Goal: Go to known website: Access a specific website the user already knows

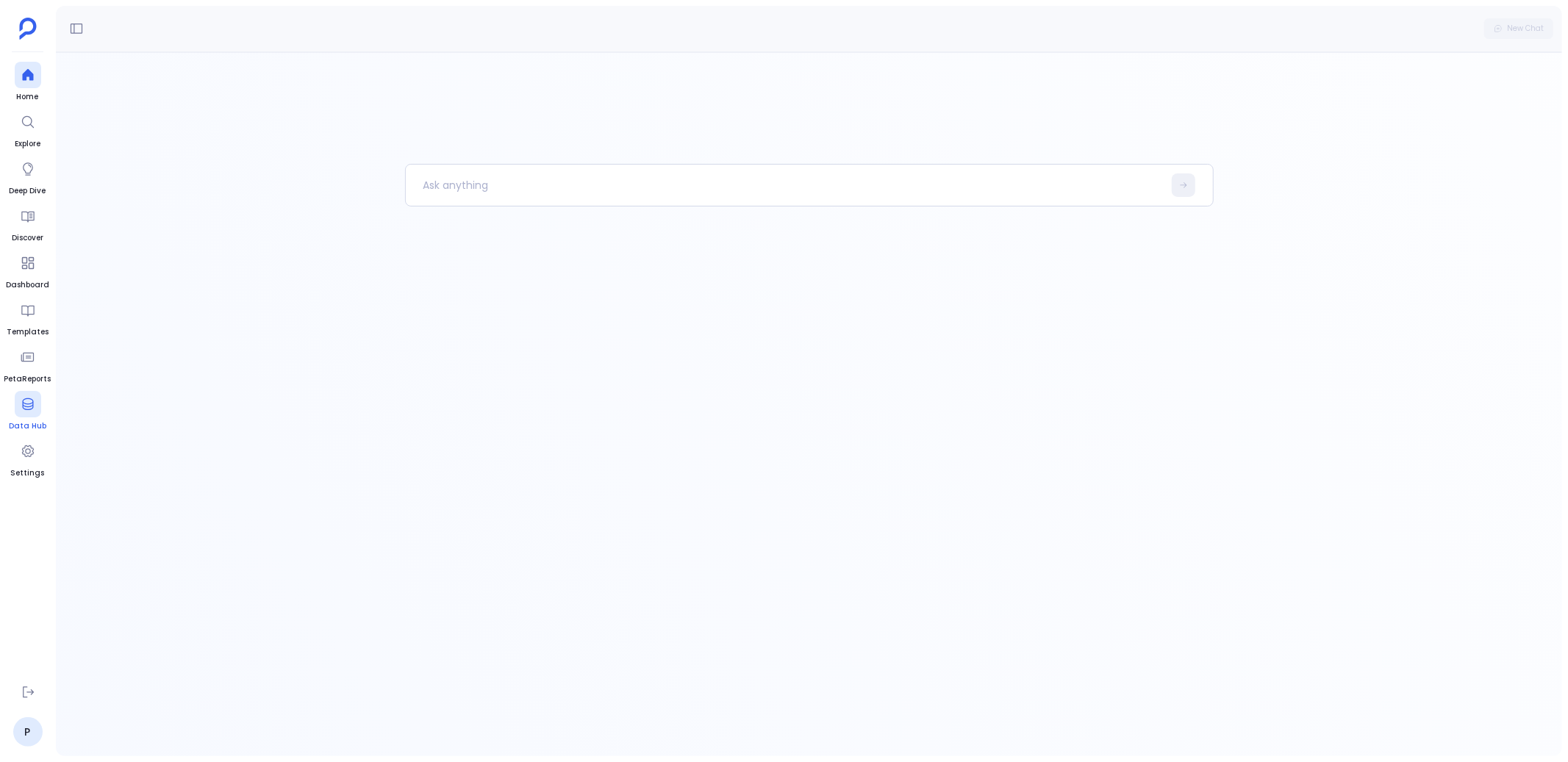
click at [19, 419] on link "Data Hub" at bounding box center [28, 411] width 37 height 41
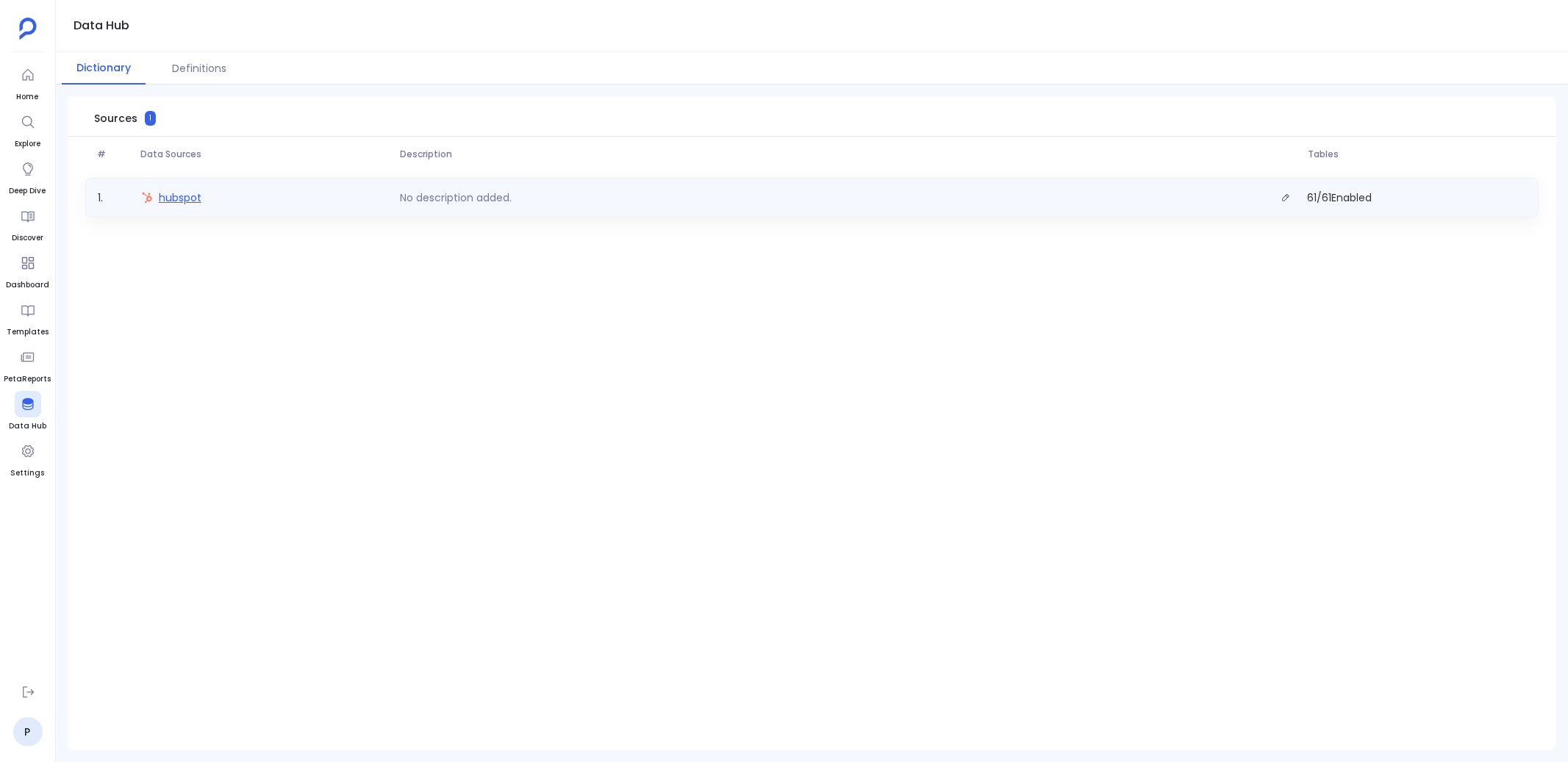
click at [184, 198] on span "hubspot" at bounding box center [180, 197] width 43 height 15
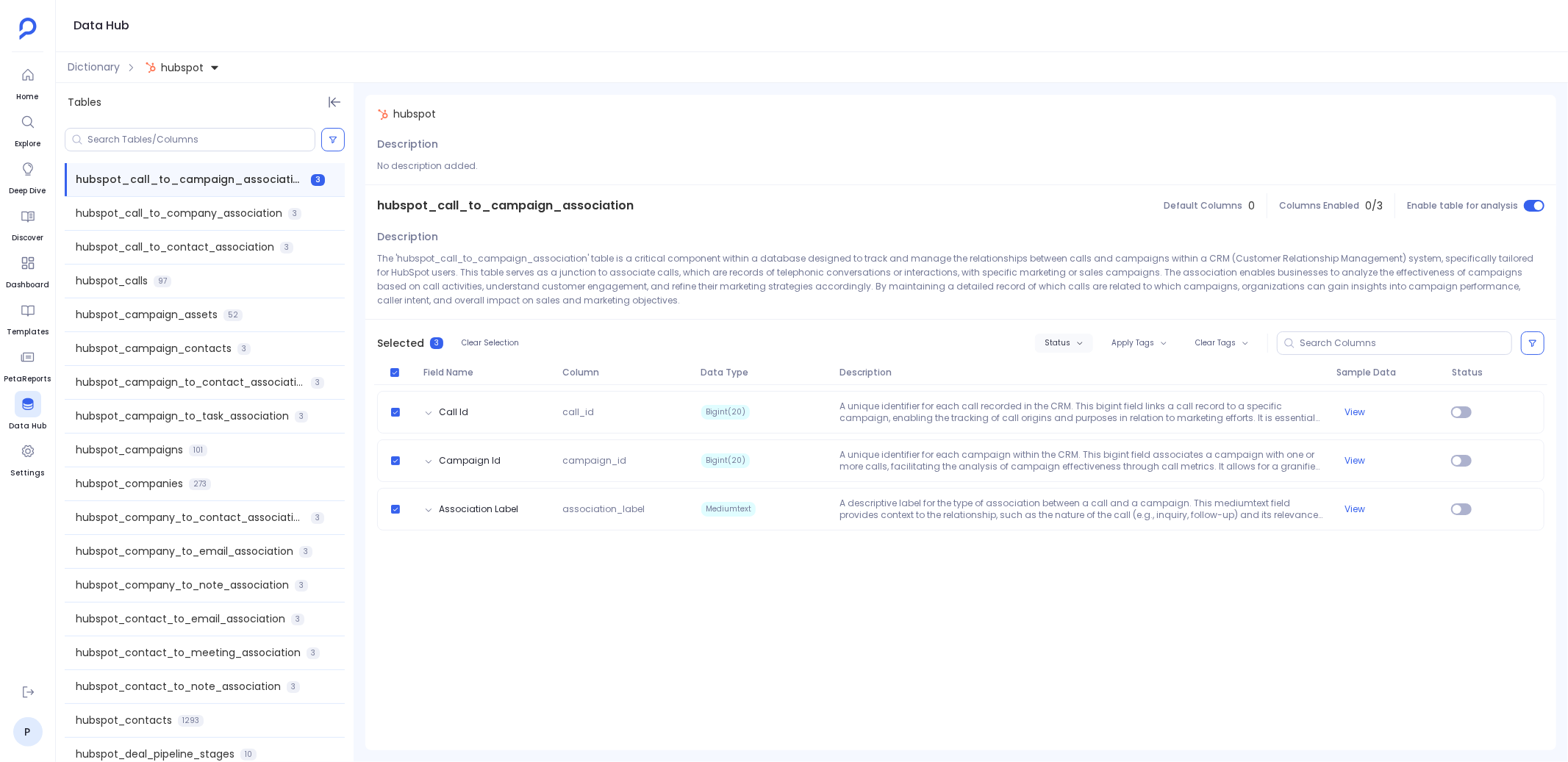
click at [1076, 339] on button "Status" at bounding box center [1065, 343] width 58 height 19
click at [1083, 372] on label "Enable" at bounding box center [1096, 369] width 109 height 33
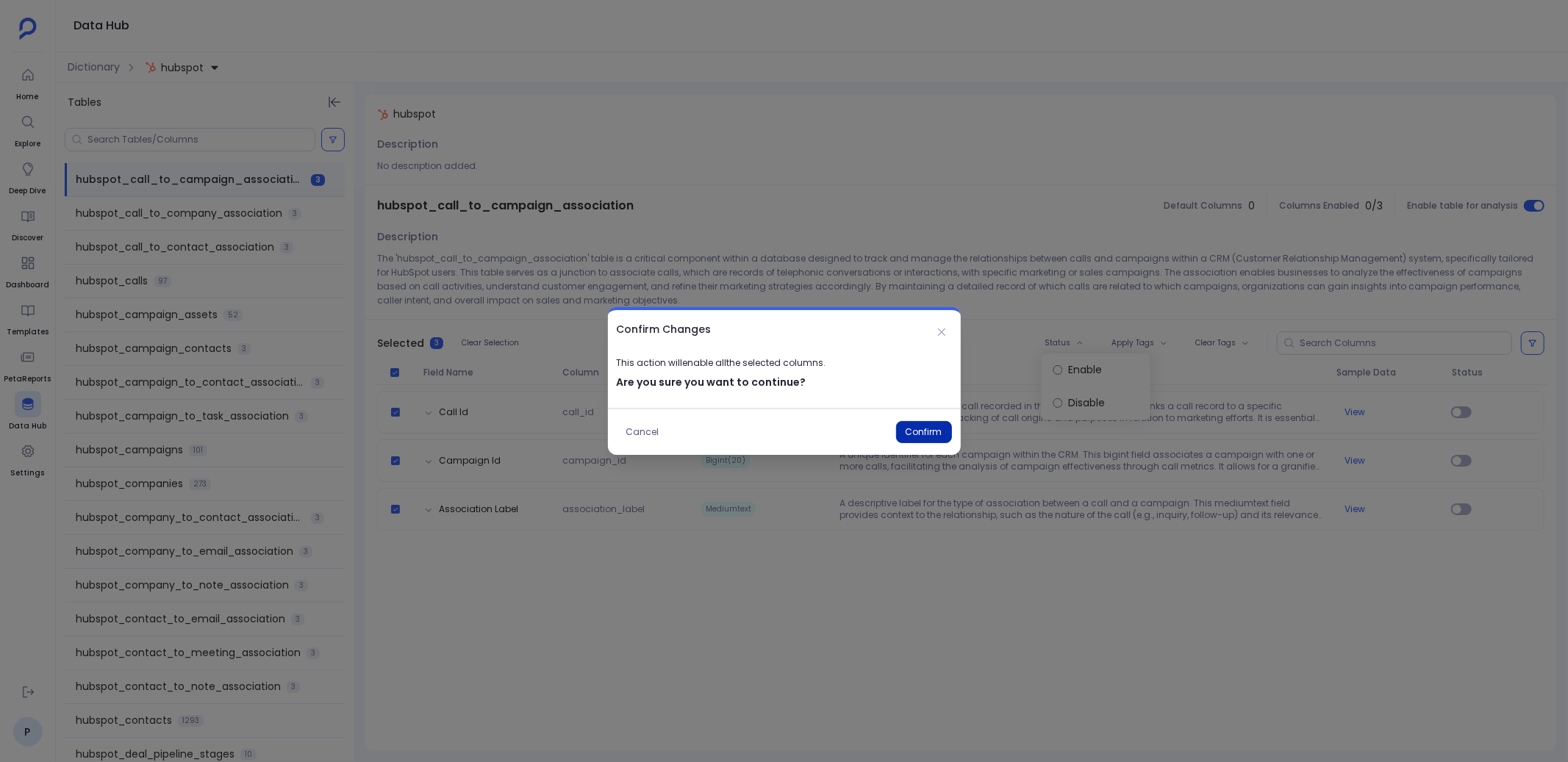
click at [939, 425] on button "Confirm" at bounding box center [923, 432] width 56 height 22
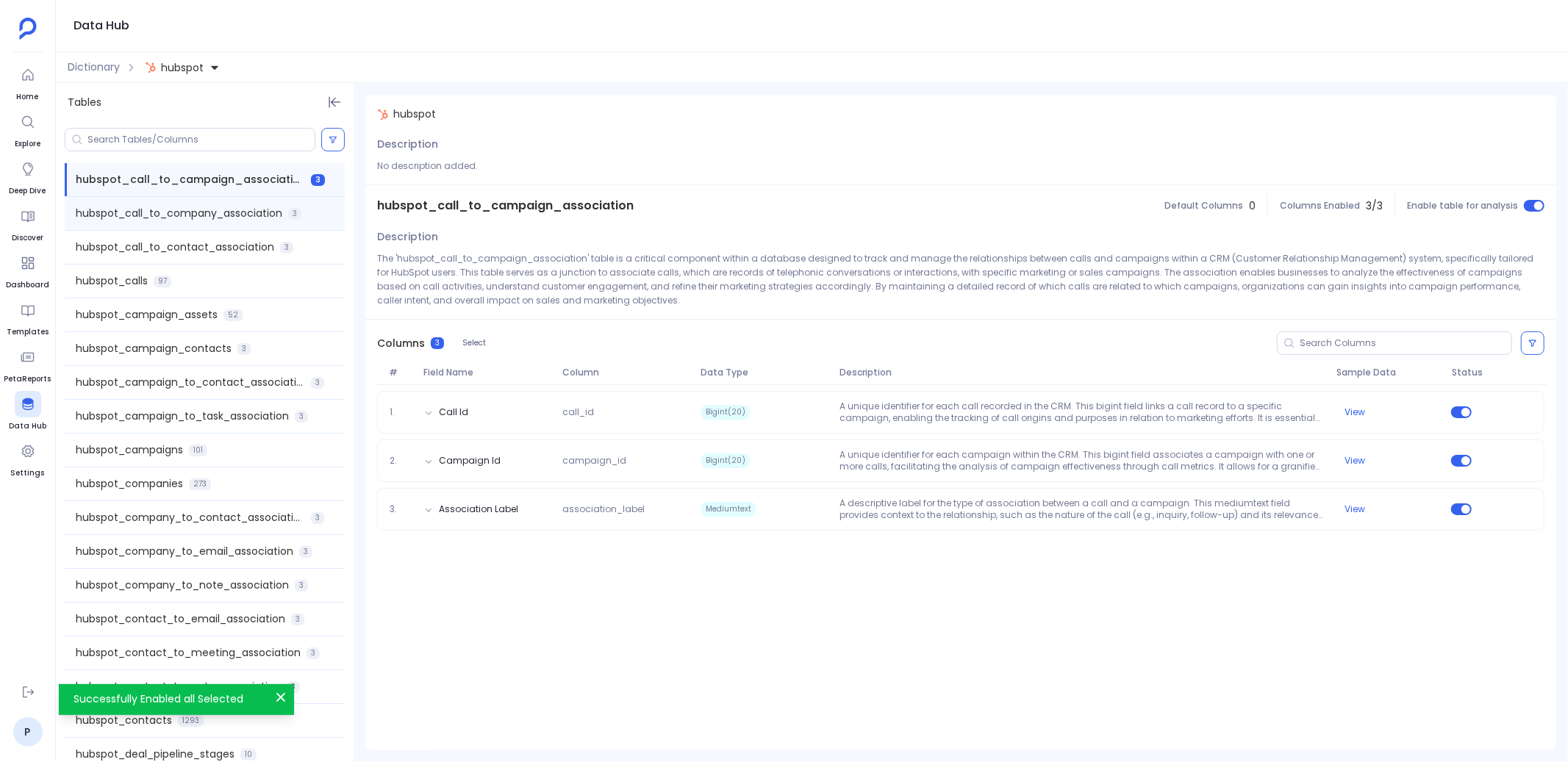
click at [241, 209] on span "hubspot_call_to_company_association" at bounding box center [179, 213] width 206 height 15
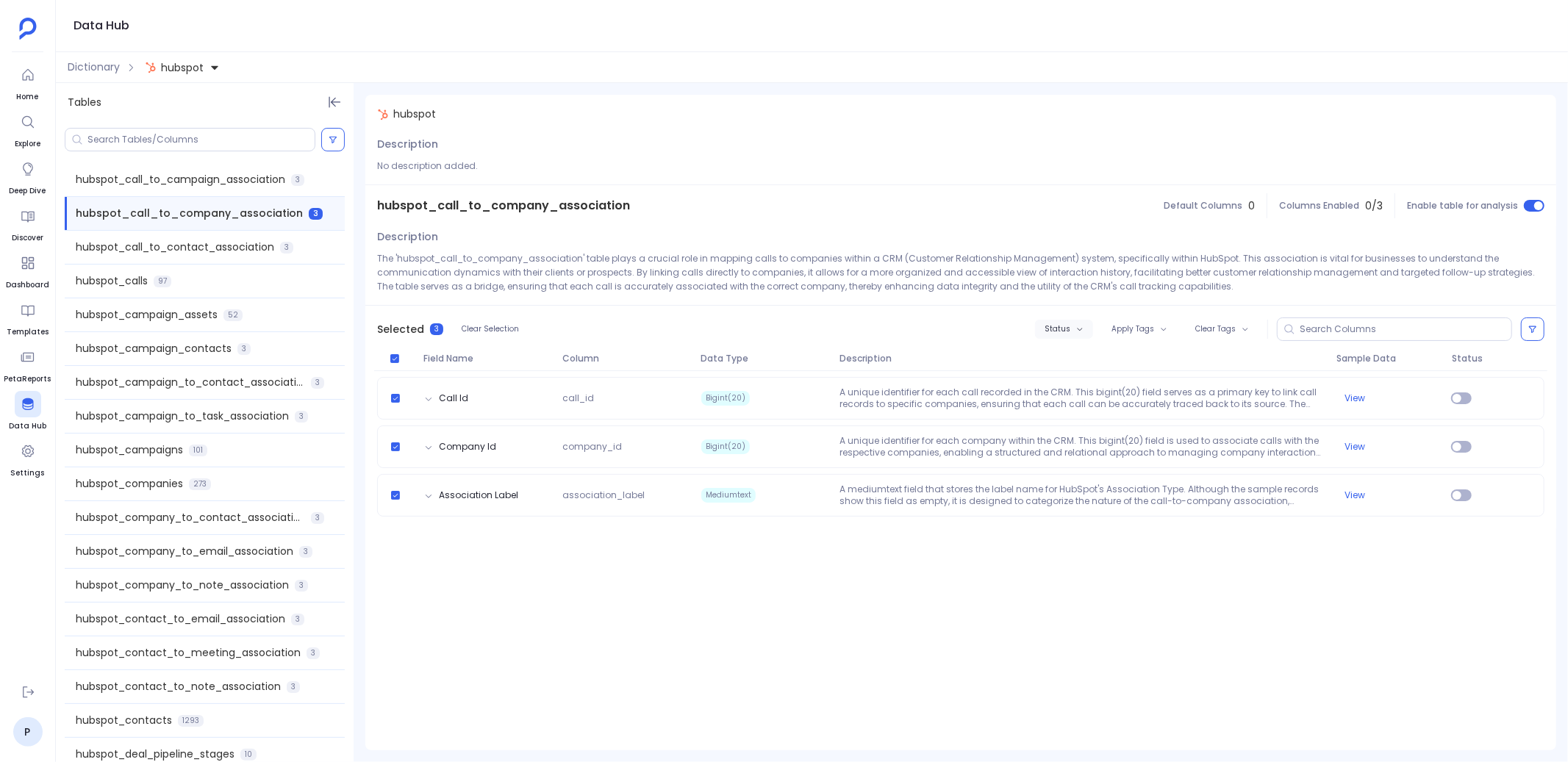
click at [1063, 329] on span "Status" at bounding box center [1057, 329] width 26 height 9
click at [1078, 355] on label "Enable" at bounding box center [1096, 355] width 109 height 33
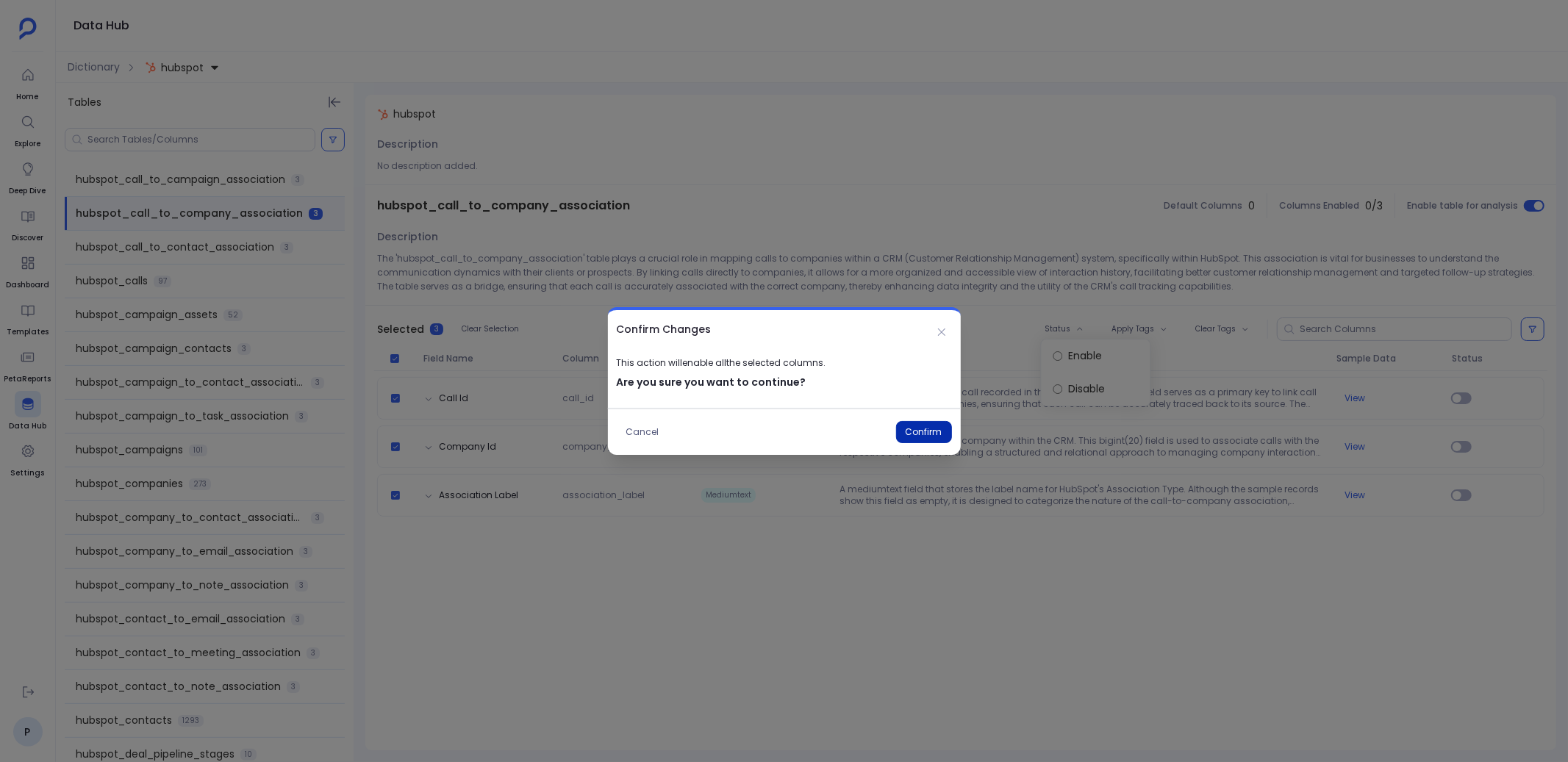
click at [925, 432] on button "Confirm" at bounding box center [923, 432] width 56 height 22
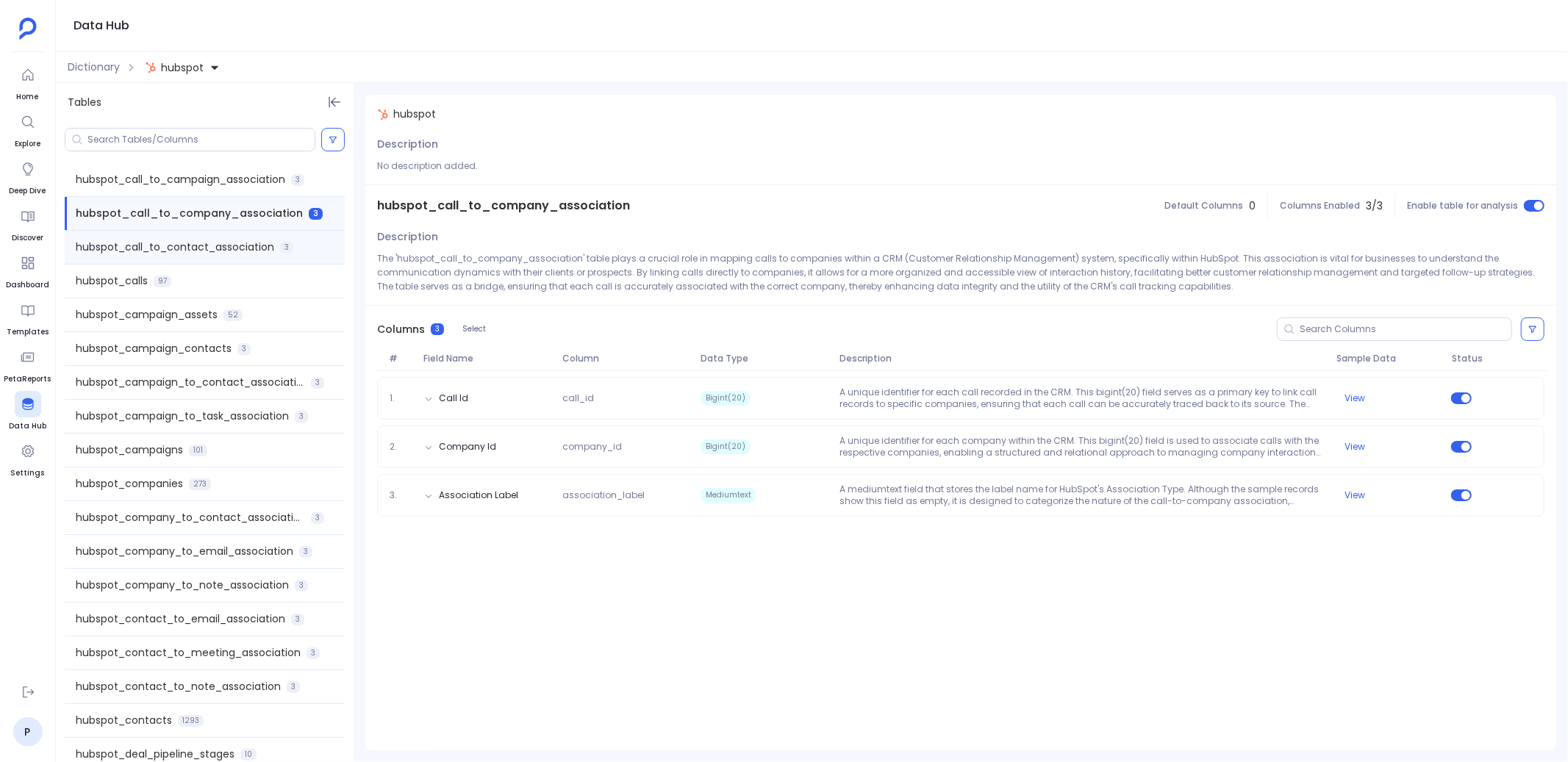
click at [215, 242] on span "hubspot_call_to_contact_association" at bounding box center [175, 247] width 198 height 15
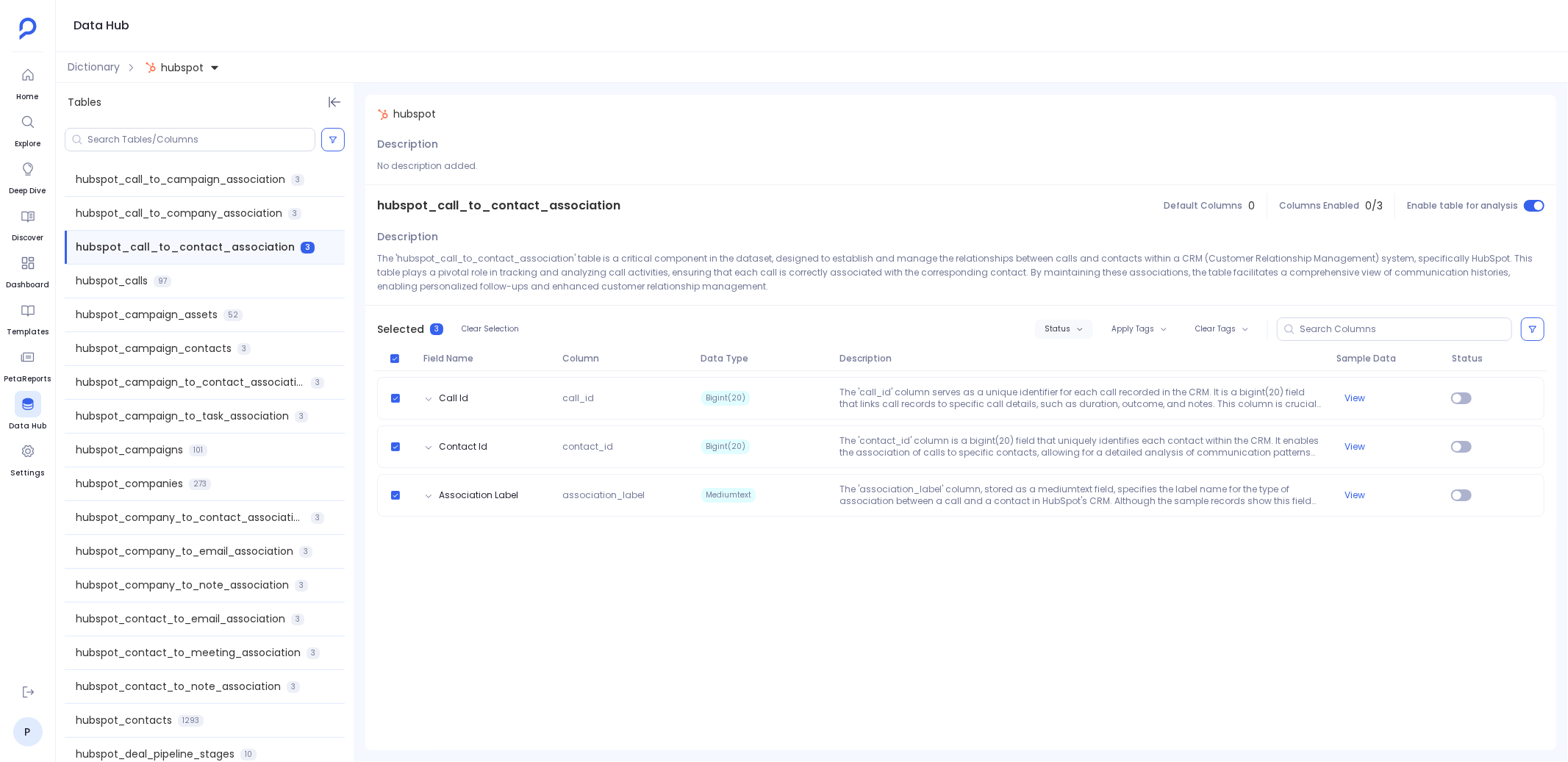
click at [1057, 329] on span "Status" at bounding box center [1057, 329] width 26 height 9
click at [1069, 353] on label "Enable" at bounding box center [1096, 355] width 109 height 33
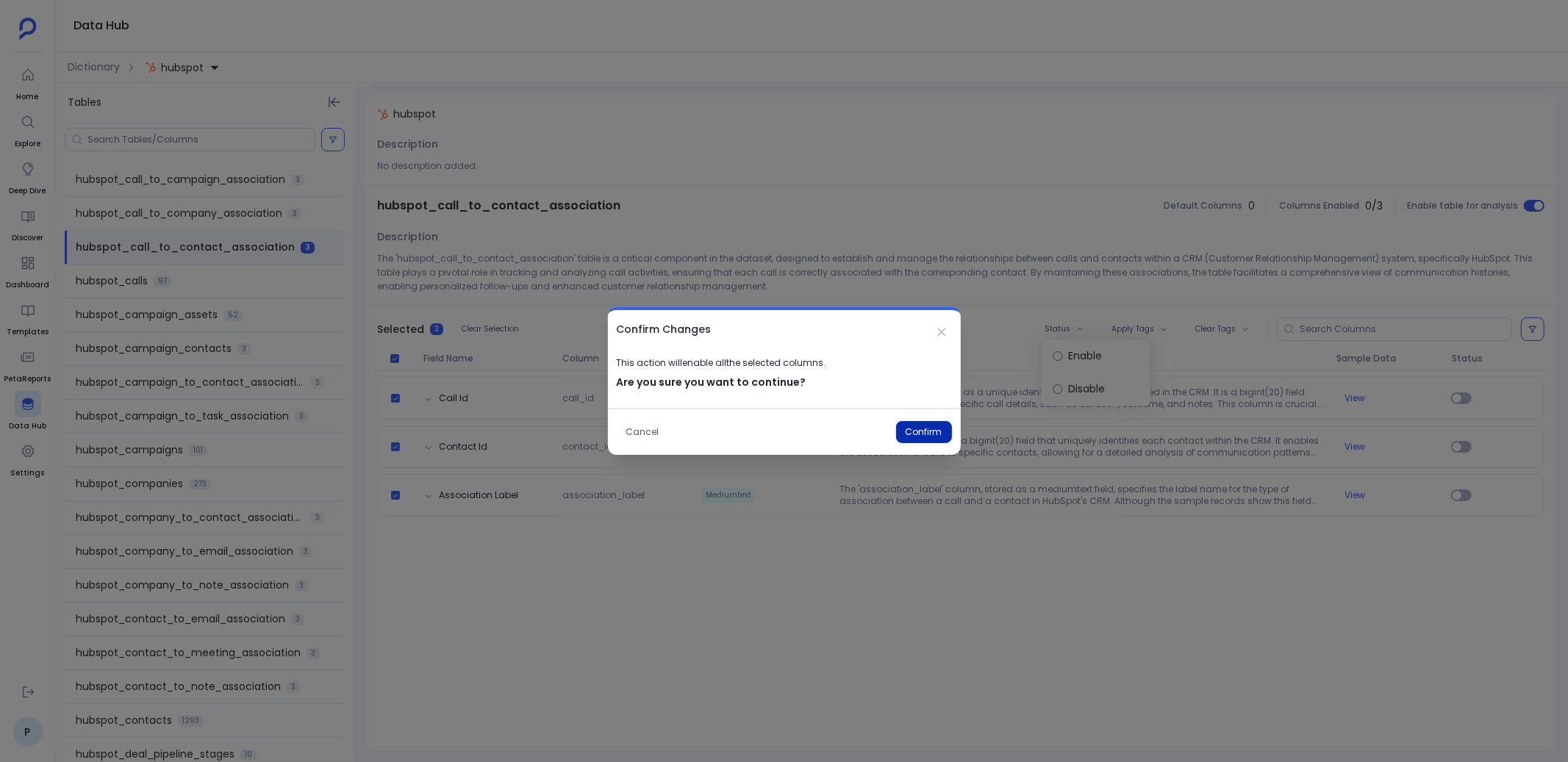
click at [925, 433] on button "Confirm" at bounding box center [923, 432] width 56 height 22
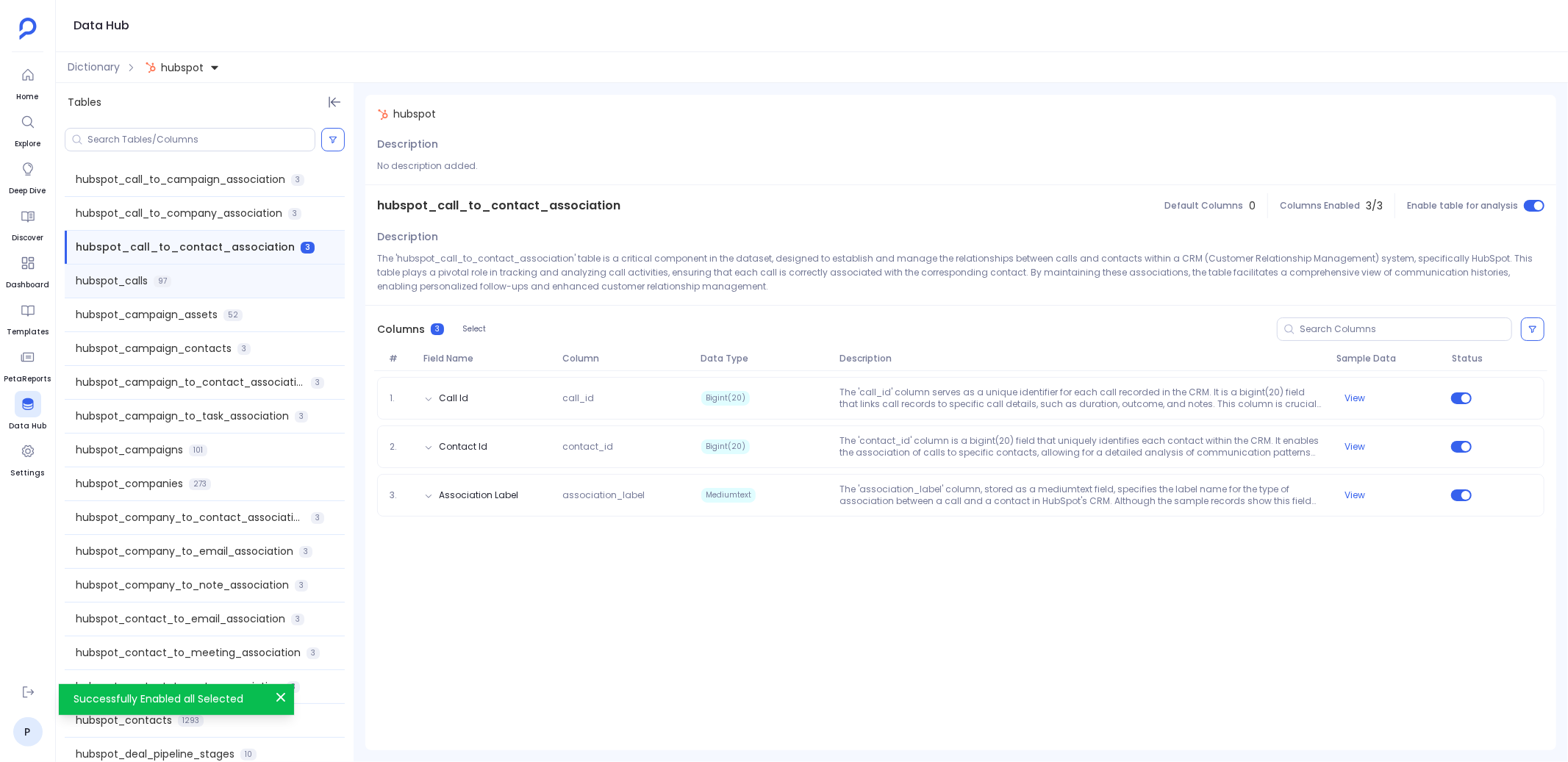
click at [252, 278] on div "hubspot_calls 97" at bounding box center [205, 281] width 280 height 33
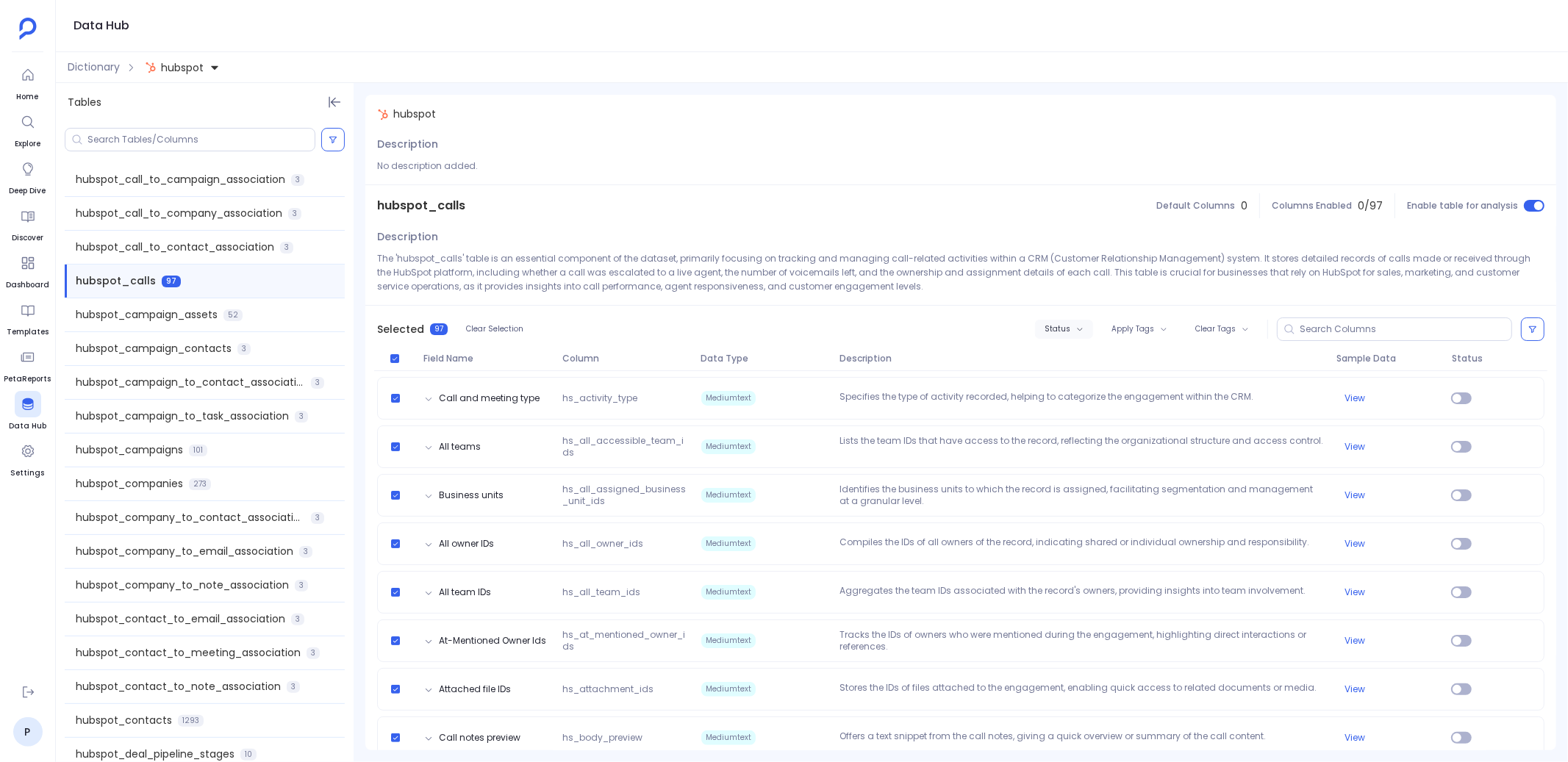
click at [1058, 329] on span "Status" at bounding box center [1057, 329] width 26 height 9
click at [1067, 356] on label "Enable" at bounding box center [1092, 355] width 109 height 33
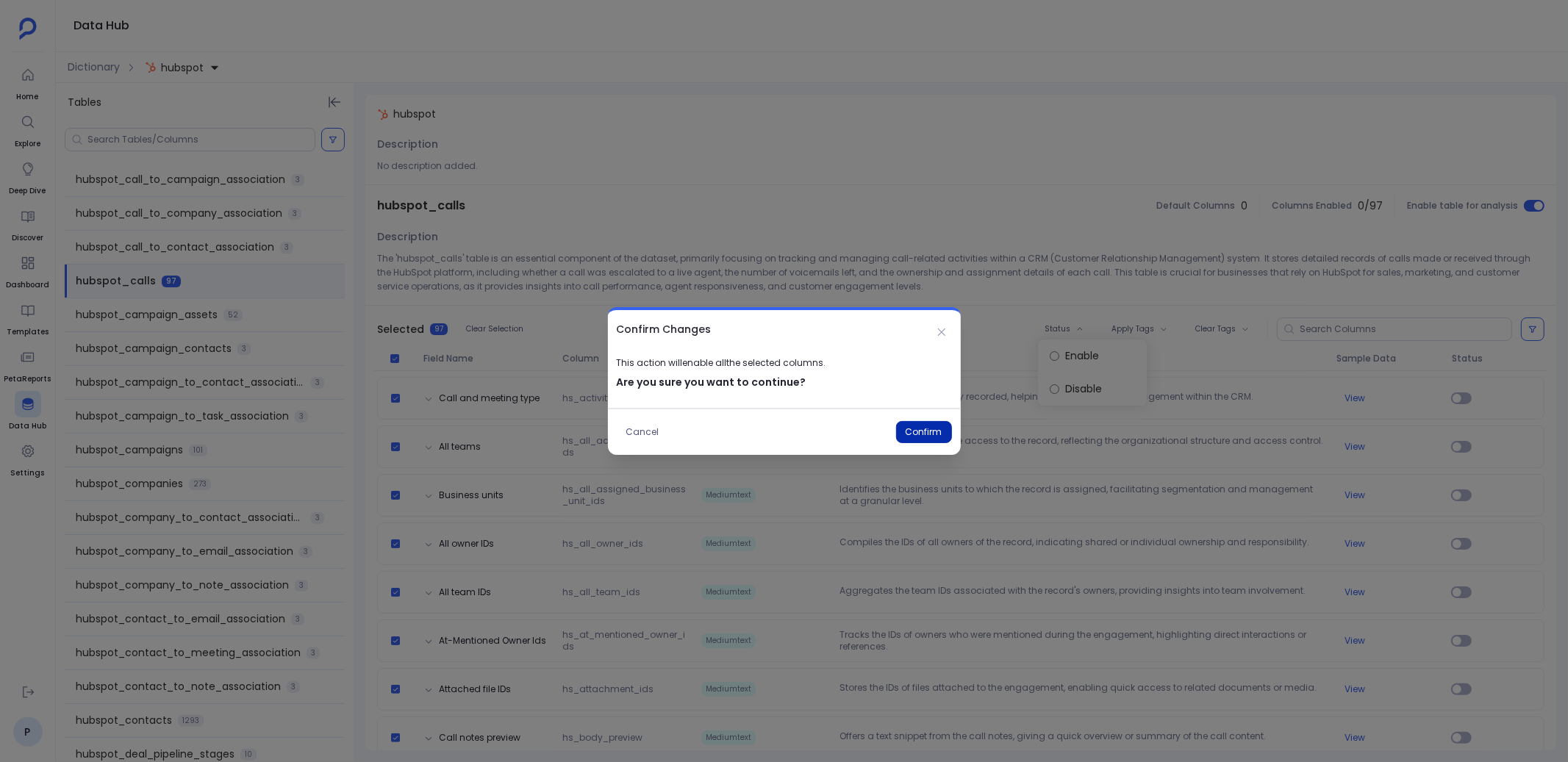
click at [927, 428] on button "Confirm" at bounding box center [923, 432] width 56 height 22
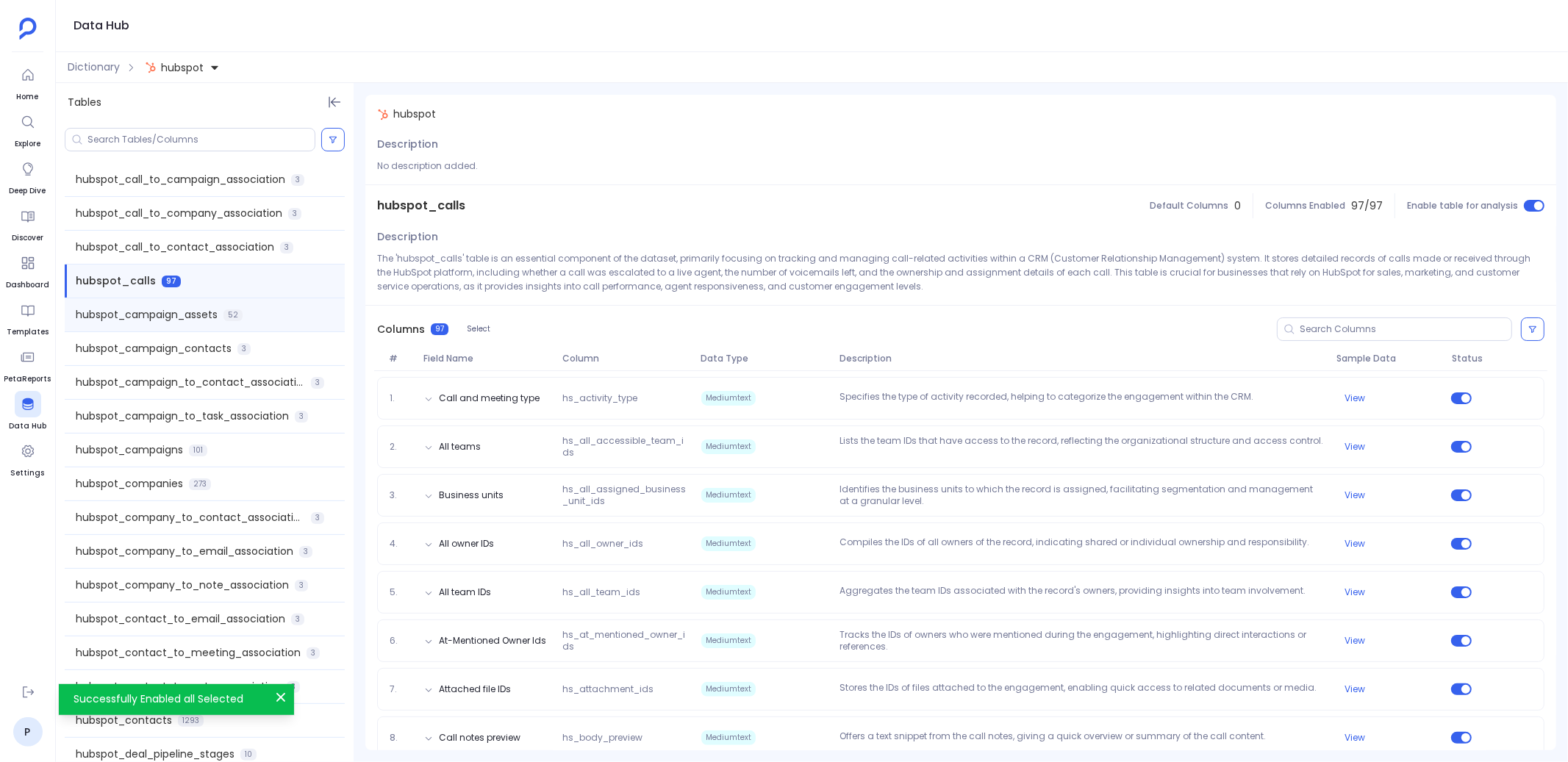
click at [261, 312] on div "hubspot_campaign_assets 52" at bounding box center [205, 315] width 280 height 33
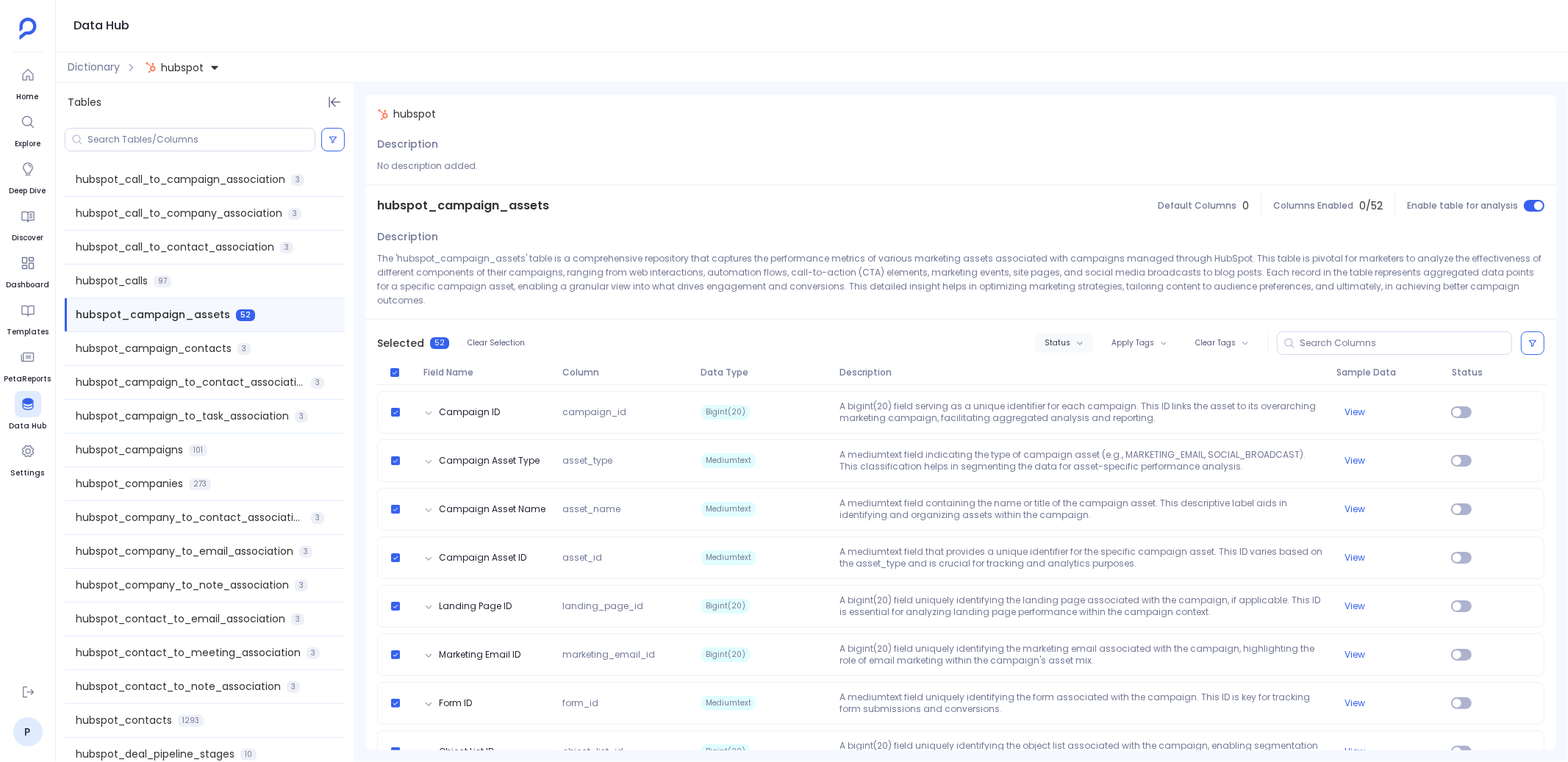
click at [1060, 336] on button "Status" at bounding box center [1065, 343] width 58 height 19
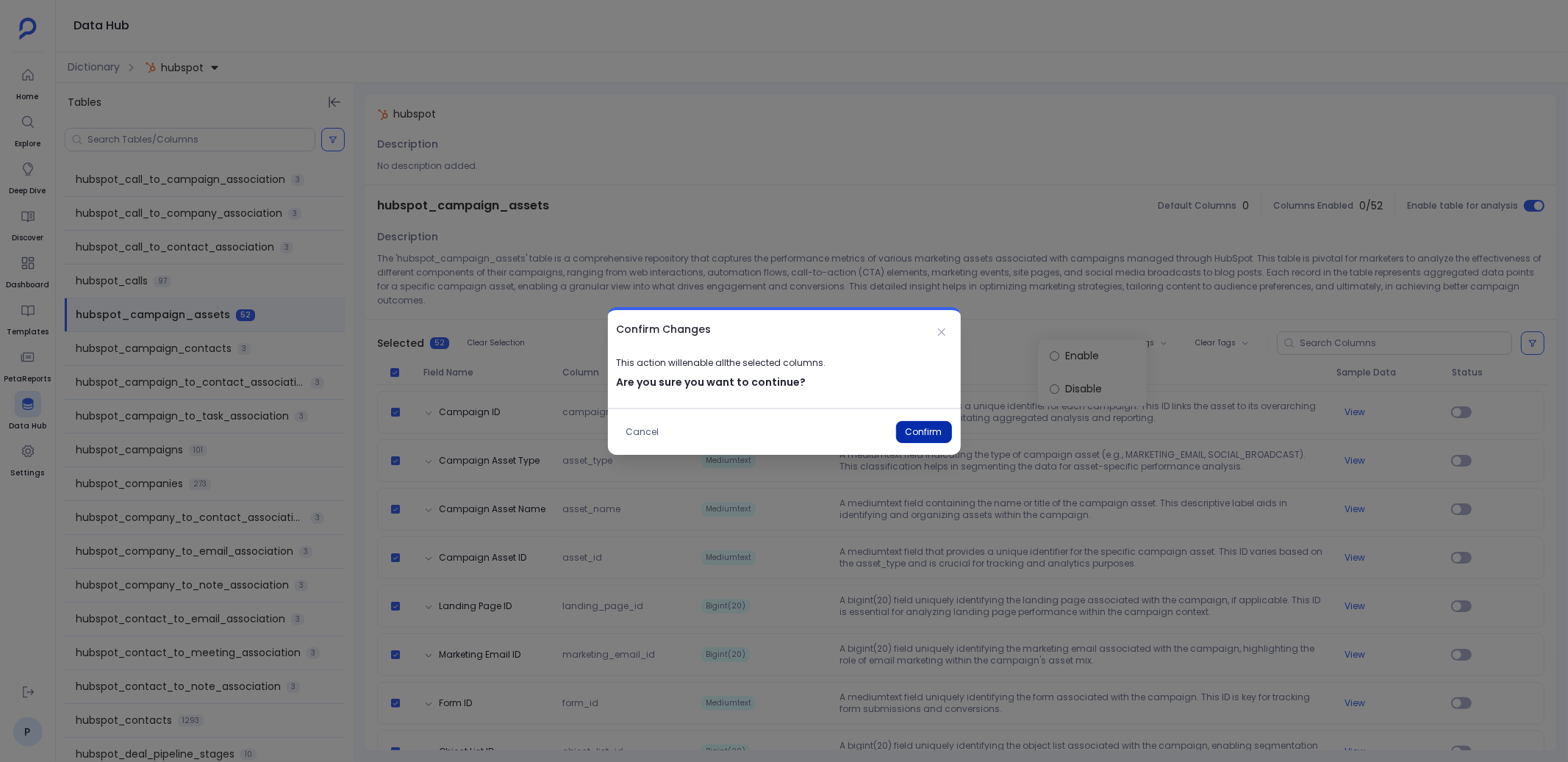
click at [928, 430] on button "Confirm" at bounding box center [923, 432] width 56 height 22
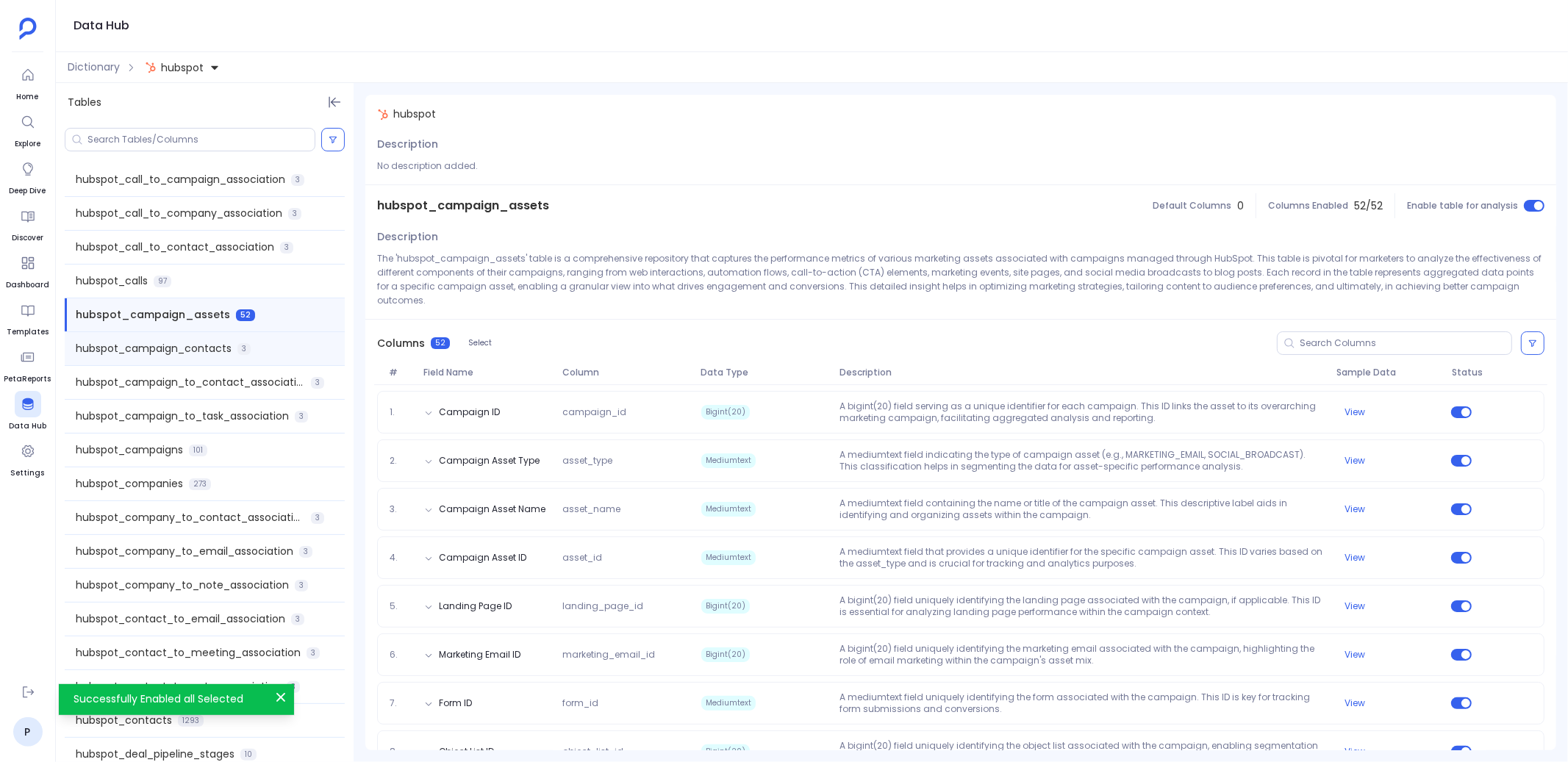
click at [268, 343] on div "hubspot_campaign_contacts 3" at bounding box center [205, 348] width 280 height 33
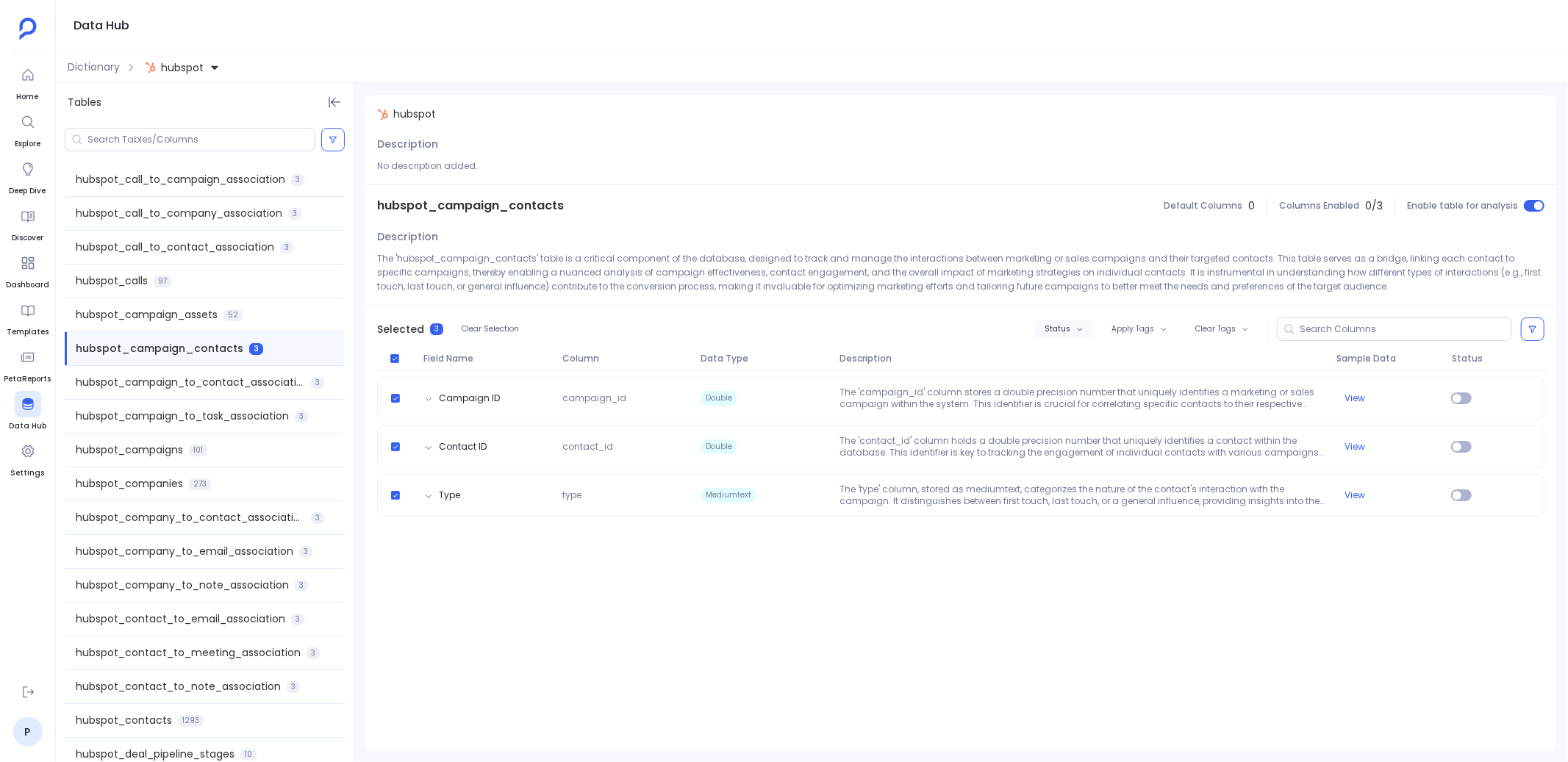
click at [1065, 330] on span "Status" at bounding box center [1057, 329] width 26 height 9
click at [1065, 351] on label "Enable" at bounding box center [1096, 355] width 109 height 33
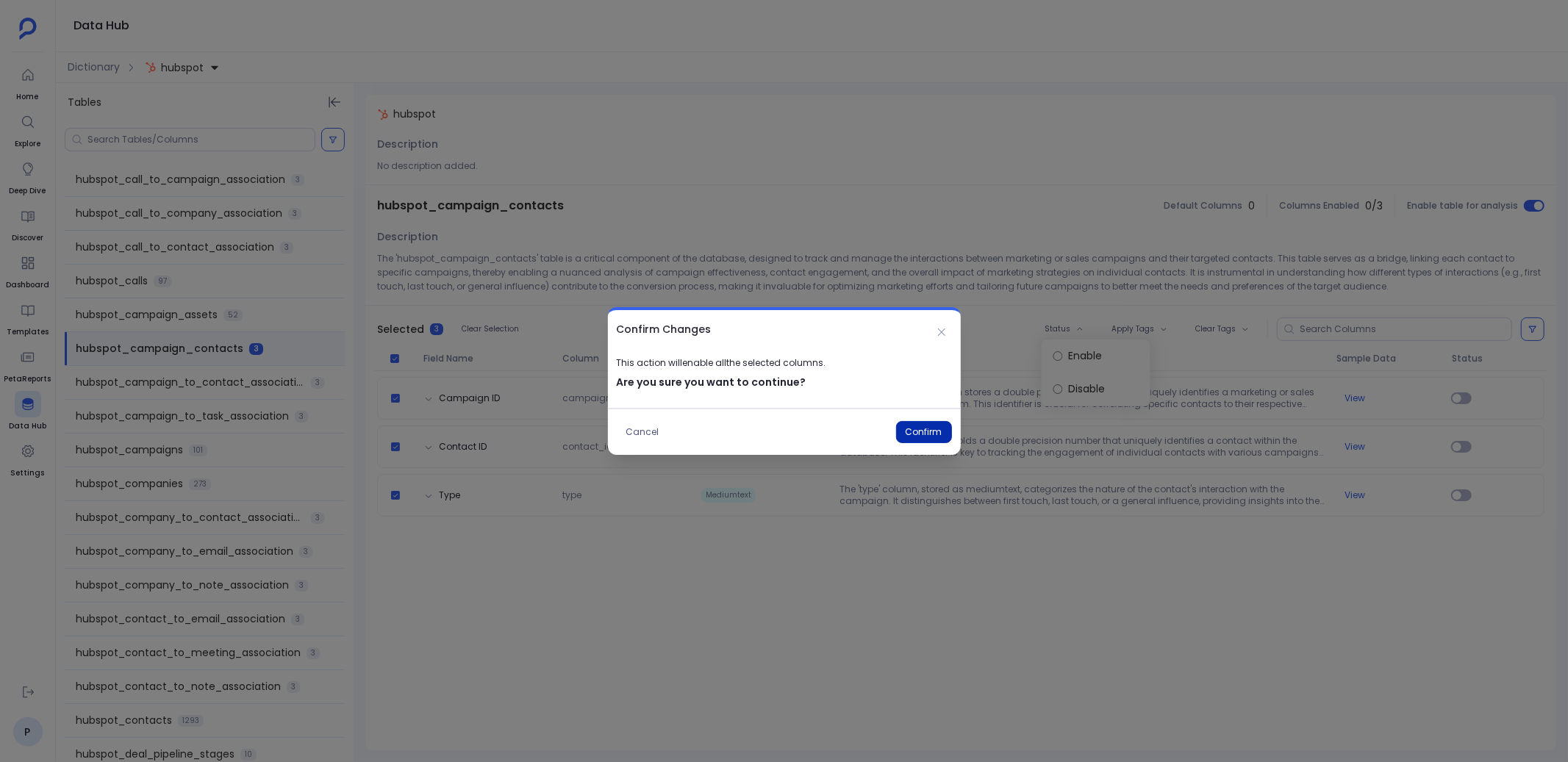
click at [932, 424] on button "Confirm" at bounding box center [923, 432] width 56 height 22
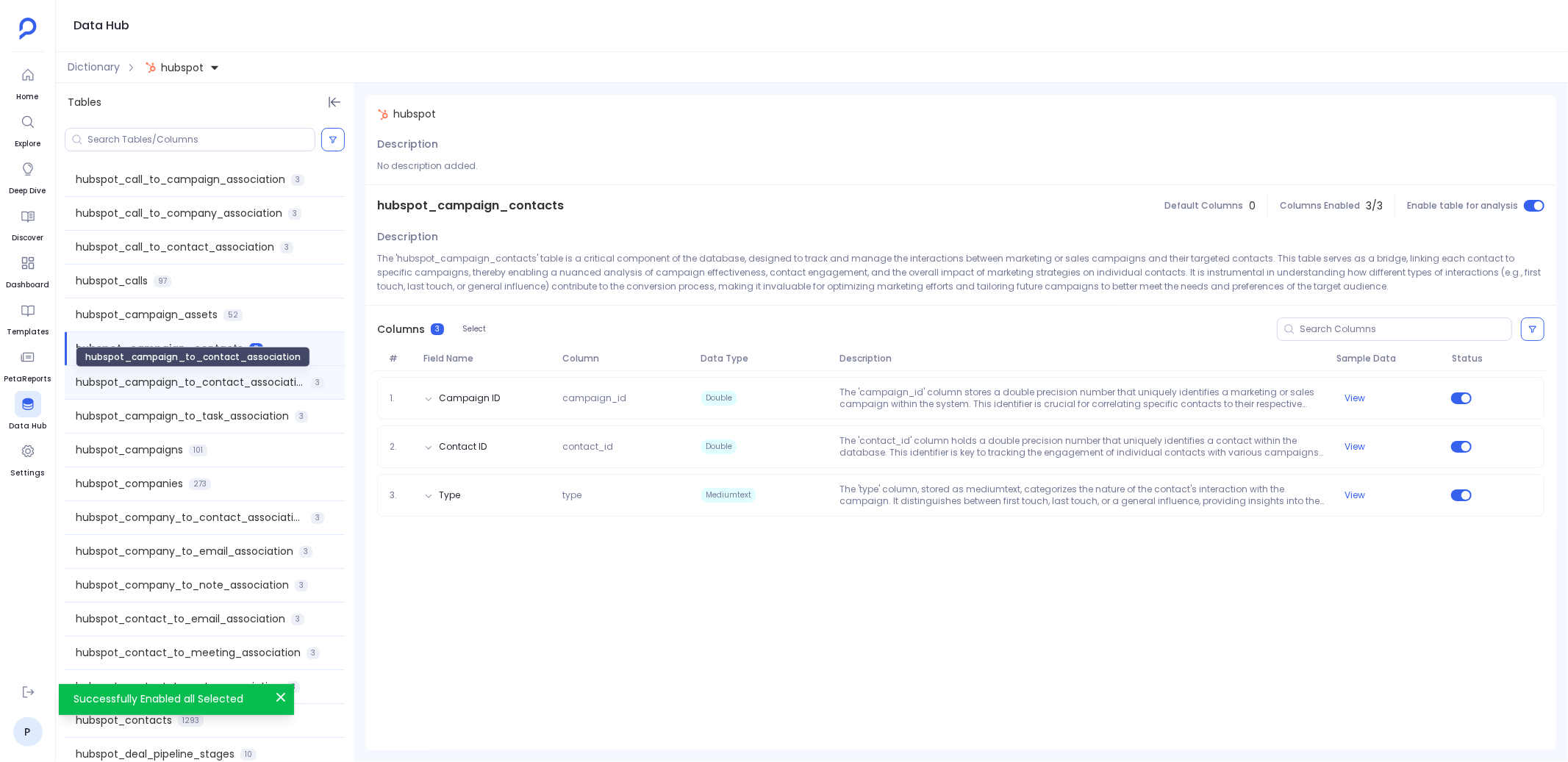
click at [255, 377] on span "hubspot_campaign_to_contact_association" at bounding box center [190, 382] width 229 height 15
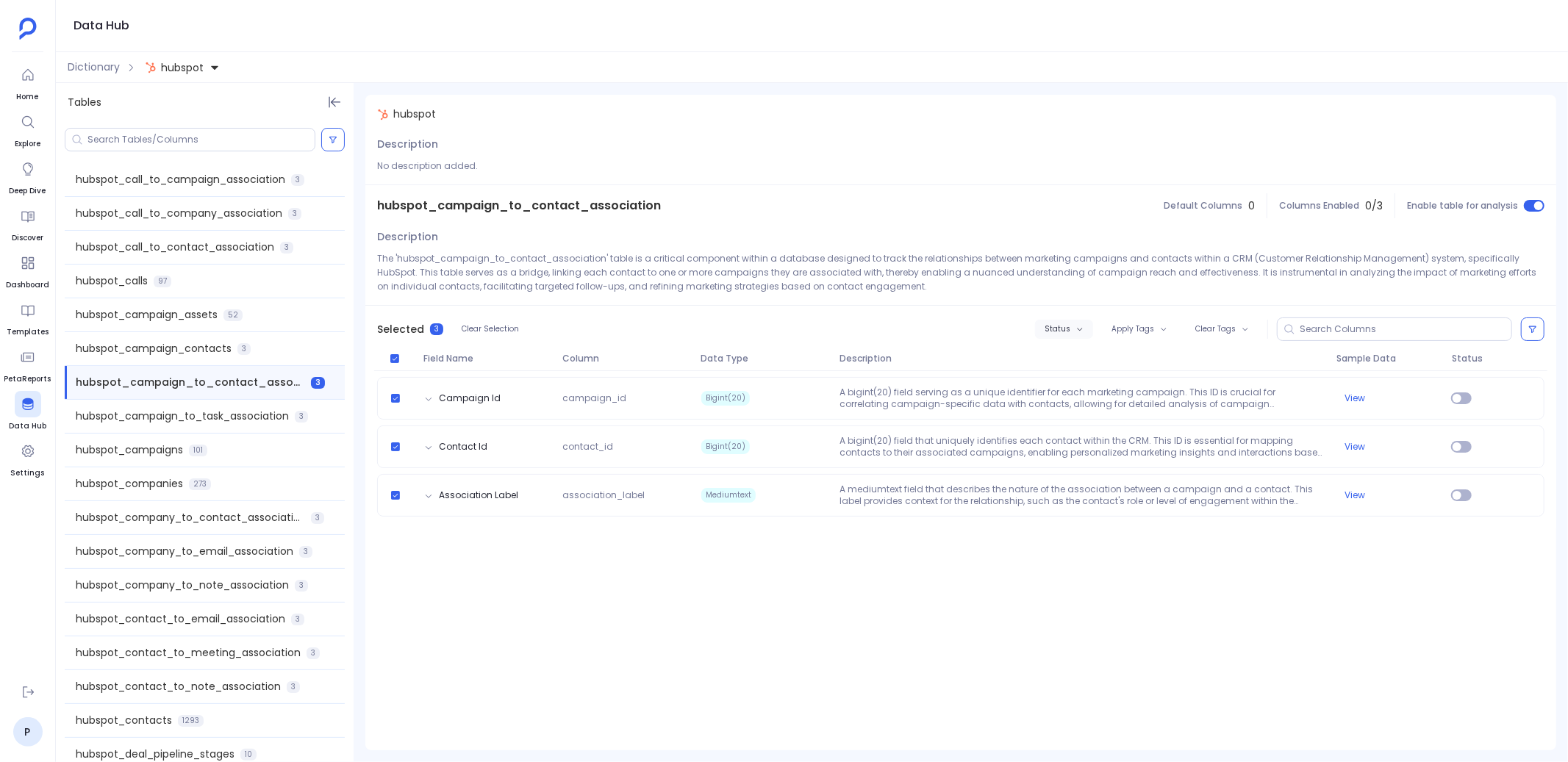
click at [1079, 329] on icon "button" at bounding box center [1079, 329] width 7 height 7
click at [1044, 359] on label "Enable" at bounding box center [1096, 355] width 109 height 33
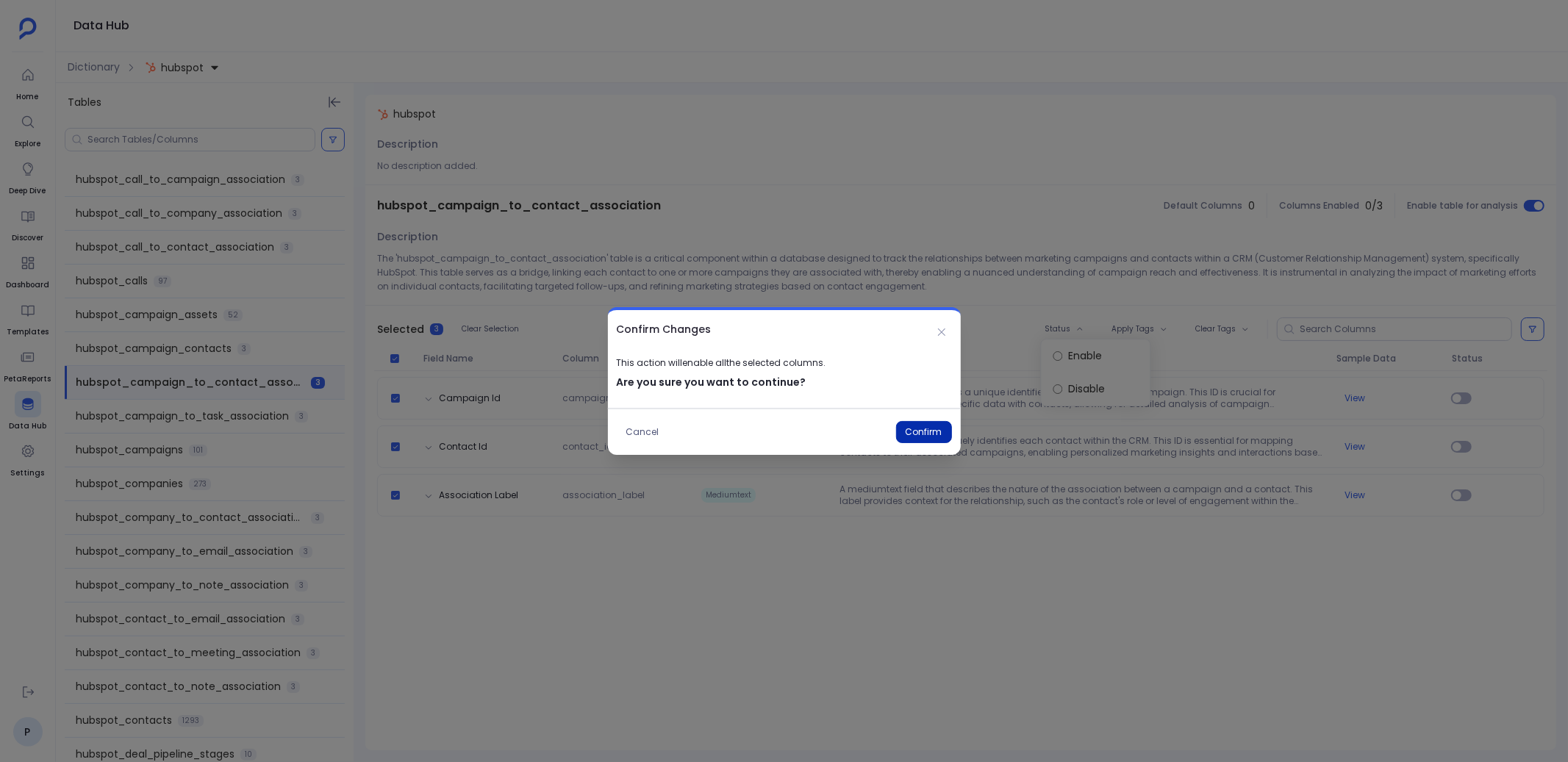
click at [931, 424] on button "Confirm" at bounding box center [923, 432] width 56 height 22
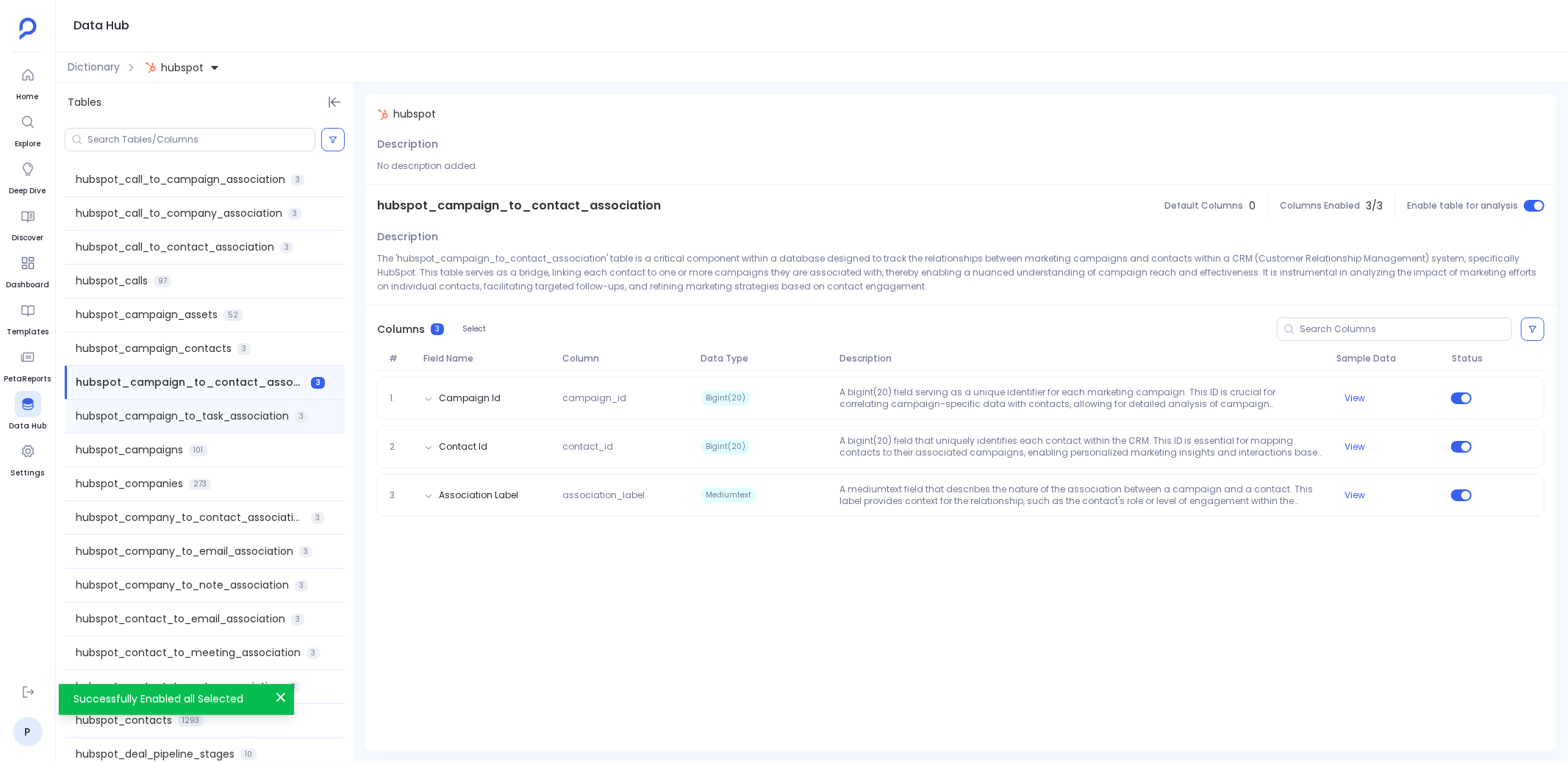
click at [268, 414] on span "hubspot_campaign_to_task_association" at bounding box center [182, 415] width 214 height 15
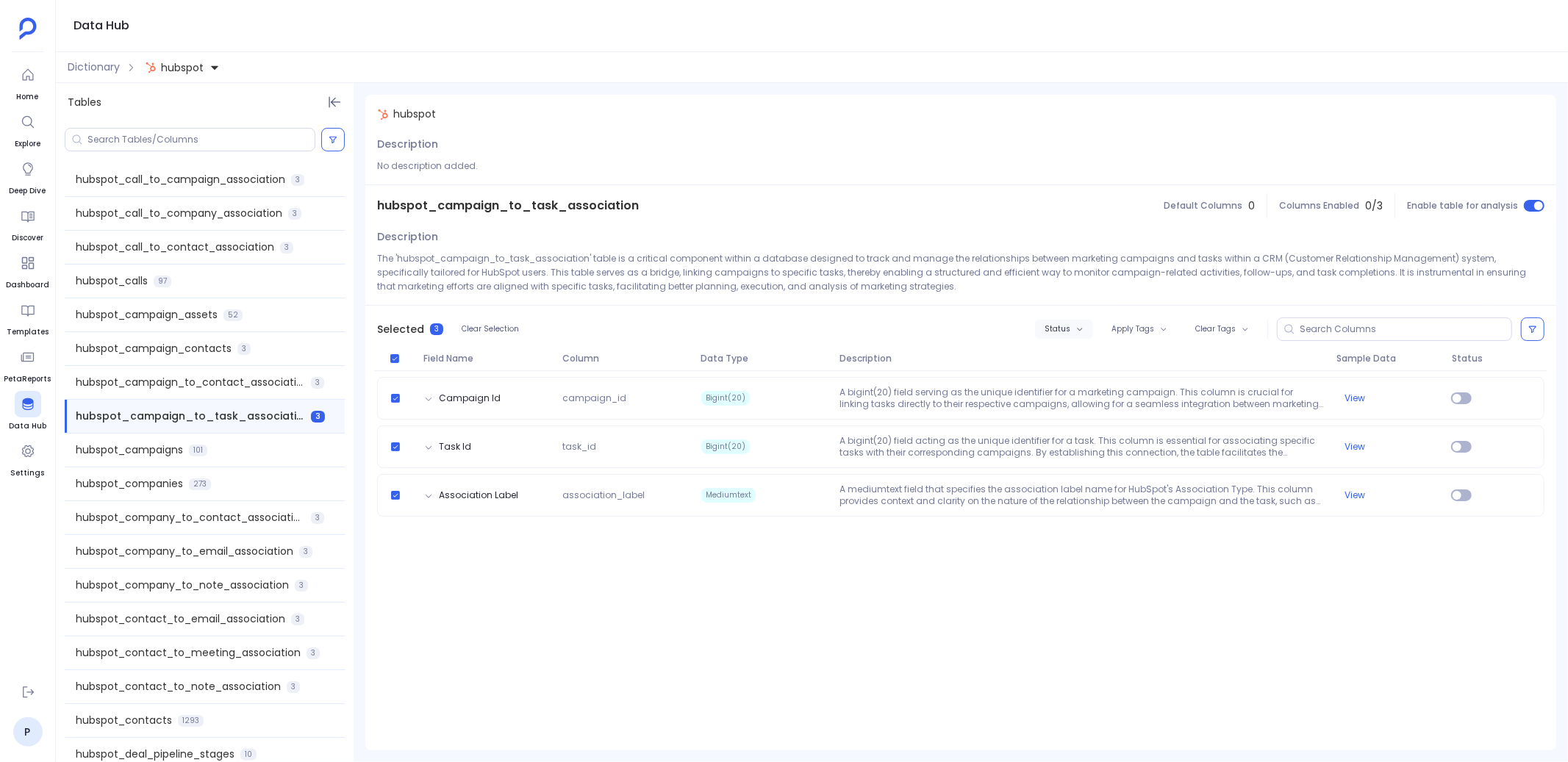
click at [1065, 333] on span "Status" at bounding box center [1057, 329] width 26 height 9
click at [1051, 360] on label "Enable" at bounding box center [1096, 355] width 109 height 33
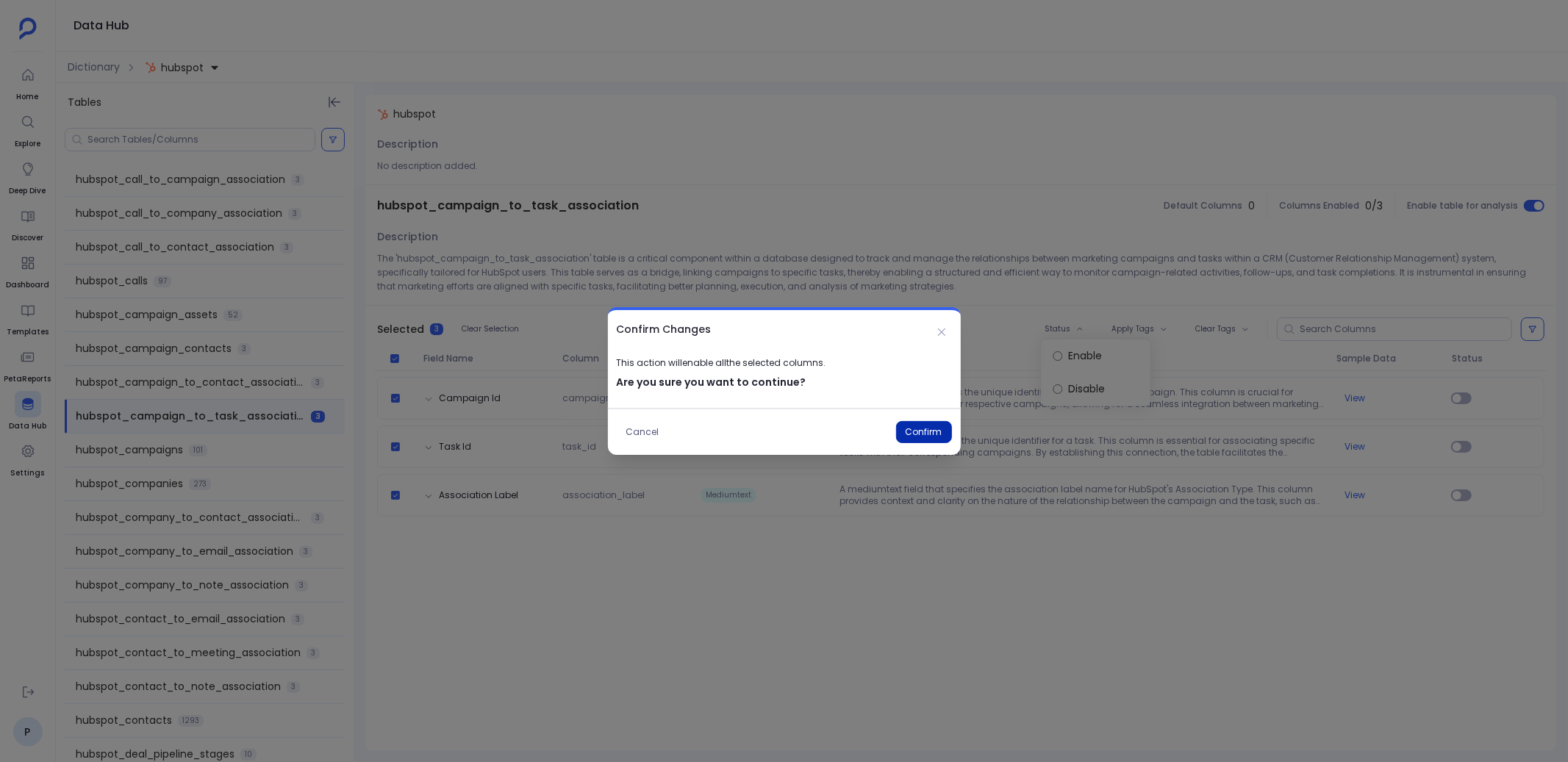
click at [930, 424] on button "Confirm" at bounding box center [923, 432] width 56 height 22
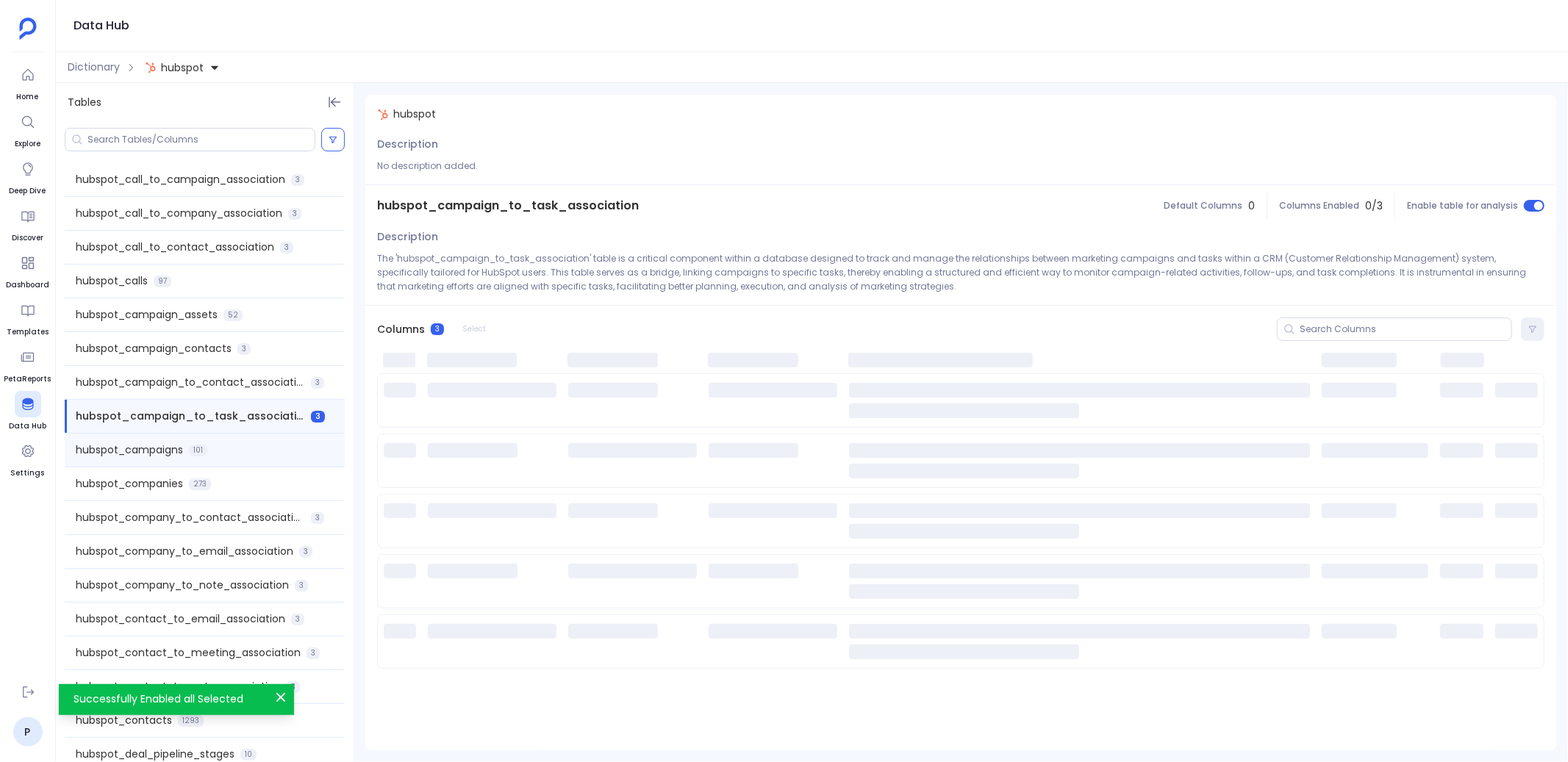
click at [281, 445] on div "hubspot_campaigns 101" at bounding box center [205, 450] width 280 height 33
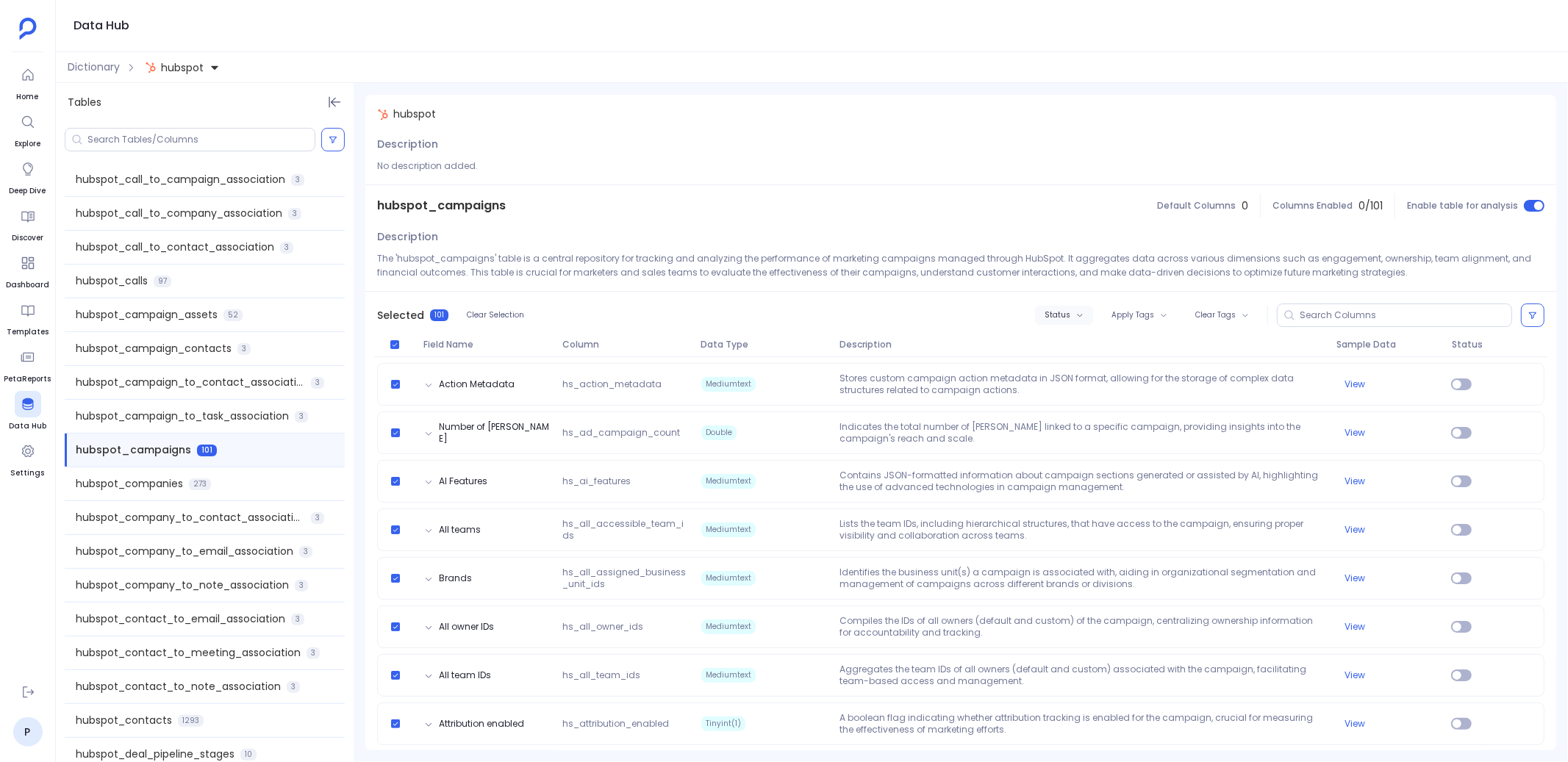
click at [1060, 321] on button "Status" at bounding box center [1065, 316] width 58 height 19
click at [1060, 341] on label "Enable" at bounding box center [1092, 342] width 109 height 33
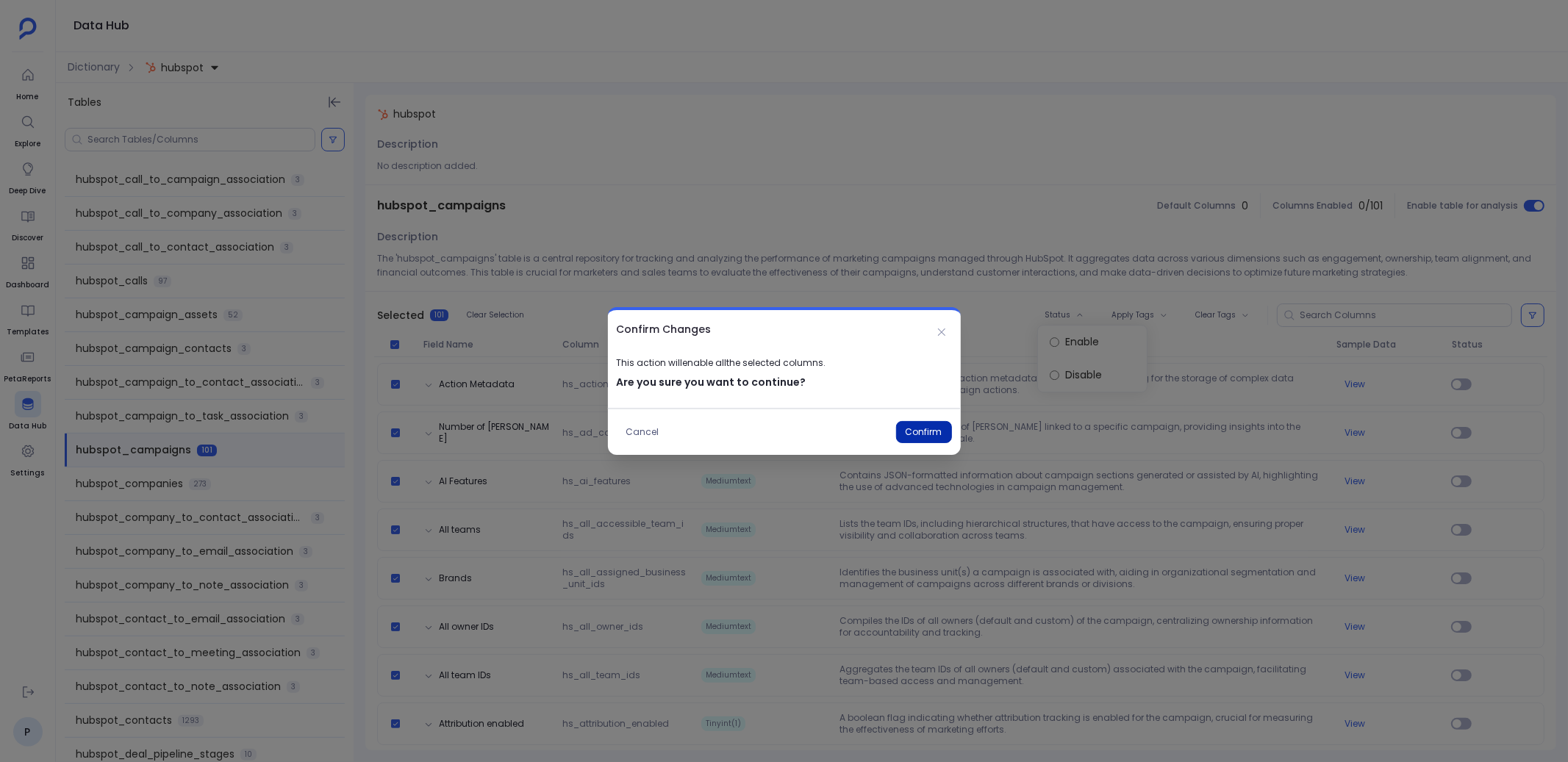
click at [927, 429] on button "Confirm" at bounding box center [923, 432] width 56 height 22
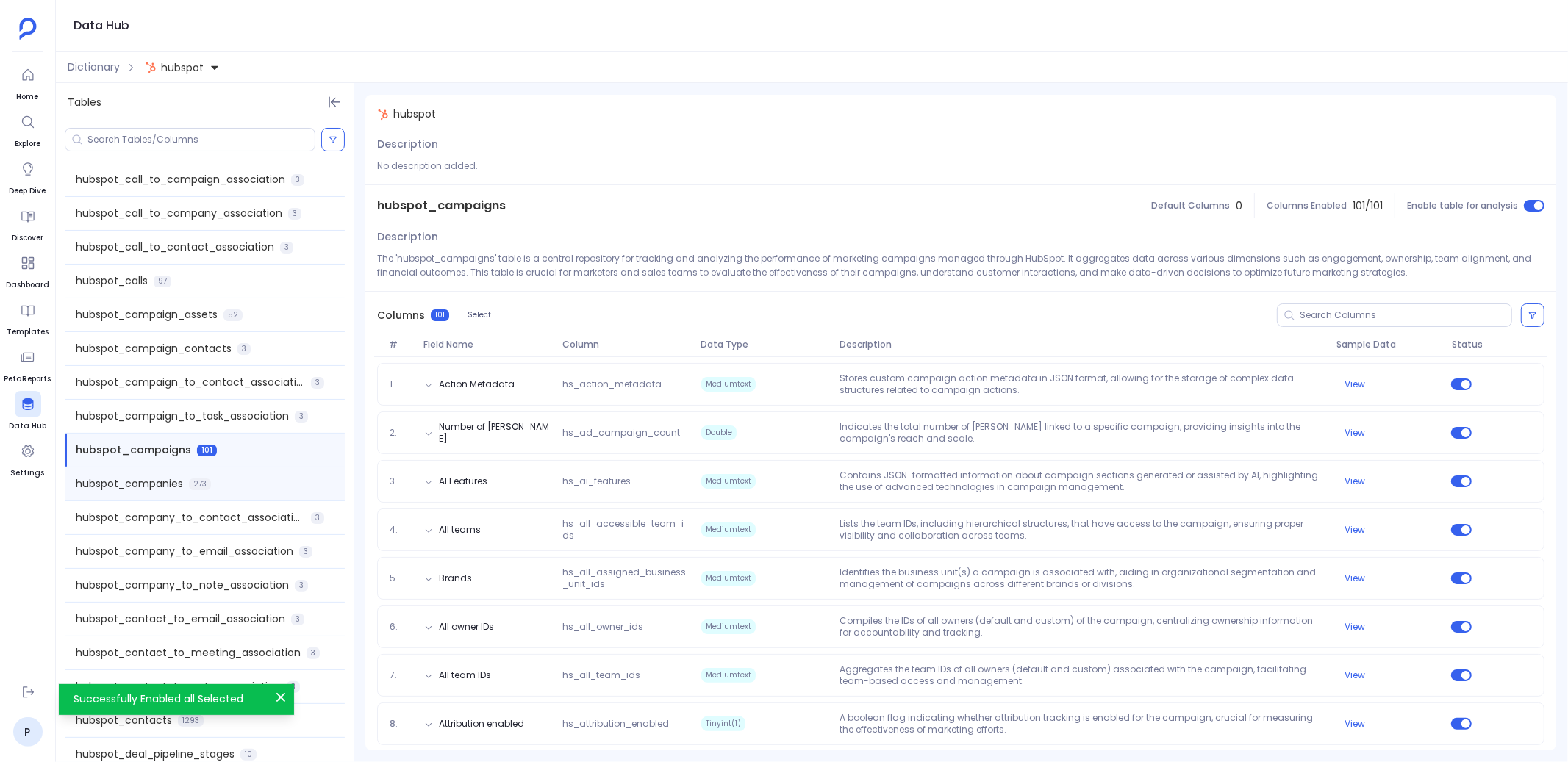
click at [231, 480] on div "hubspot_companies 273" at bounding box center [205, 484] width 280 height 33
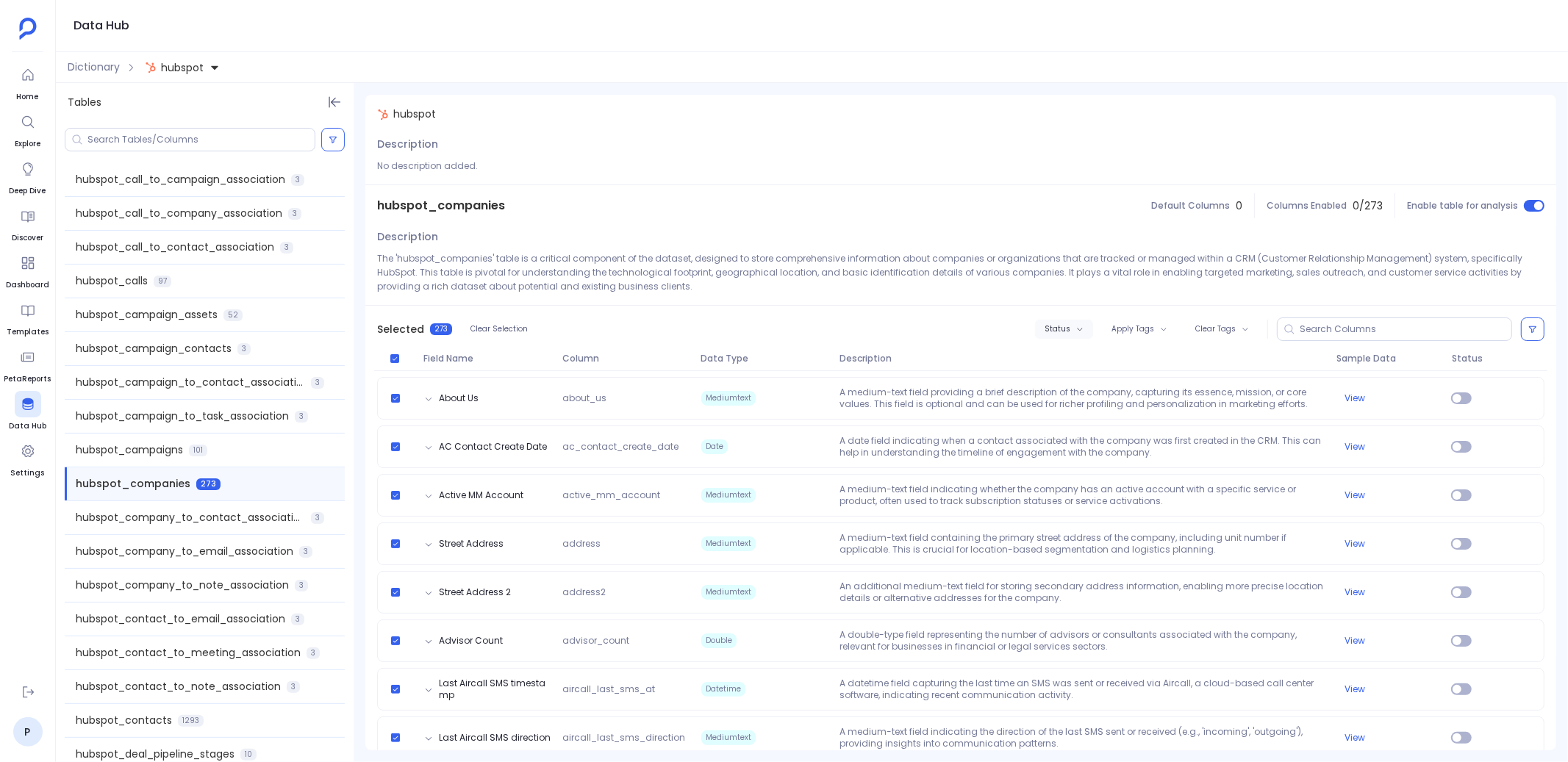
click at [1069, 332] on span "Status" at bounding box center [1057, 329] width 26 height 9
click at [1064, 357] on label "Enable" at bounding box center [1092, 355] width 109 height 33
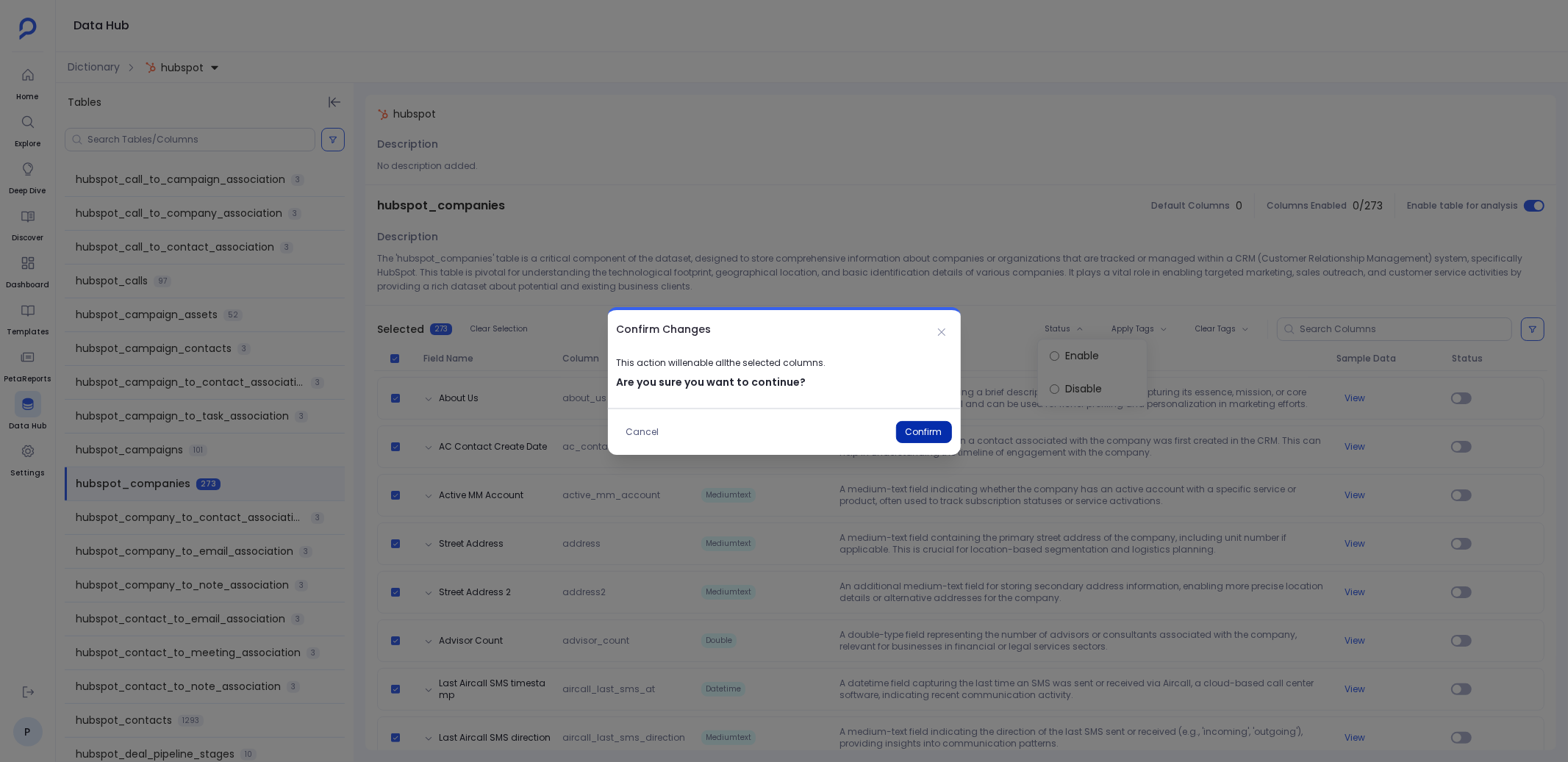
click at [919, 429] on button "Confirm" at bounding box center [923, 432] width 56 height 22
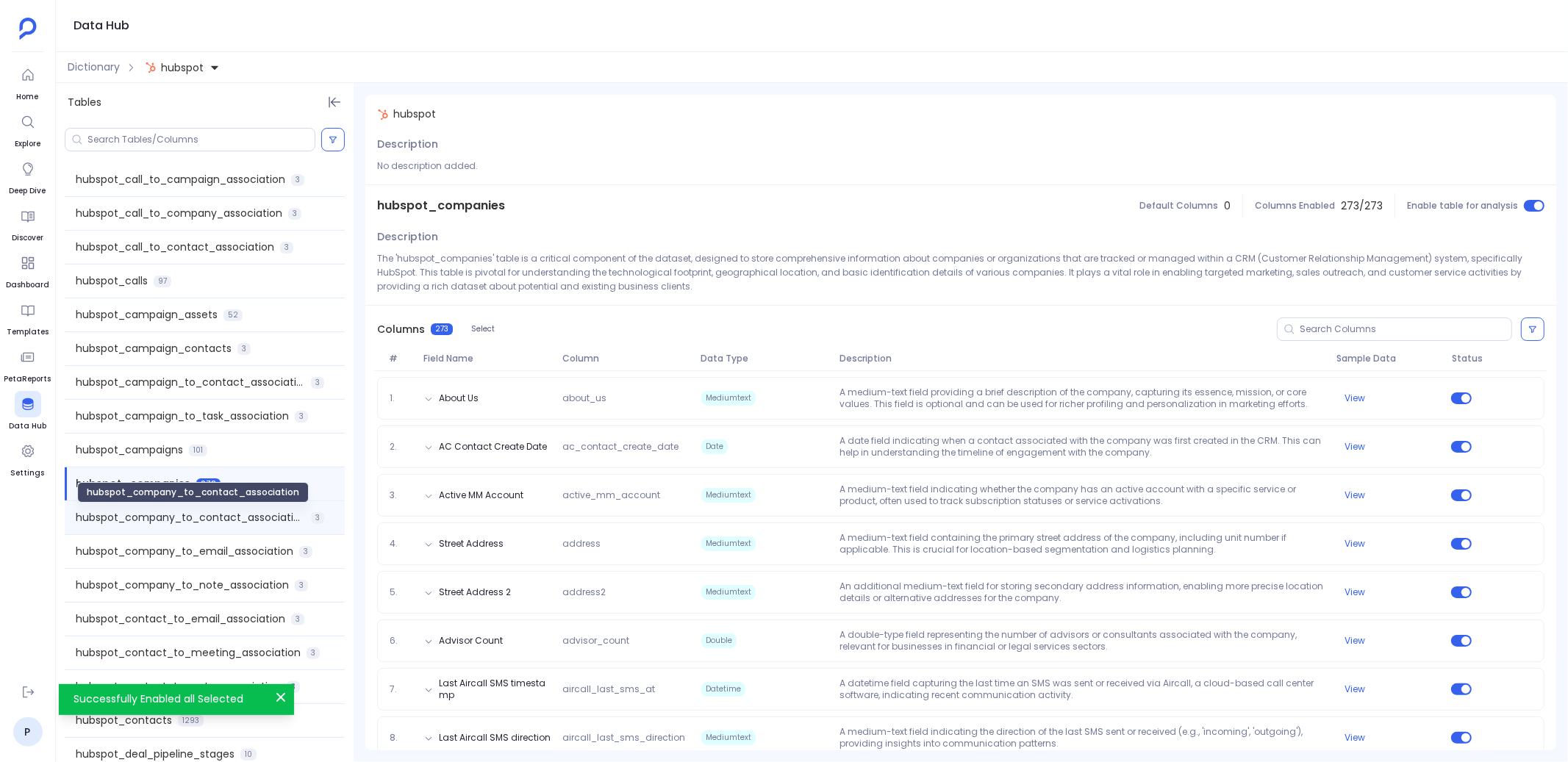
click at [232, 513] on span "hubspot_company_to_contact_association" at bounding box center [190, 517] width 229 height 15
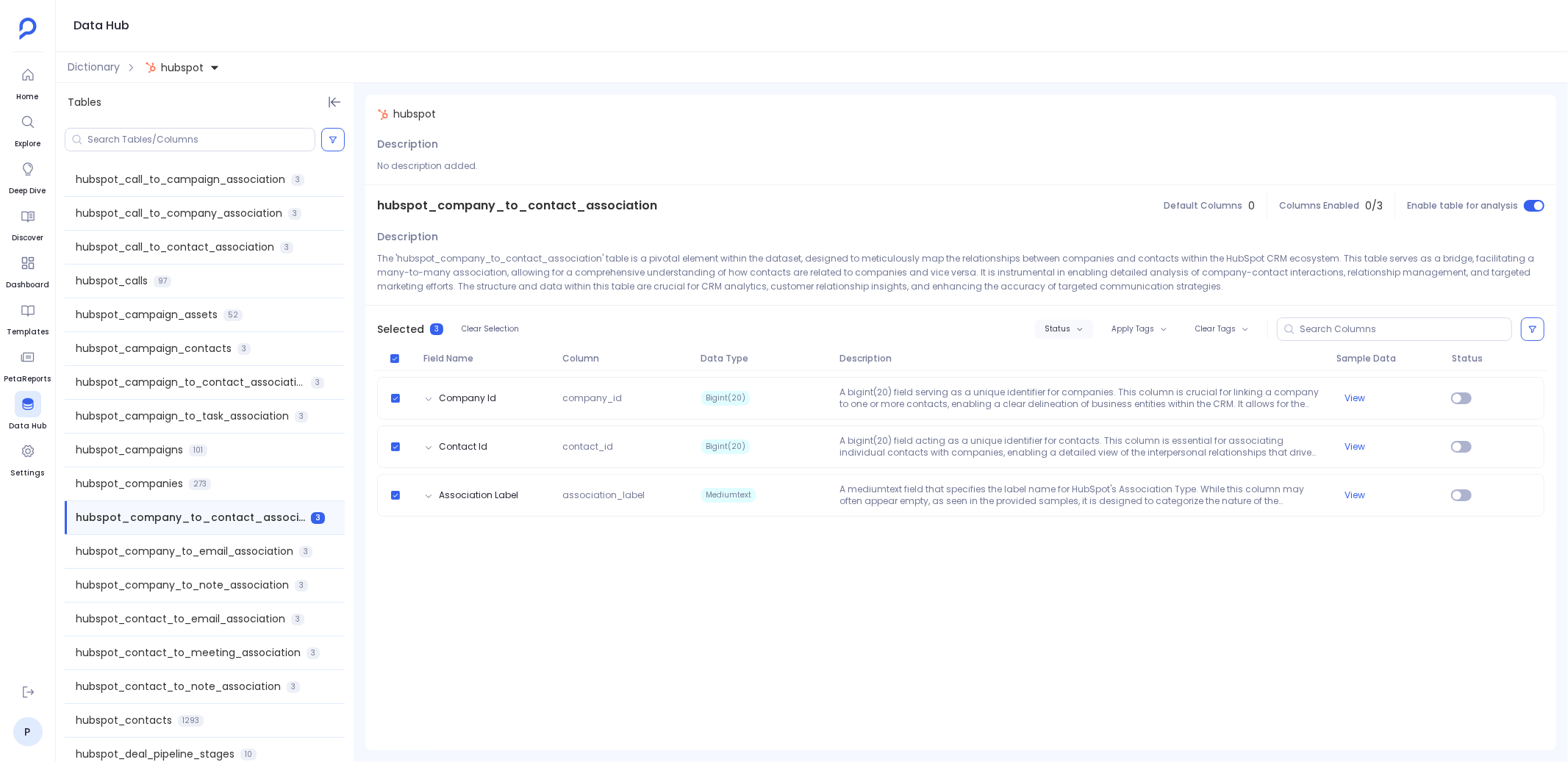
click at [1068, 333] on span "Status" at bounding box center [1057, 329] width 26 height 9
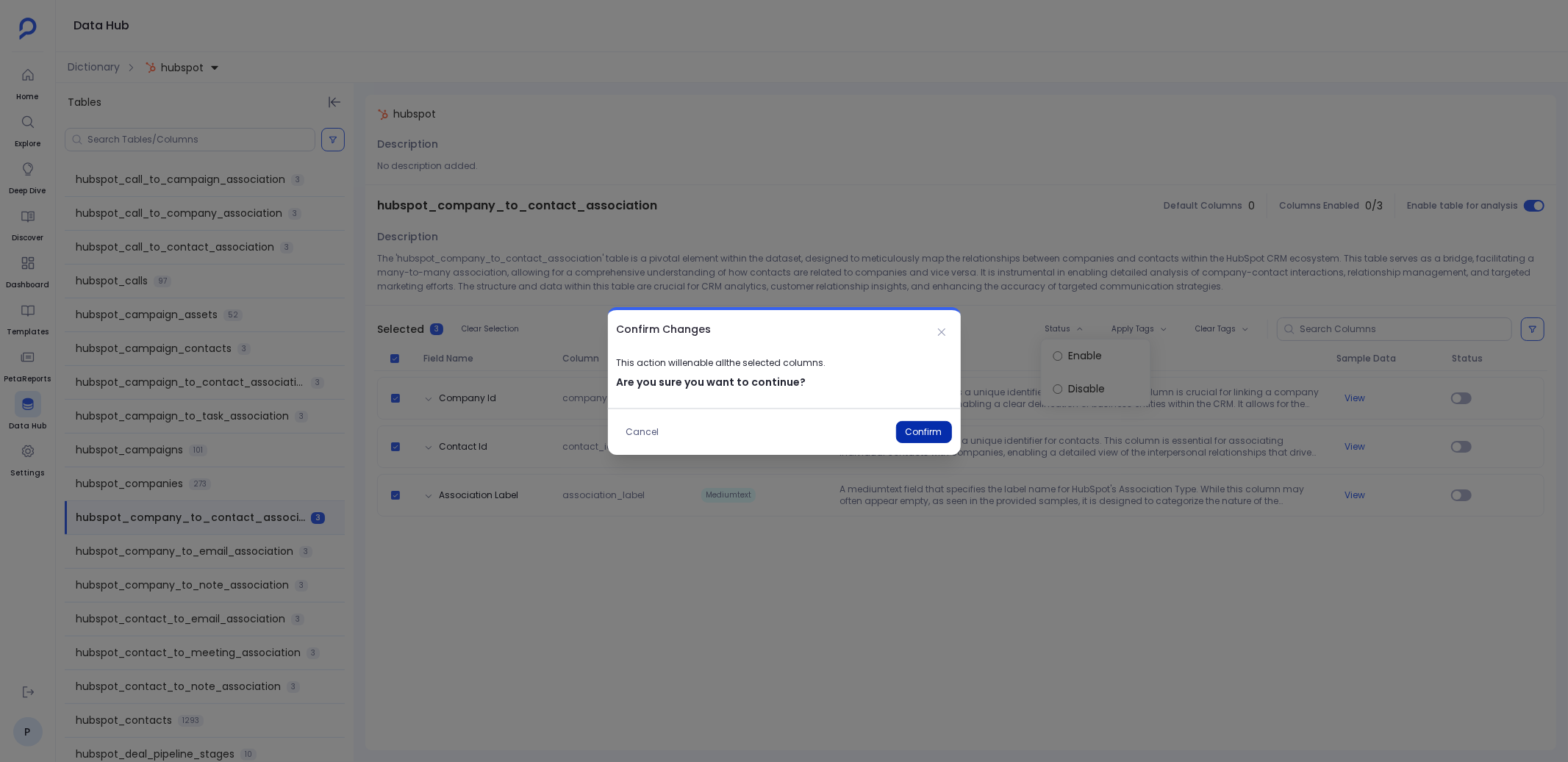
click at [926, 428] on button "Confirm" at bounding box center [923, 432] width 56 height 22
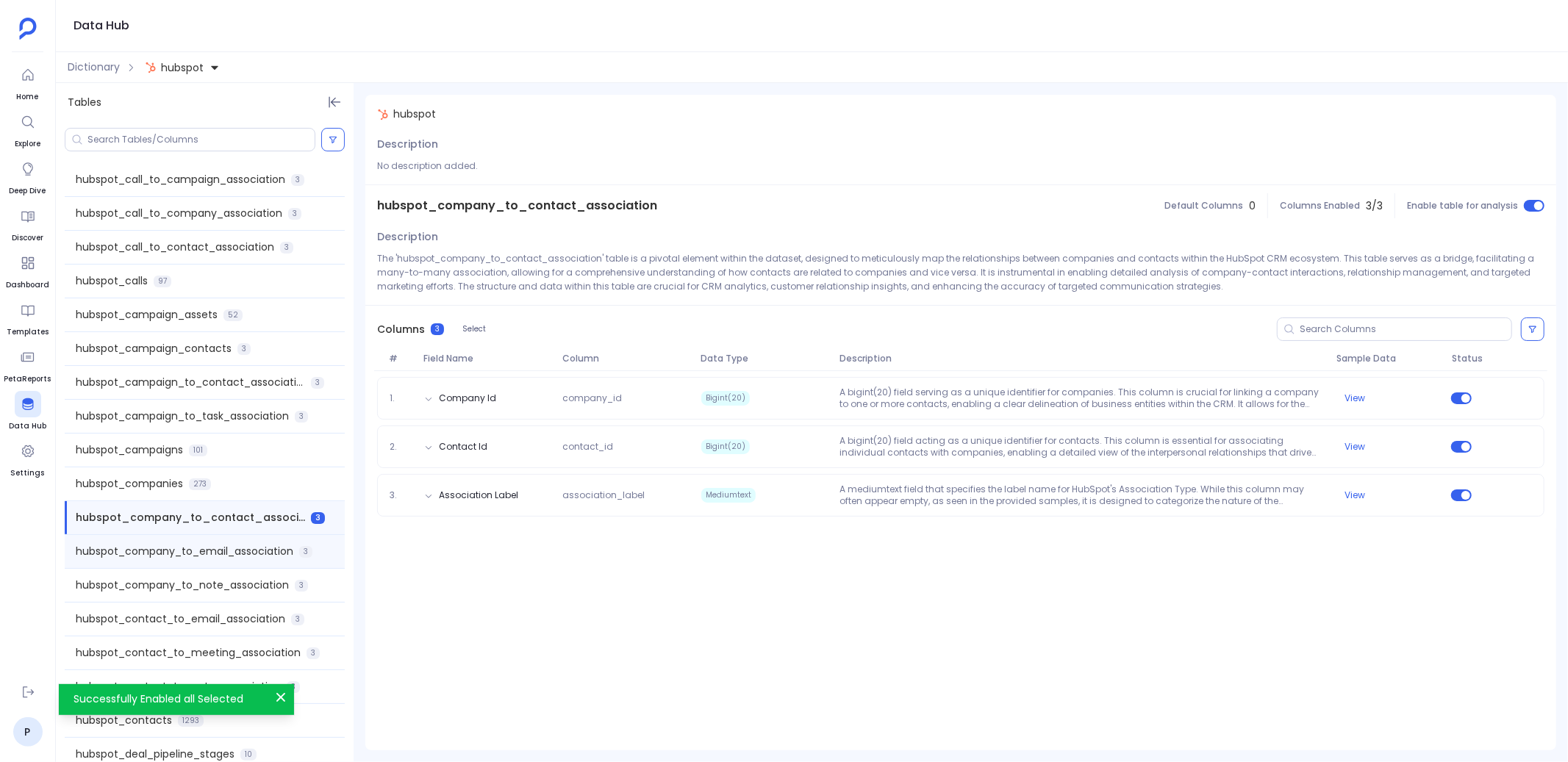
click at [227, 549] on span "hubspot_company_to_email_association" at bounding box center [184, 551] width 218 height 15
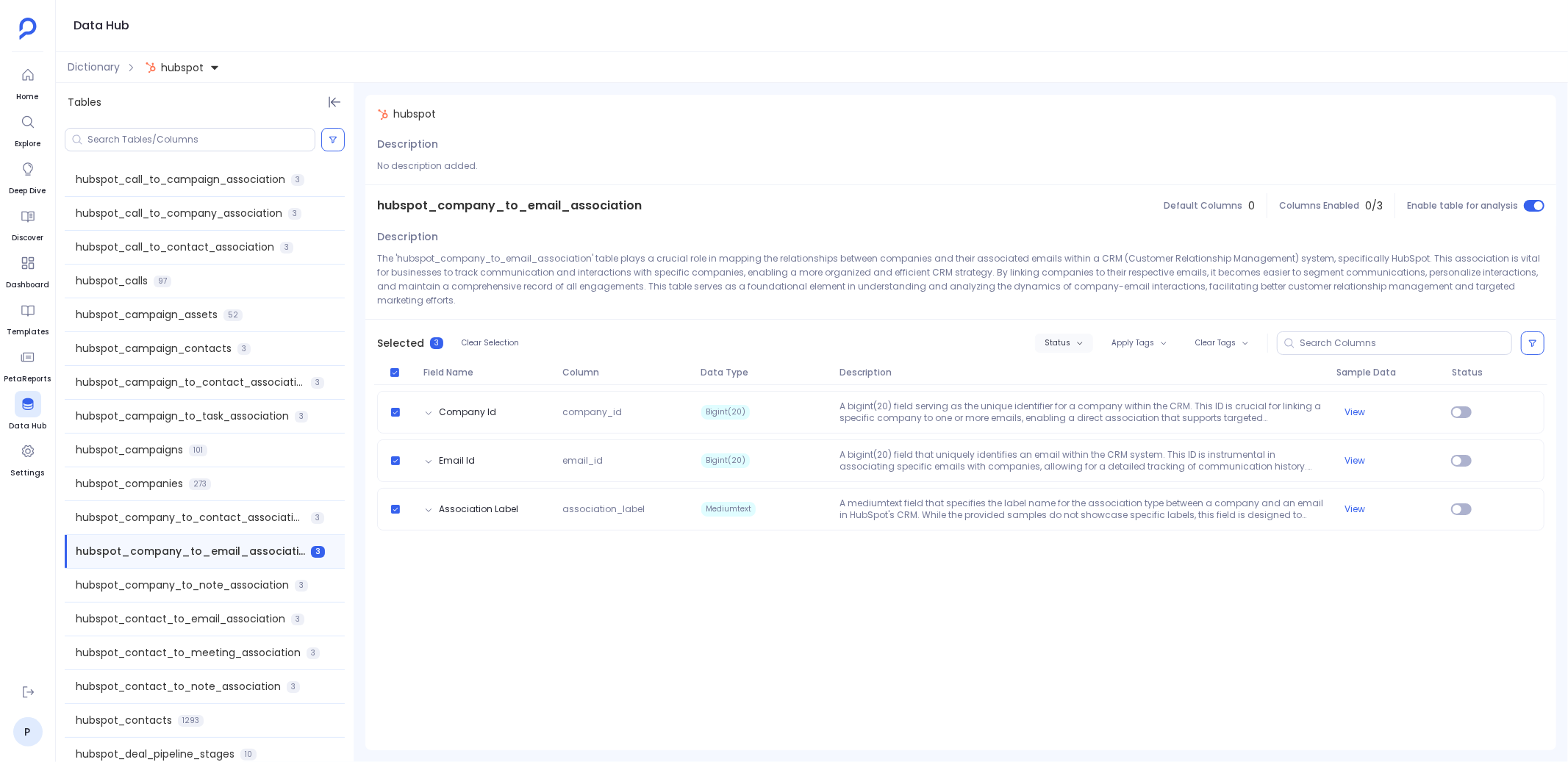
click at [1059, 334] on button "Status" at bounding box center [1065, 343] width 58 height 19
click at [1067, 359] on label "Enable" at bounding box center [1096, 355] width 109 height 33
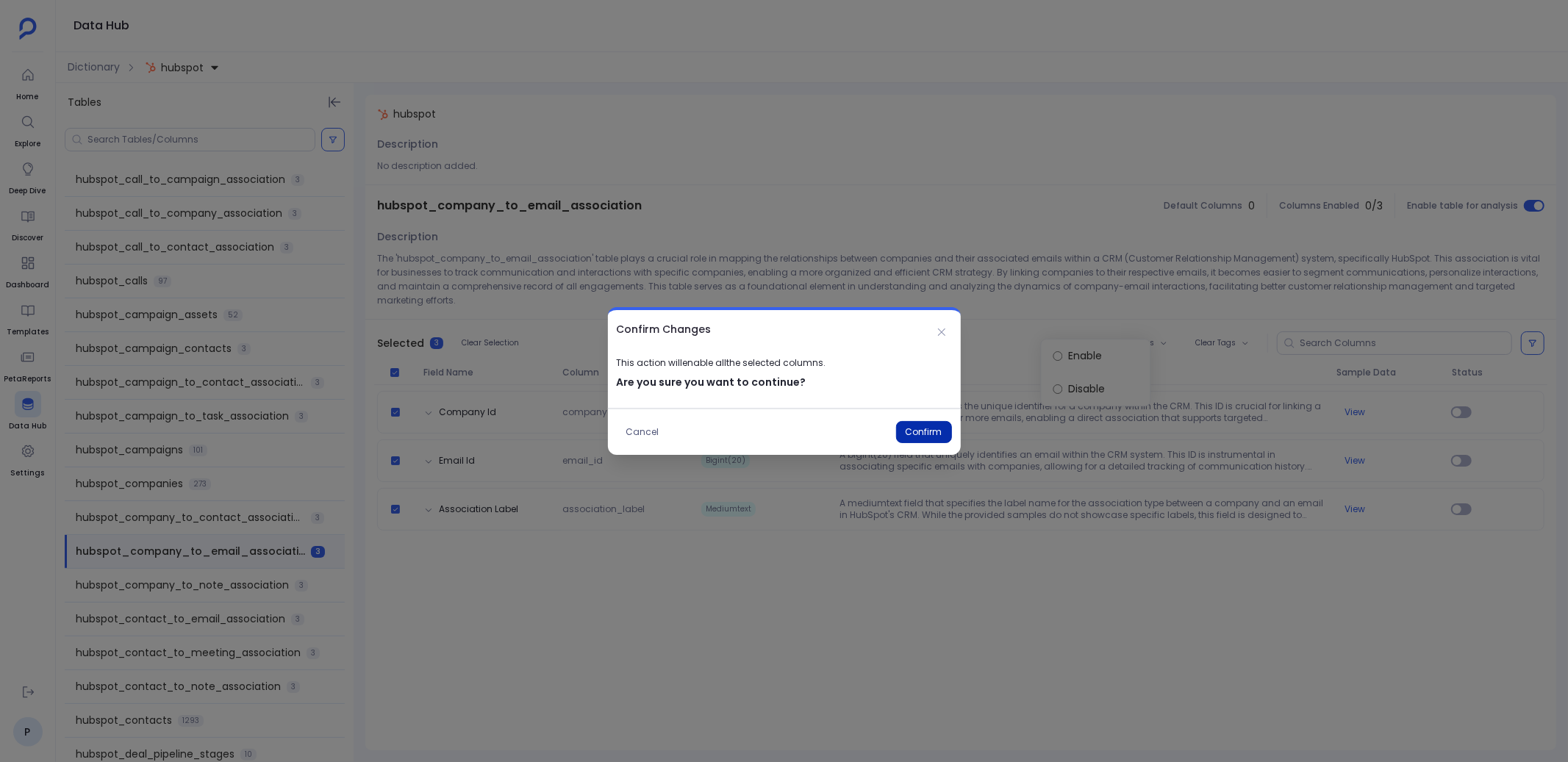
click at [927, 426] on button "Confirm" at bounding box center [923, 432] width 56 height 22
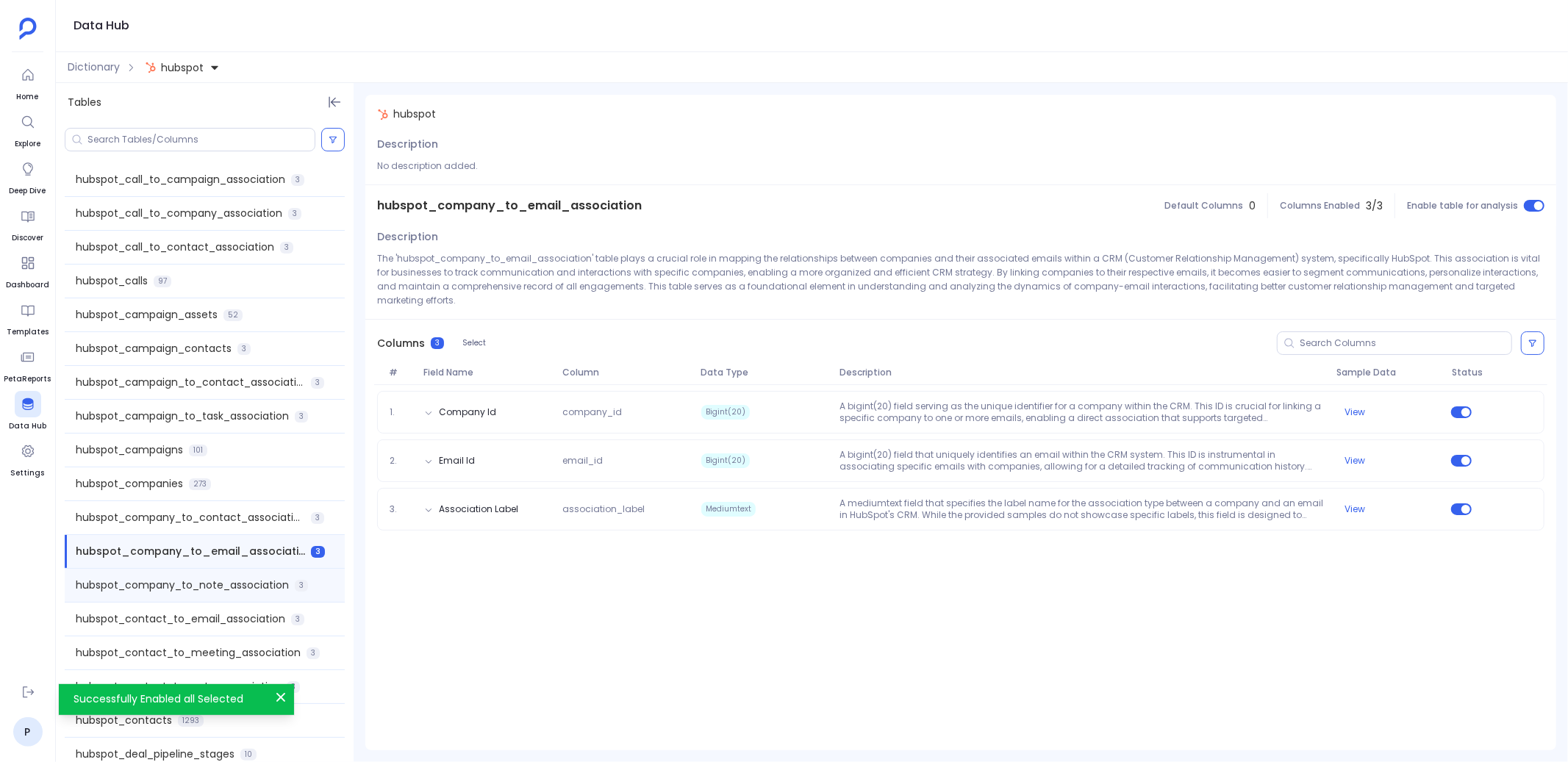
click at [274, 589] on span "hubspot_company_to_note_association" at bounding box center [182, 585] width 214 height 15
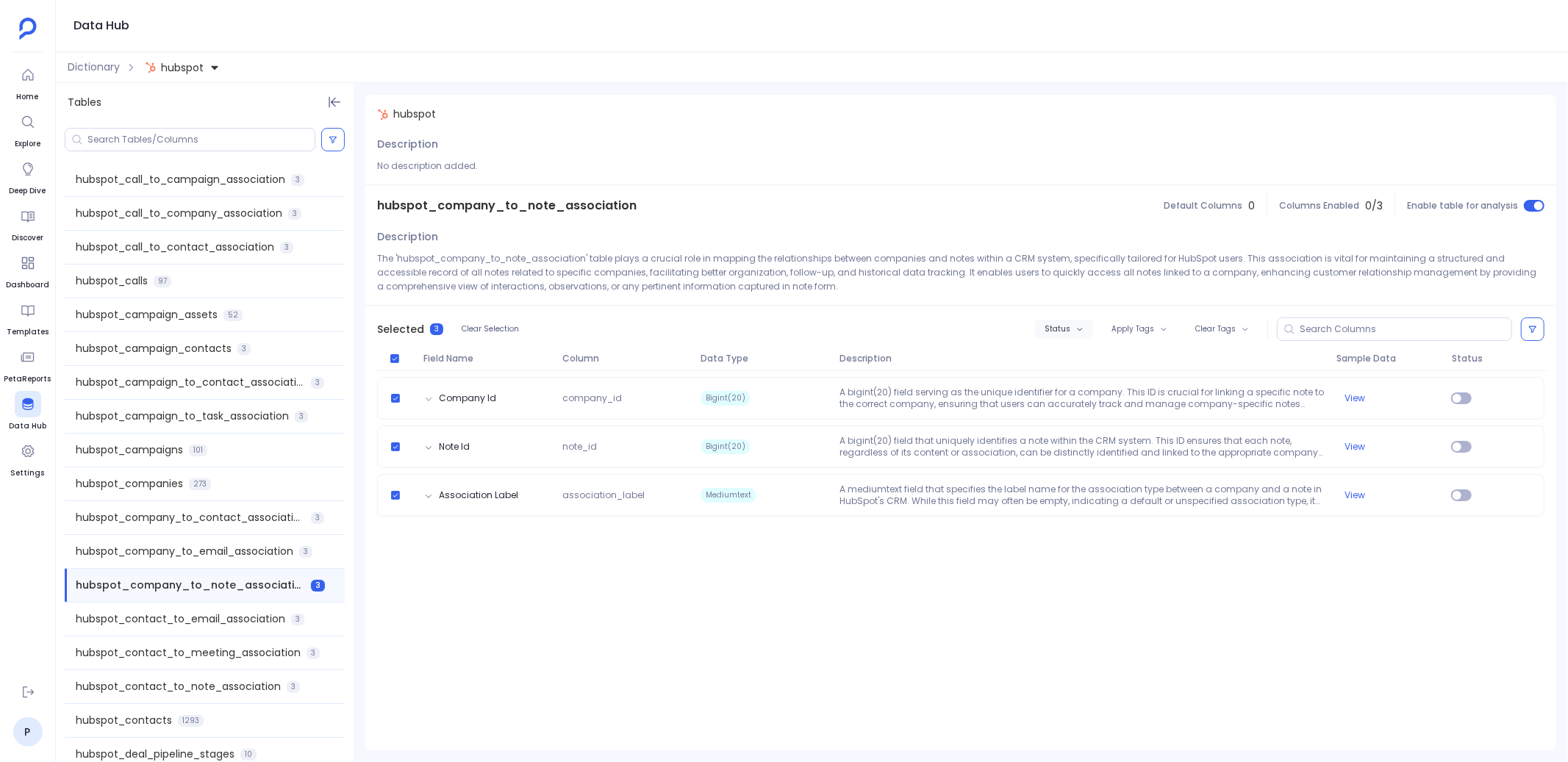
click at [1070, 332] on span "Status" at bounding box center [1057, 329] width 26 height 9
click at [1067, 353] on label "Enable" at bounding box center [1096, 355] width 109 height 33
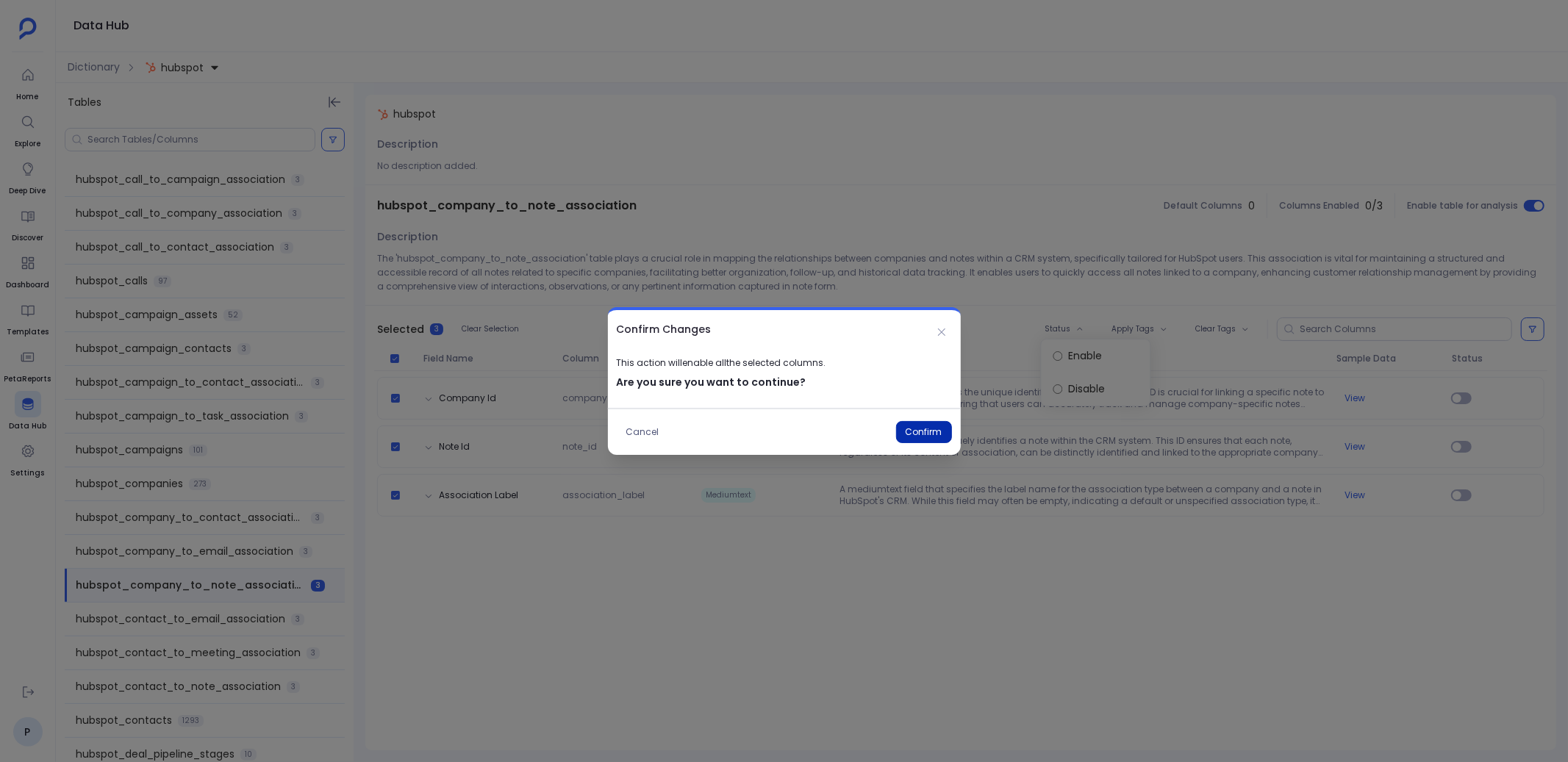
click at [926, 429] on button "Confirm" at bounding box center [923, 432] width 56 height 22
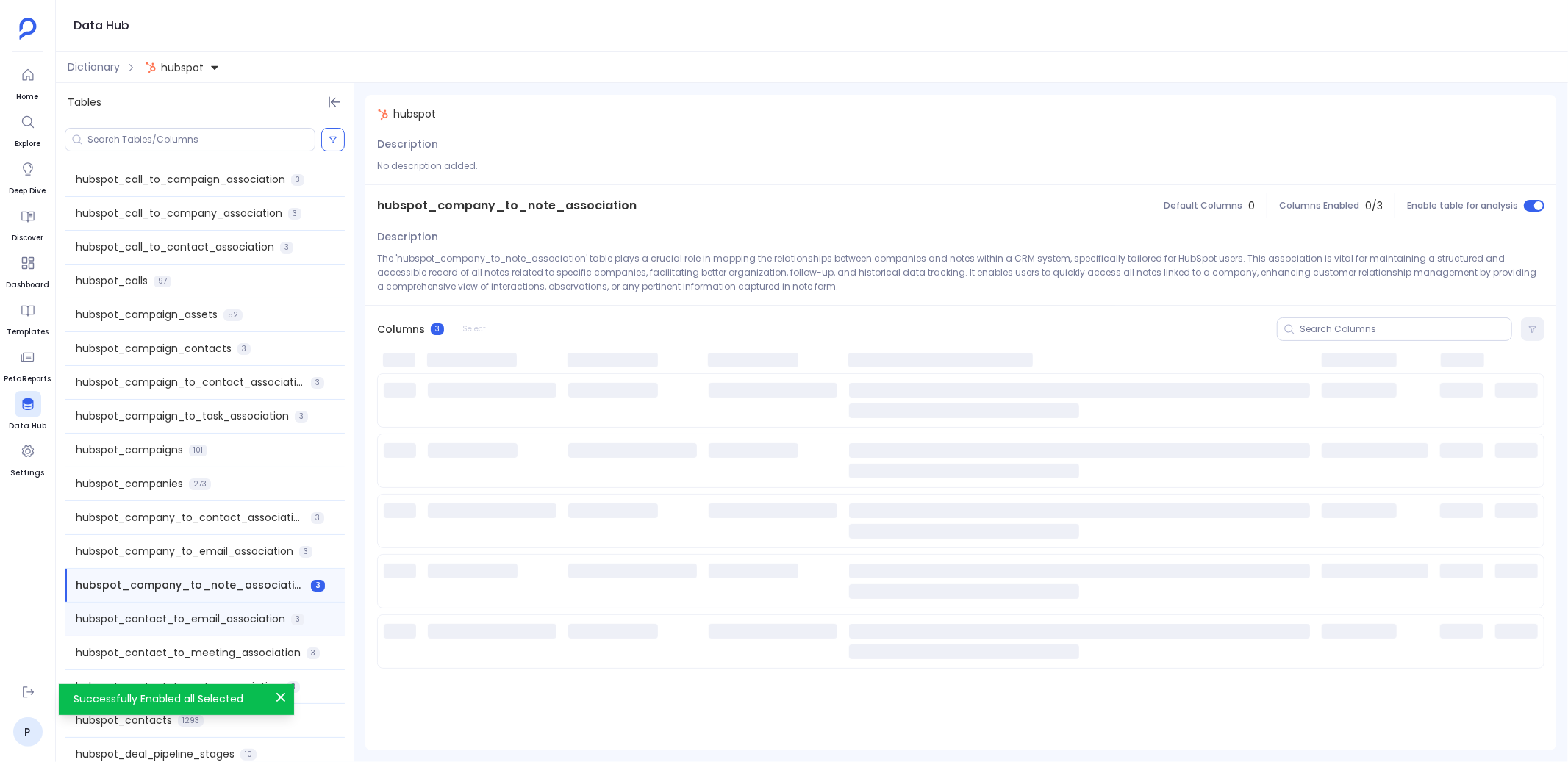
click at [228, 616] on span "hubspot_contact_to_email_association" at bounding box center [180, 618] width 209 height 15
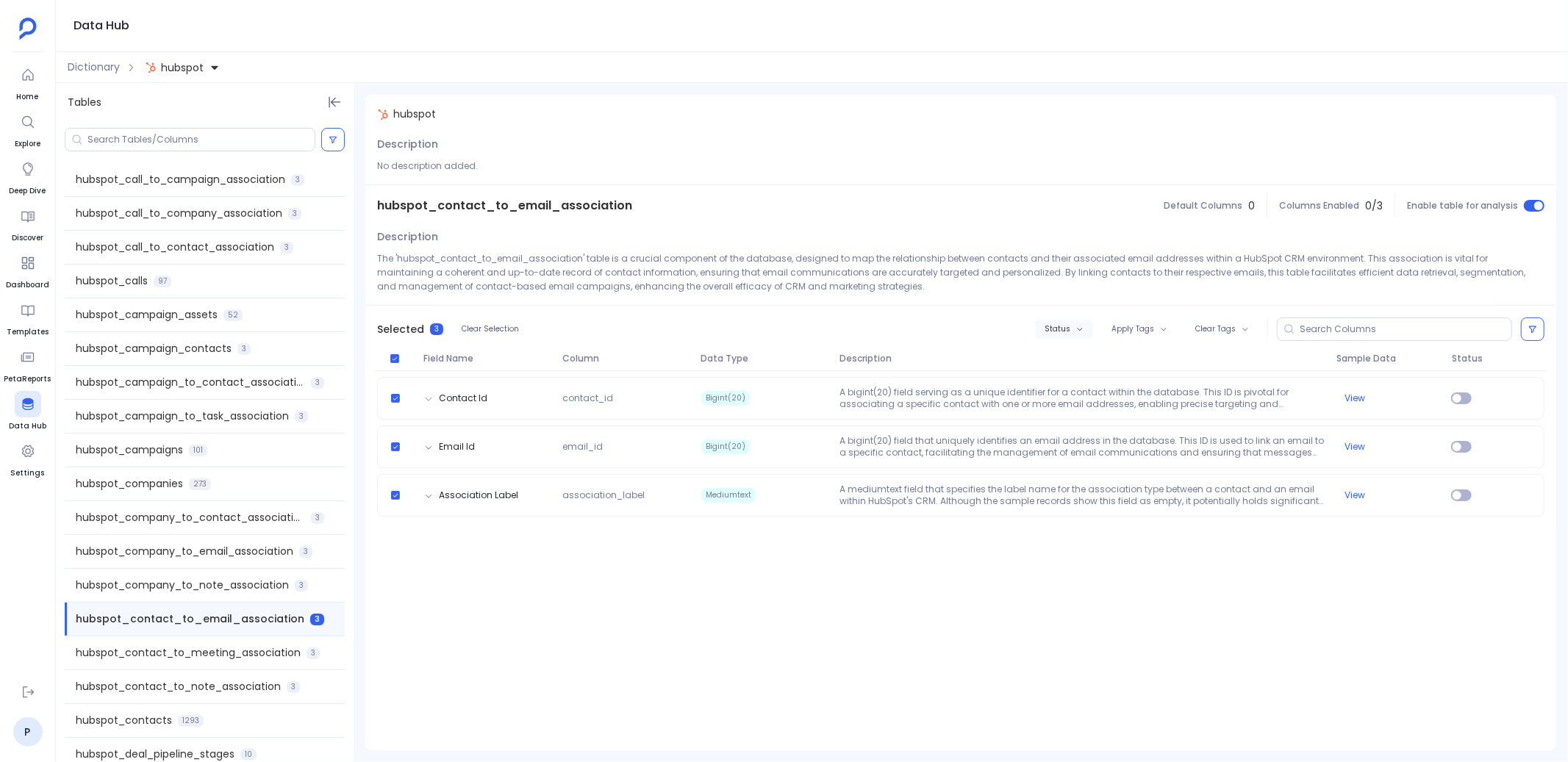
click at [1066, 330] on span "Status" at bounding box center [1057, 329] width 26 height 9
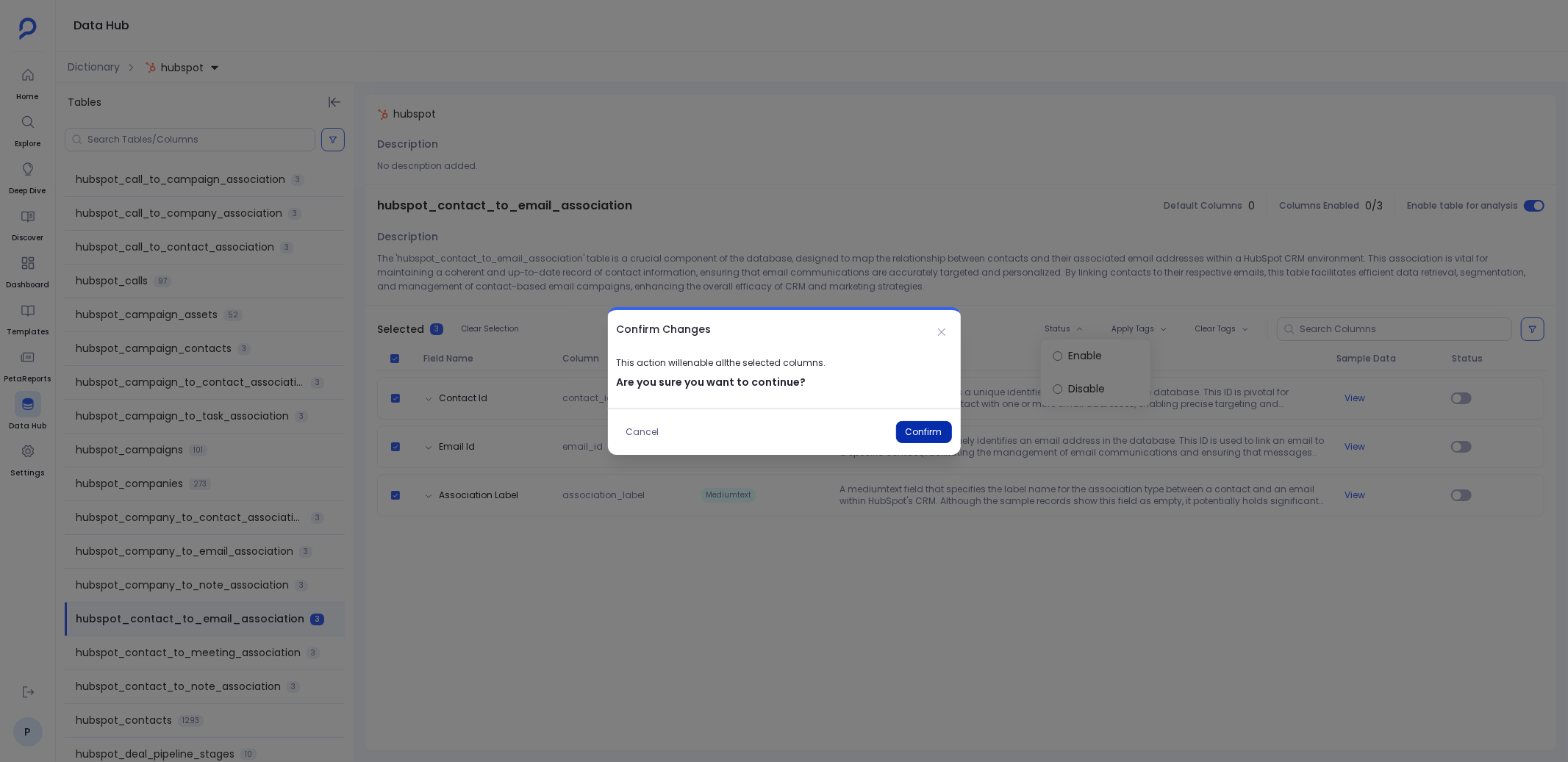
click at [912, 423] on button "Confirm" at bounding box center [923, 432] width 56 height 22
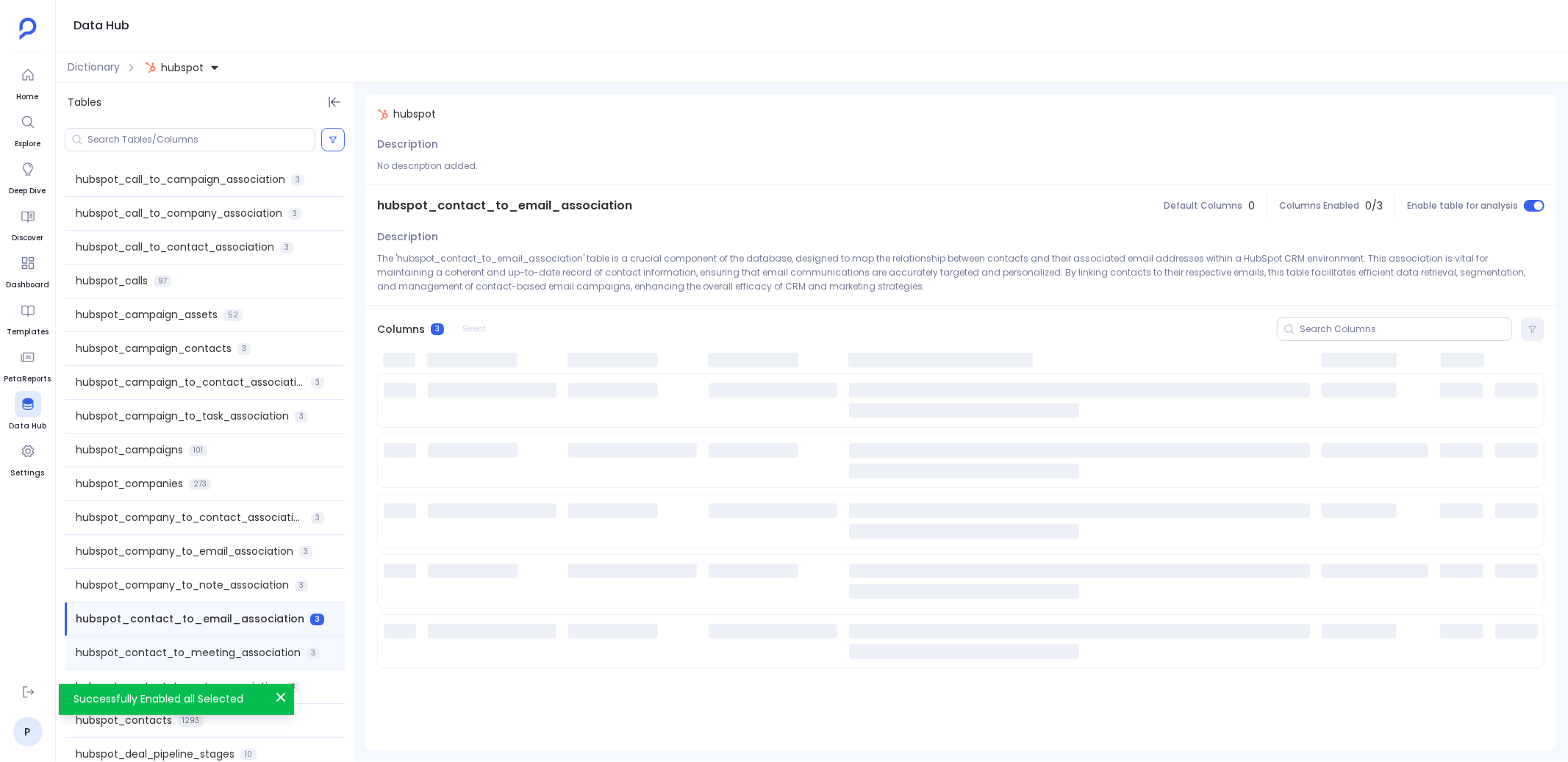
click at [221, 649] on span "hubspot_contact_to_meeting_association" at bounding box center [188, 652] width 225 height 15
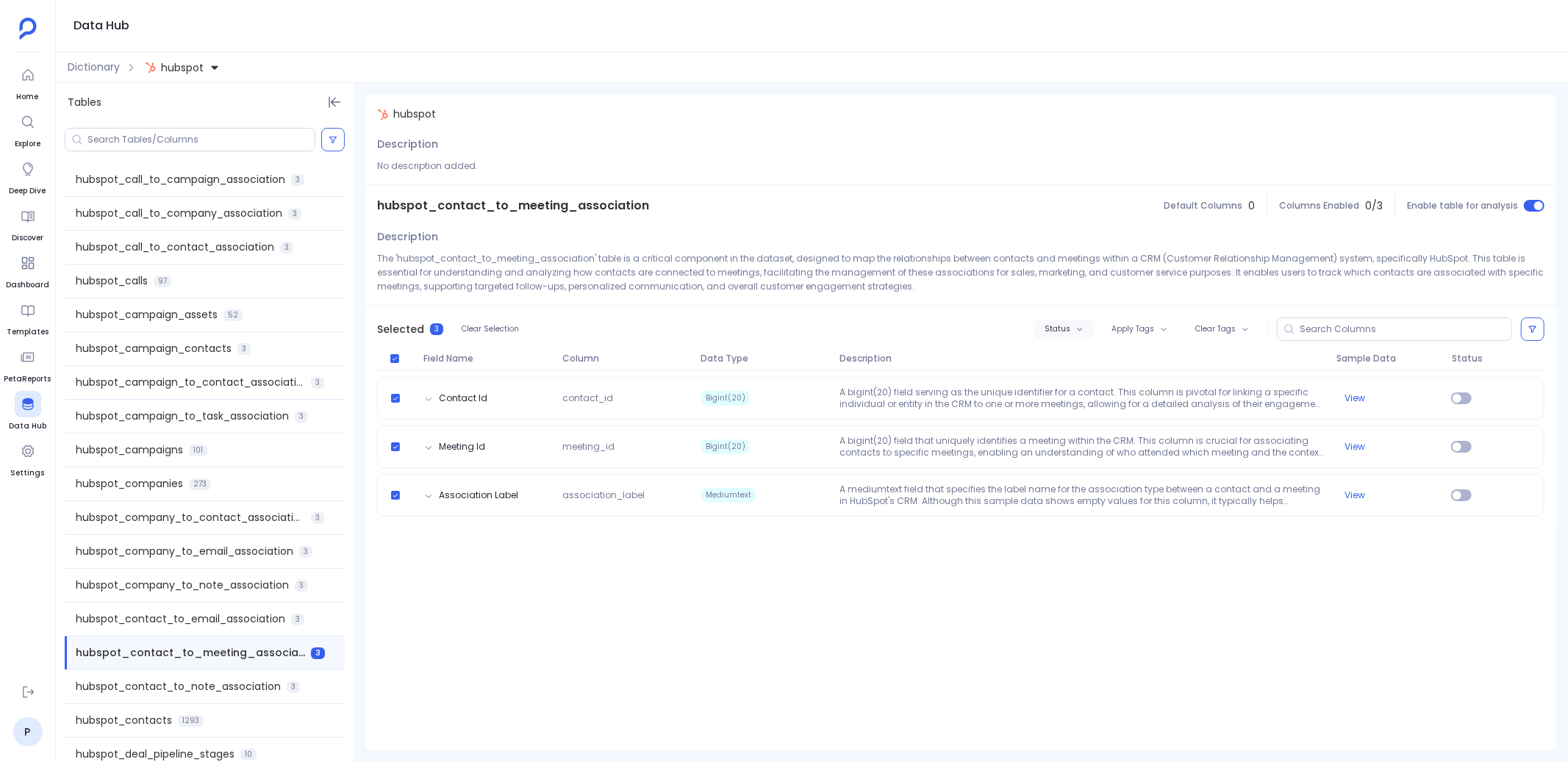
click at [1079, 327] on icon "button" at bounding box center [1079, 329] width 7 height 7
click at [1069, 354] on label "Enable" at bounding box center [1096, 355] width 109 height 33
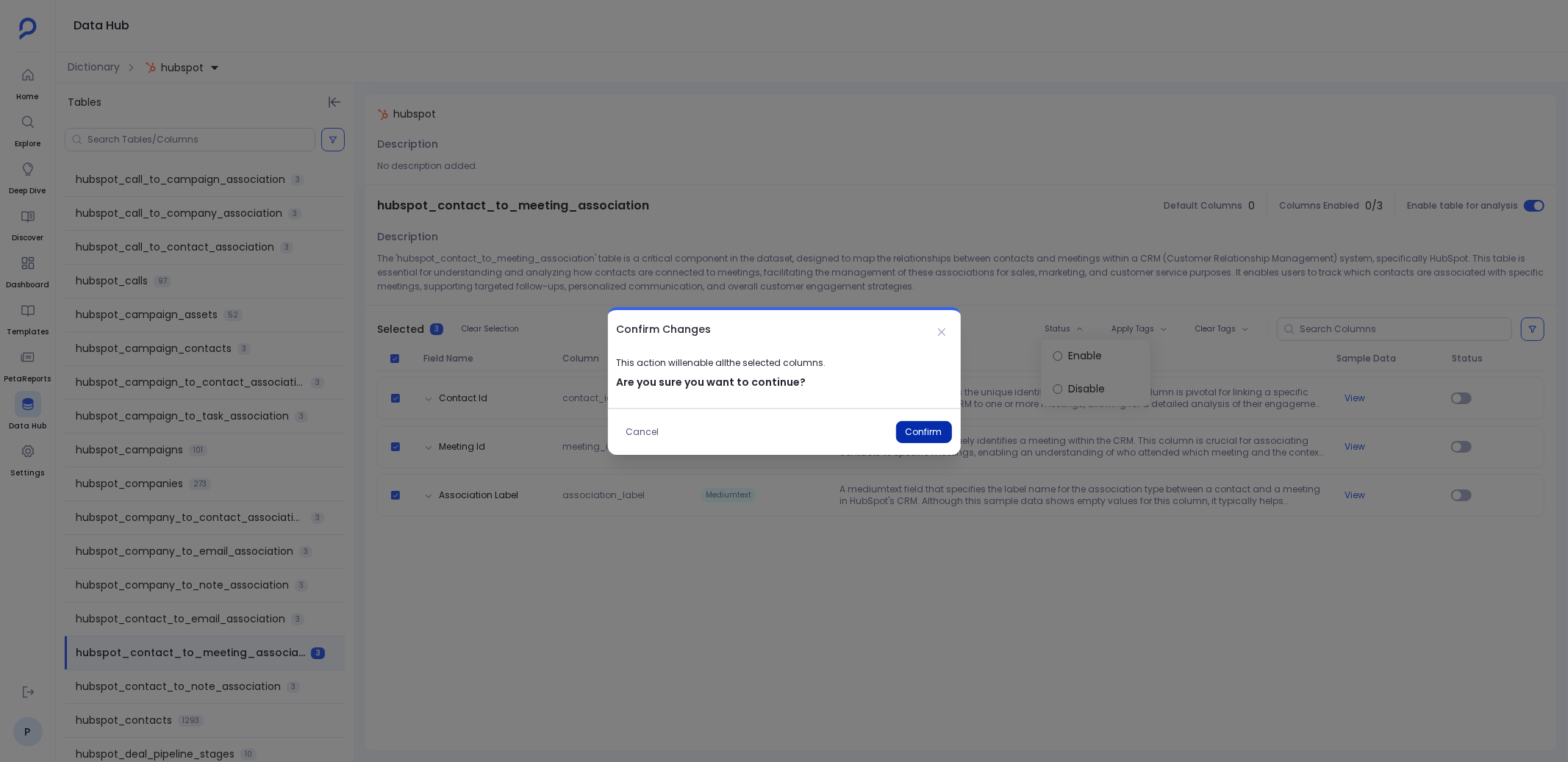
click at [923, 431] on button "Confirm" at bounding box center [923, 432] width 56 height 22
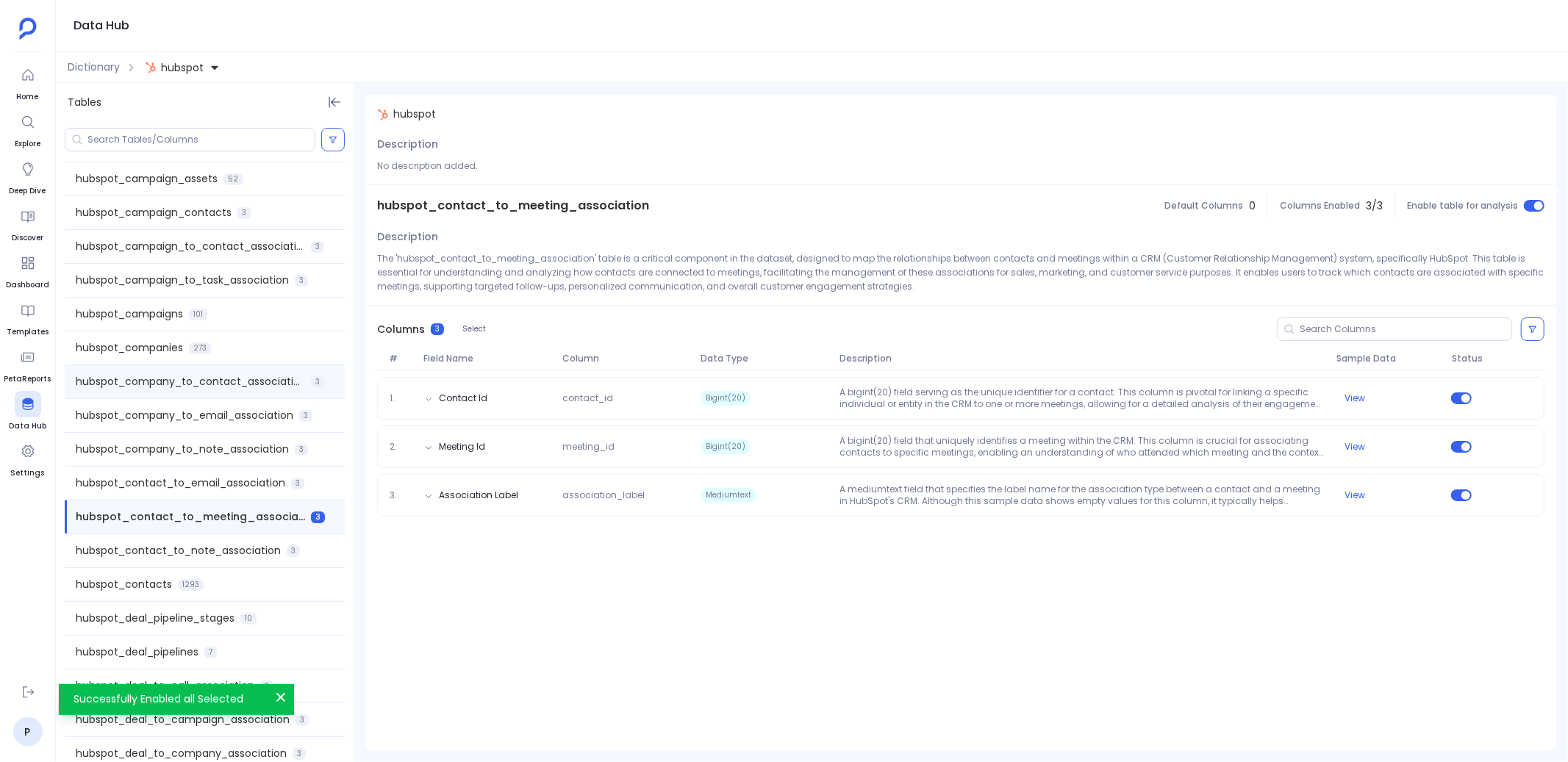
scroll to position [180, 0]
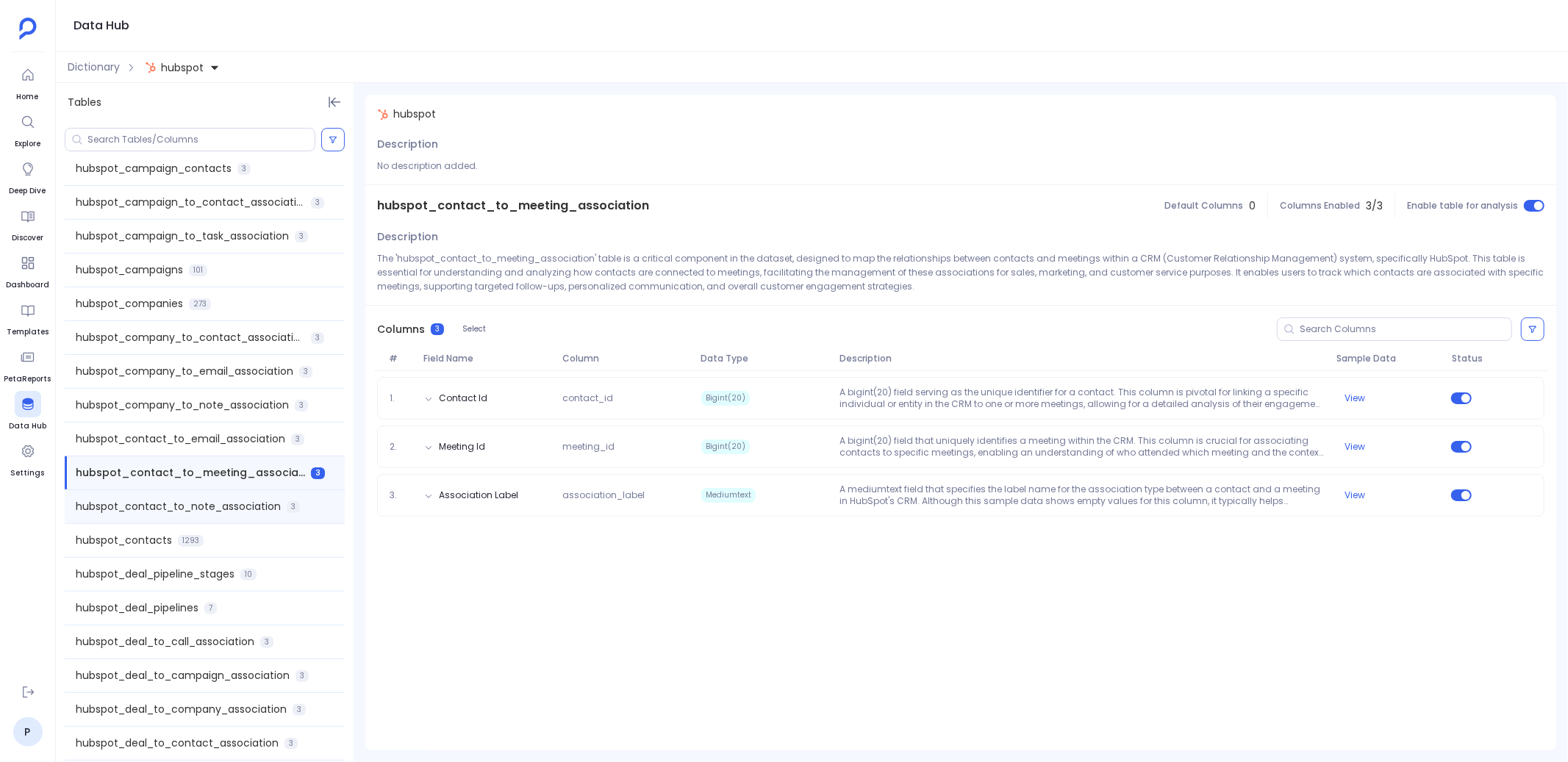
click at [239, 508] on span "hubspot_contact_to_note_association" at bounding box center [178, 506] width 205 height 15
click at [1067, 335] on button "Status" at bounding box center [1065, 329] width 58 height 19
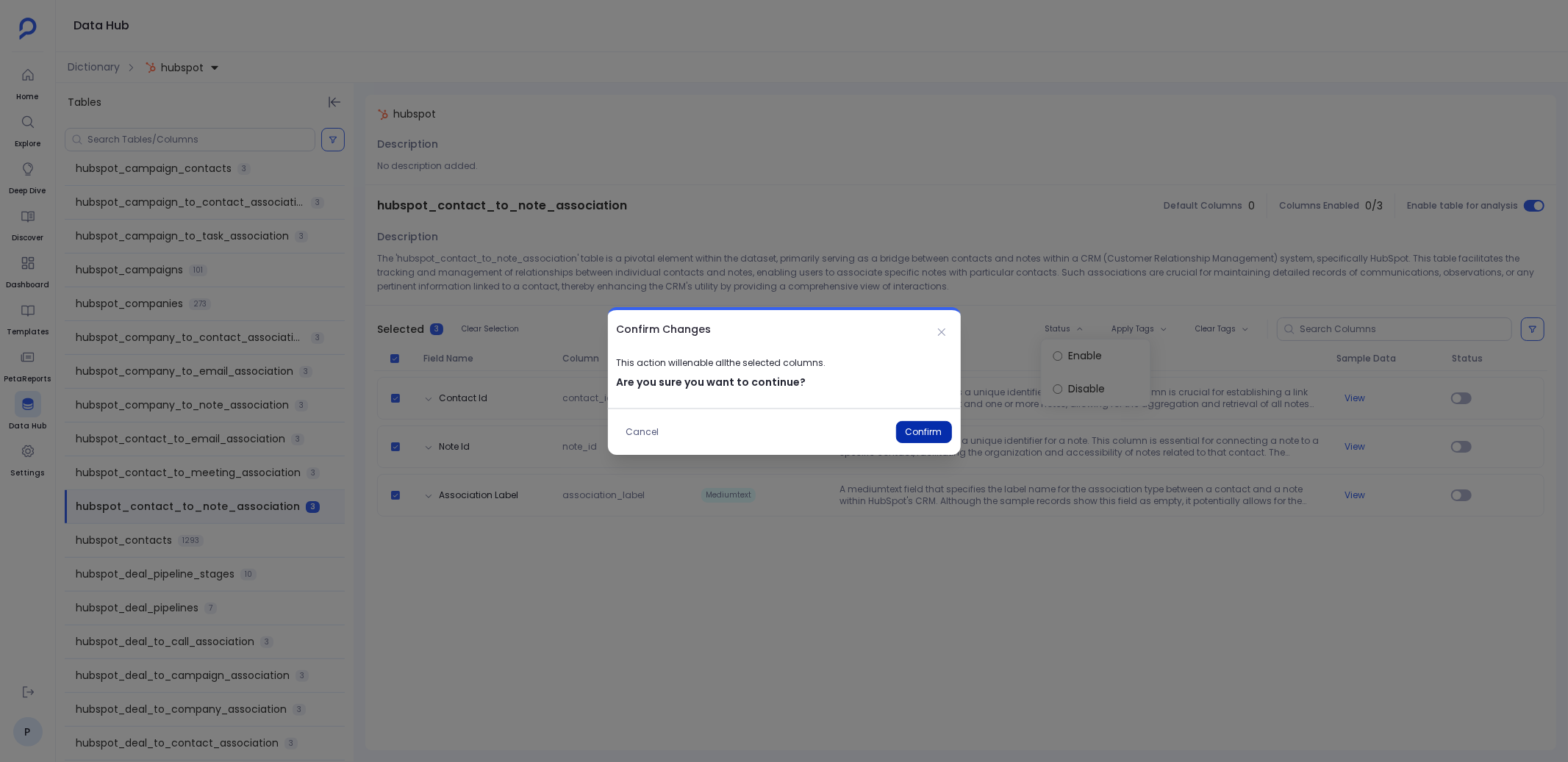
click at [935, 430] on button "Confirm" at bounding box center [923, 432] width 56 height 22
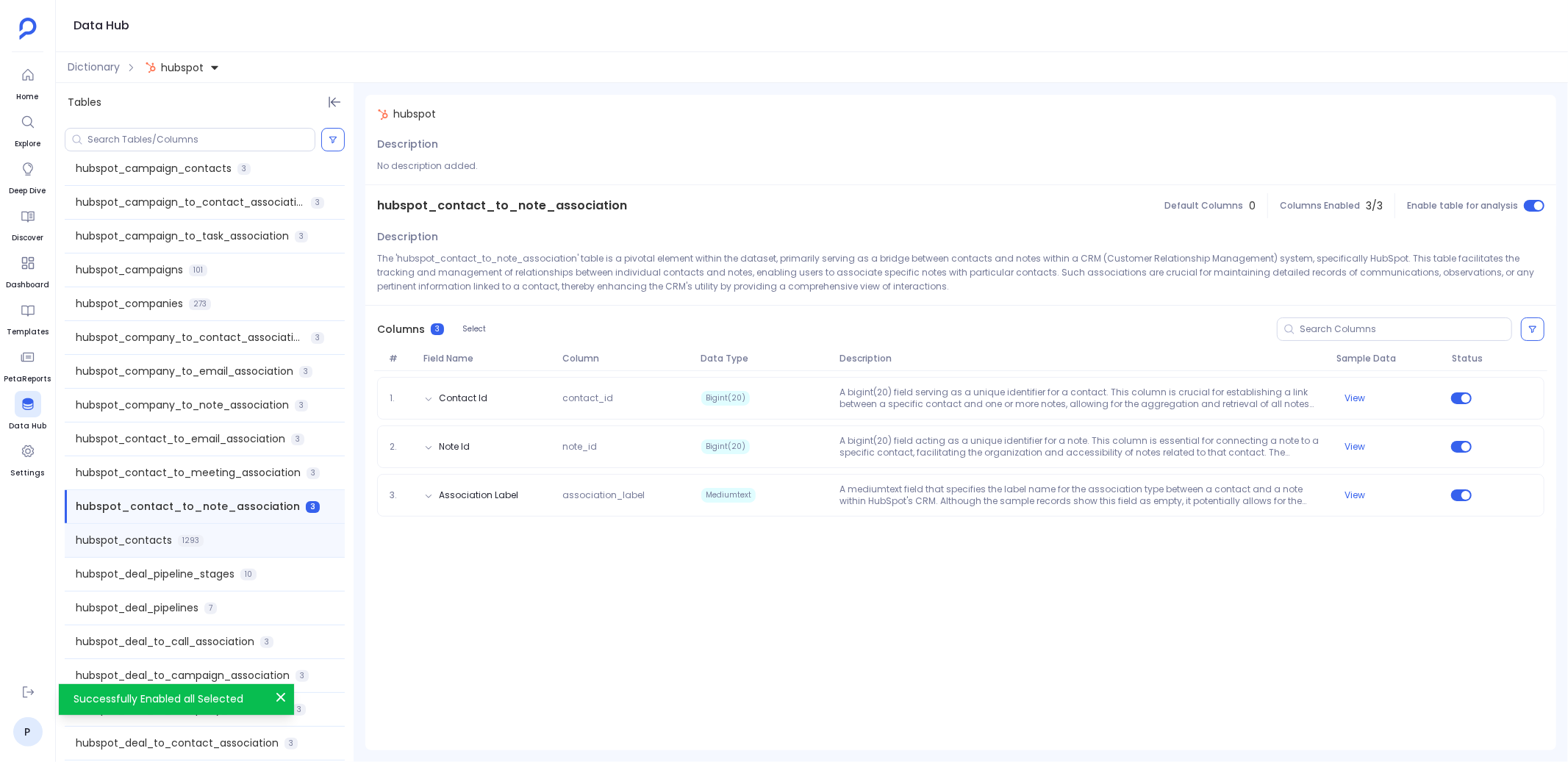
click at [240, 536] on div "hubspot_contacts 1293" at bounding box center [205, 540] width 280 height 33
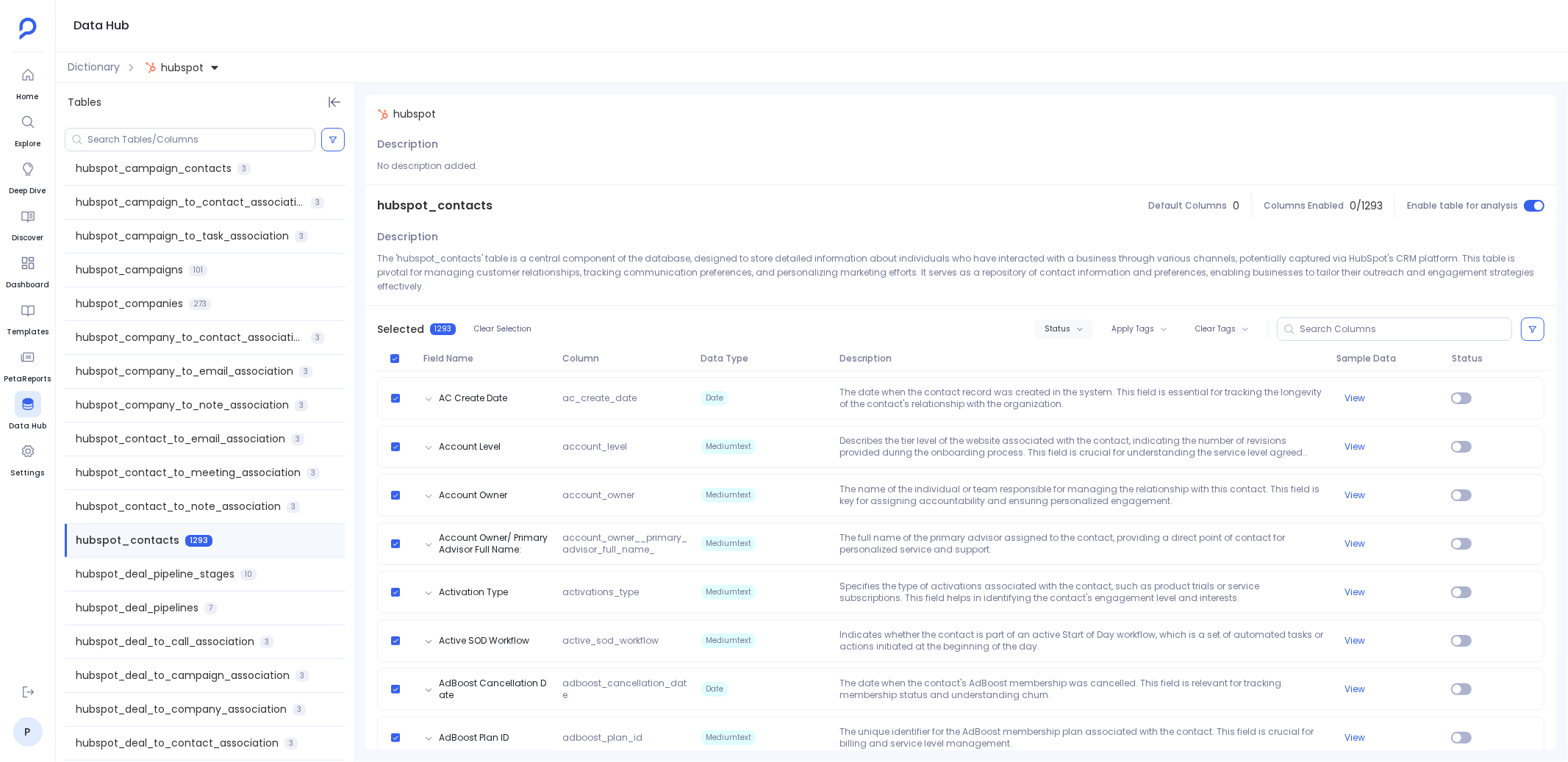
click at [1063, 325] on span "Status" at bounding box center [1057, 329] width 26 height 9
click at [1061, 345] on label "Enable" at bounding box center [1092, 342] width 109 height 33
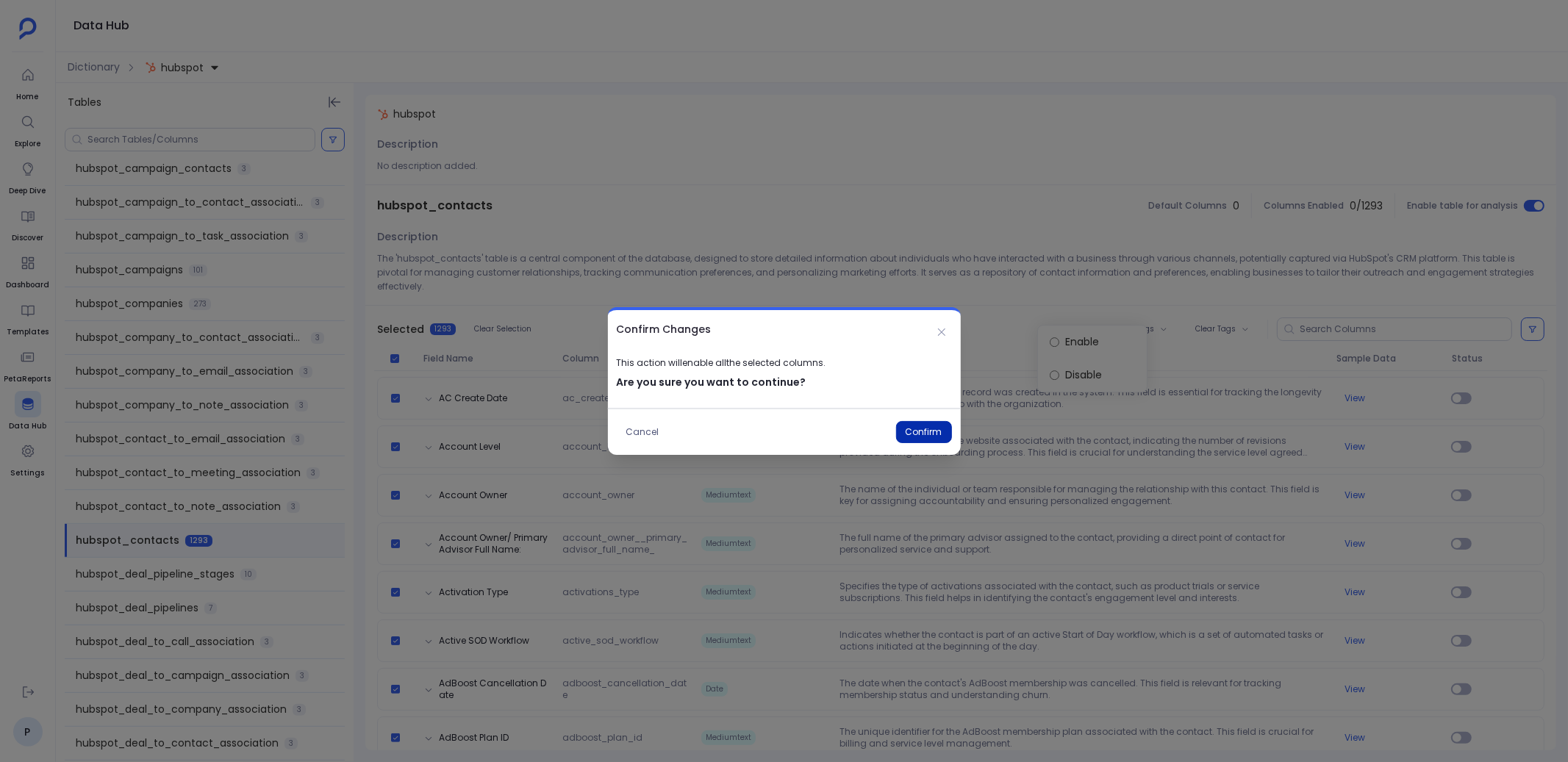
click at [922, 429] on button "Confirm" at bounding box center [923, 432] width 56 height 22
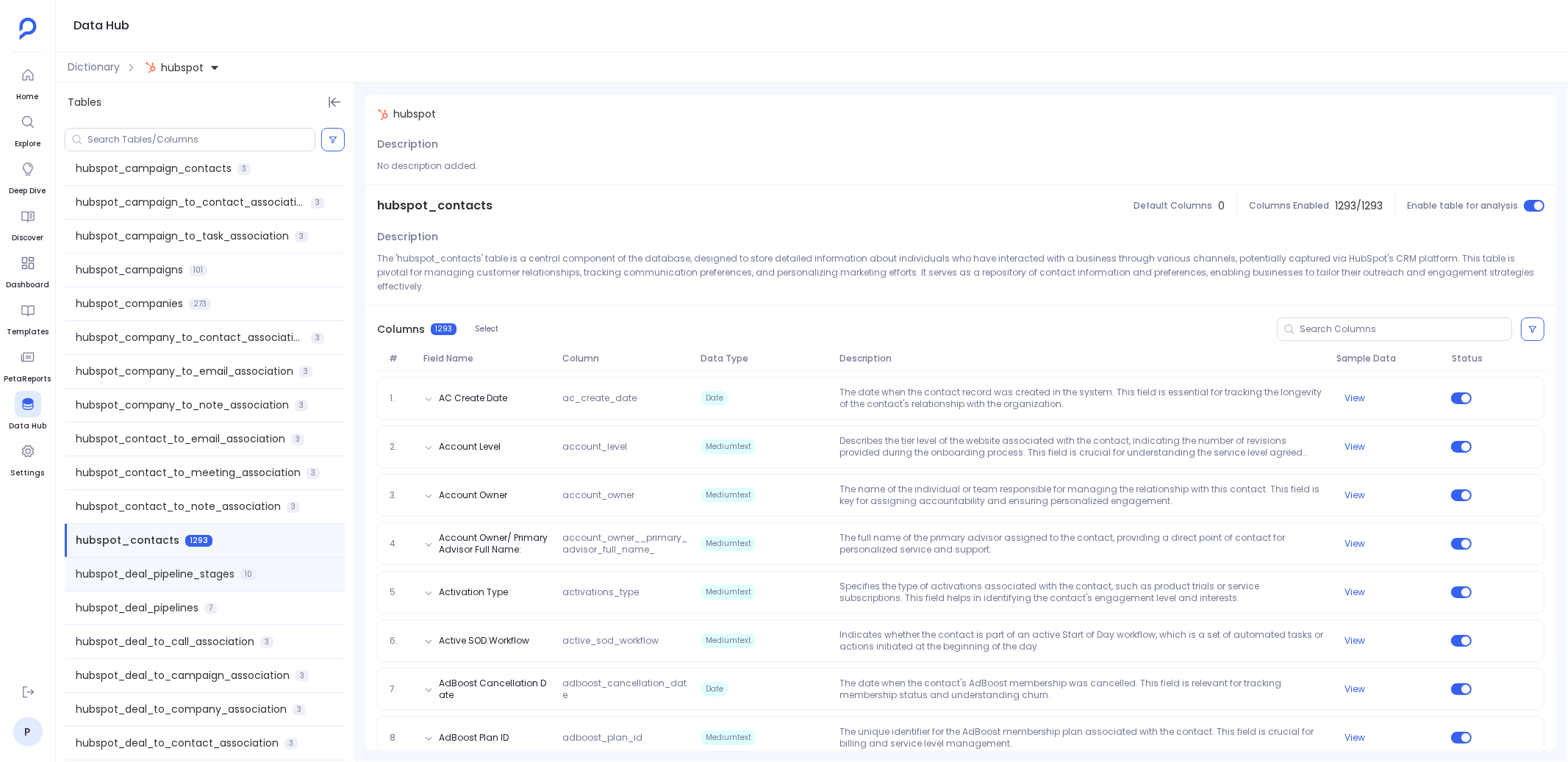
click at [175, 570] on span "hubspot_deal_pipeline_stages" at bounding box center [155, 574] width 159 height 15
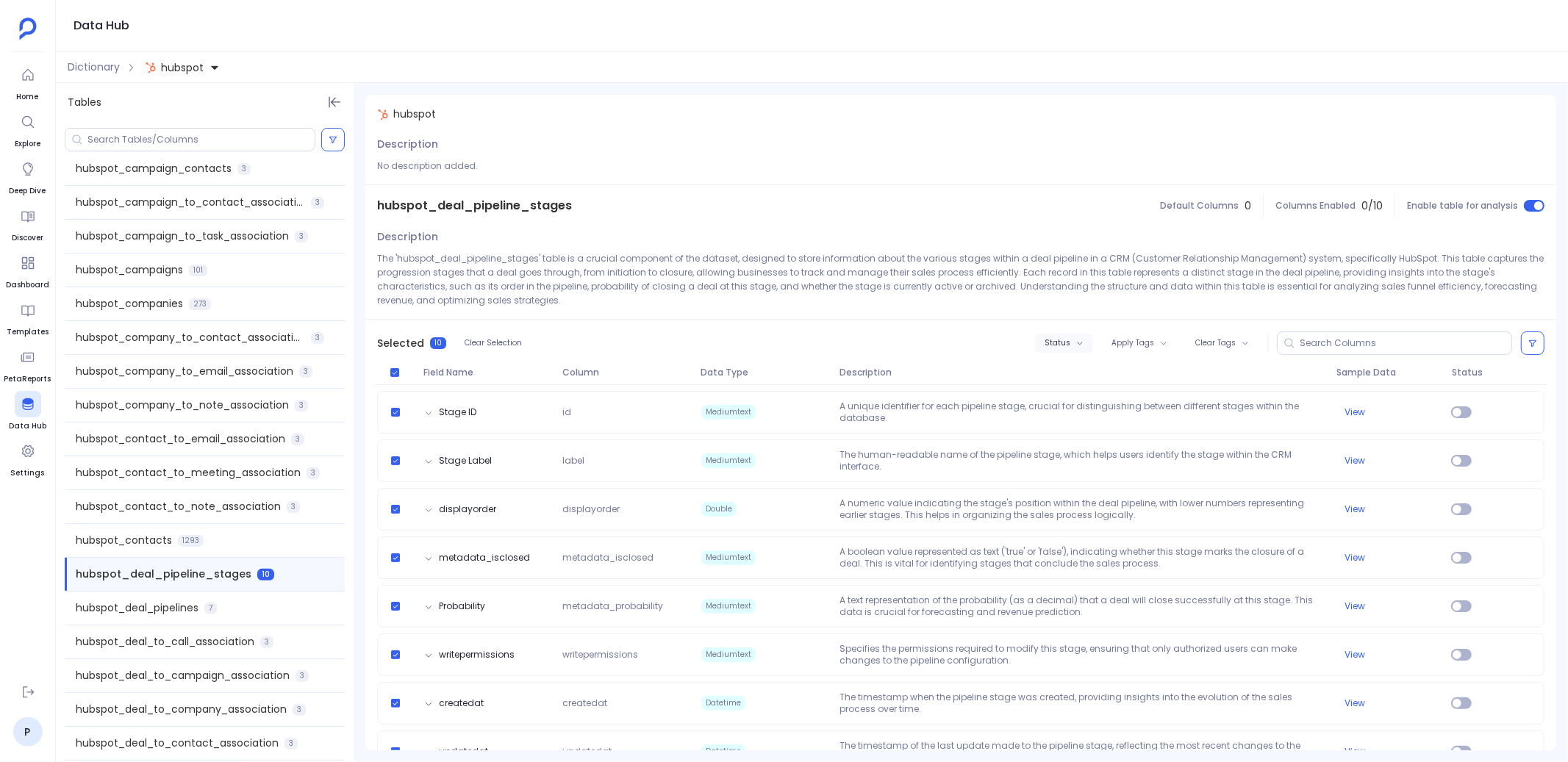
click at [1073, 344] on button "Status" at bounding box center [1065, 343] width 58 height 19
click at [1064, 369] on label "Enable" at bounding box center [1092, 369] width 109 height 33
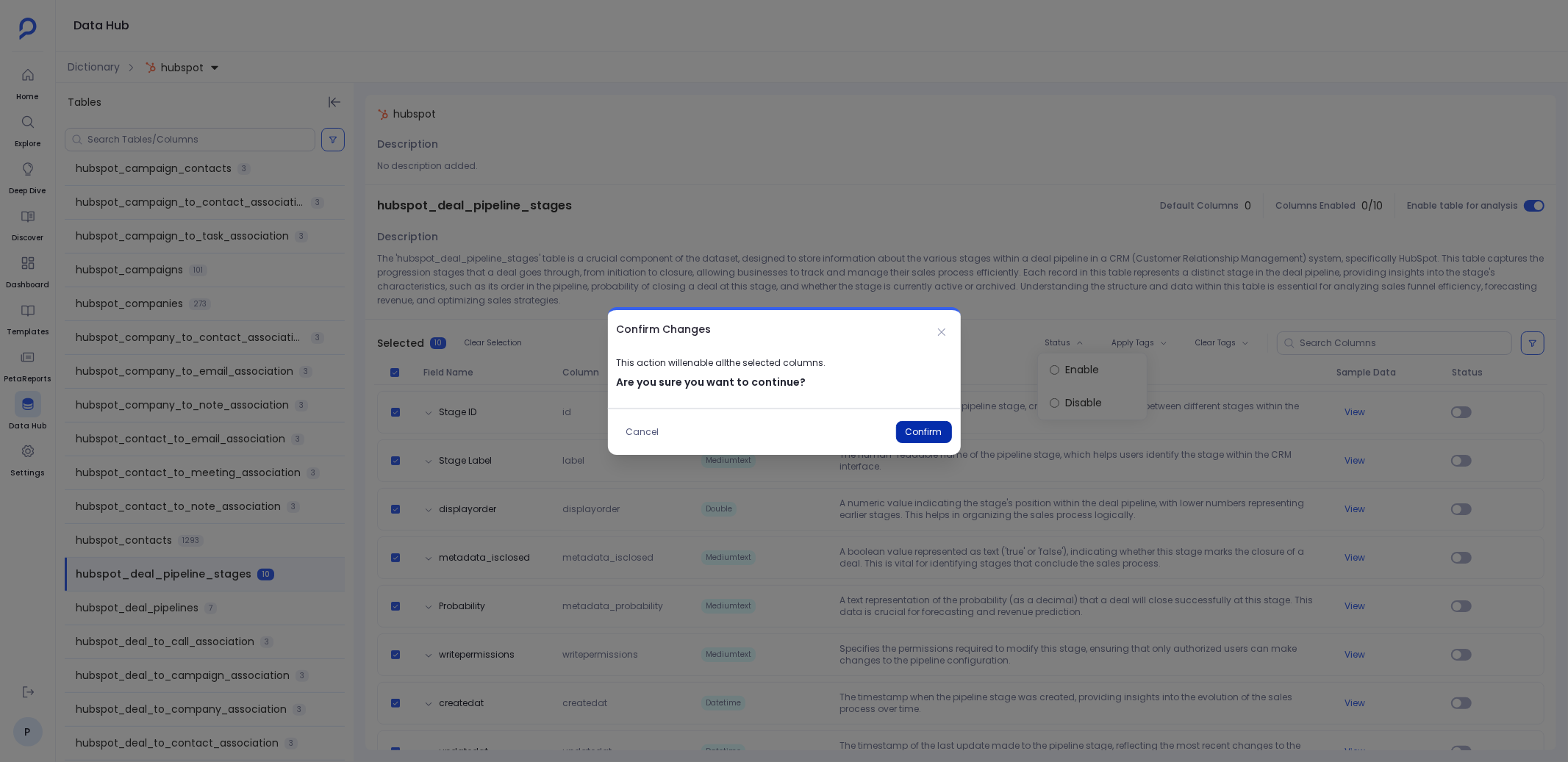
click at [922, 425] on button "Confirm" at bounding box center [923, 432] width 56 height 22
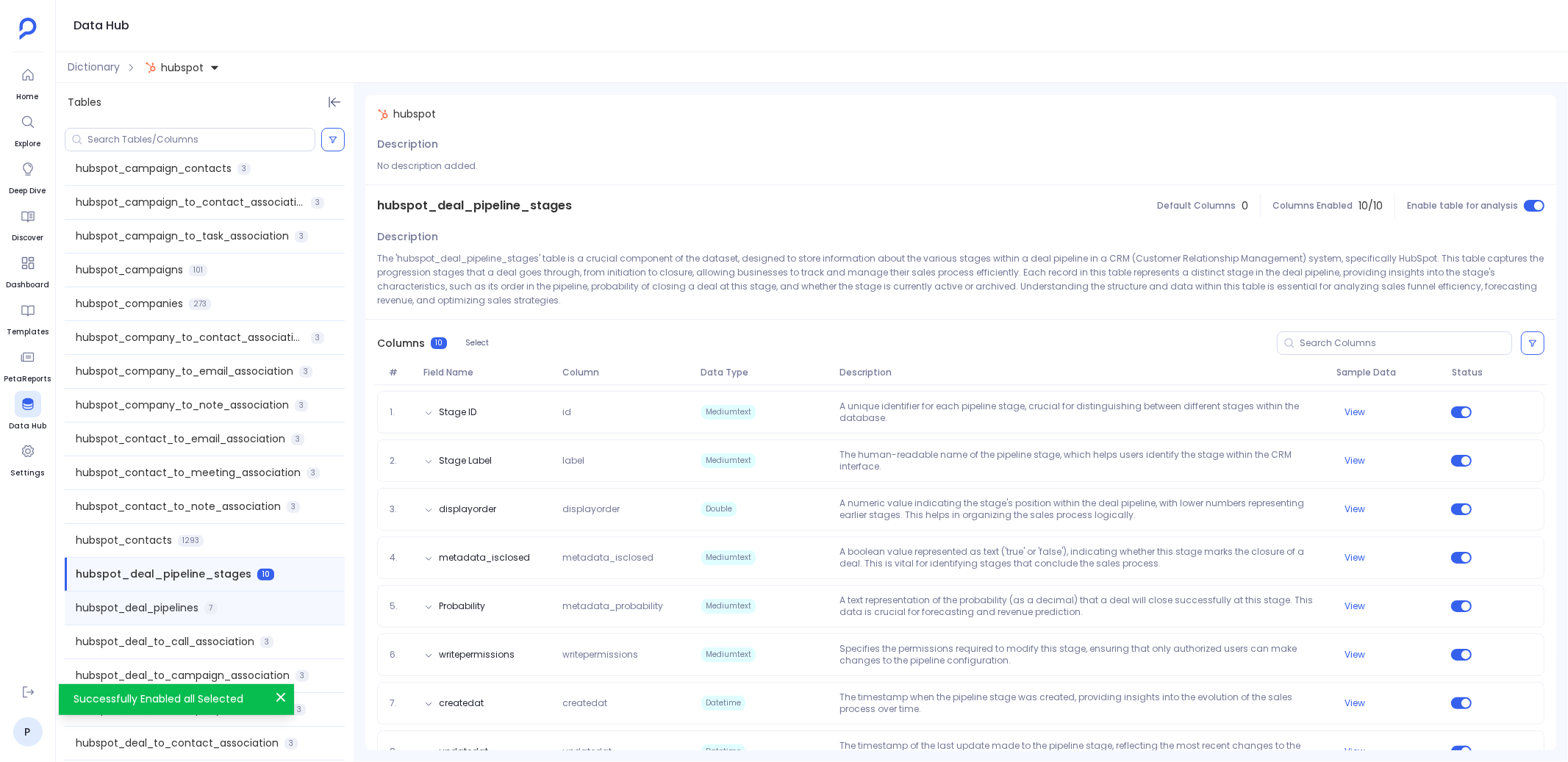
click at [261, 601] on div "hubspot_deal_pipelines 7" at bounding box center [205, 608] width 280 height 33
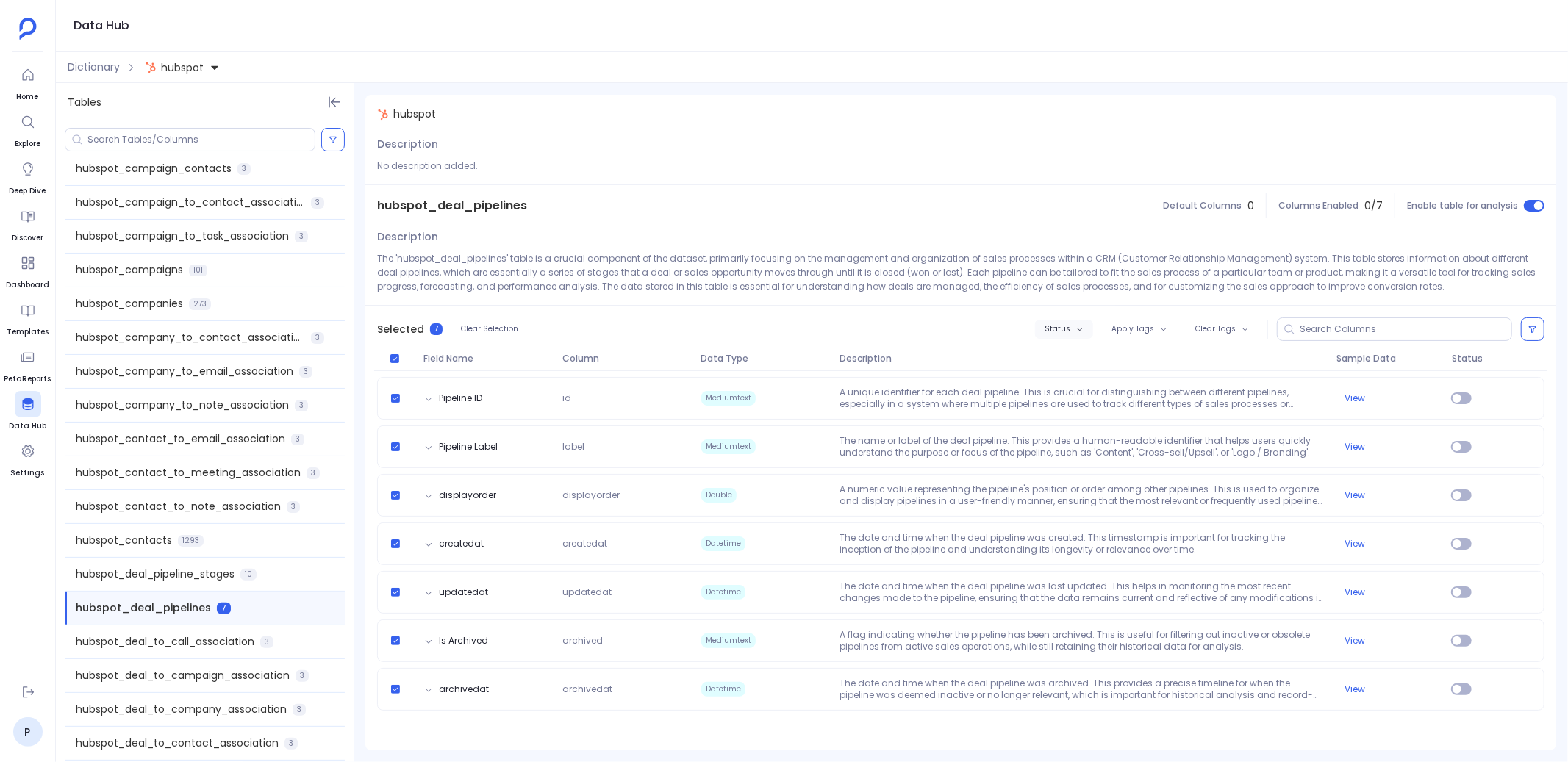
click at [1061, 330] on span "Status" at bounding box center [1057, 329] width 26 height 9
click at [1092, 368] on label "Enable" at bounding box center [1096, 355] width 109 height 33
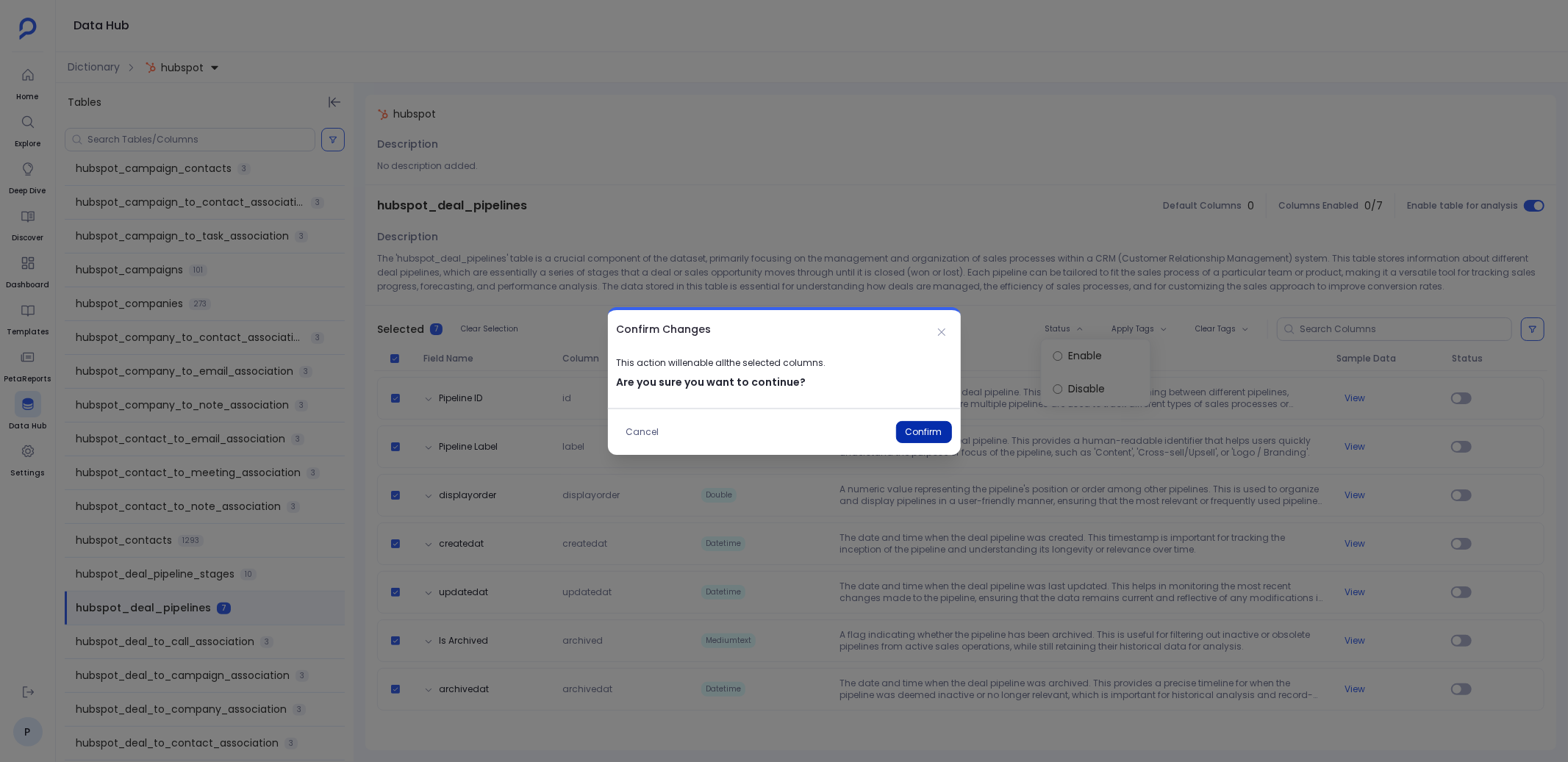
click at [911, 433] on button "Confirm" at bounding box center [923, 432] width 56 height 22
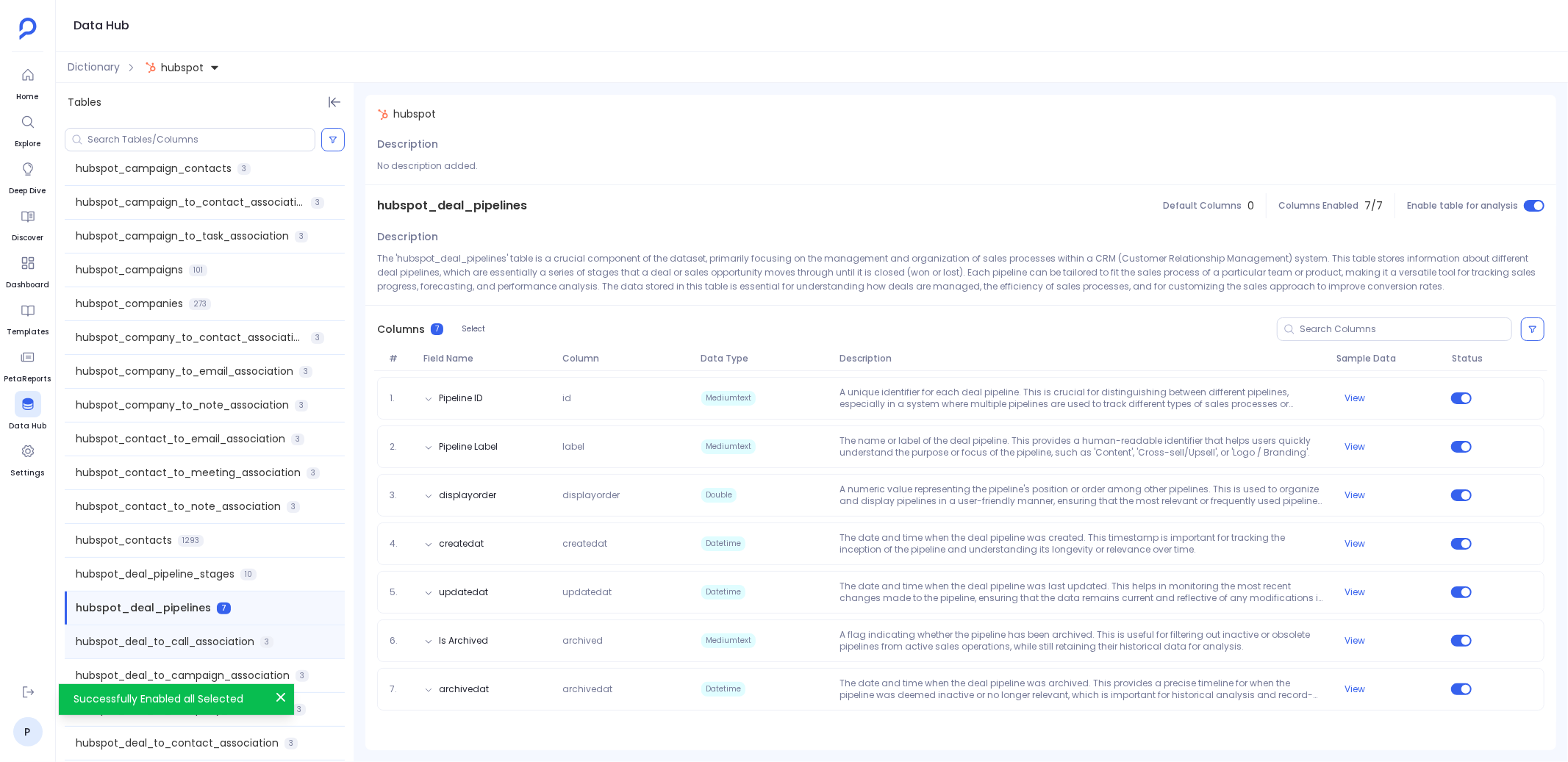
click at [184, 639] on span "hubspot_deal_to_call_association" at bounding box center [165, 641] width 179 height 15
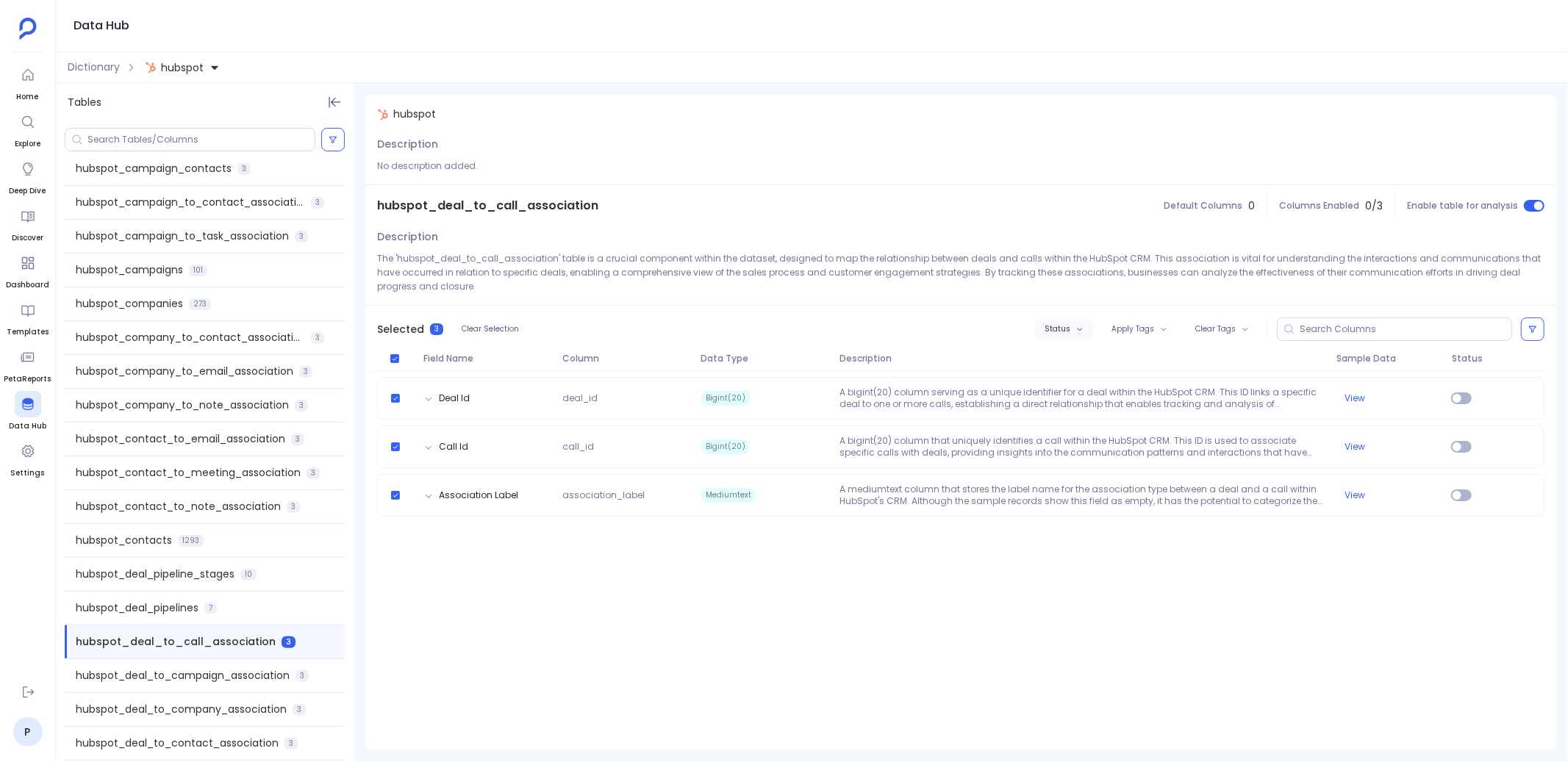
click at [1071, 334] on button "Status" at bounding box center [1065, 329] width 58 height 19
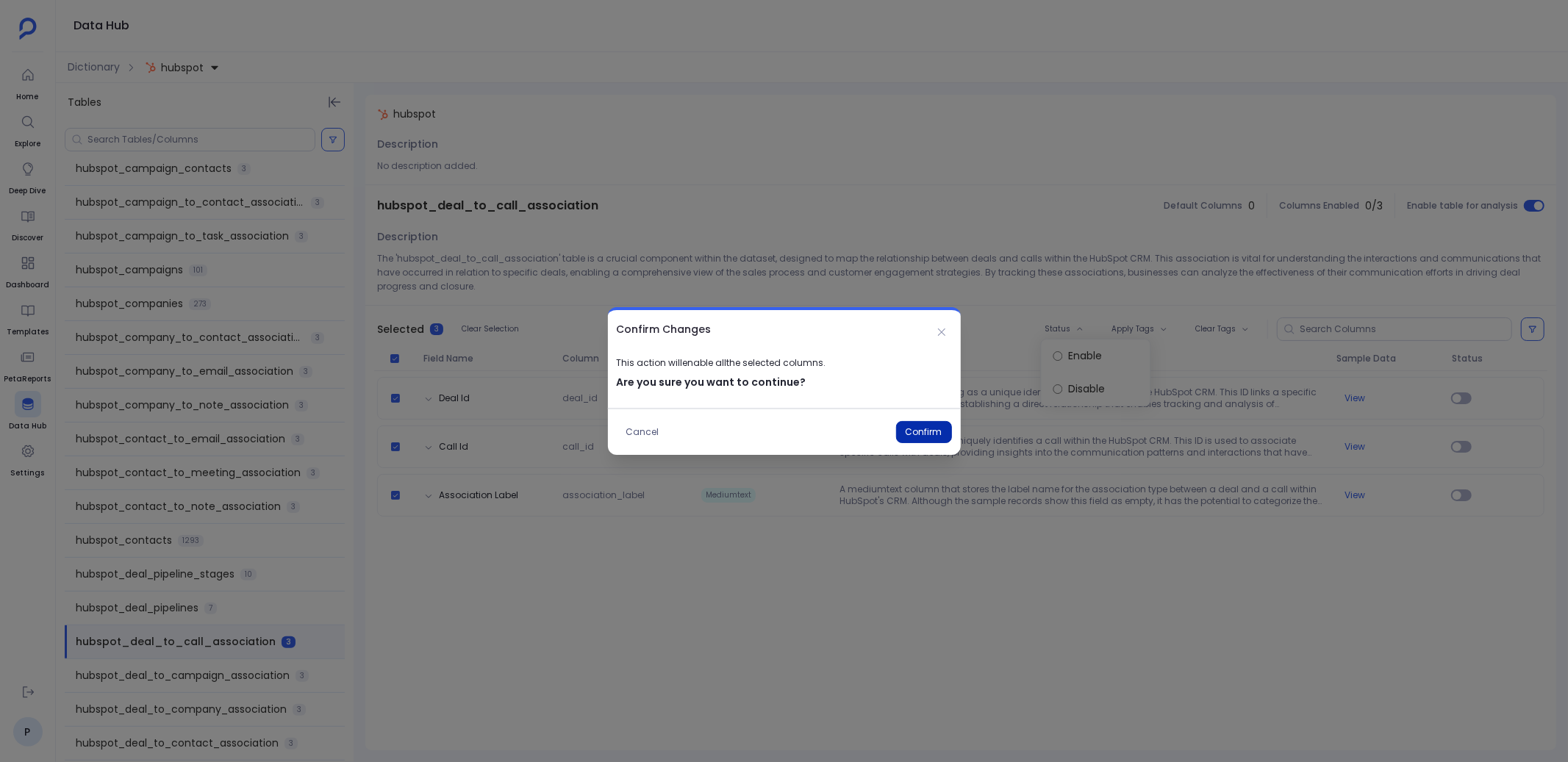
click at [935, 430] on button "Confirm" at bounding box center [923, 432] width 56 height 22
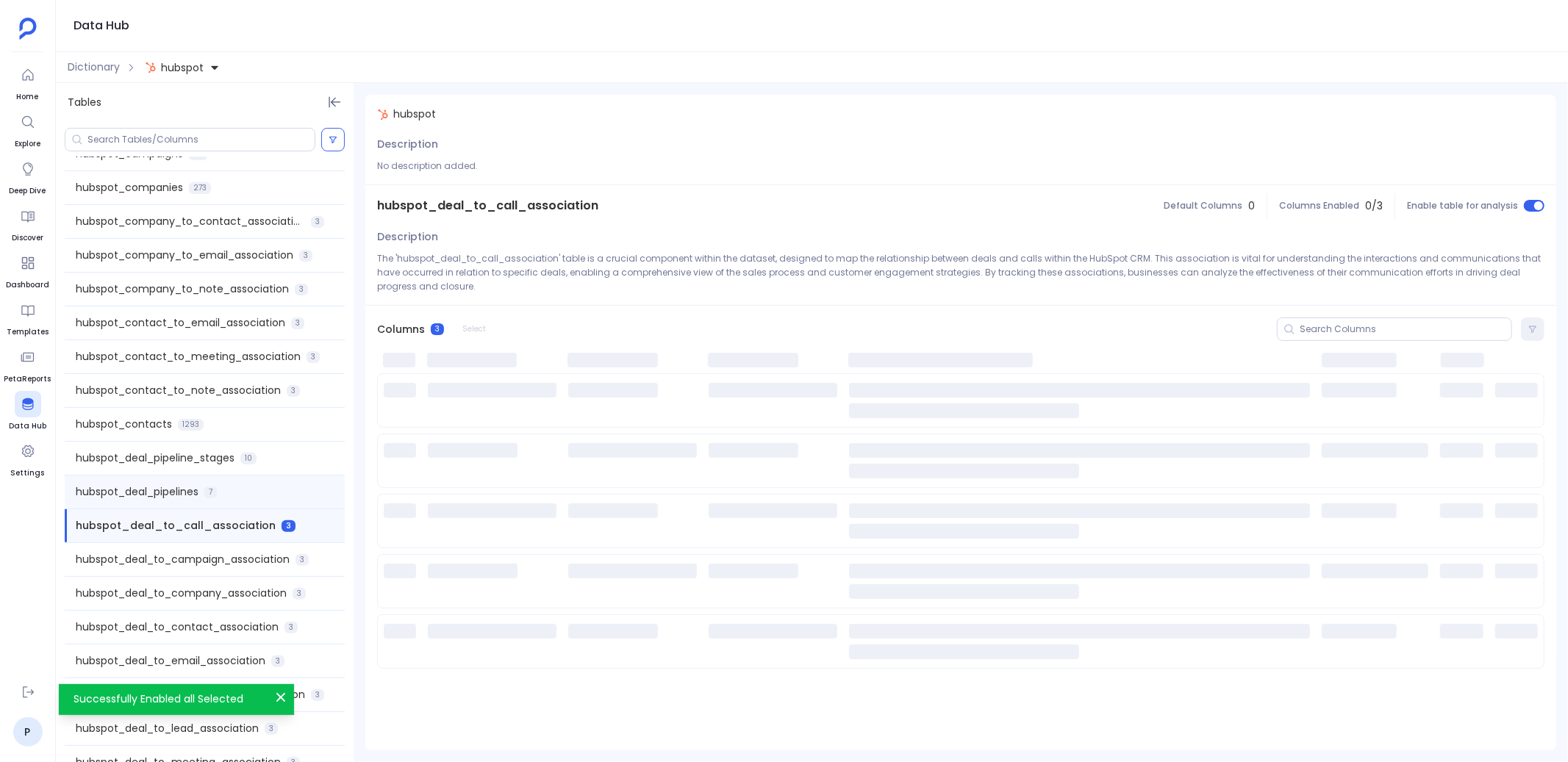
scroll to position [386, 0]
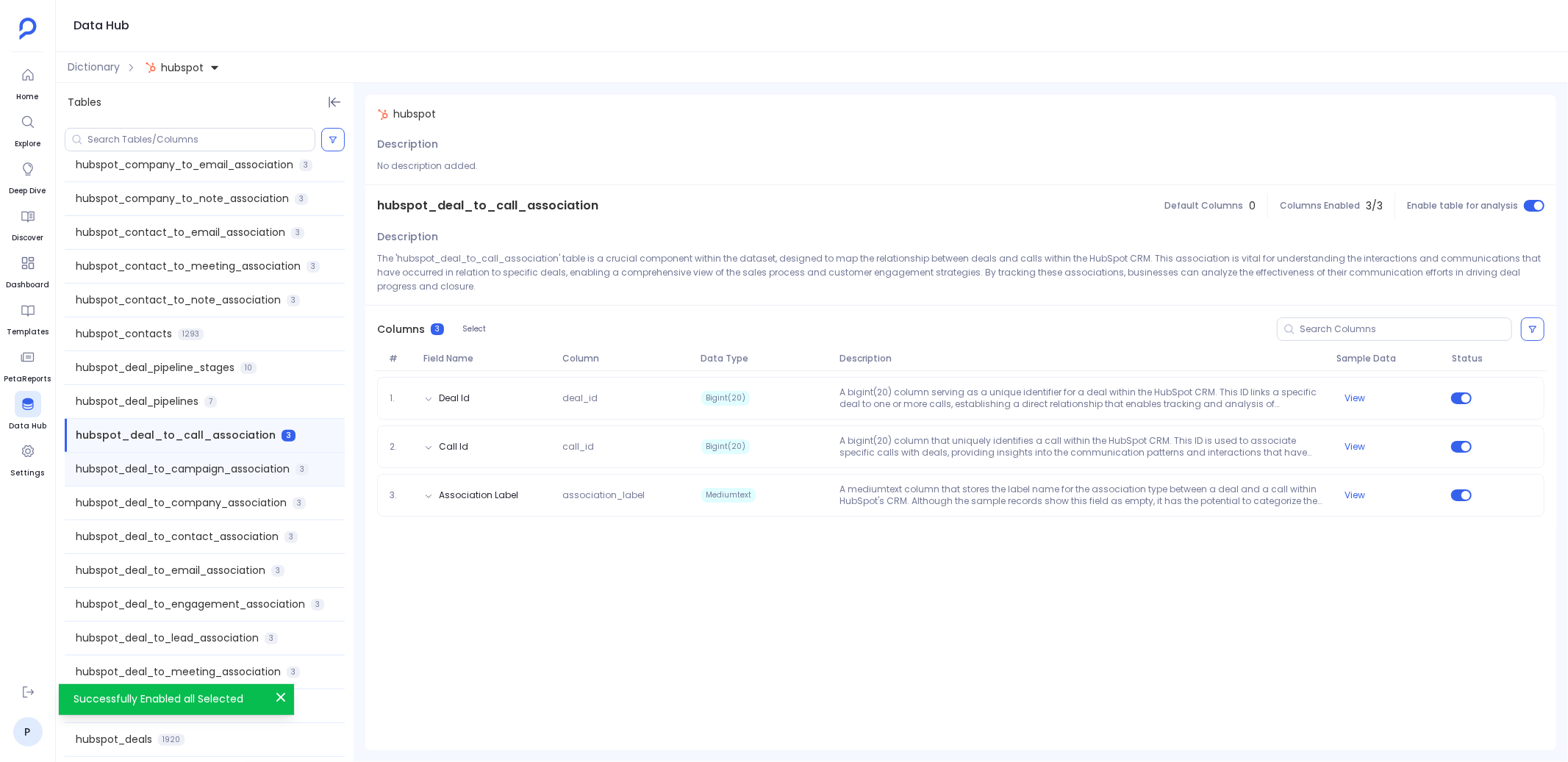
click at [261, 469] on span "hubspot_deal_to_campaign_association" at bounding box center [182, 468] width 214 height 15
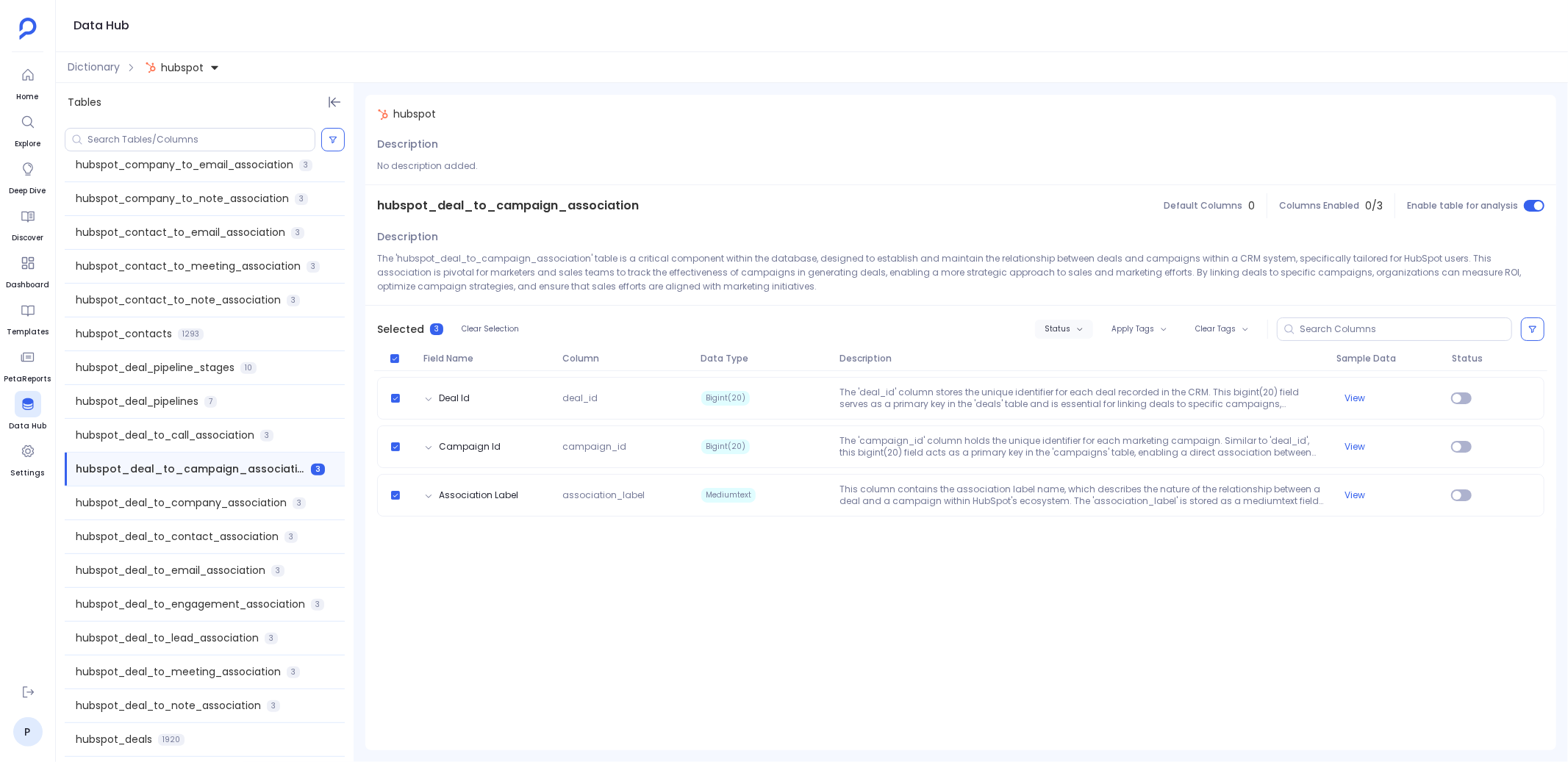
click at [1069, 321] on button "Status" at bounding box center [1065, 329] width 58 height 19
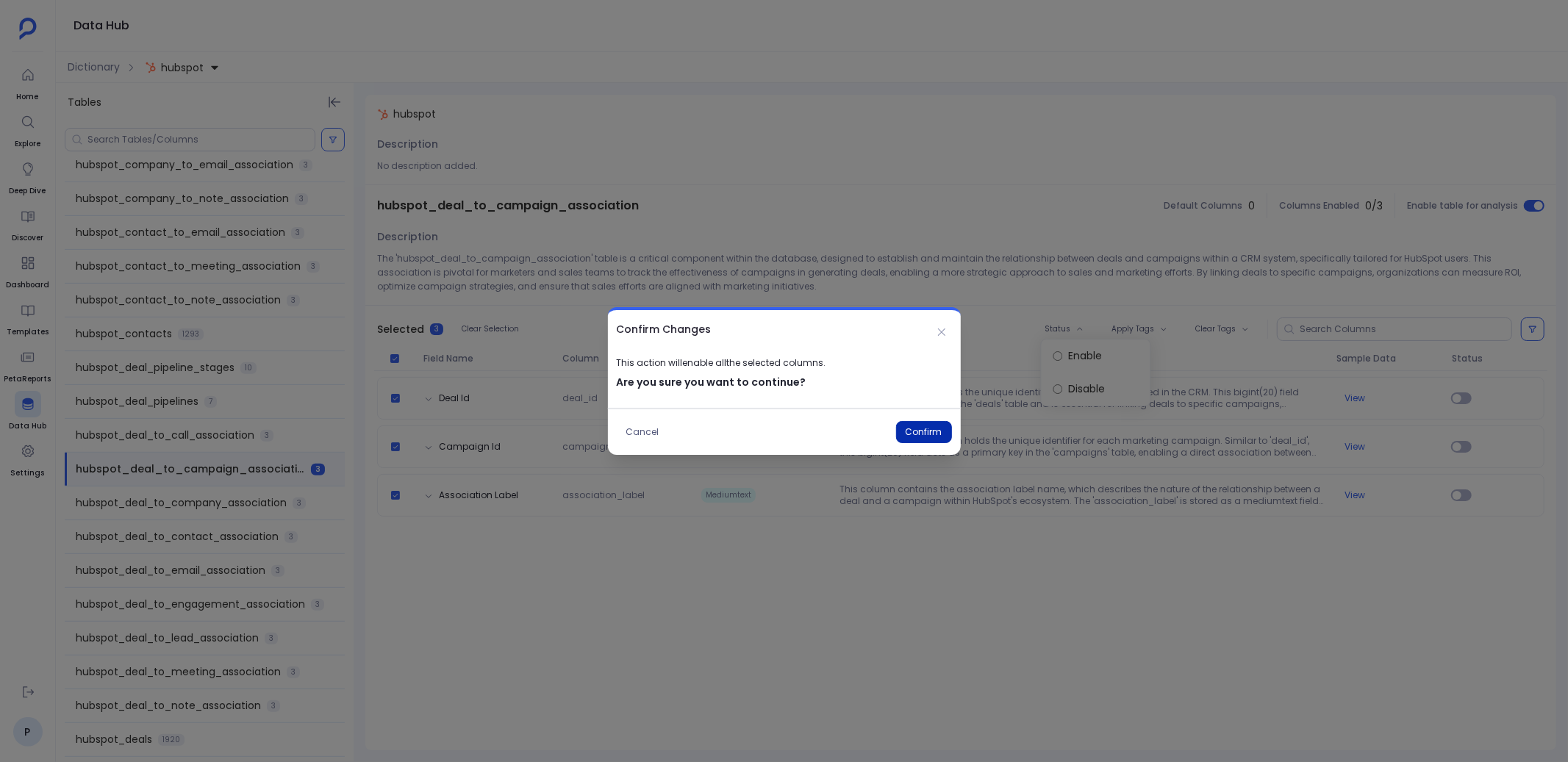
click at [918, 431] on button "Confirm" at bounding box center [923, 432] width 56 height 22
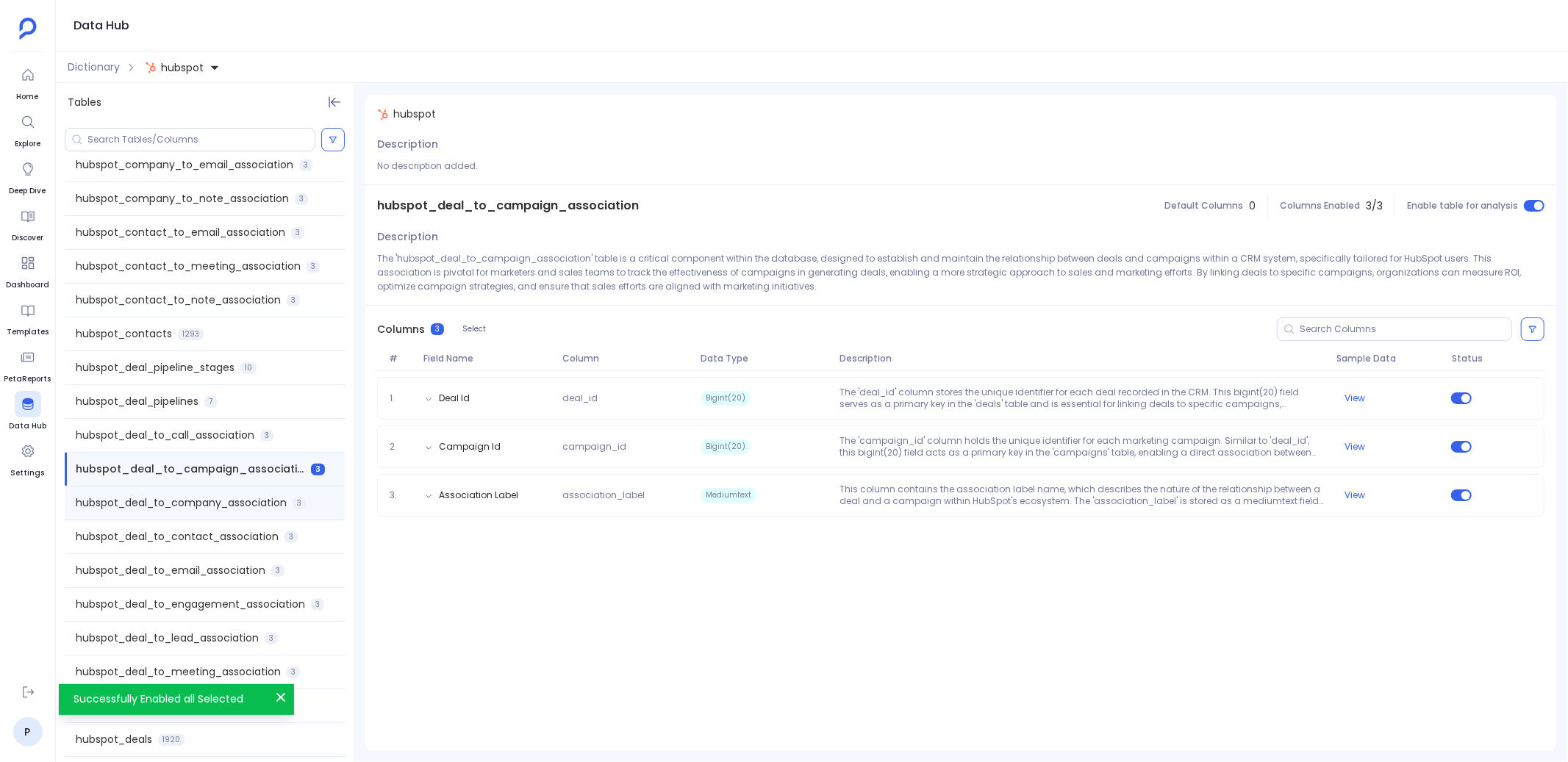
click at [260, 496] on span "hubspot_deal_to_company_association" at bounding box center [181, 502] width 211 height 15
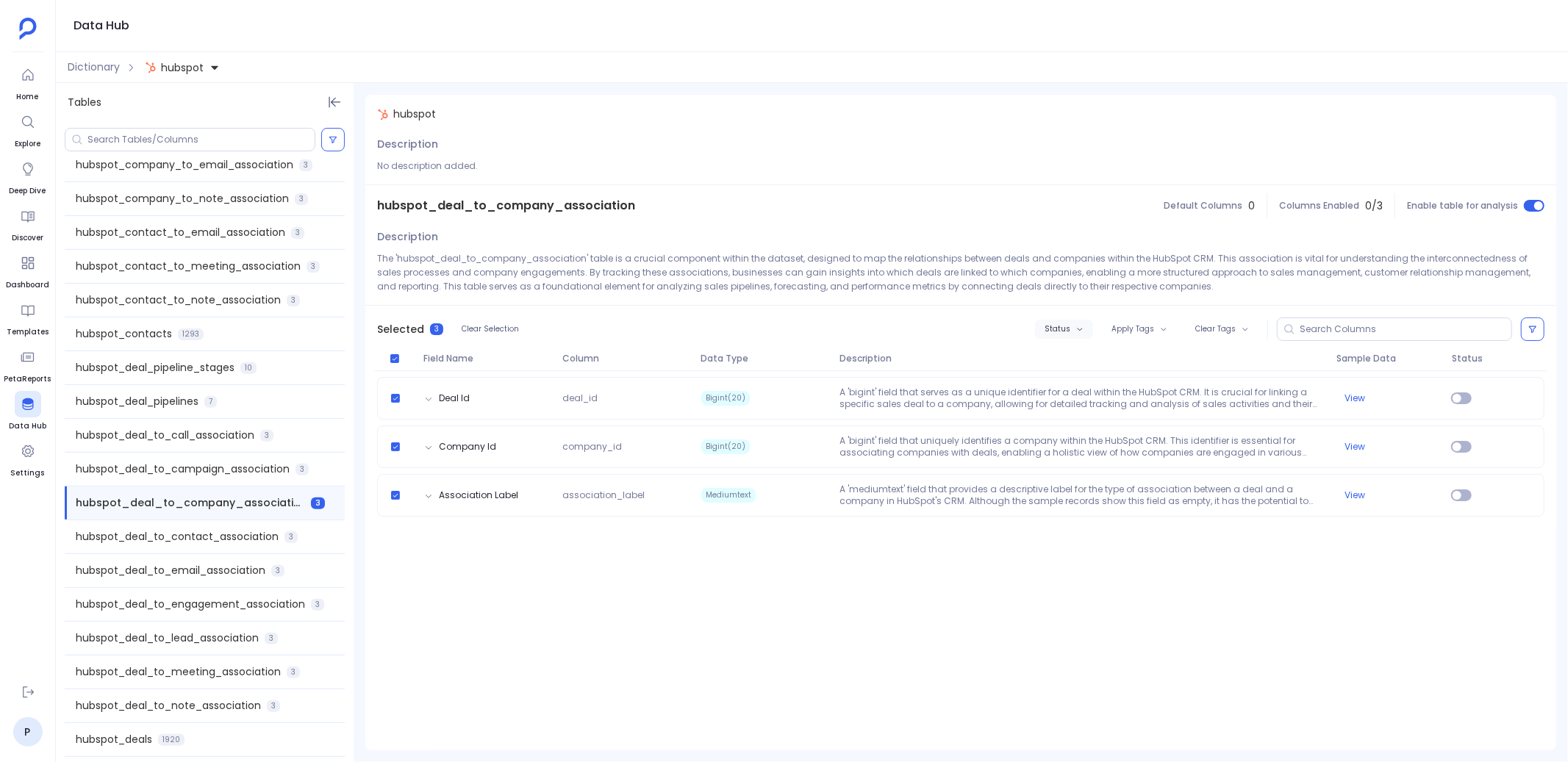
click at [1056, 334] on span "Status" at bounding box center [1057, 329] width 26 height 9
click at [1071, 358] on label "Enable" at bounding box center [1096, 355] width 109 height 33
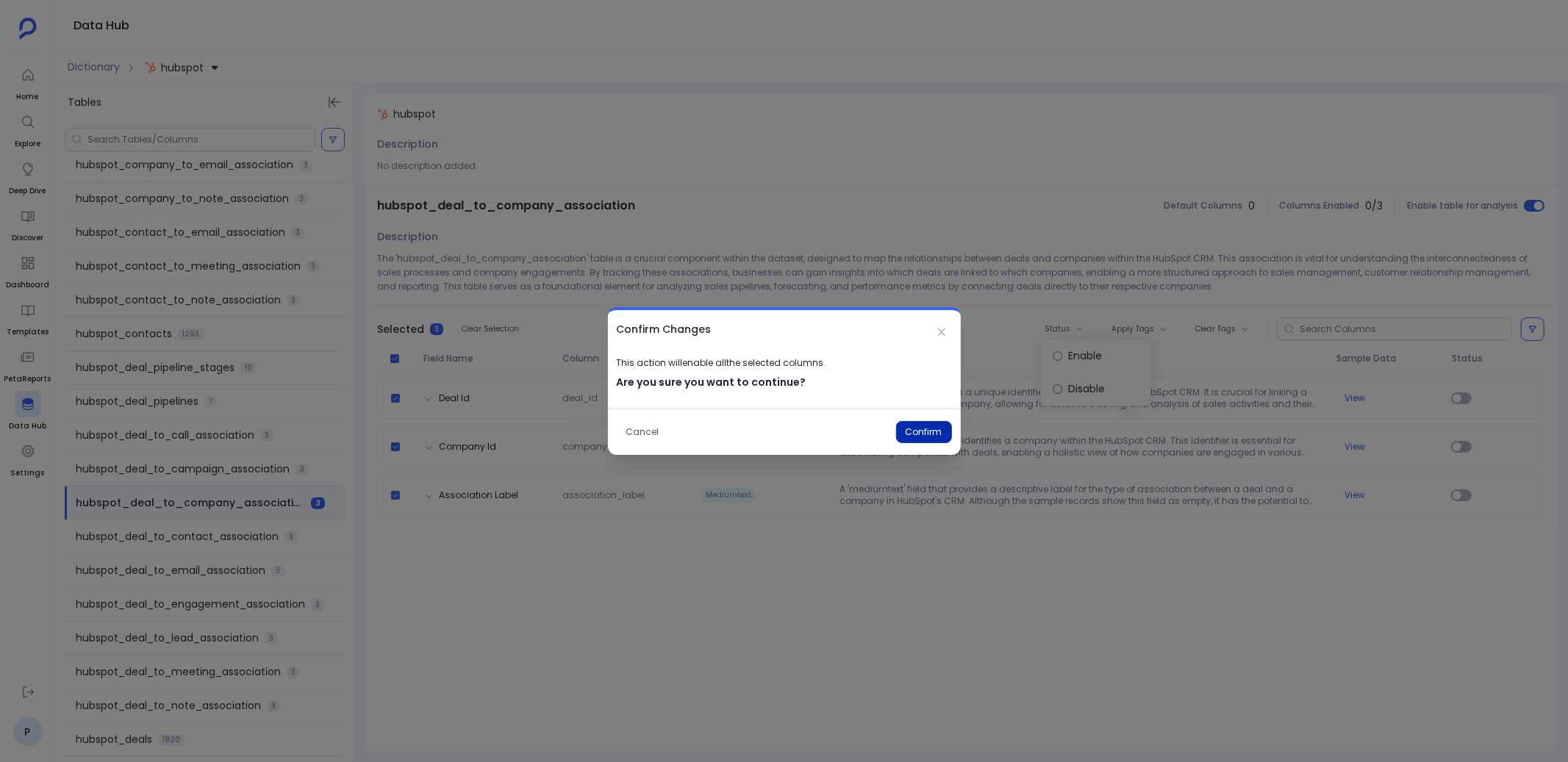
click at [918, 427] on button "Confirm" at bounding box center [923, 432] width 56 height 22
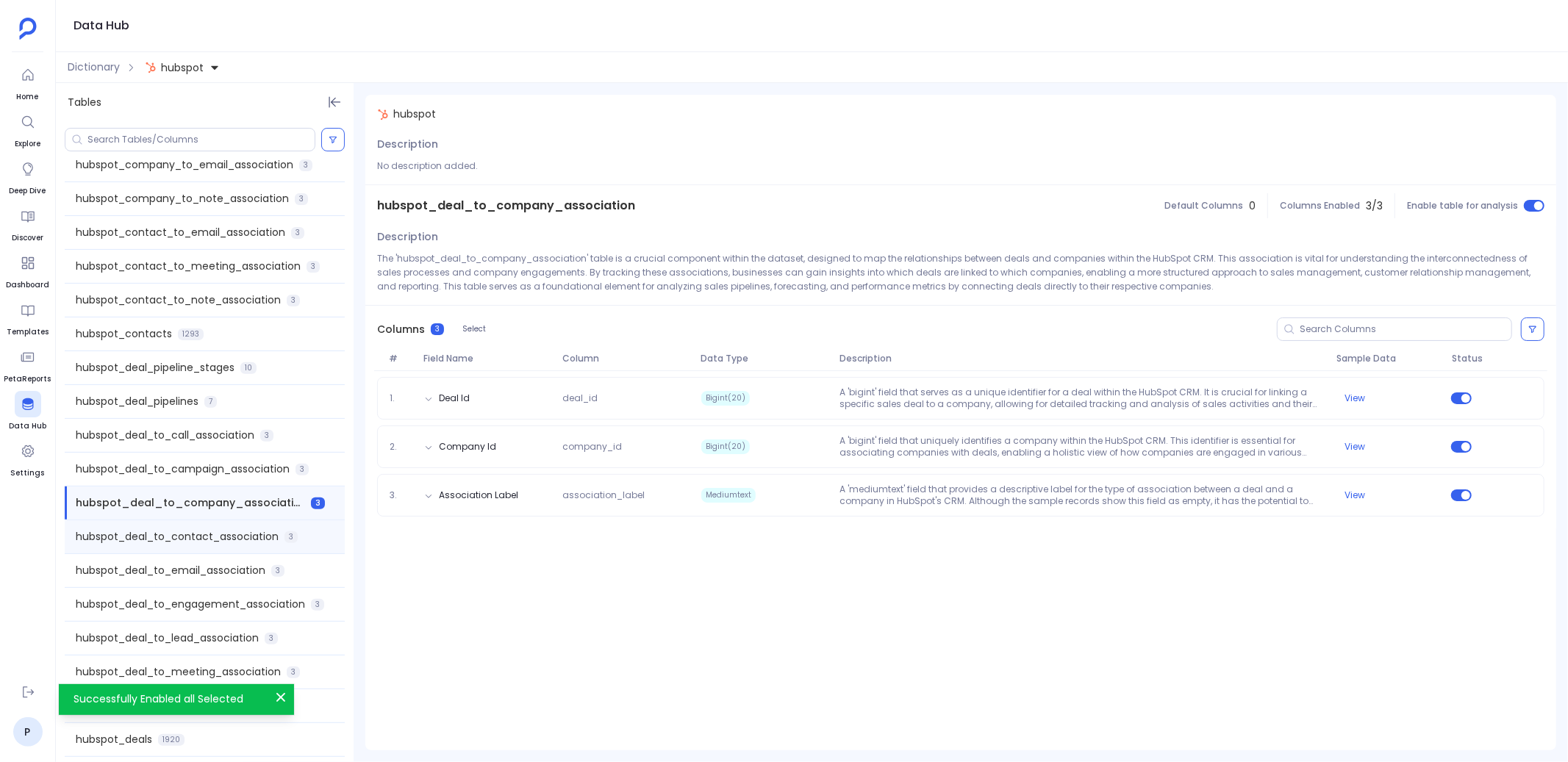
click at [268, 535] on span "hubspot_deal_to_contact_association" at bounding box center [177, 536] width 203 height 15
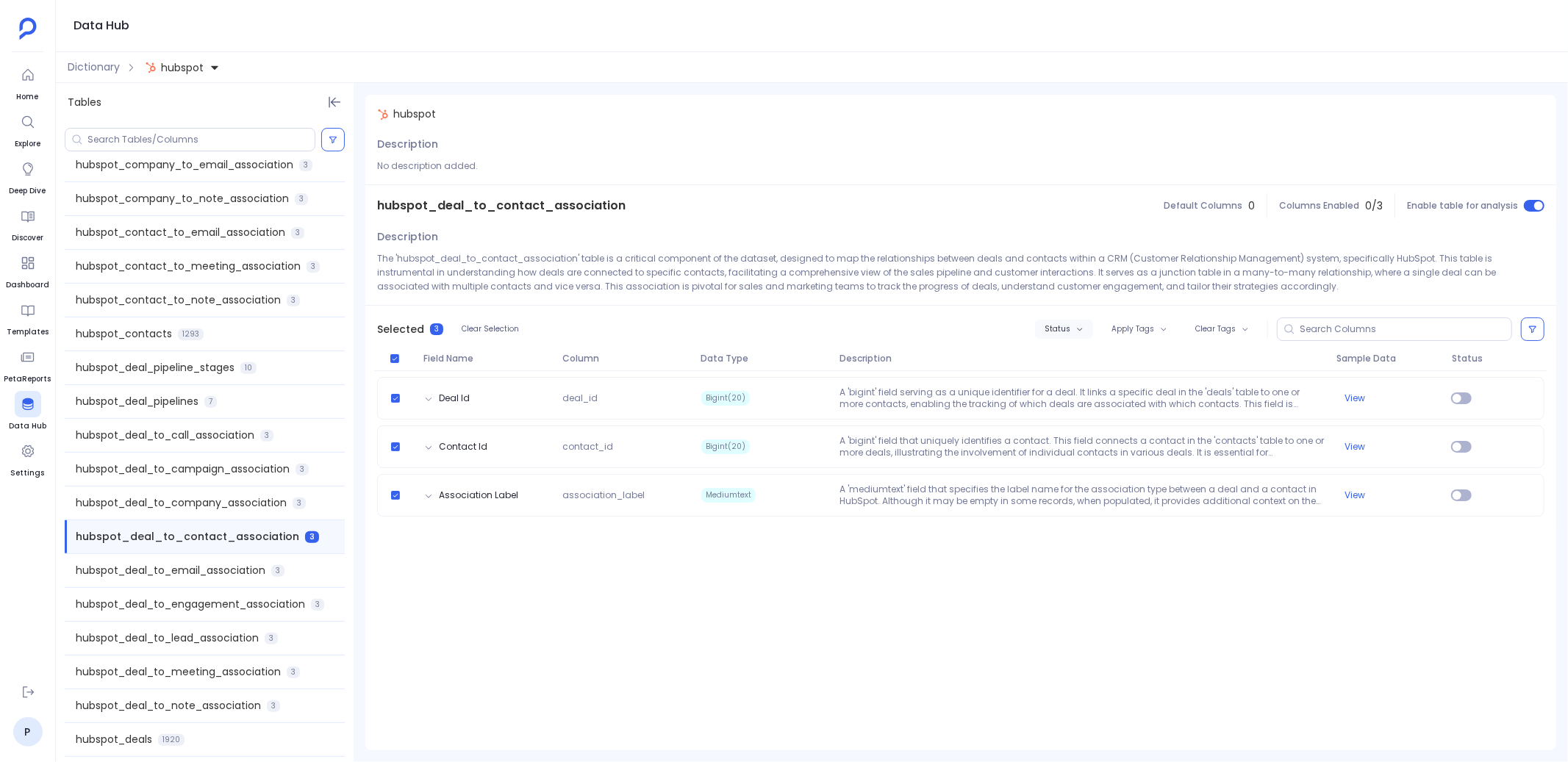
click at [1059, 329] on span "Status" at bounding box center [1057, 329] width 26 height 9
click at [1074, 358] on label "Enable" at bounding box center [1096, 355] width 109 height 33
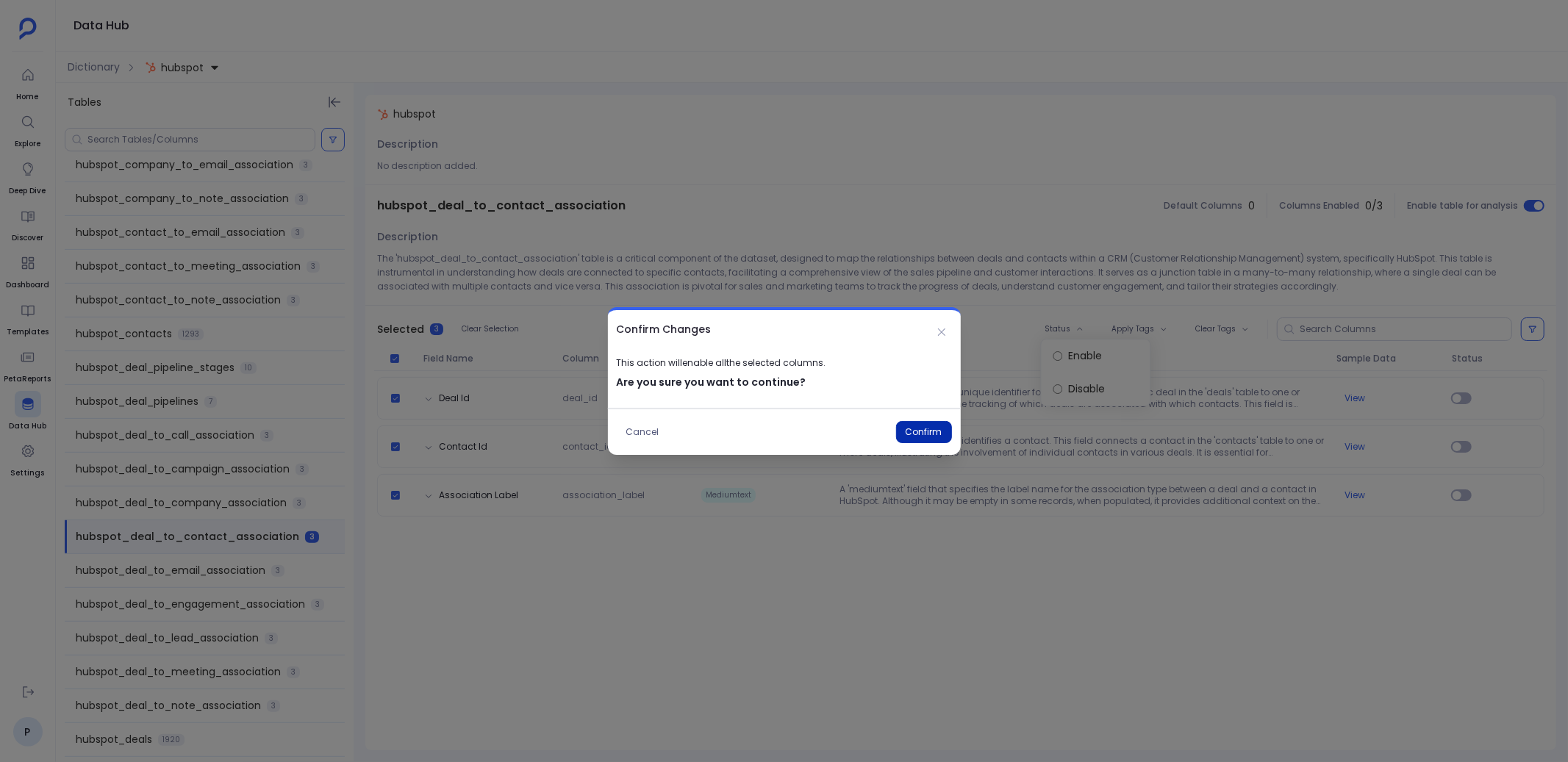
click at [931, 425] on button "Confirm" at bounding box center [923, 432] width 56 height 22
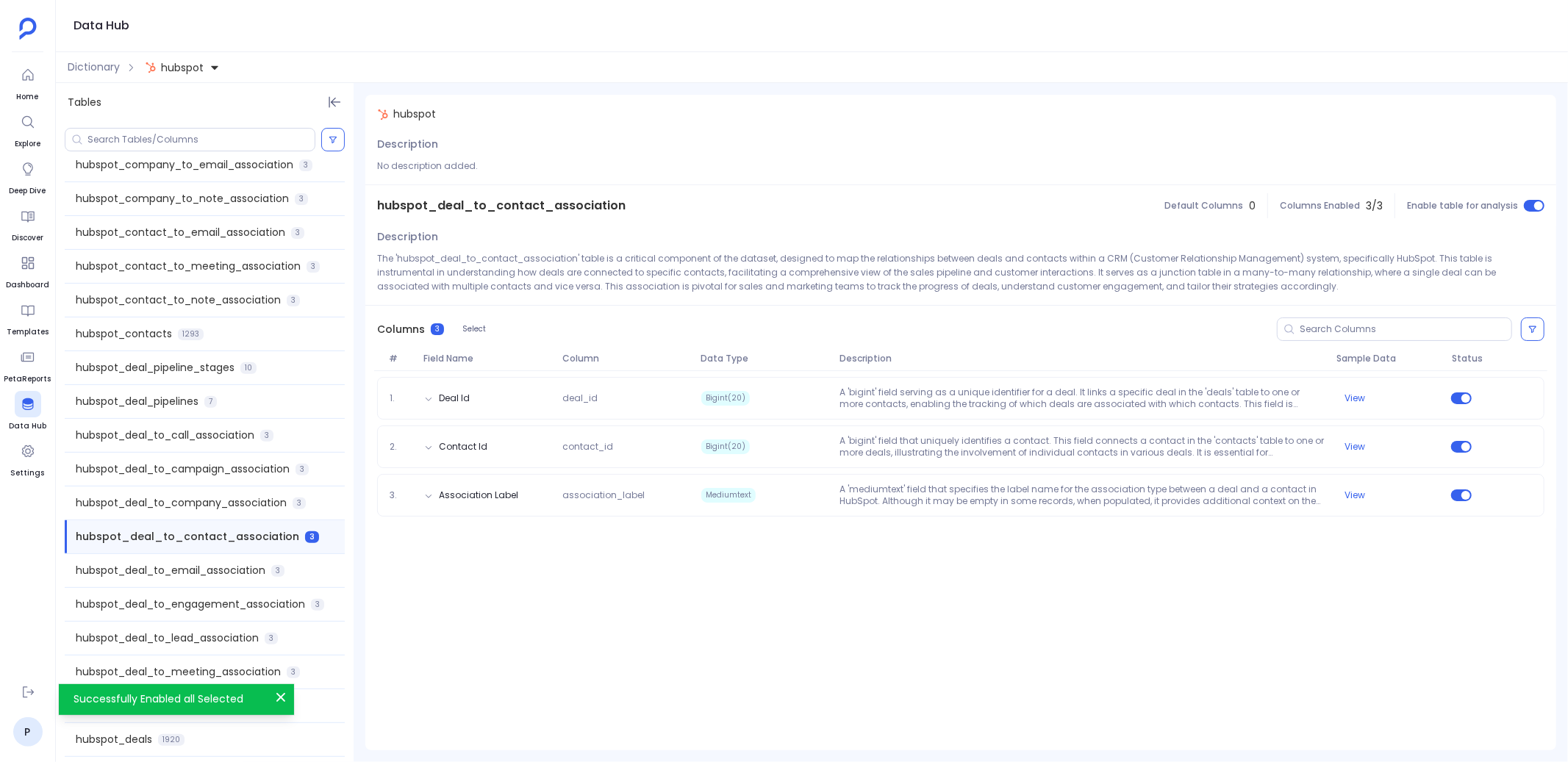
click at [259, 573] on span "hubspot_deal_to_email_association" at bounding box center [171, 570] width 190 height 15
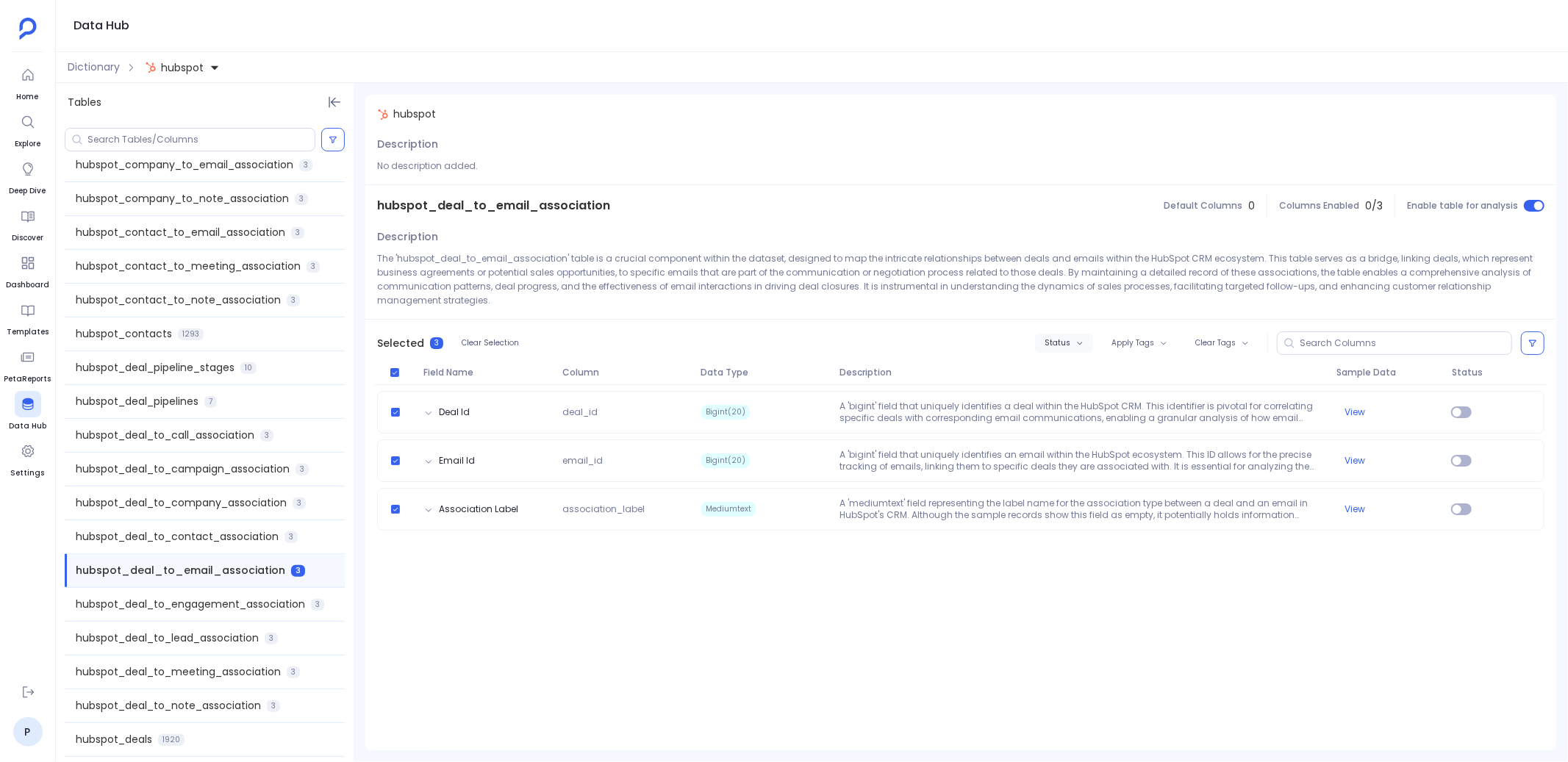
click at [1070, 345] on span "Status" at bounding box center [1057, 342] width 26 height 9
click at [1069, 369] on label "Enable" at bounding box center [1096, 369] width 109 height 33
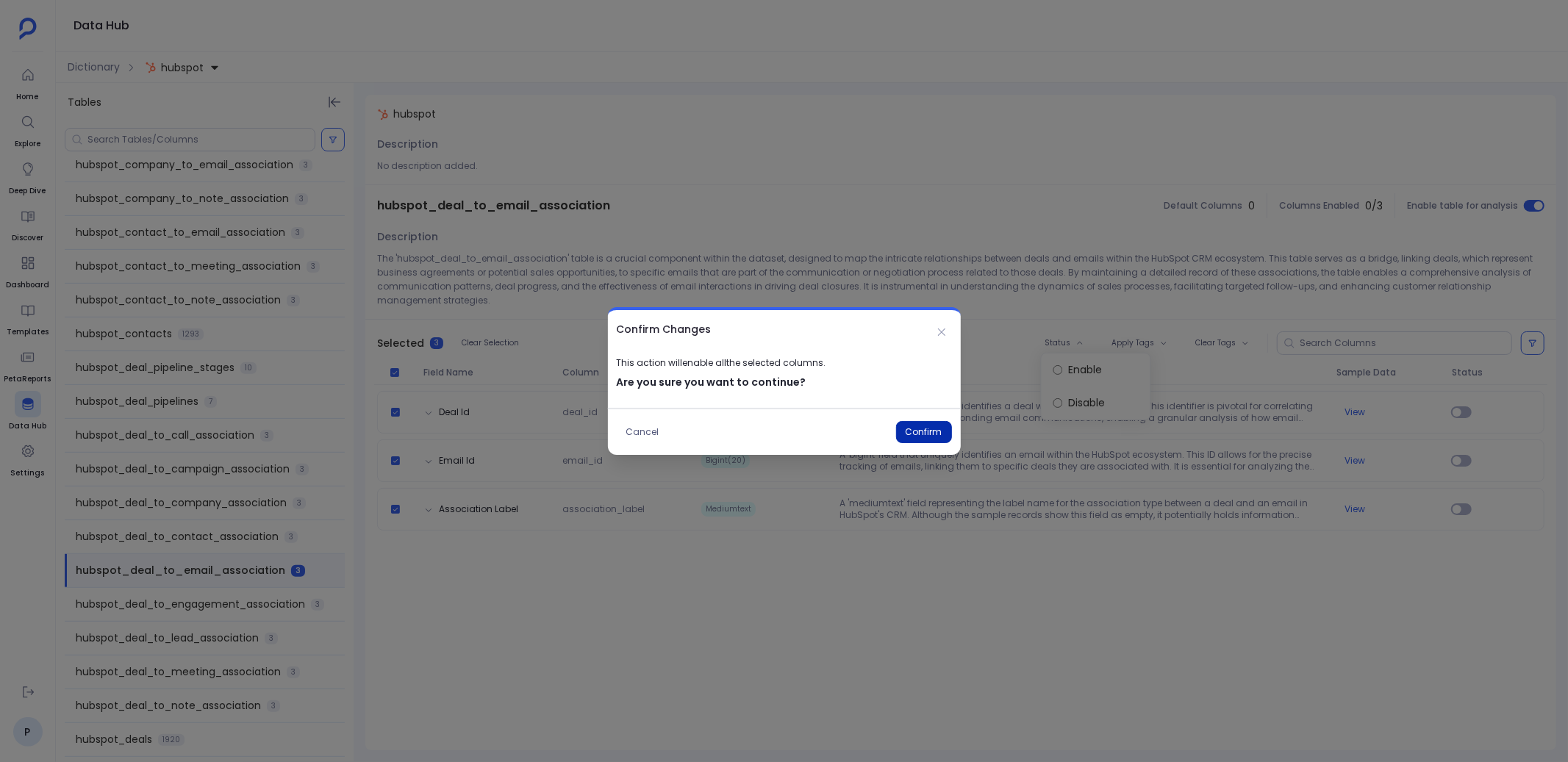
click at [920, 424] on button "Confirm" at bounding box center [923, 432] width 56 height 22
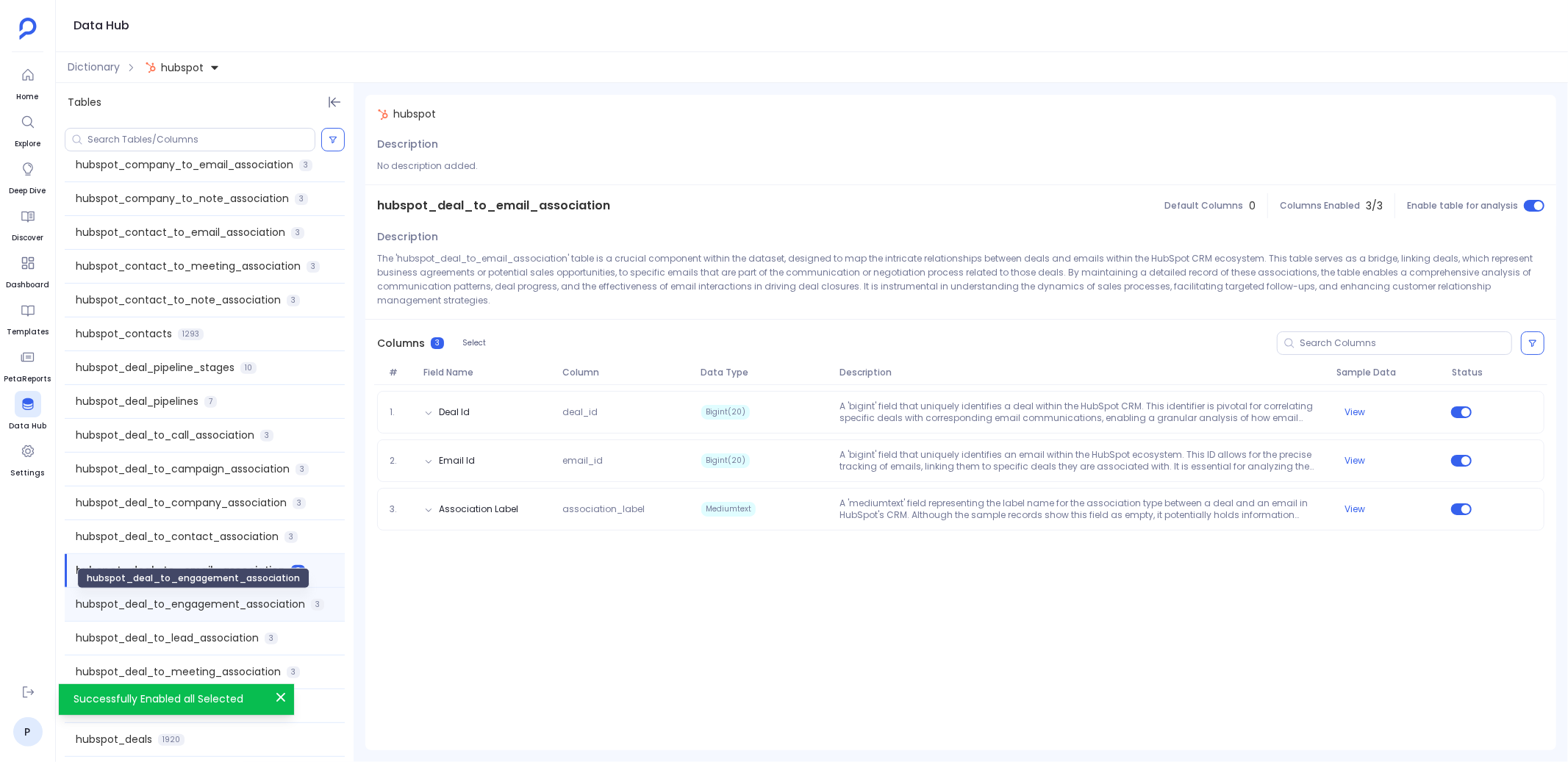
click at [218, 601] on span "hubspot_deal_to_engagement_association" at bounding box center [190, 604] width 229 height 15
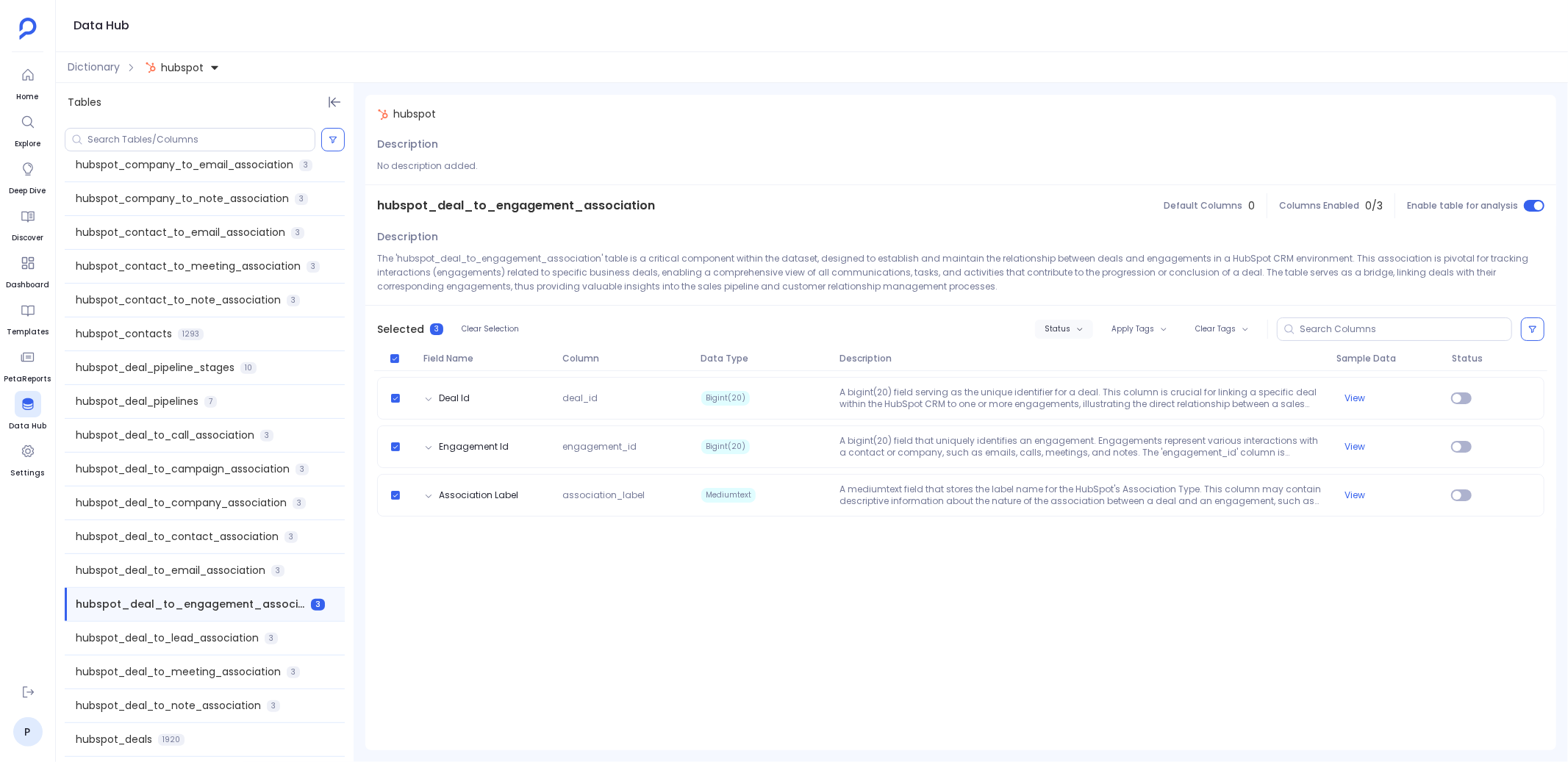
click at [1070, 326] on span "Status" at bounding box center [1057, 329] width 26 height 9
click at [1049, 359] on label "Enable" at bounding box center [1096, 355] width 109 height 33
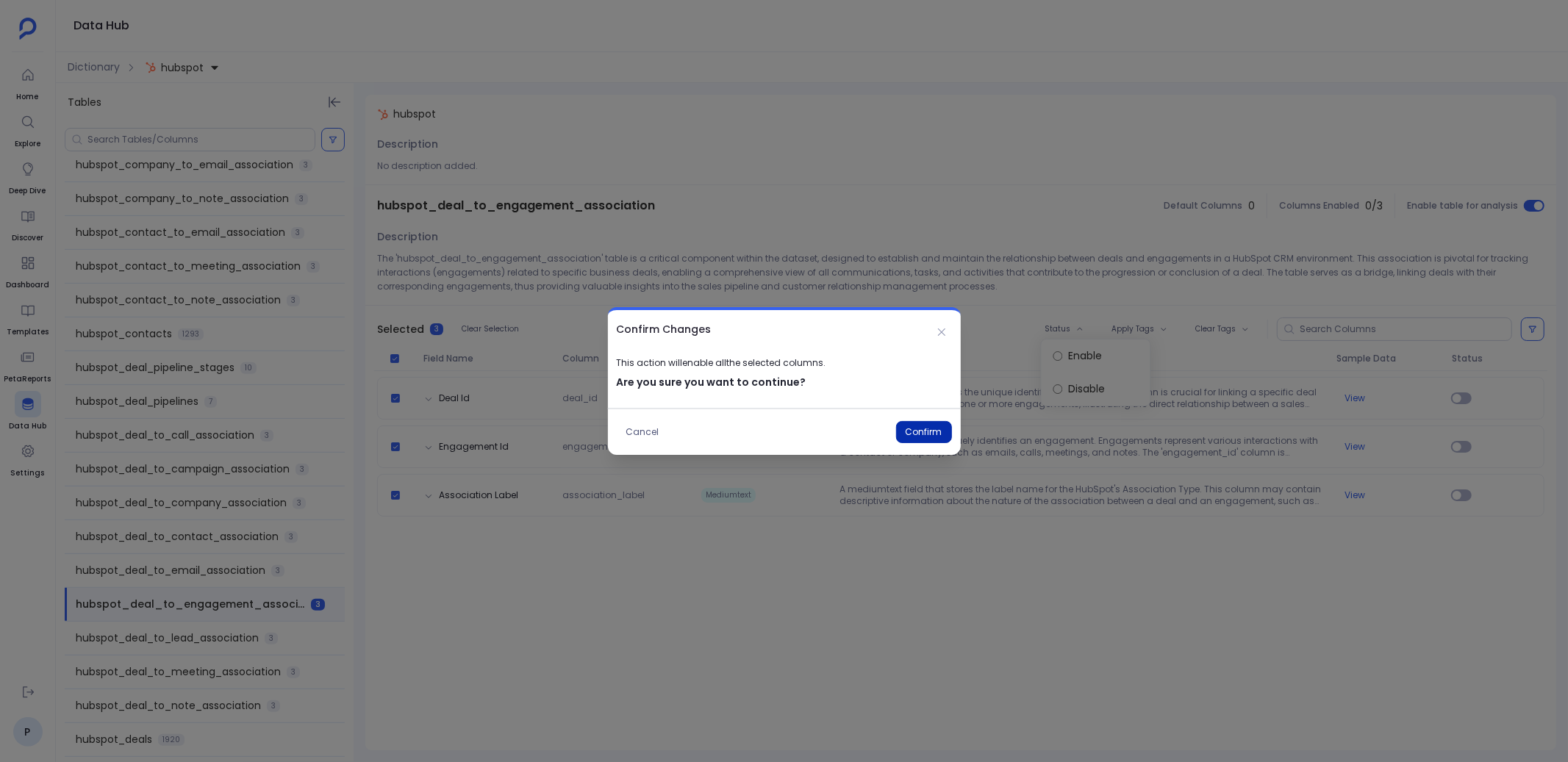
click at [937, 428] on button "Confirm" at bounding box center [923, 432] width 56 height 22
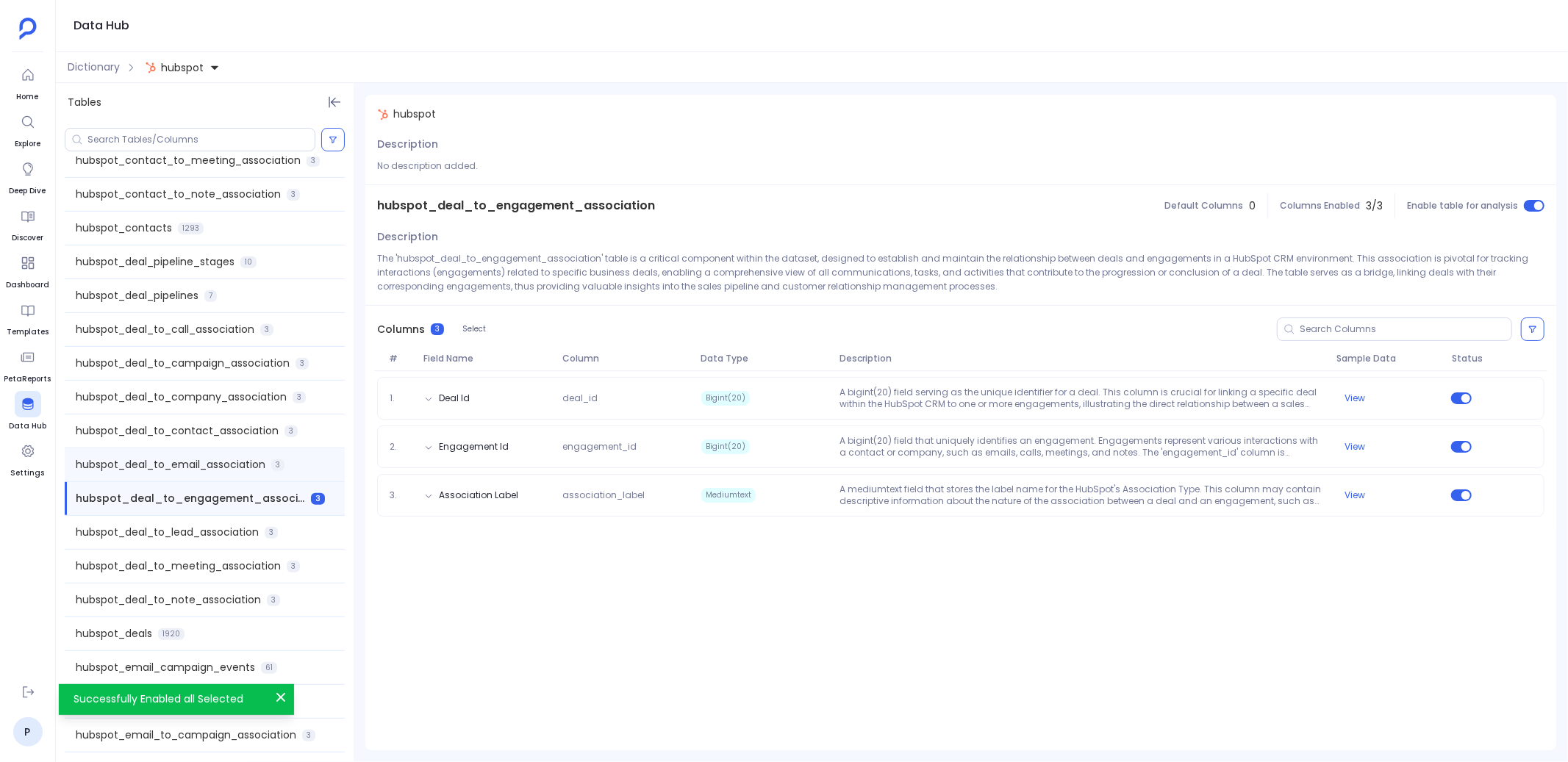
scroll to position [584, 0]
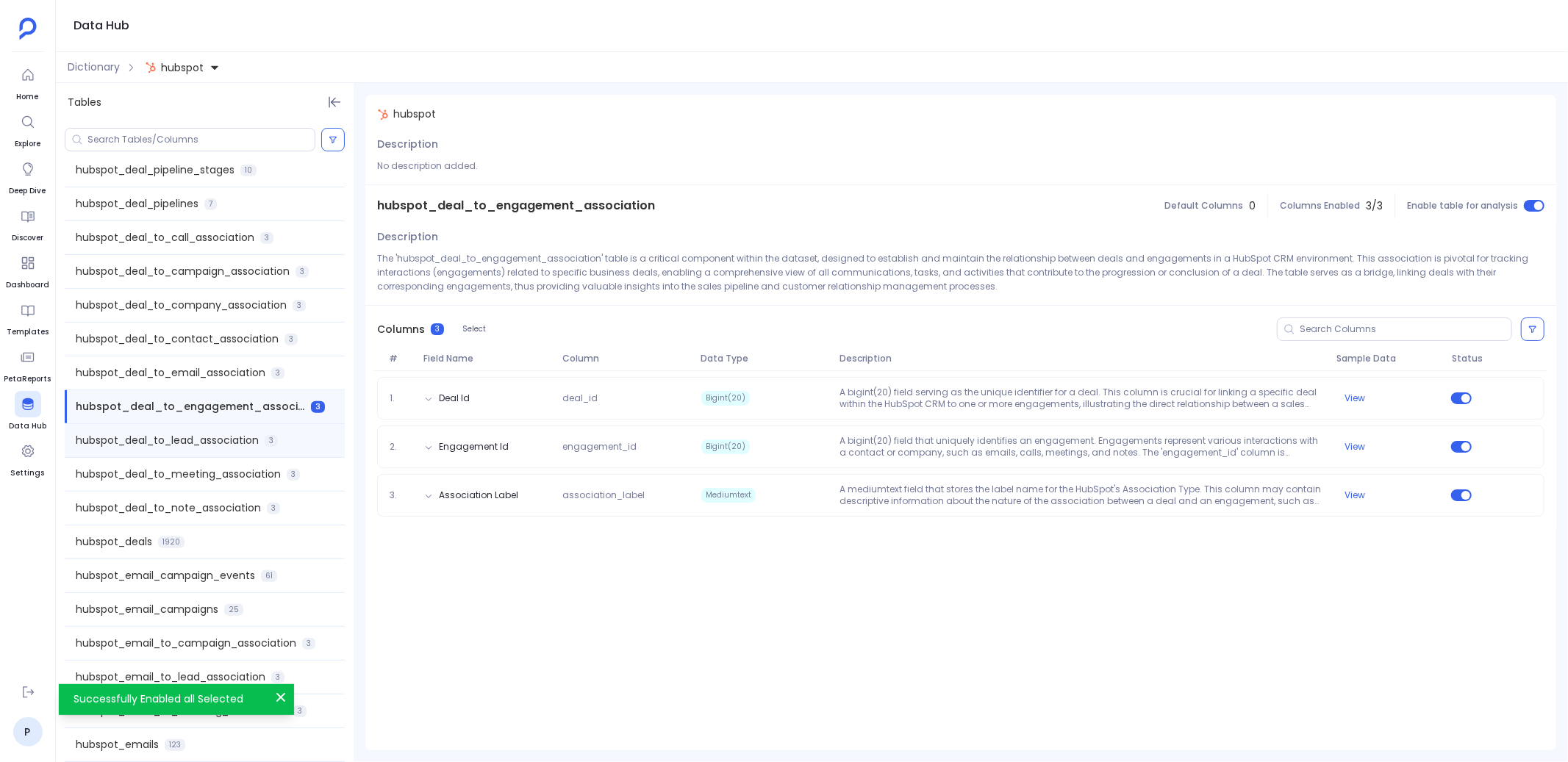
click at [265, 441] on div "hubspot_deal_to_lead_association 3" at bounding box center [205, 440] width 280 height 33
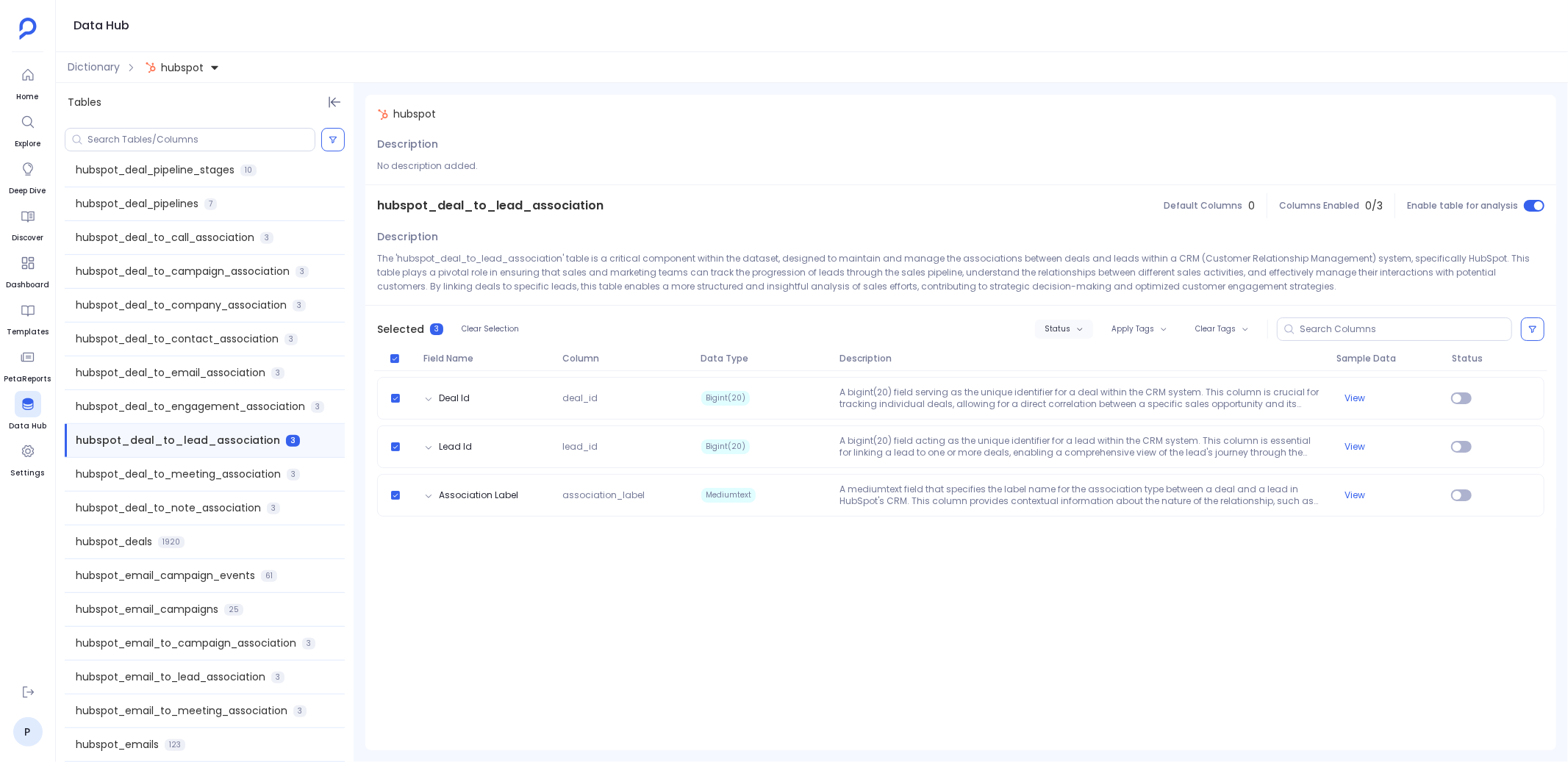
click at [1067, 331] on span "Status" at bounding box center [1057, 329] width 26 height 9
click at [1065, 359] on label "Enable" at bounding box center [1096, 355] width 109 height 33
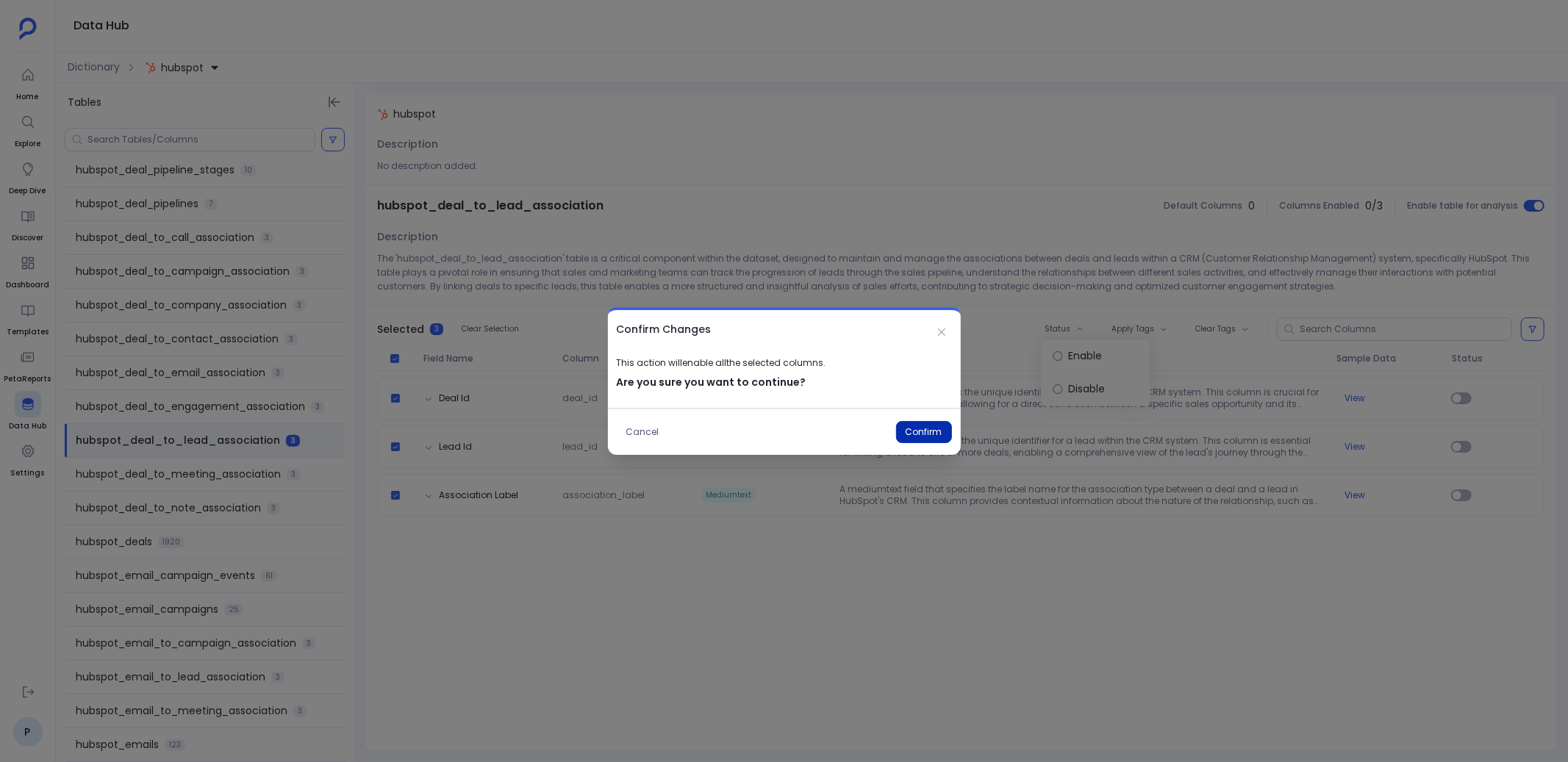
click at [931, 431] on button "Confirm" at bounding box center [923, 432] width 56 height 22
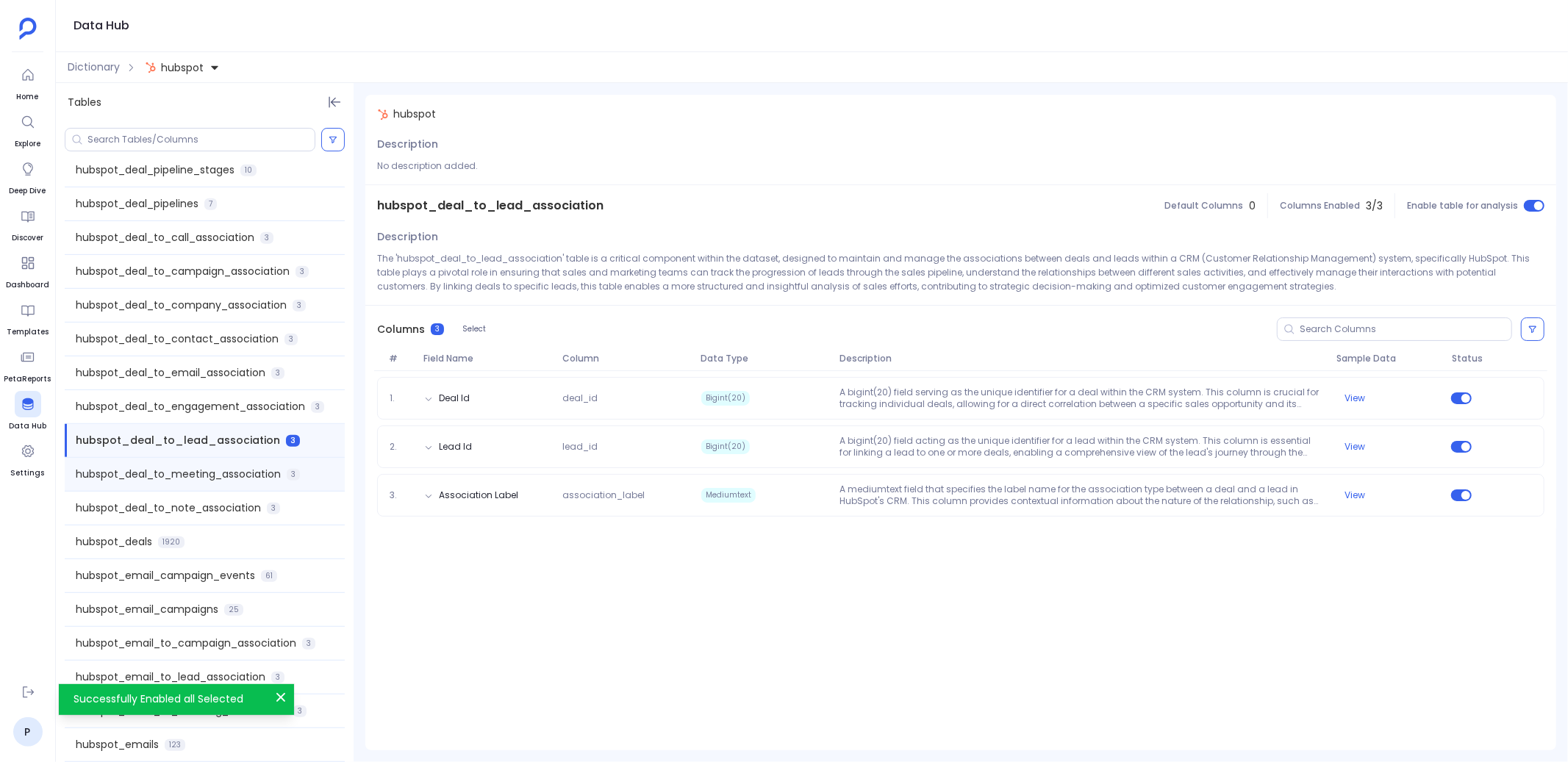
click at [274, 469] on span "hubspot_deal_to_meeting_association" at bounding box center [178, 474] width 205 height 15
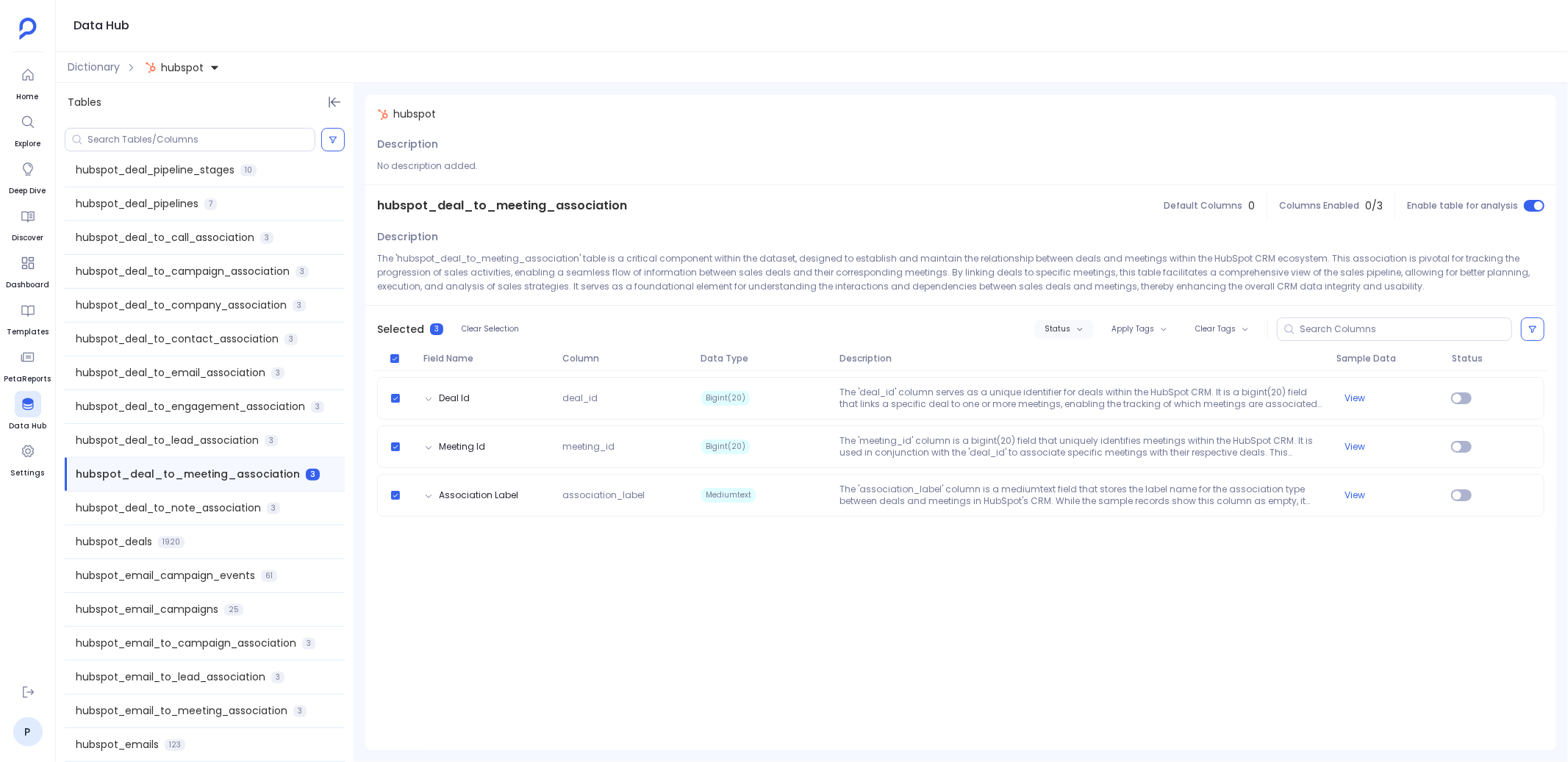
click at [1070, 330] on span "Status" at bounding box center [1057, 329] width 26 height 9
click at [1072, 359] on label "Enable" at bounding box center [1096, 355] width 109 height 33
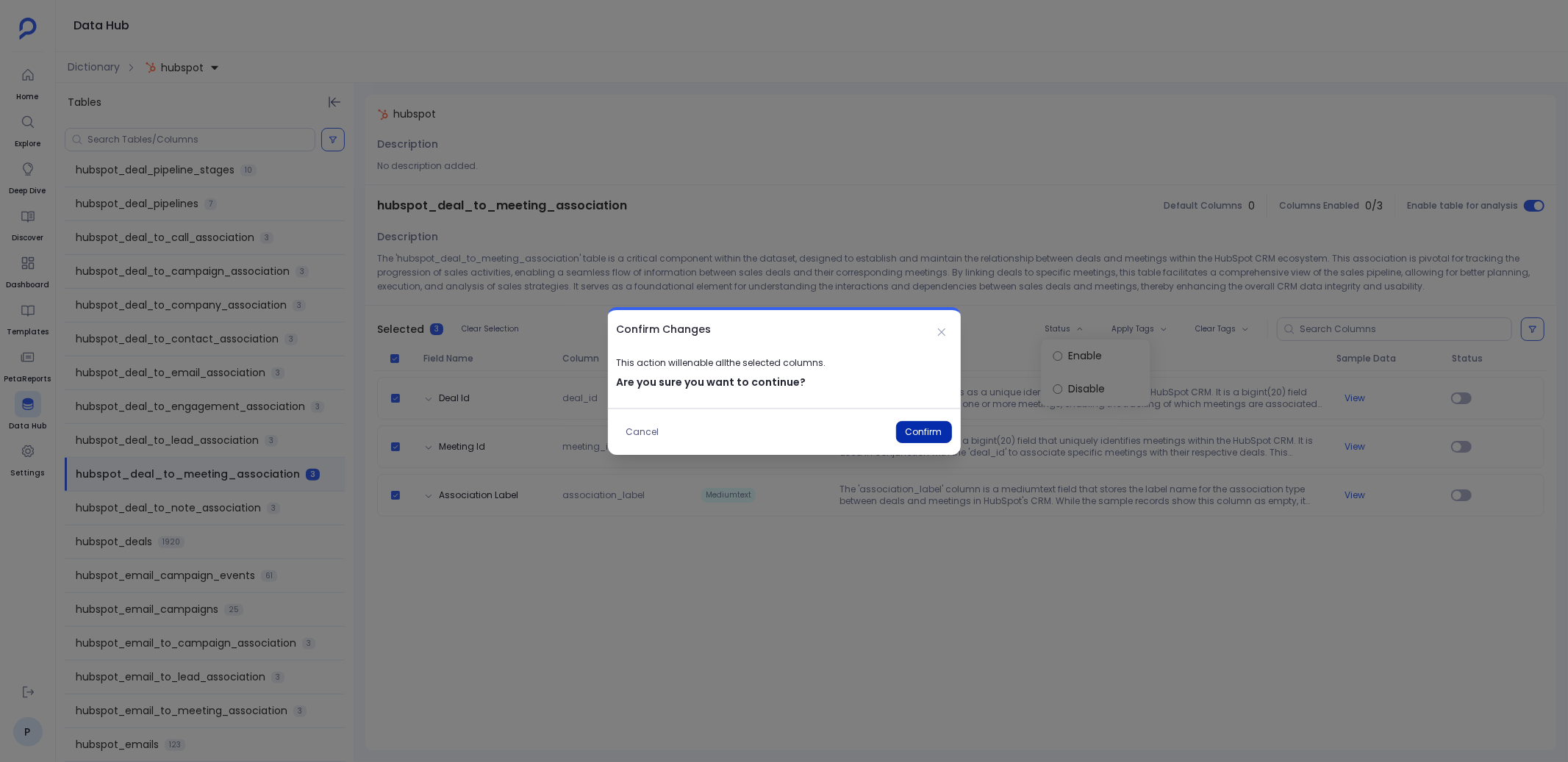
click at [919, 428] on button "Confirm" at bounding box center [923, 432] width 56 height 22
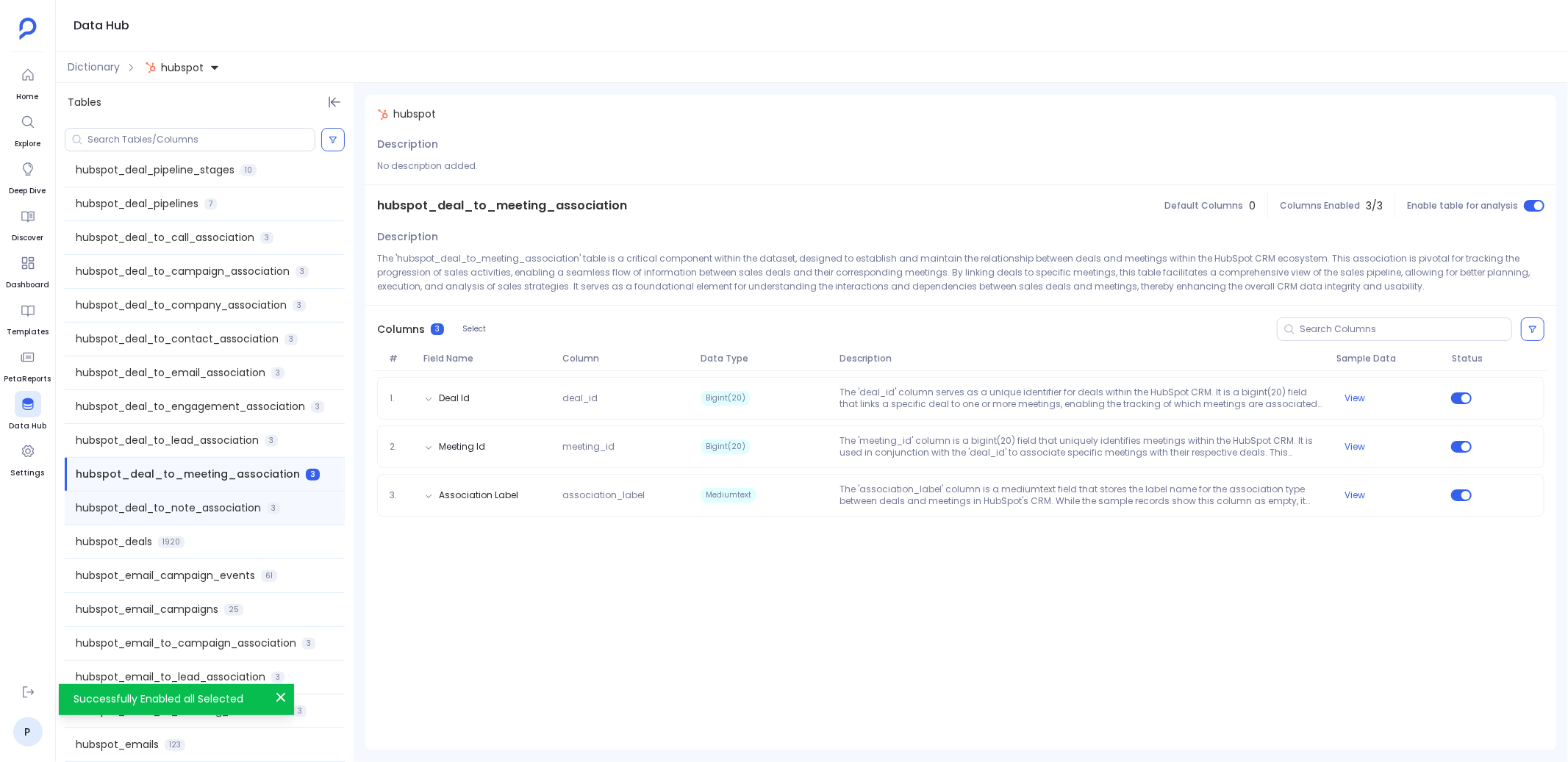
click at [282, 498] on div "hubspot_deal_to_note_association 3" at bounding box center [205, 508] width 280 height 33
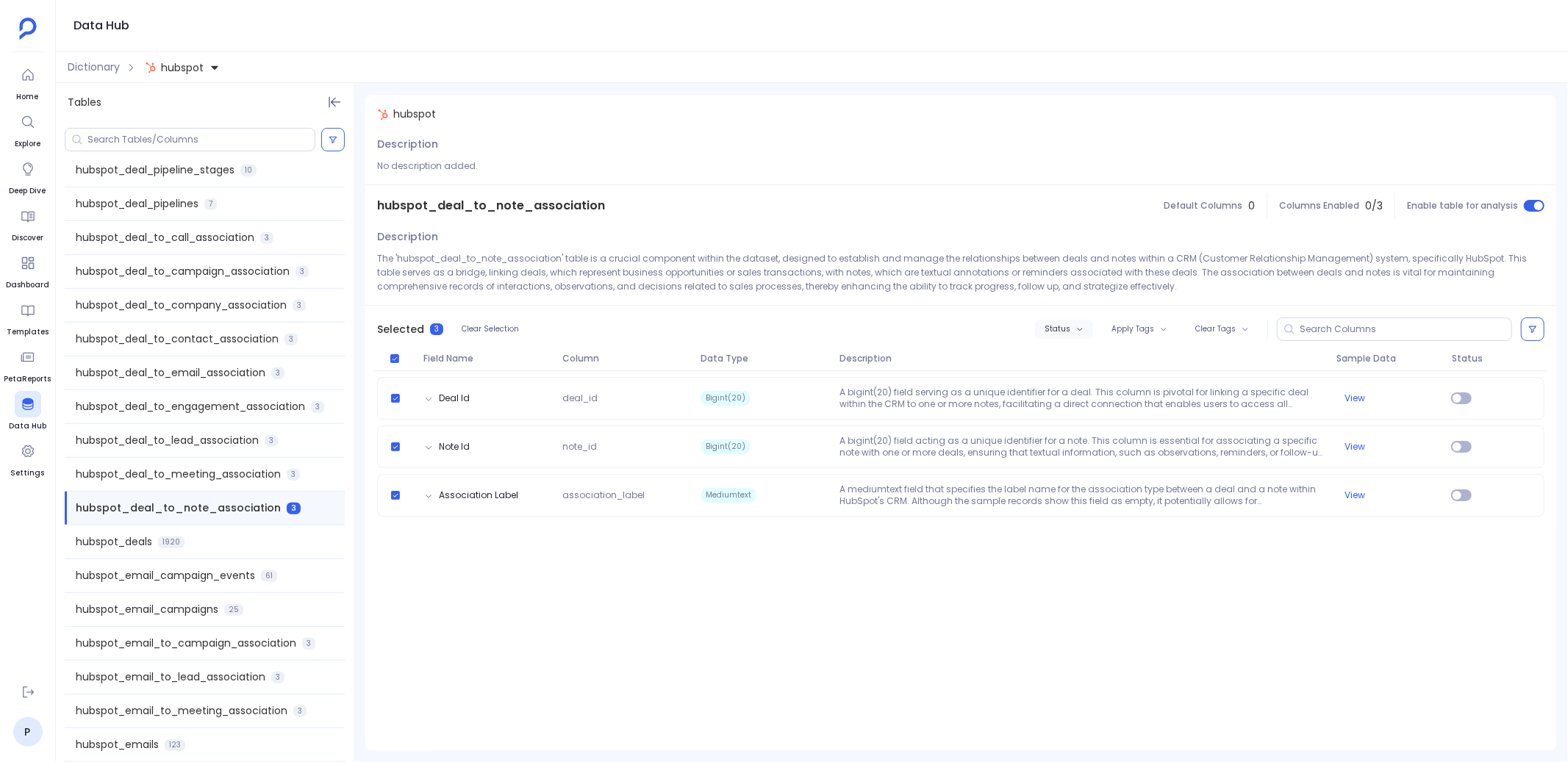
click at [1073, 332] on button "Status" at bounding box center [1065, 329] width 58 height 19
click at [1078, 355] on label "Enable" at bounding box center [1096, 355] width 109 height 33
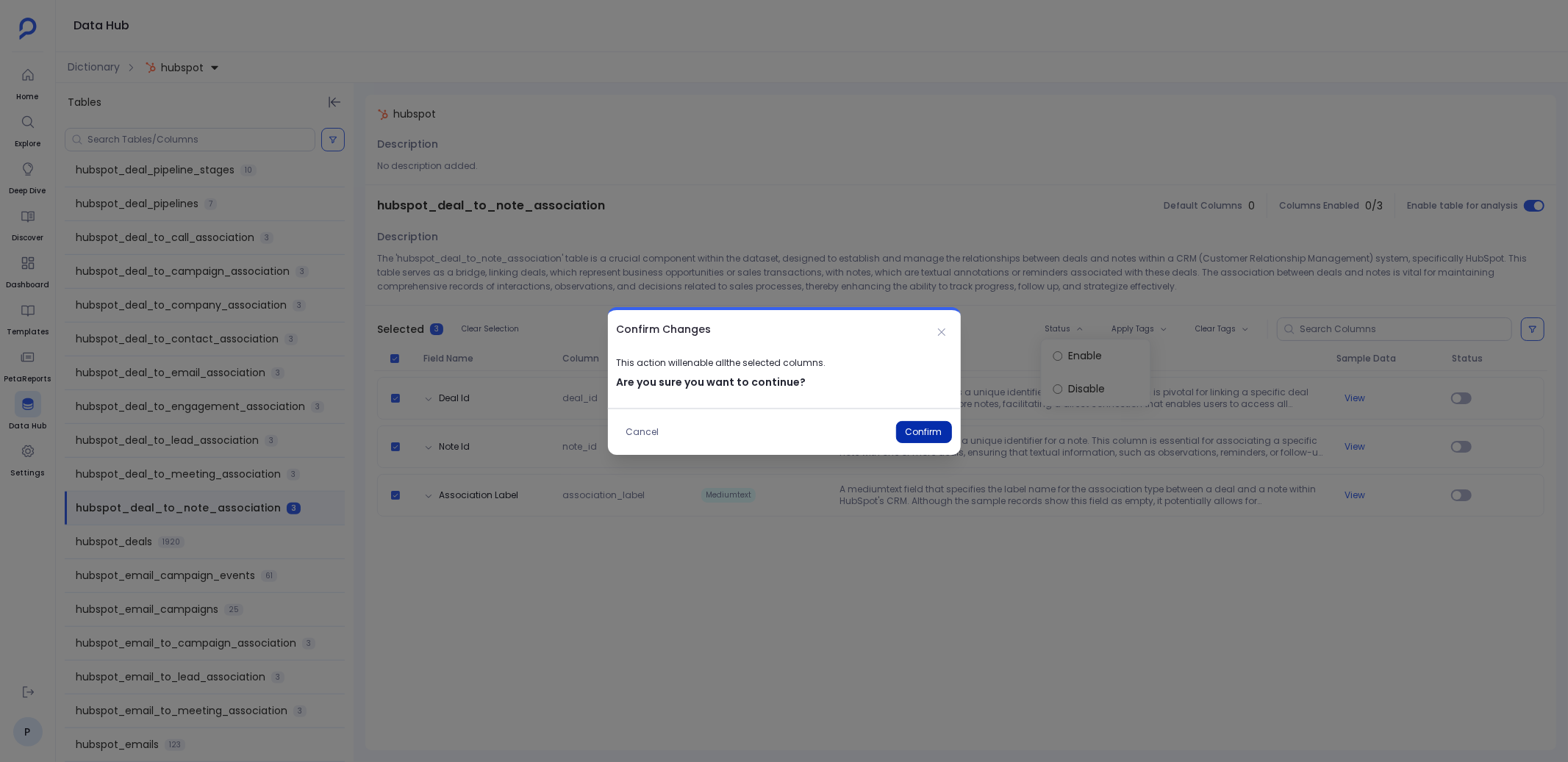
click at [925, 428] on button "Confirm" at bounding box center [923, 432] width 56 height 22
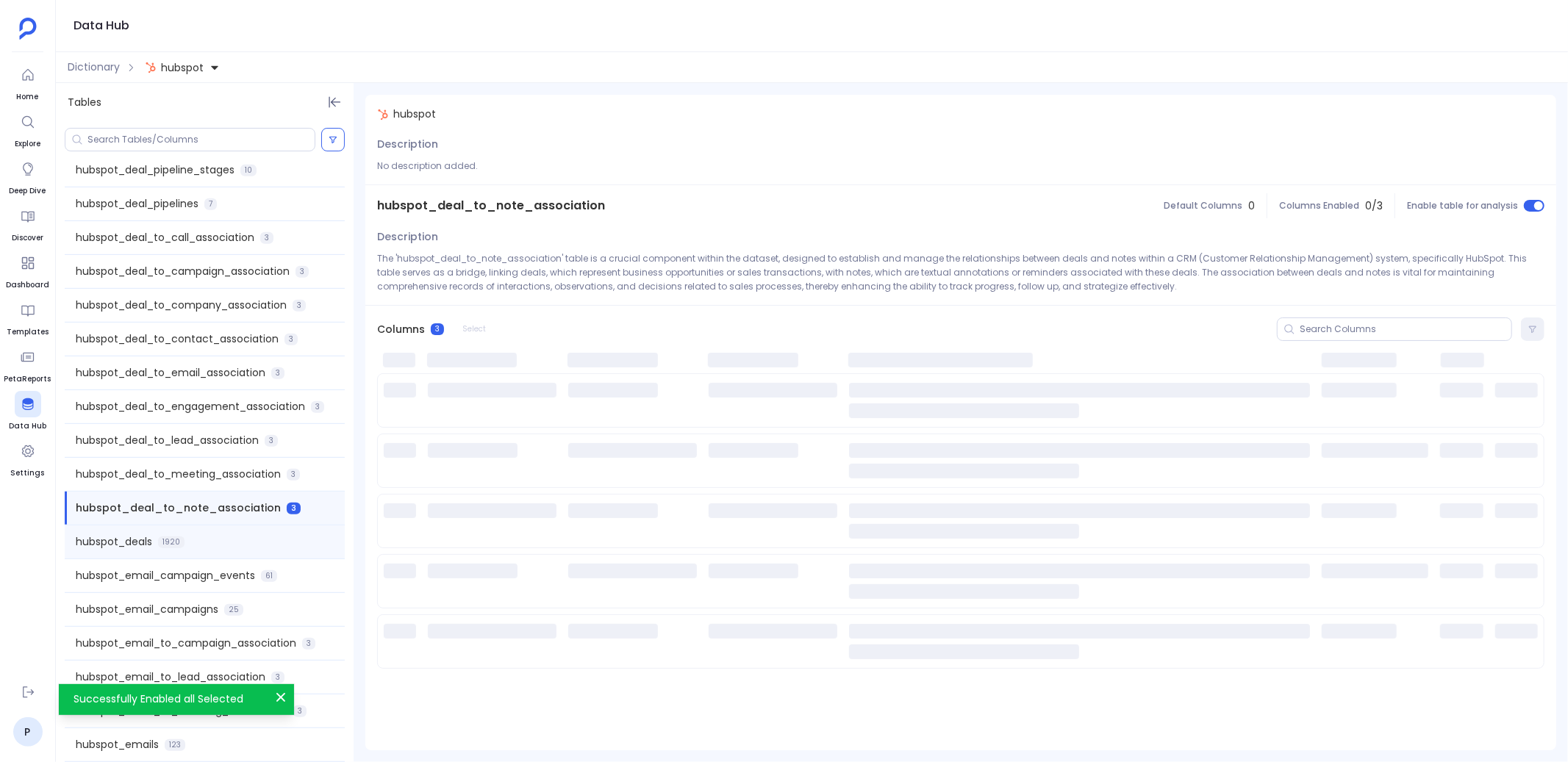
click at [250, 534] on div "hubspot_deals 1920" at bounding box center [205, 541] width 280 height 33
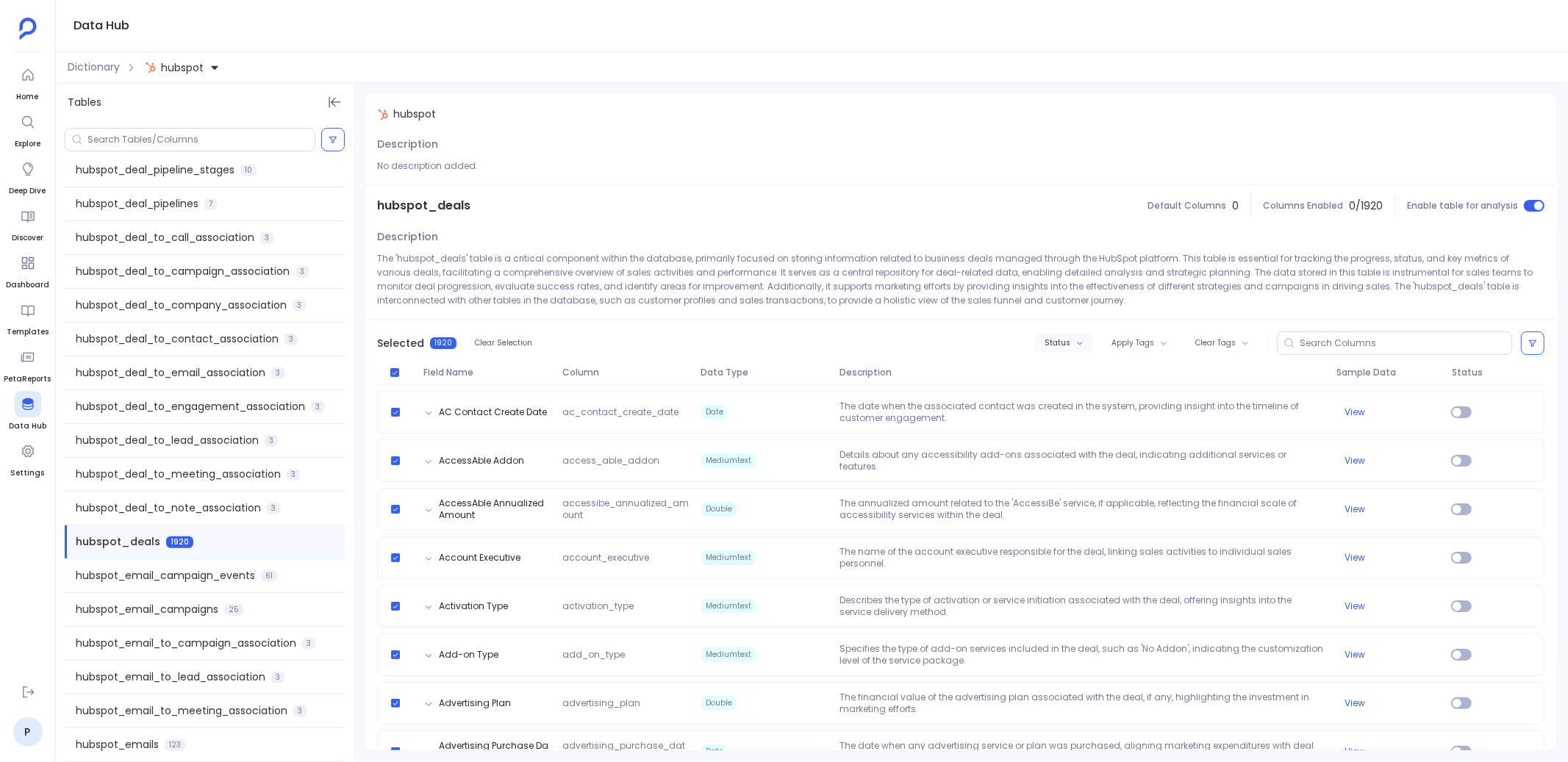
click at [1070, 334] on button "Status" at bounding box center [1065, 343] width 58 height 19
click at [1062, 362] on label "Enable" at bounding box center [1092, 369] width 109 height 33
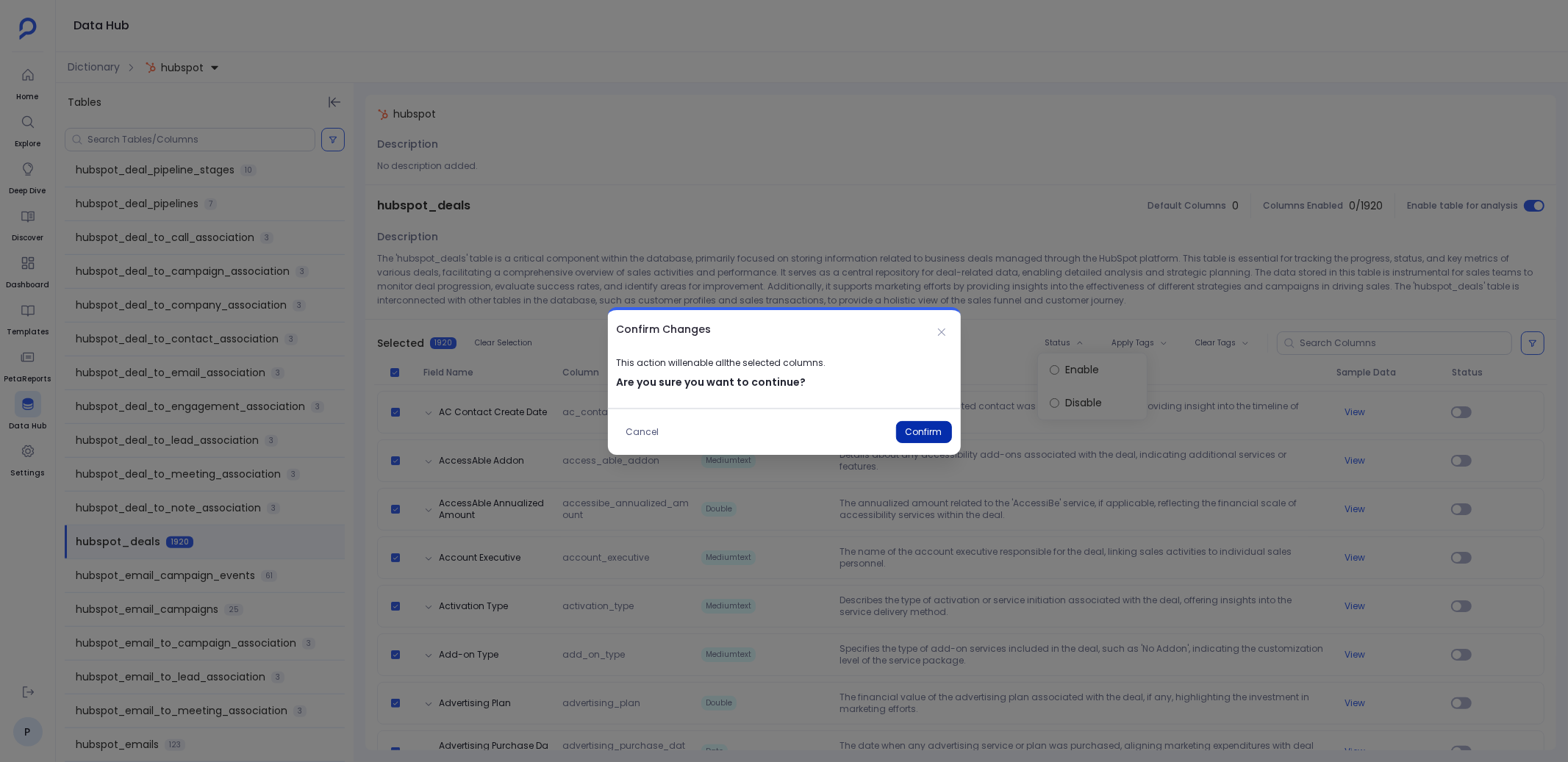
click at [936, 424] on button "Confirm" at bounding box center [923, 432] width 56 height 22
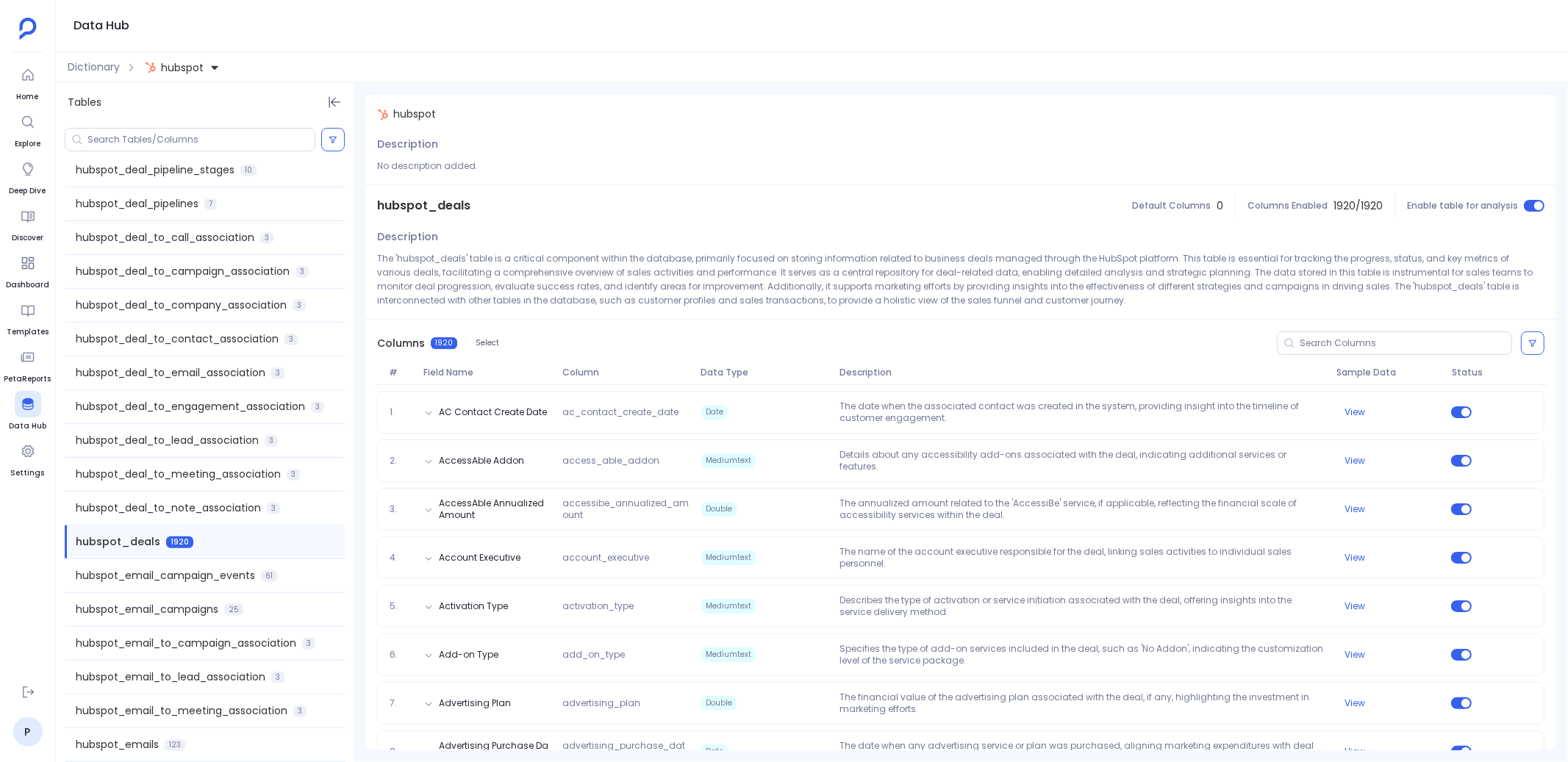
click at [257, 570] on div "hubspot_email_campaign_events 61" at bounding box center [205, 575] width 280 height 33
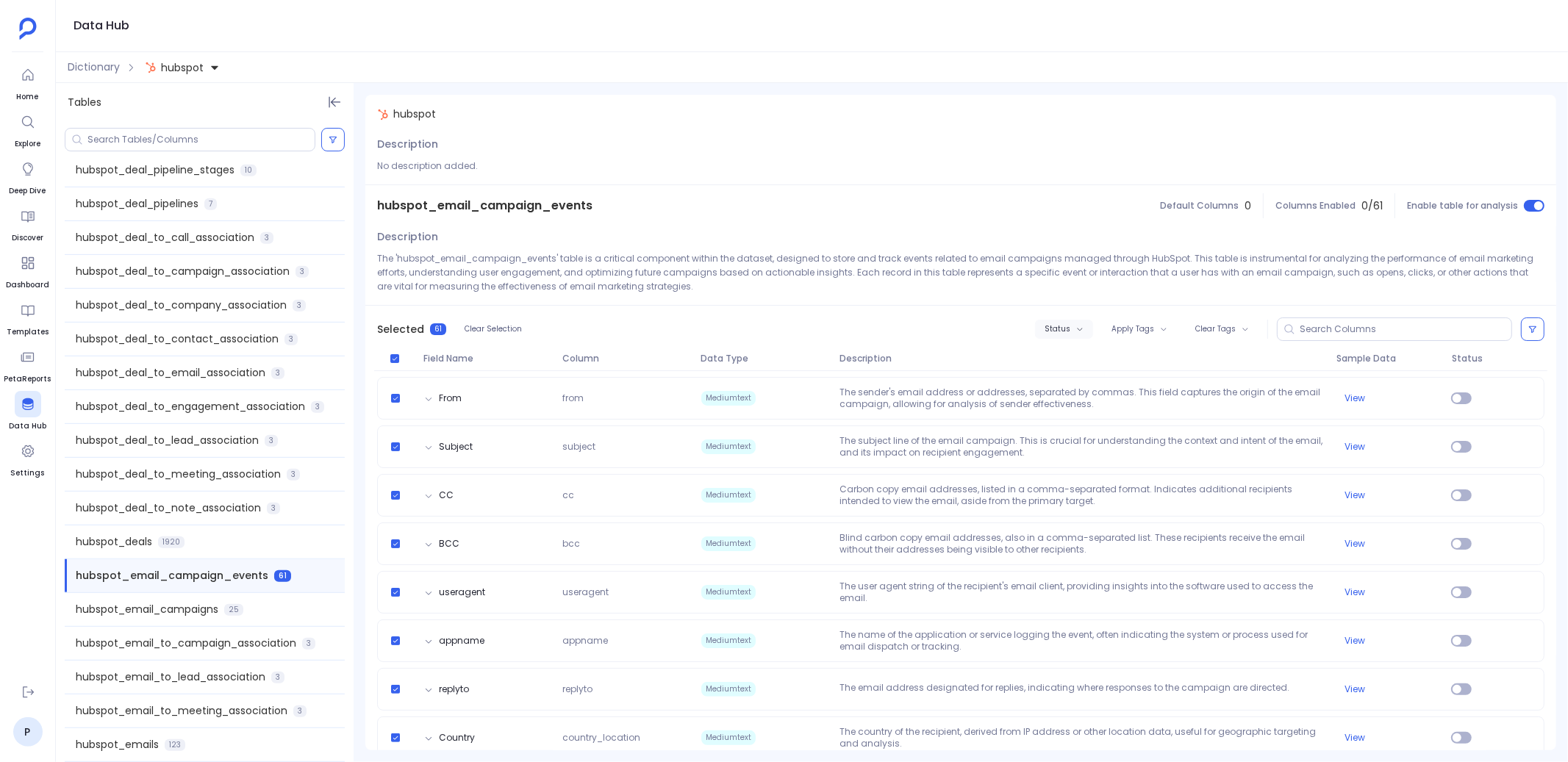
click at [1062, 331] on span "Status" at bounding box center [1057, 329] width 26 height 9
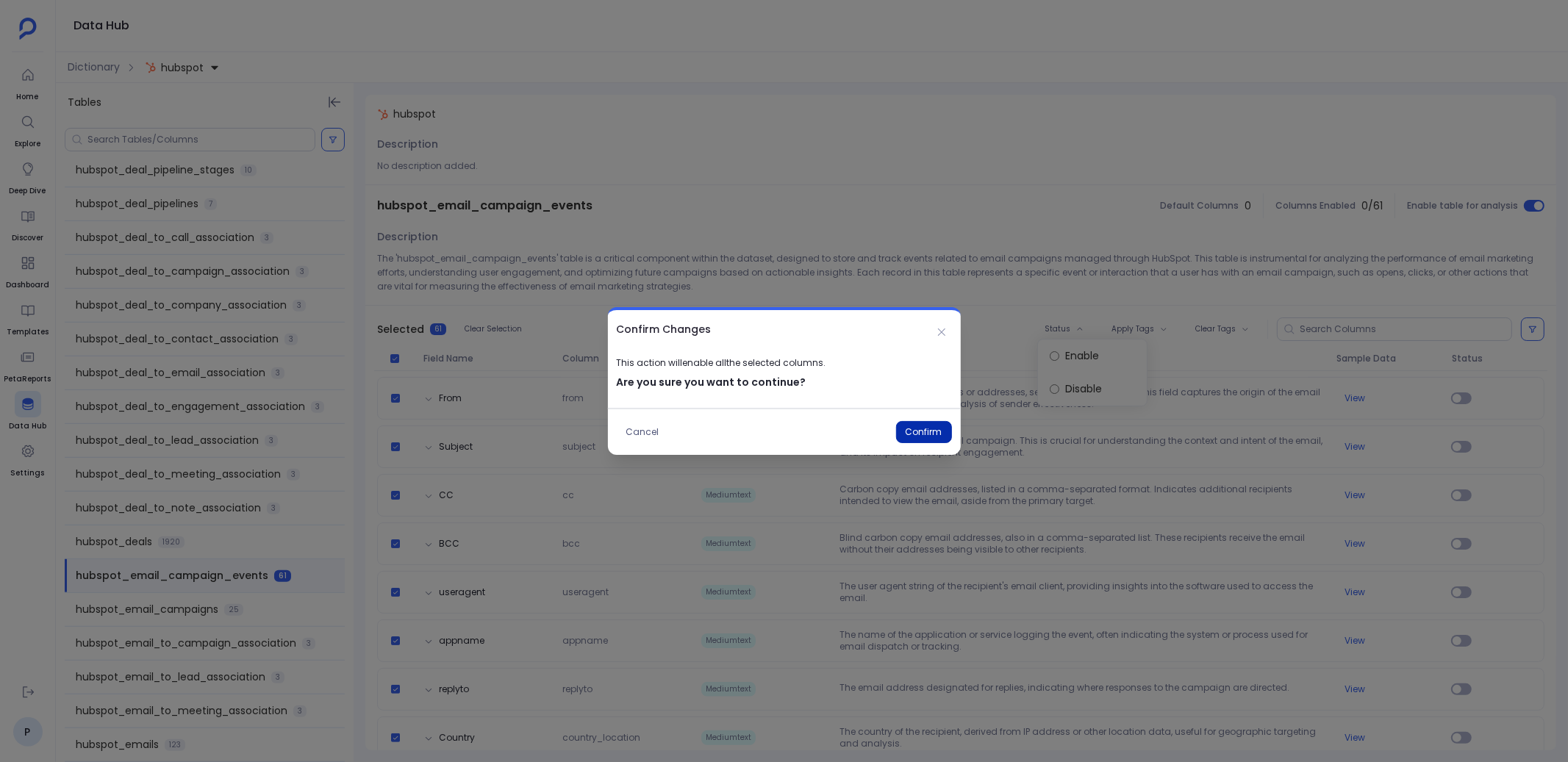
click at [929, 430] on button "Confirm" at bounding box center [923, 432] width 56 height 22
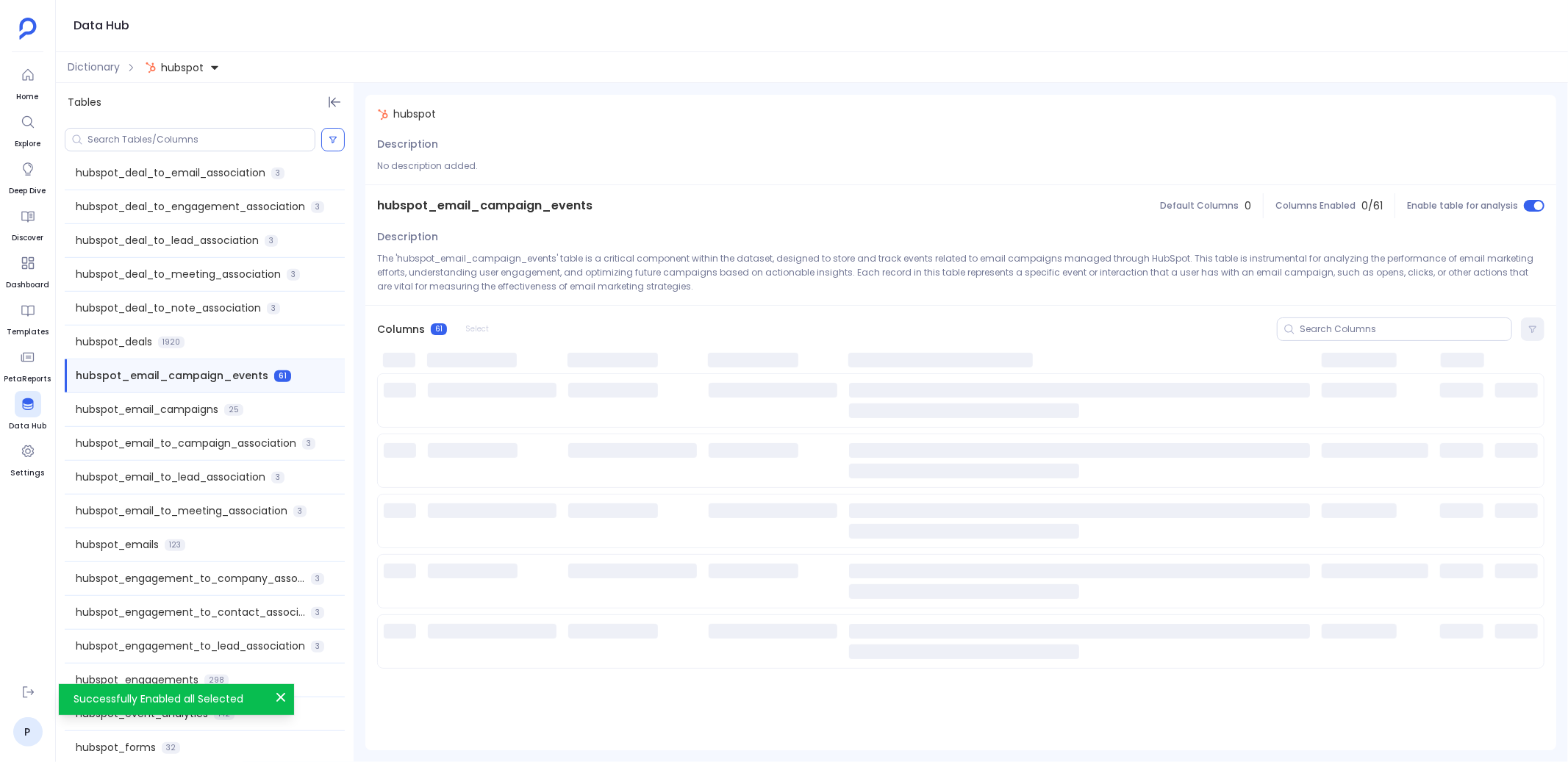
scroll to position [792, 0]
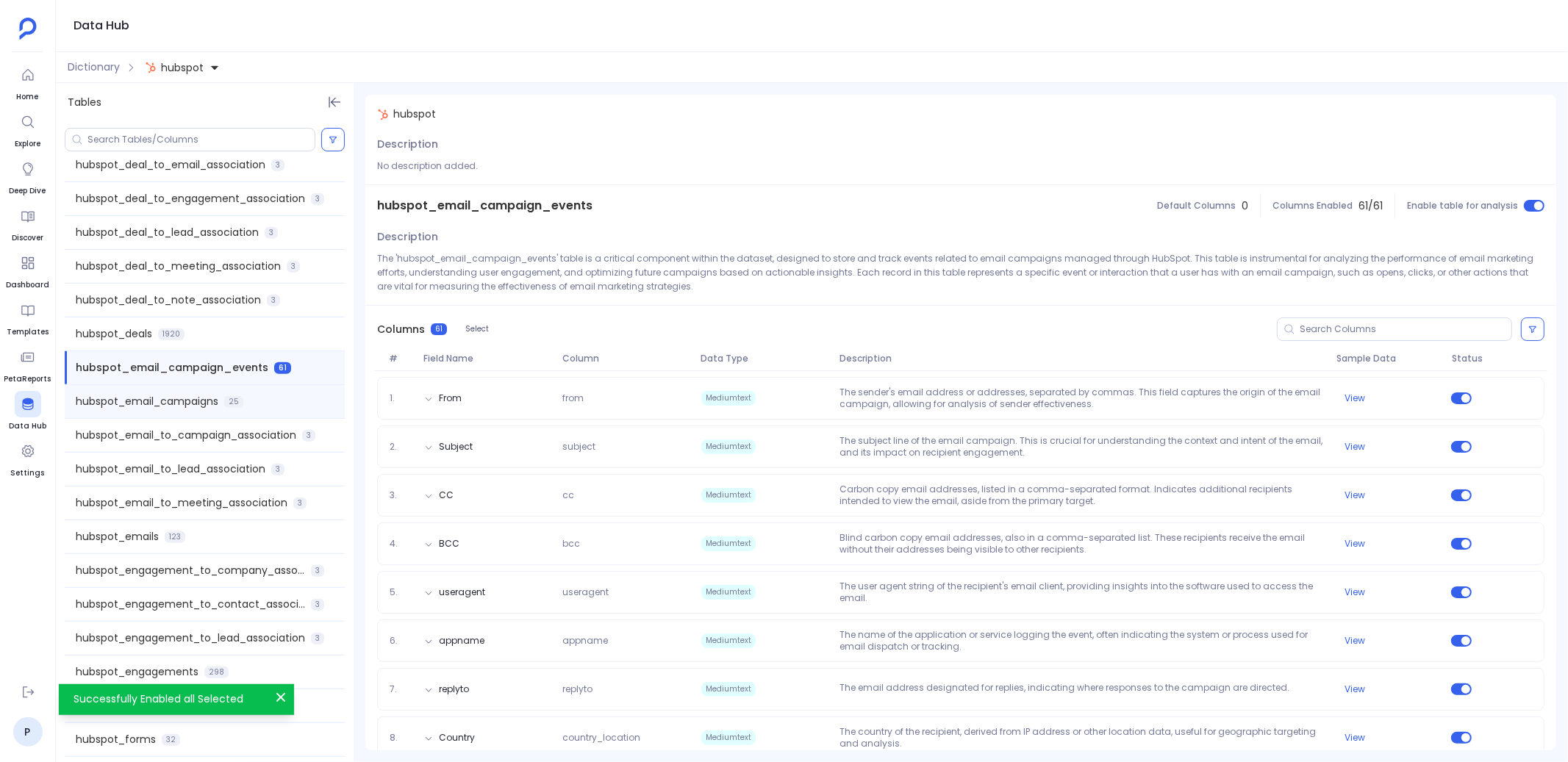
click at [279, 403] on div "hubspot_email_campaigns 25" at bounding box center [205, 401] width 280 height 33
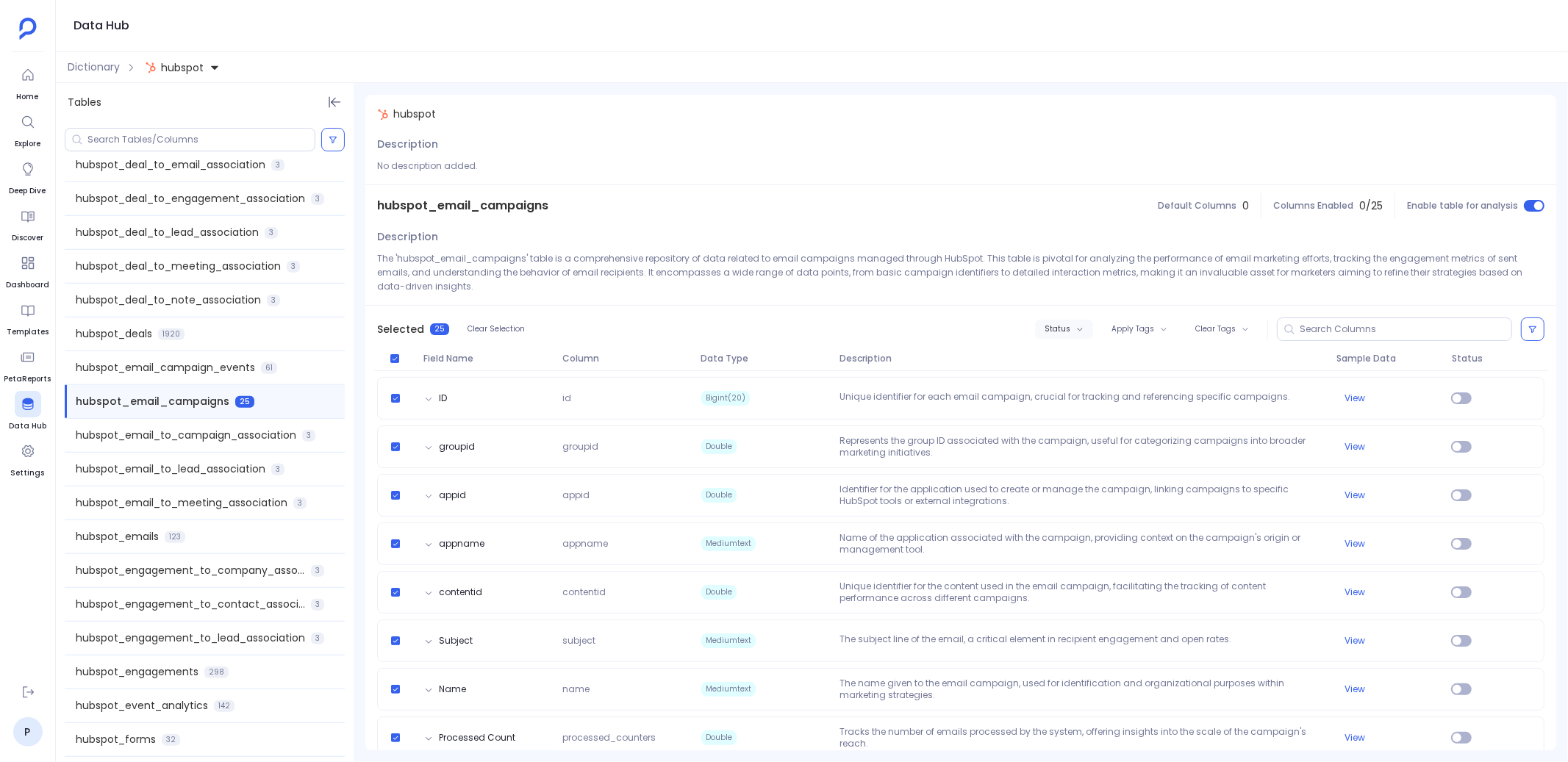
click at [1053, 328] on span "Status" at bounding box center [1057, 329] width 26 height 9
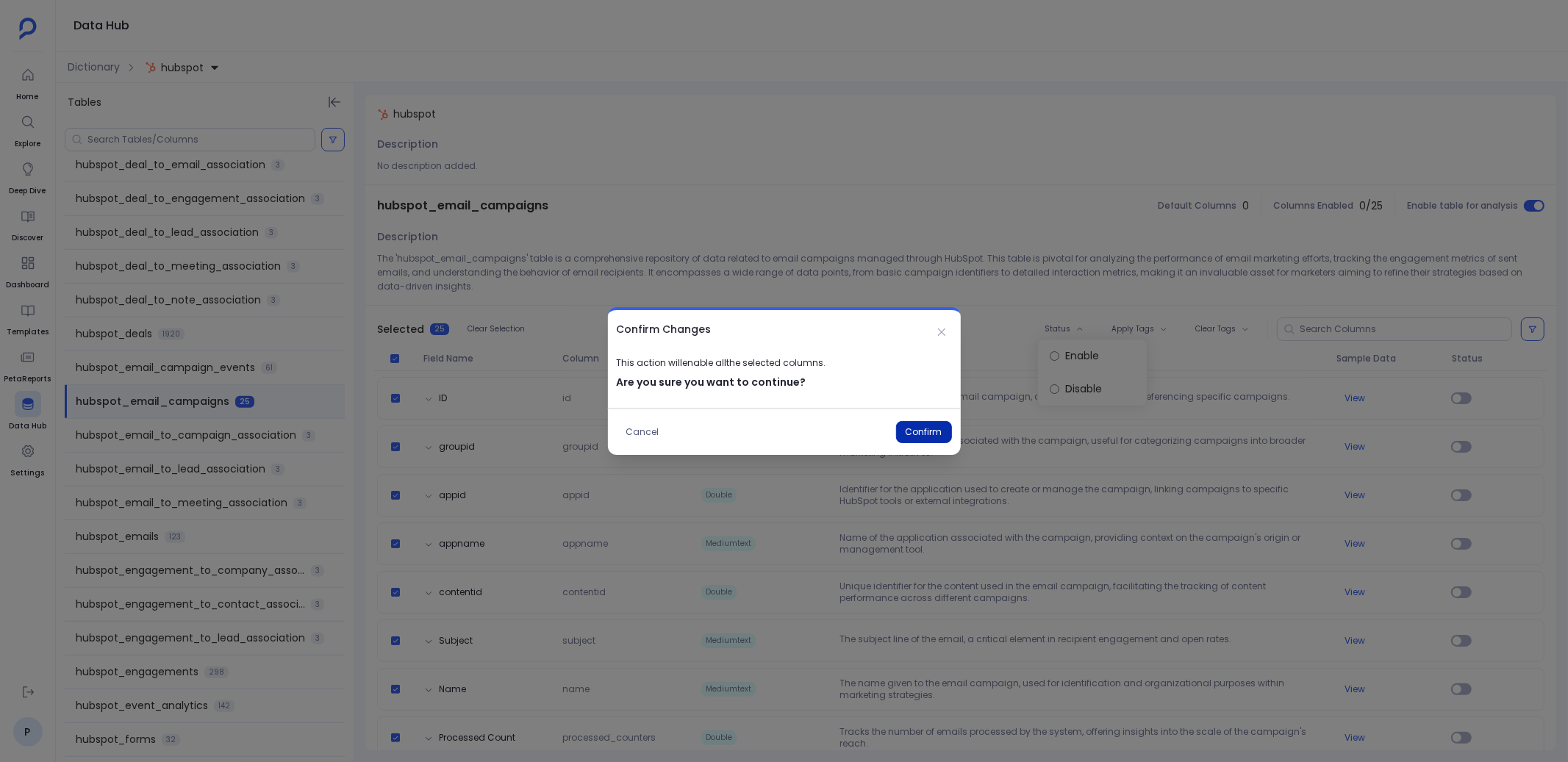
click at [928, 429] on button "Confirm" at bounding box center [923, 432] width 56 height 22
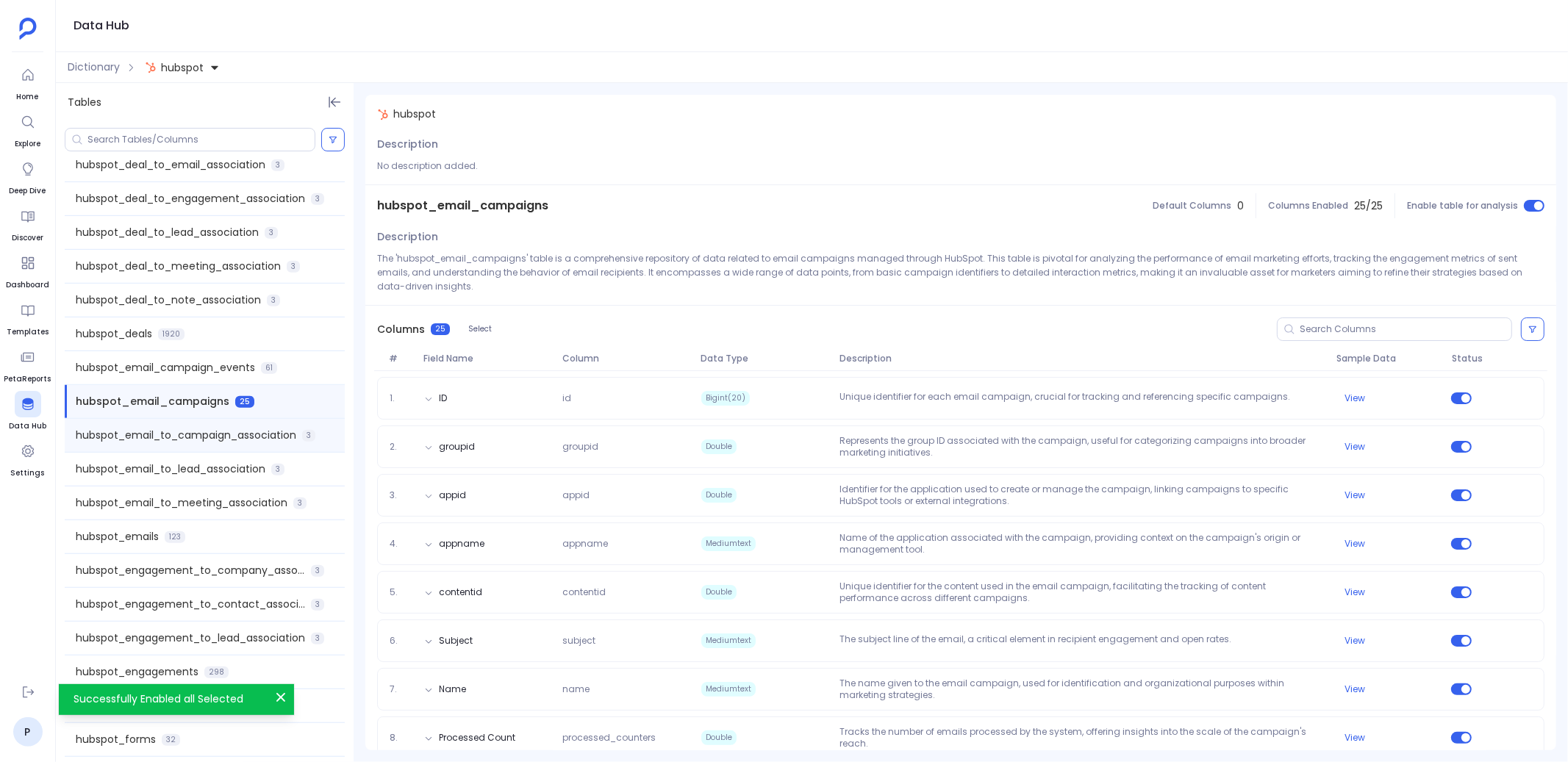
click at [244, 430] on span "hubspot_email_to_campaign_association" at bounding box center [186, 435] width 221 height 15
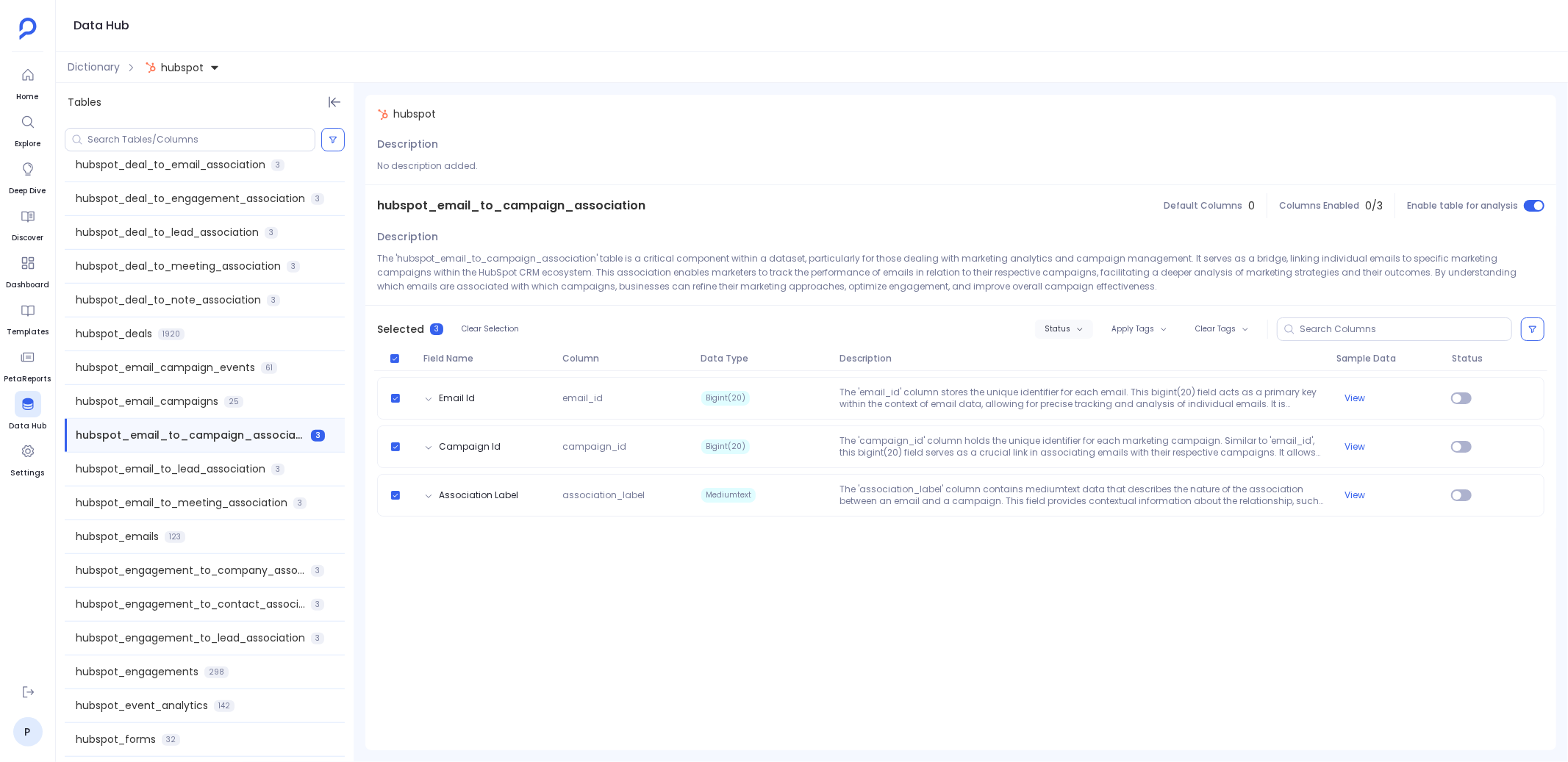
click at [1073, 328] on button "Status" at bounding box center [1065, 329] width 58 height 19
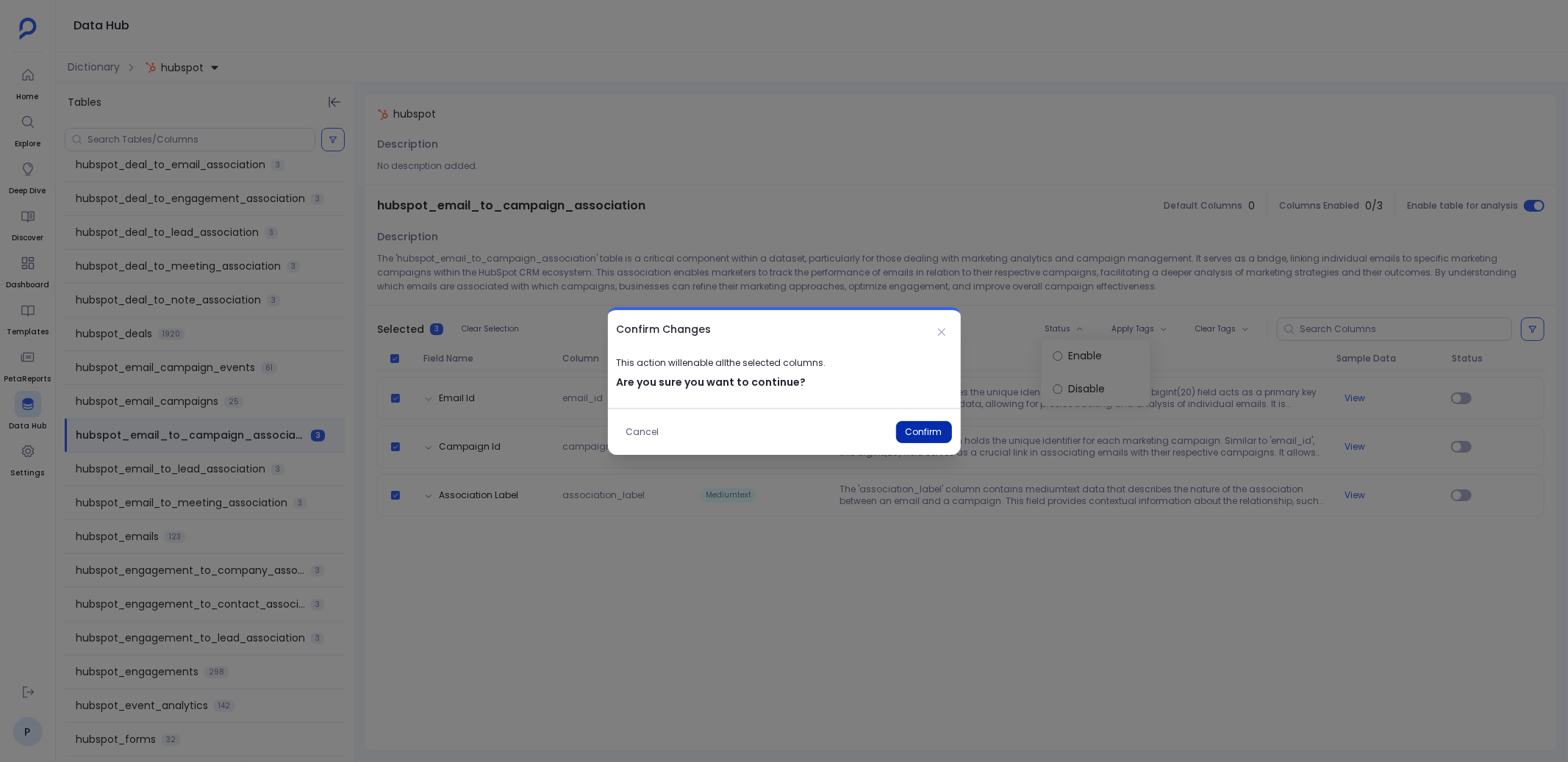
click at [926, 429] on button "Confirm" at bounding box center [923, 432] width 56 height 22
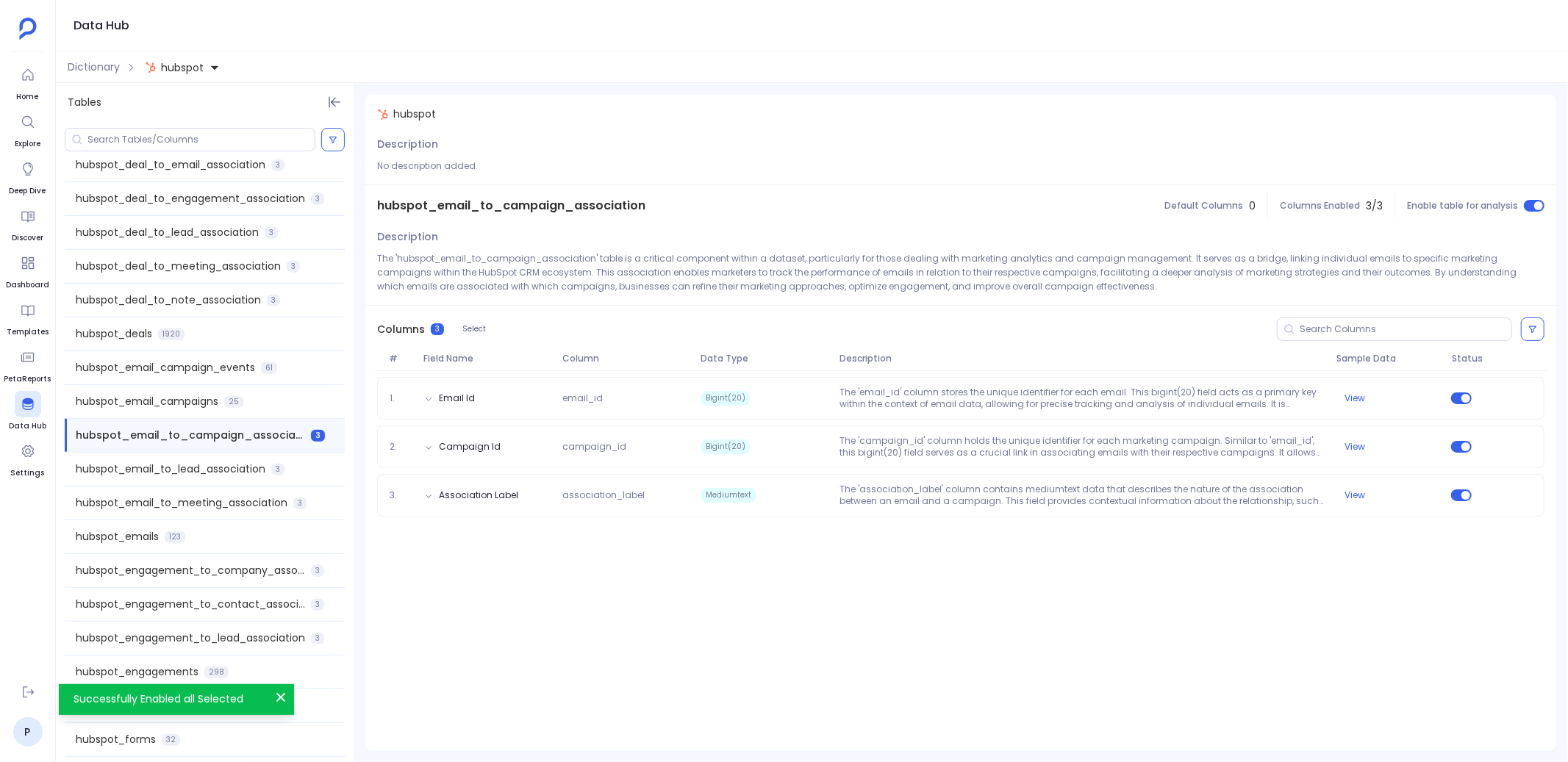
click at [303, 471] on div "hubspot_email_to_lead_association 3" at bounding box center [205, 469] width 280 height 33
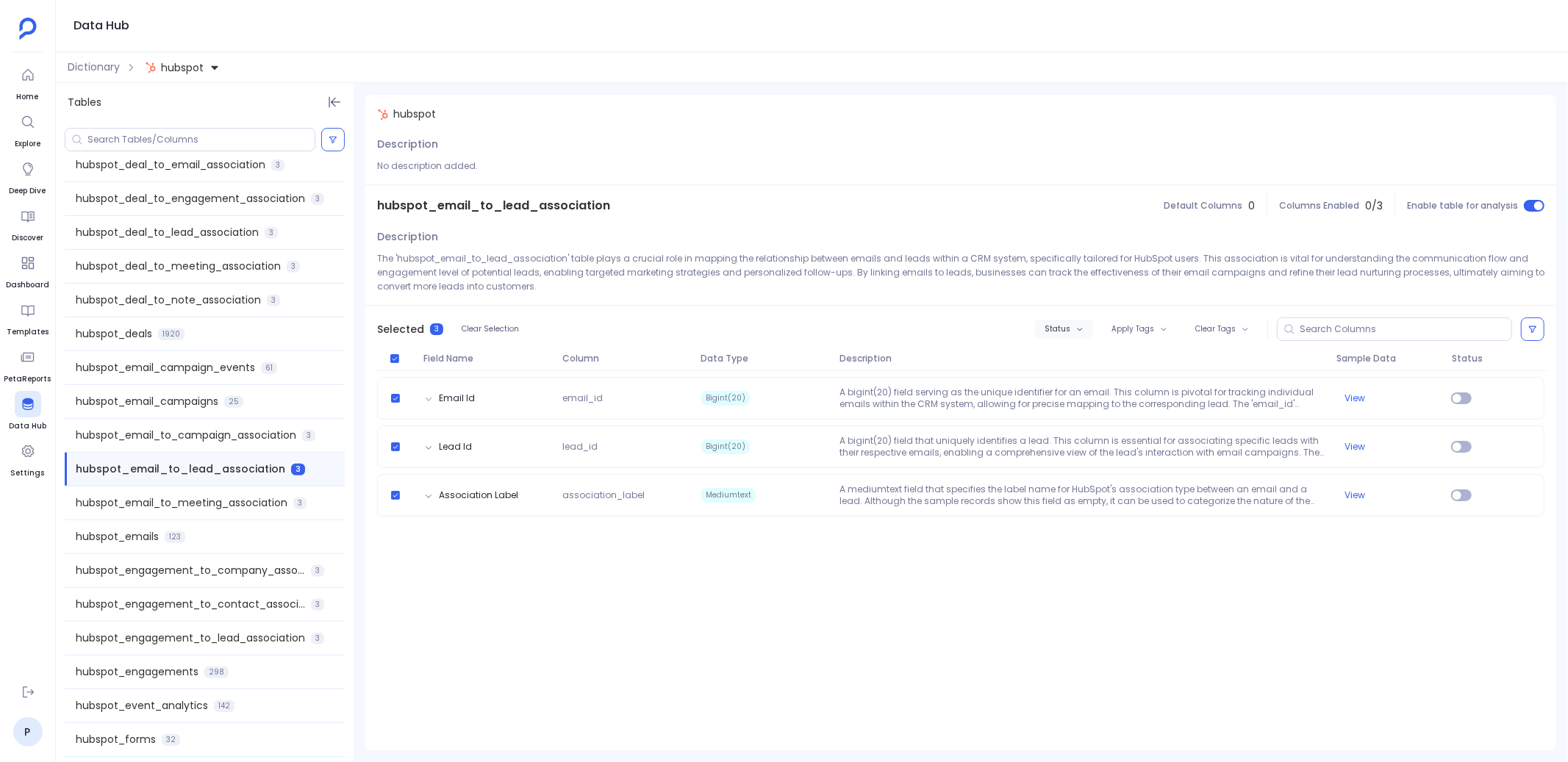
click at [1076, 329] on button "Status" at bounding box center [1065, 329] width 58 height 19
click at [1075, 364] on label "Enable" at bounding box center [1096, 355] width 109 height 33
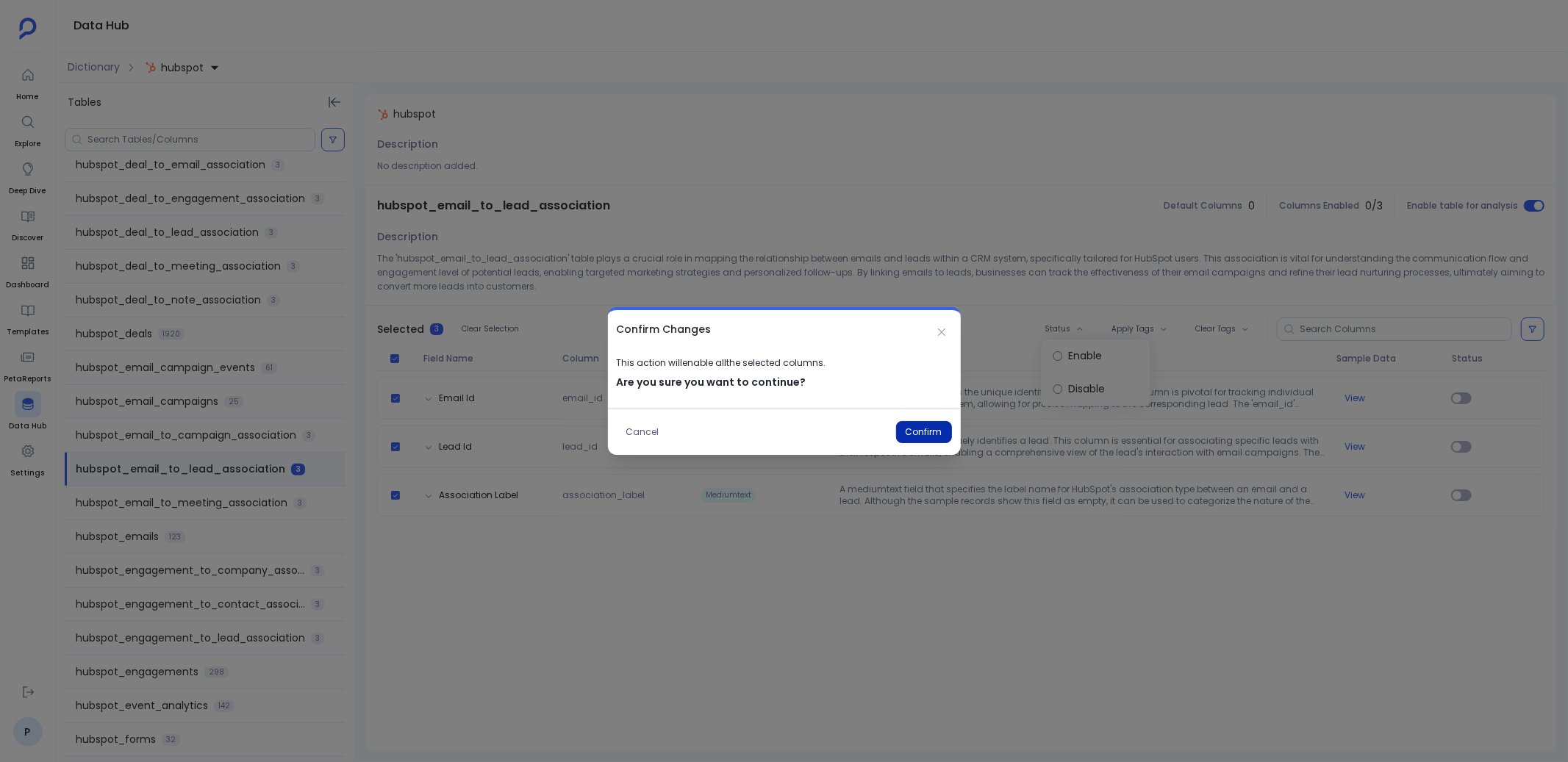
click at [927, 429] on button "Confirm" at bounding box center [923, 432] width 56 height 22
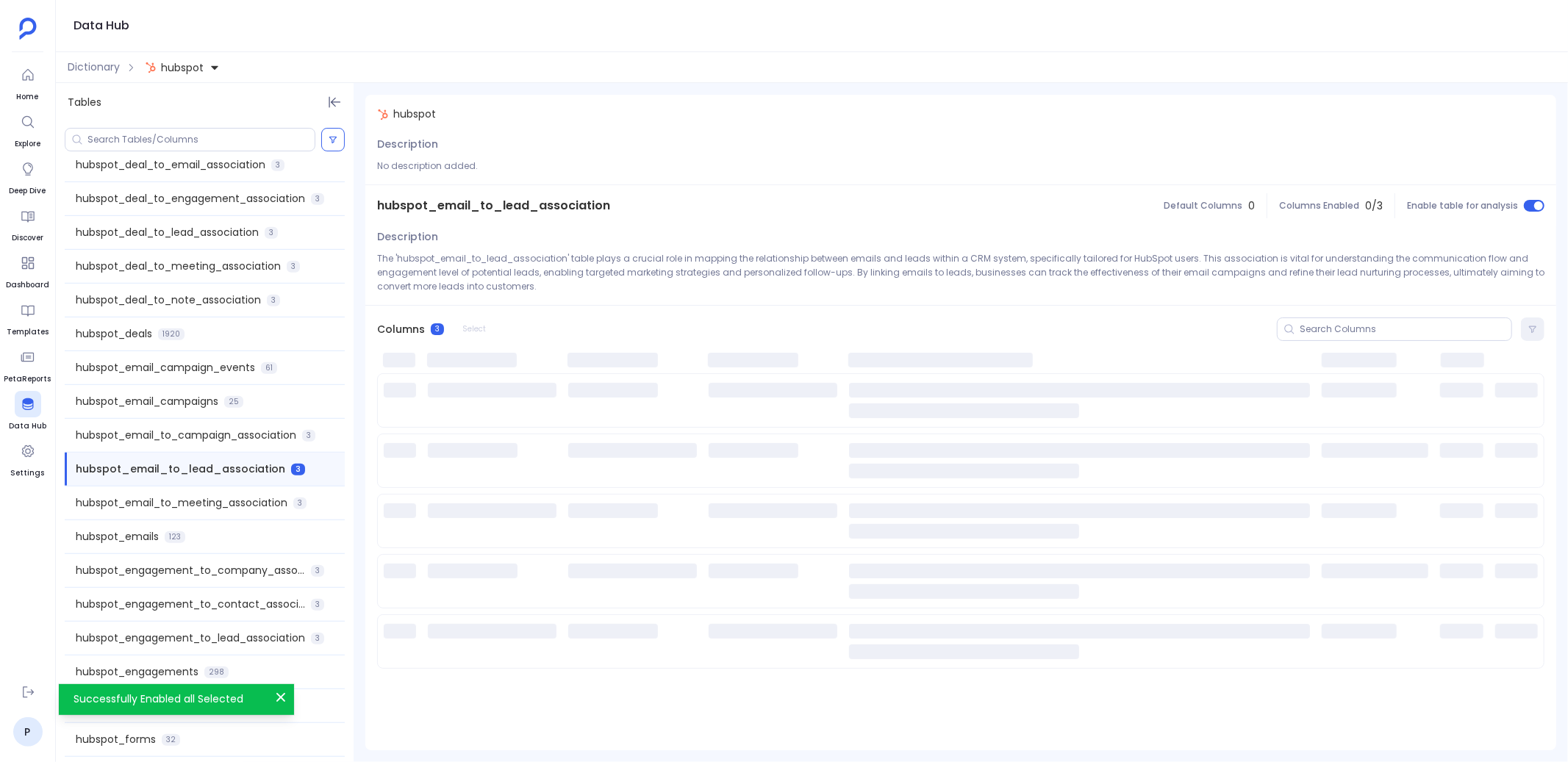
click at [254, 499] on span "hubspot_email_to_meeting_association" at bounding box center [181, 502] width 212 height 15
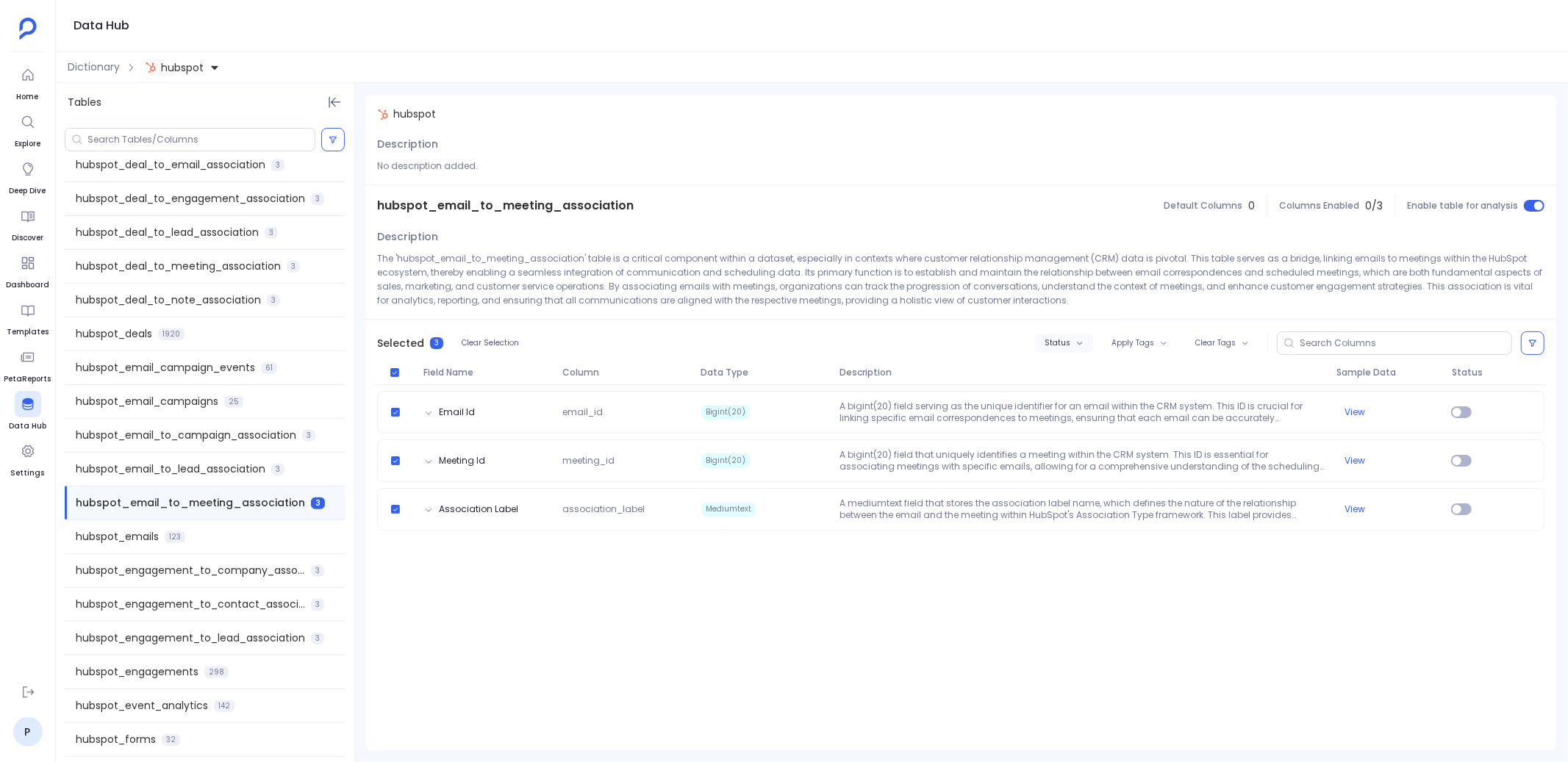
click at [1065, 342] on span "Status" at bounding box center [1057, 342] width 26 height 9
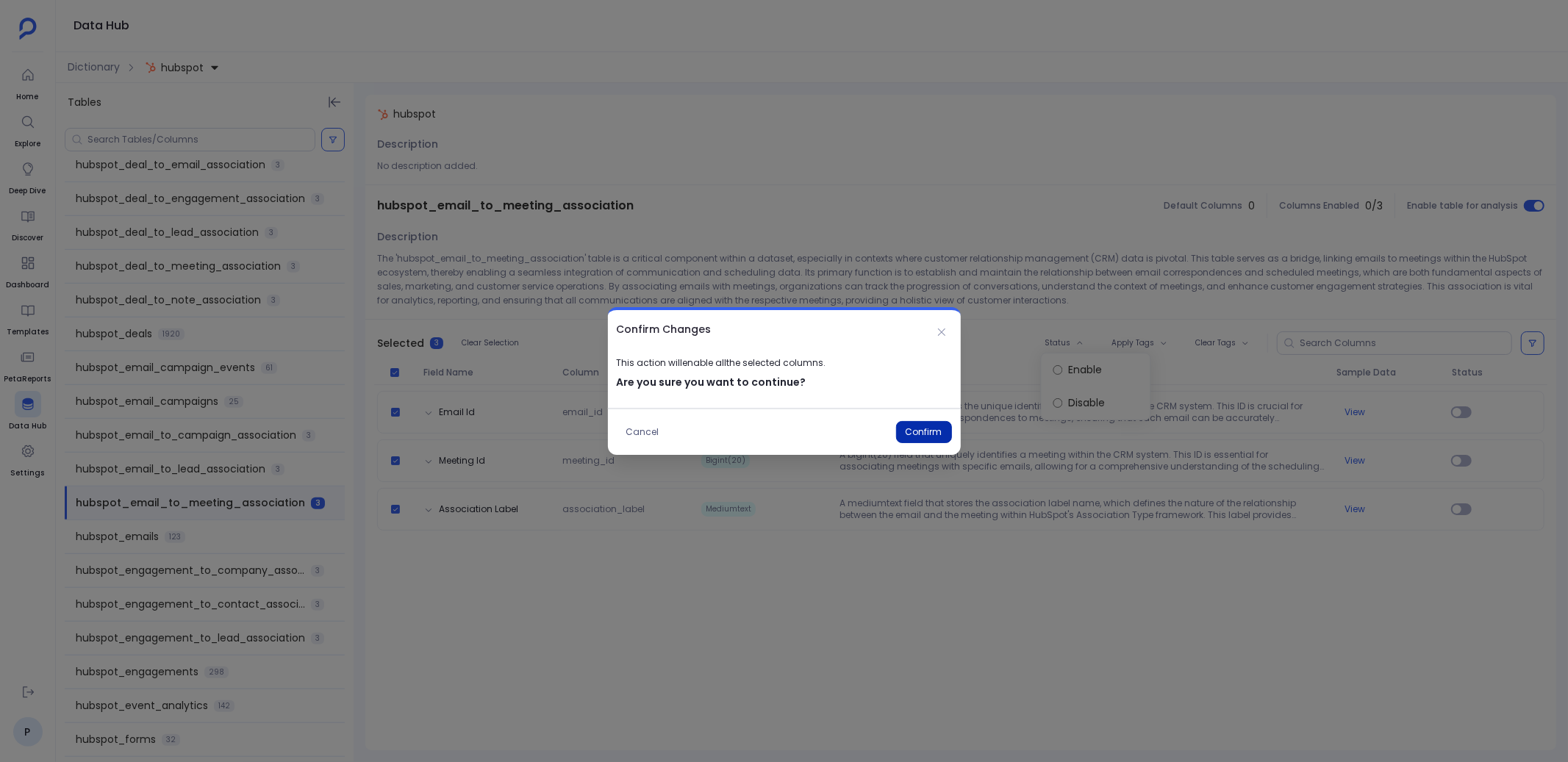
click at [930, 427] on button "Confirm" at bounding box center [923, 432] width 56 height 22
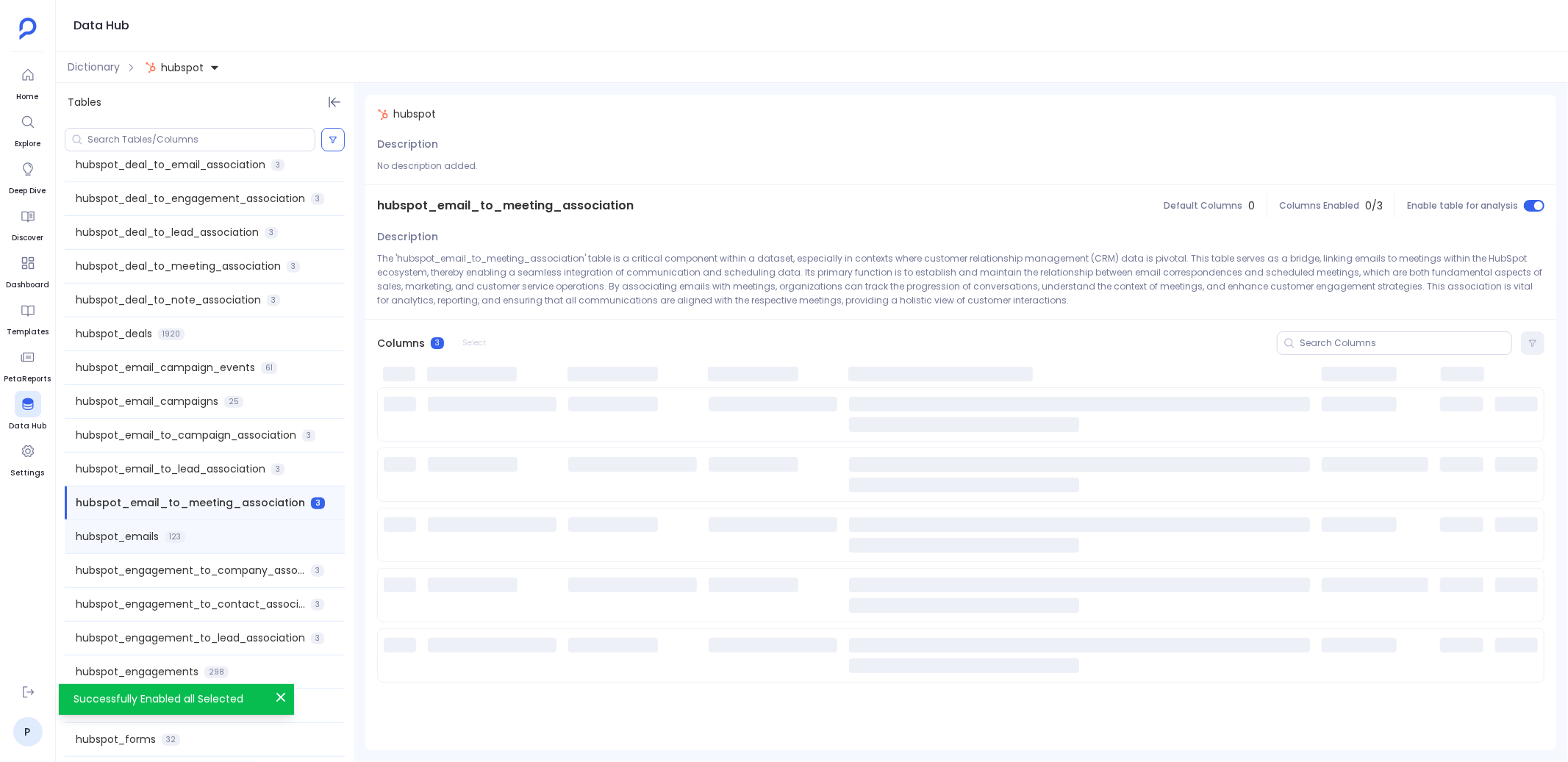
click at [259, 530] on div "hubspot_emails 123" at bounding box center [205, 536] width 280 height 33
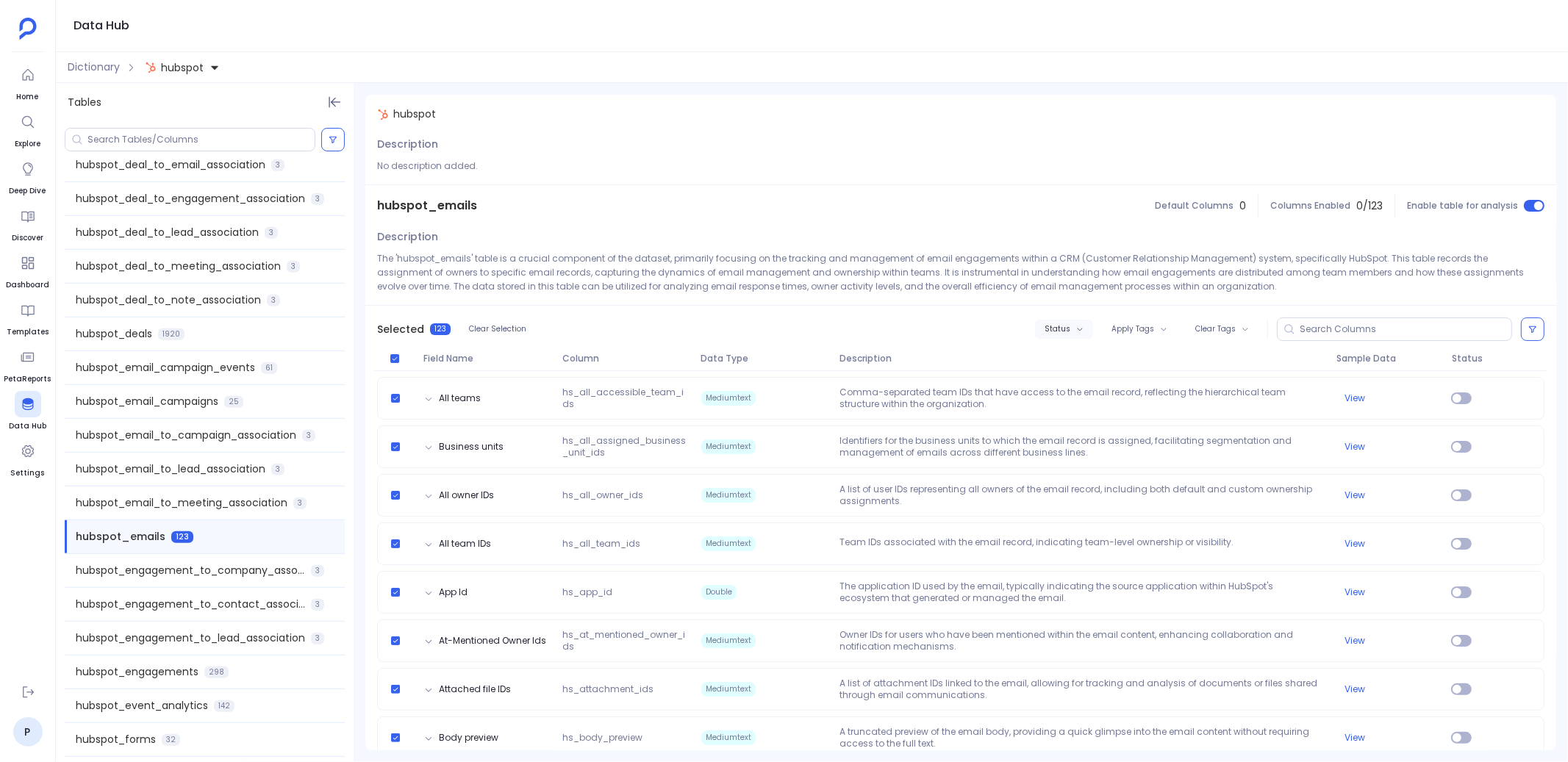
click at [1069, 334] on button "Status" at bounding box center [1065, 329] width 58 height 19
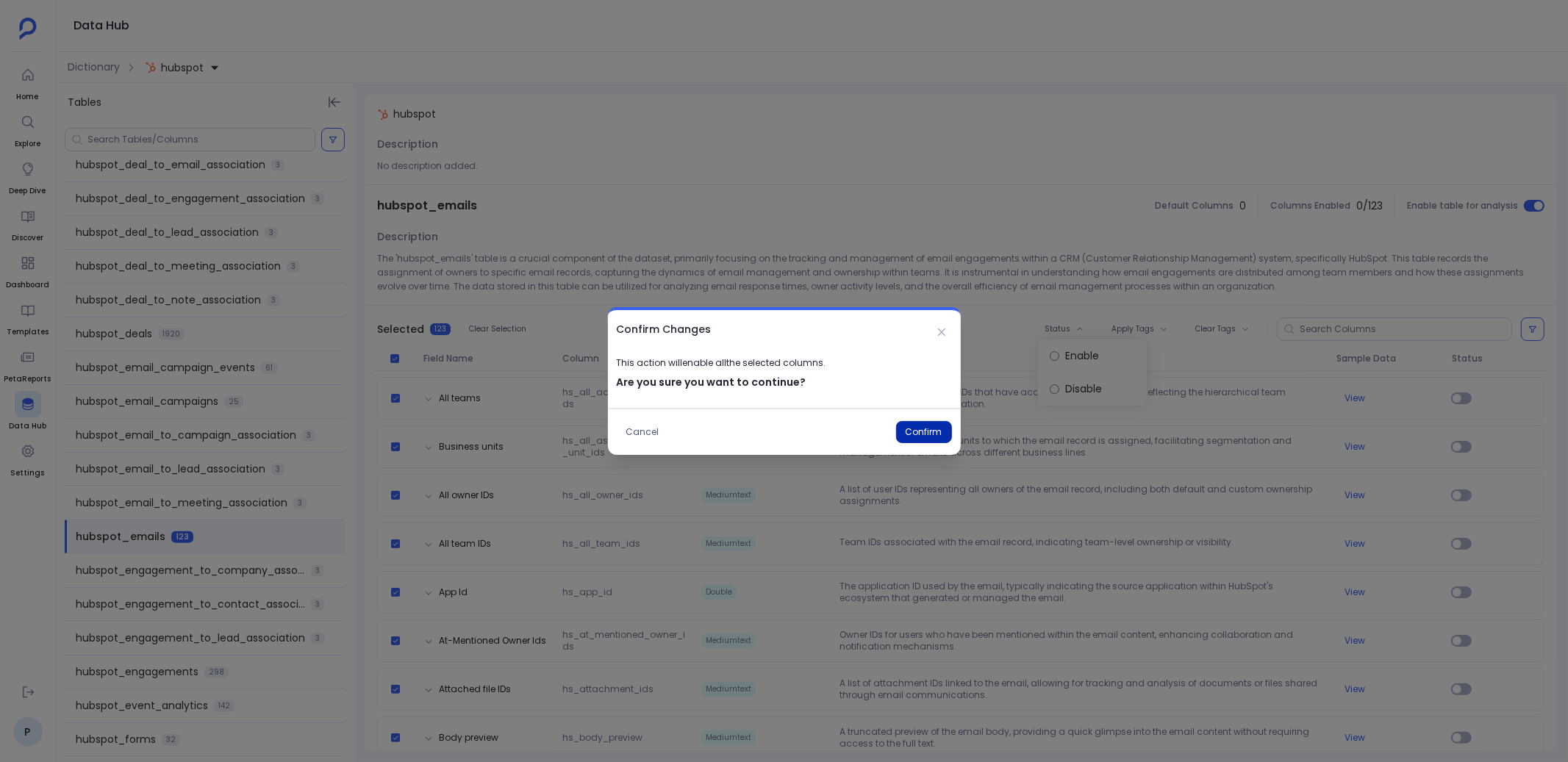
click at [935, 428] on button "Confirm" at bounding box center [923, 432] width 56 height 22
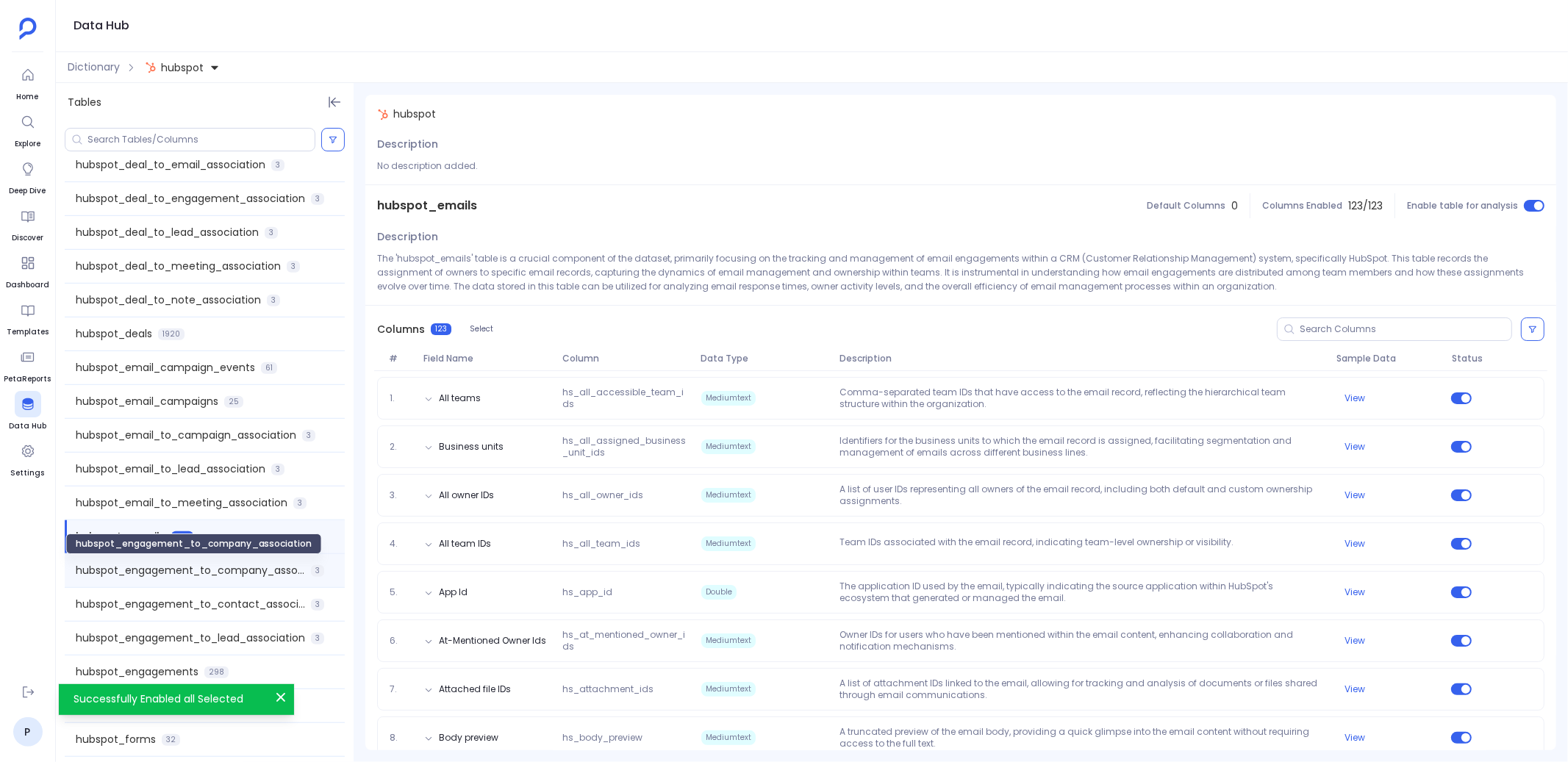
click at [271, 565] on span "hubspot_engagement_to_company_association" at bounding box center [190, 570] width 229 height 15
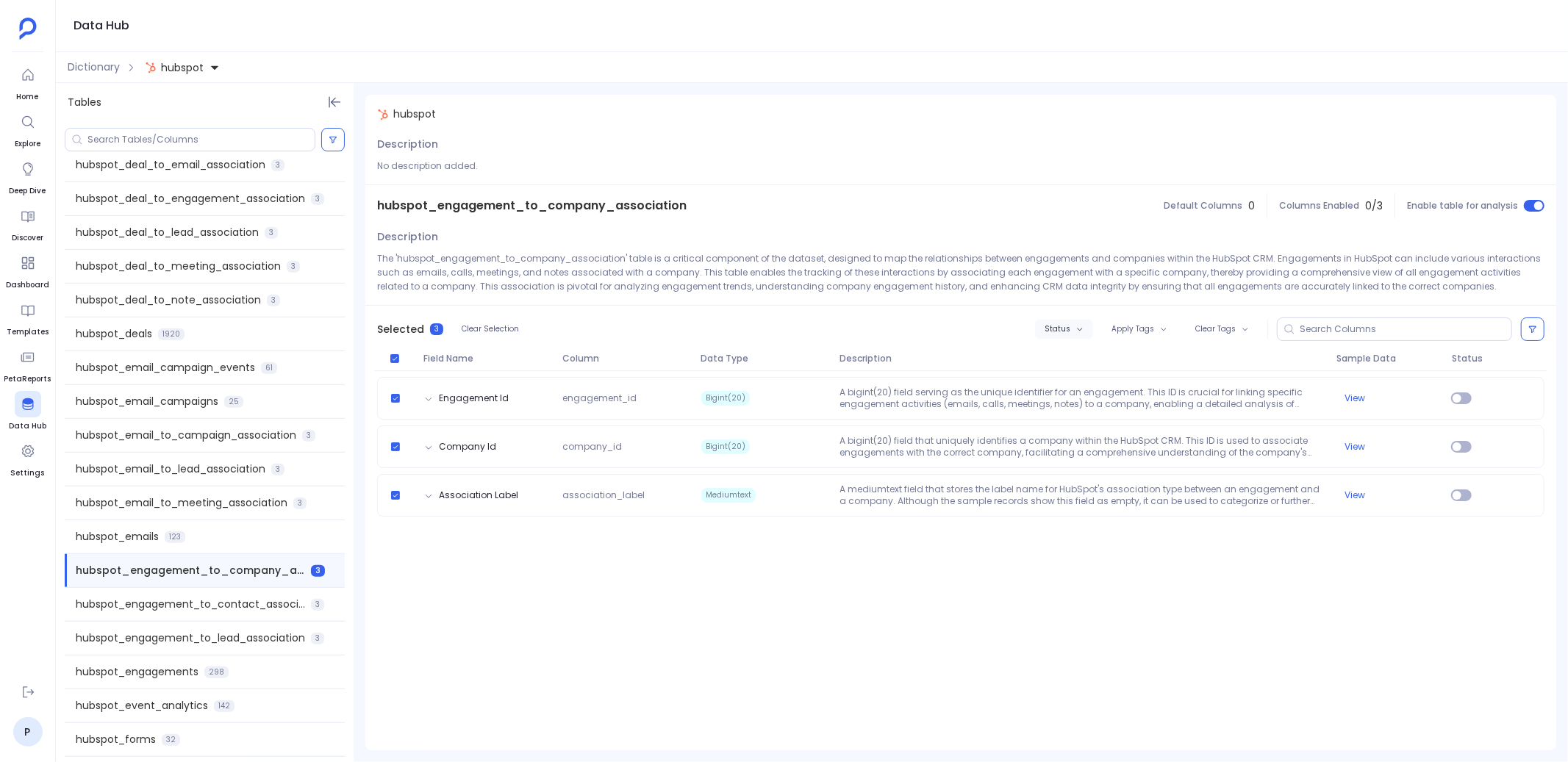
click at [1068, 325] on span "Status" at bounding box center [1057, 329] width 26 height 9
click at [1066, 356] on label "Enable" at bounding box center [1096, 355] width 109 height 33
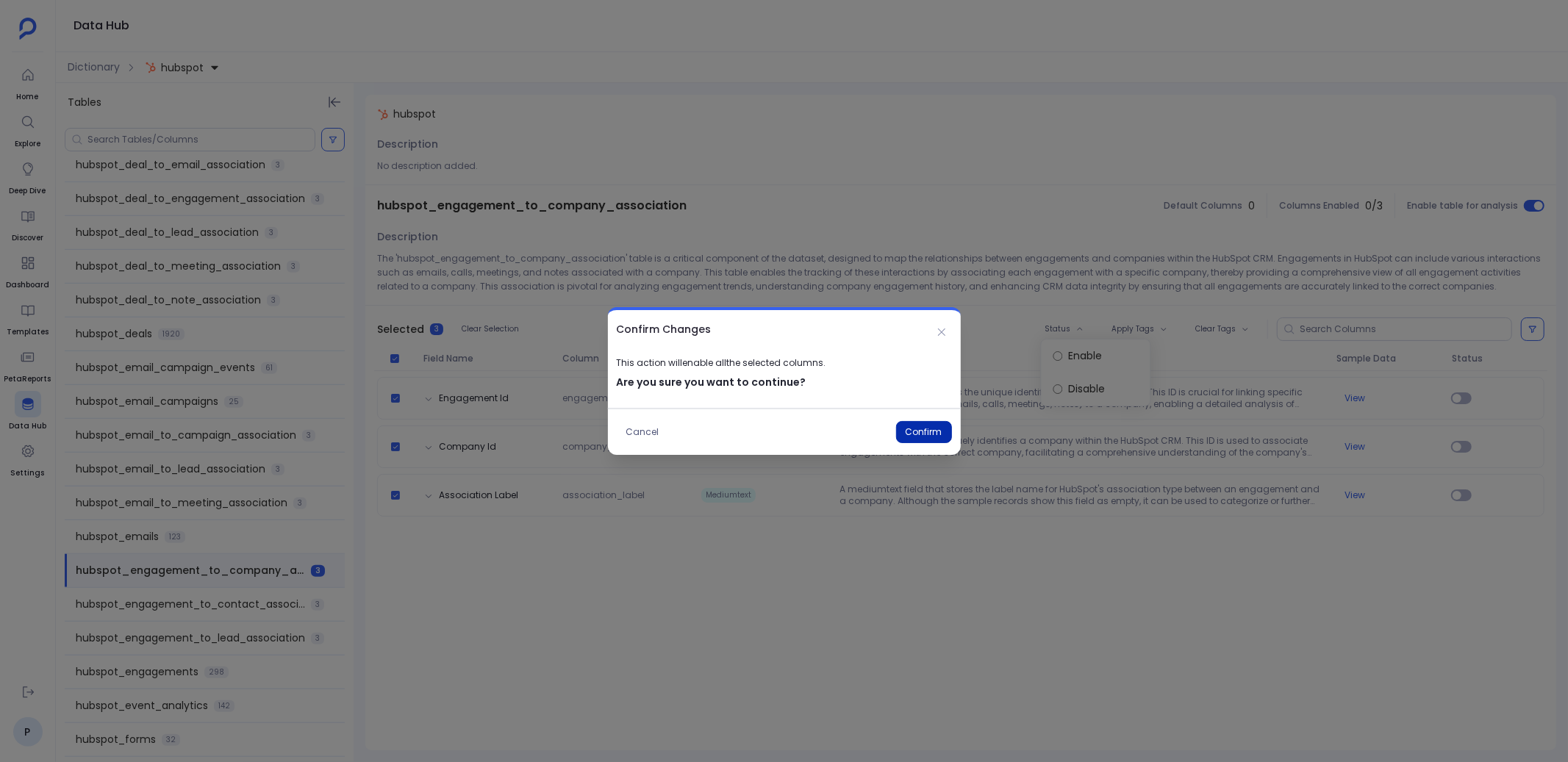
click at [927, 425] on button "Confirm" at bounding box center [923, 432] width 56 height 22
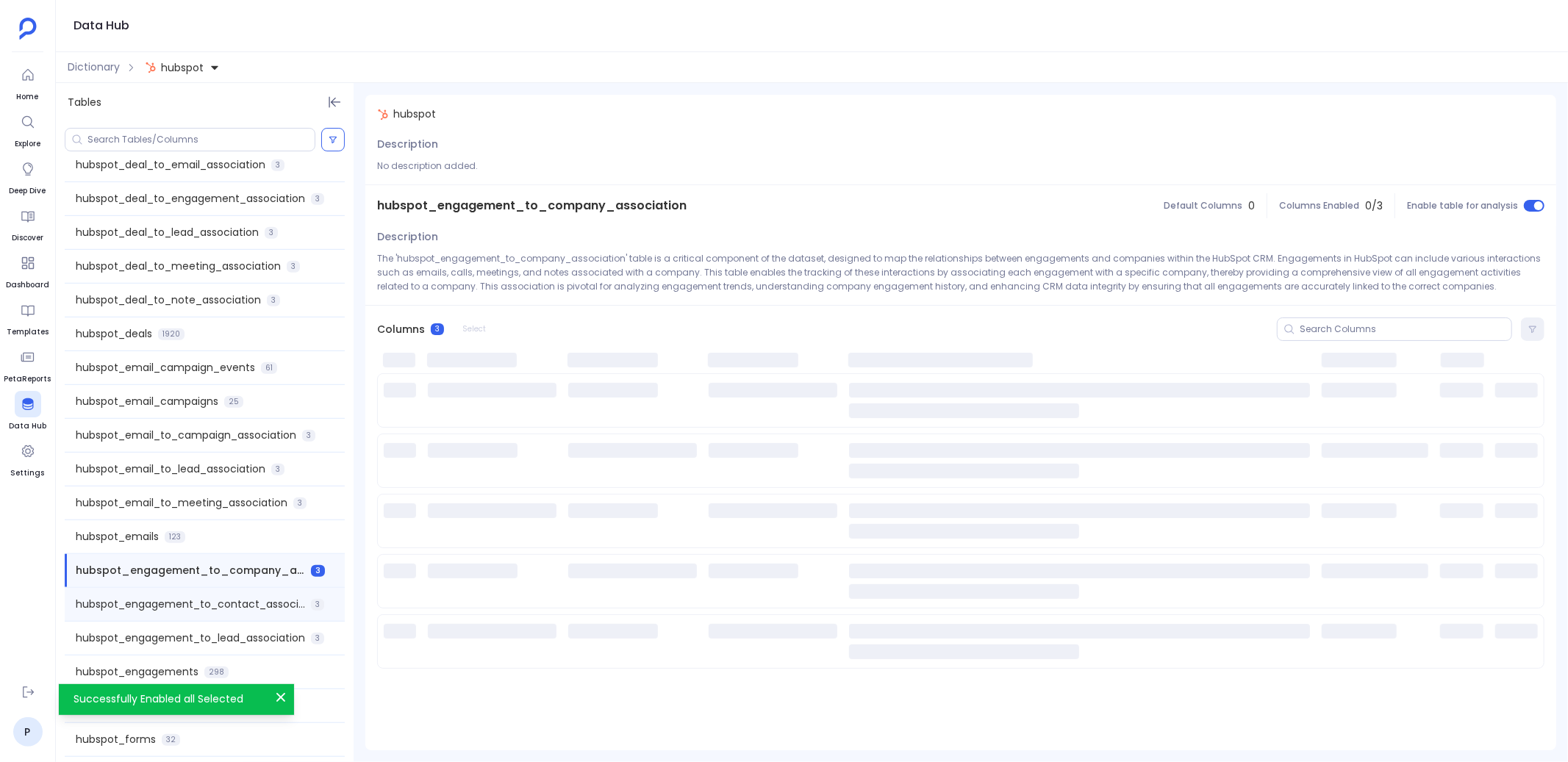
click at [261, 592] on div "hubspot_engagement_to_contact_association 3" at bounding box center [205, 604] width 280 height 33
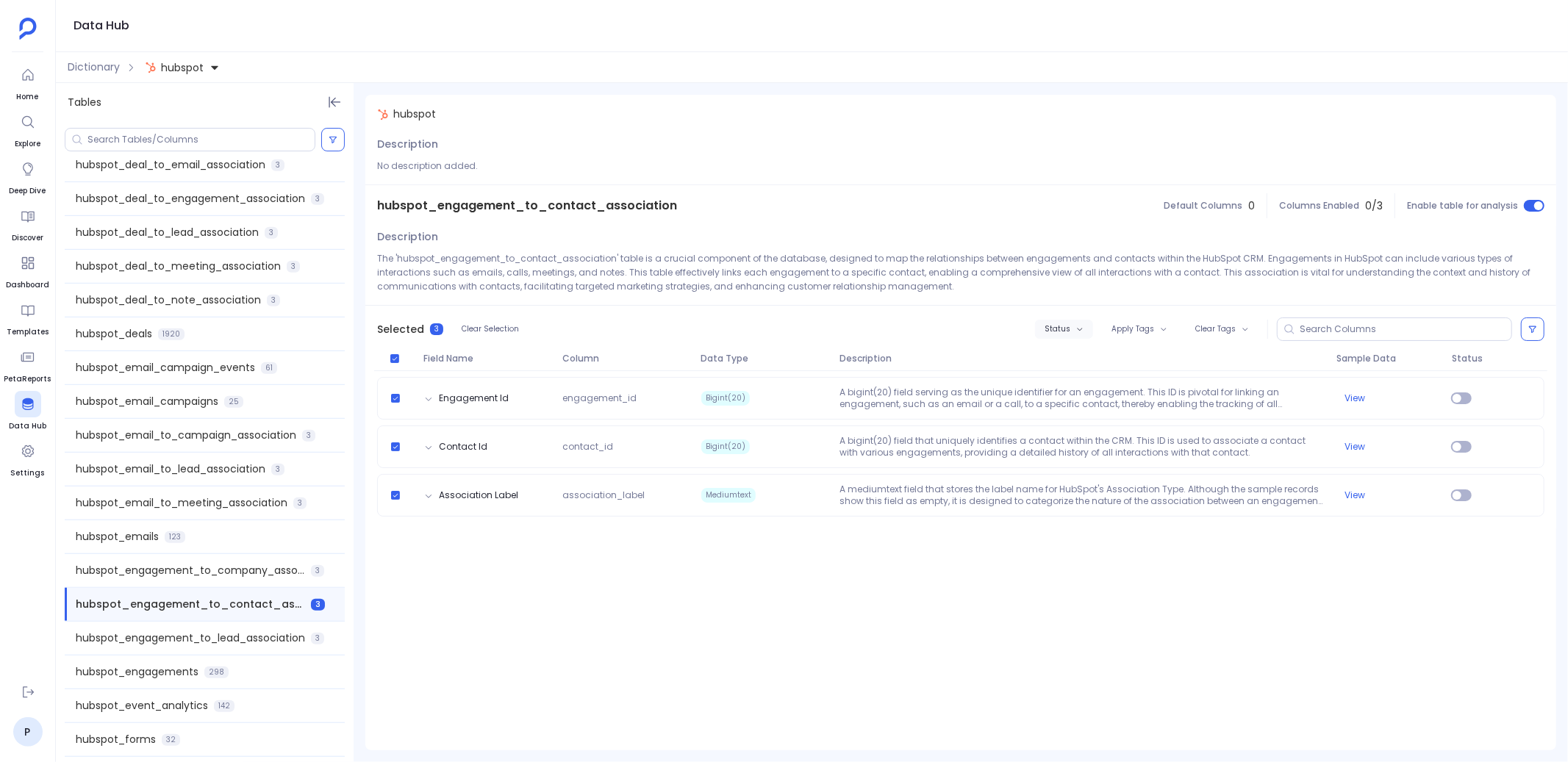
click at [1067, 333] on span "Status" at bounding box center [1057, 329] width 26 height 9
click at [1067, 355] on label "Enable" at bounding box center [1096, 355] width 109 height 33
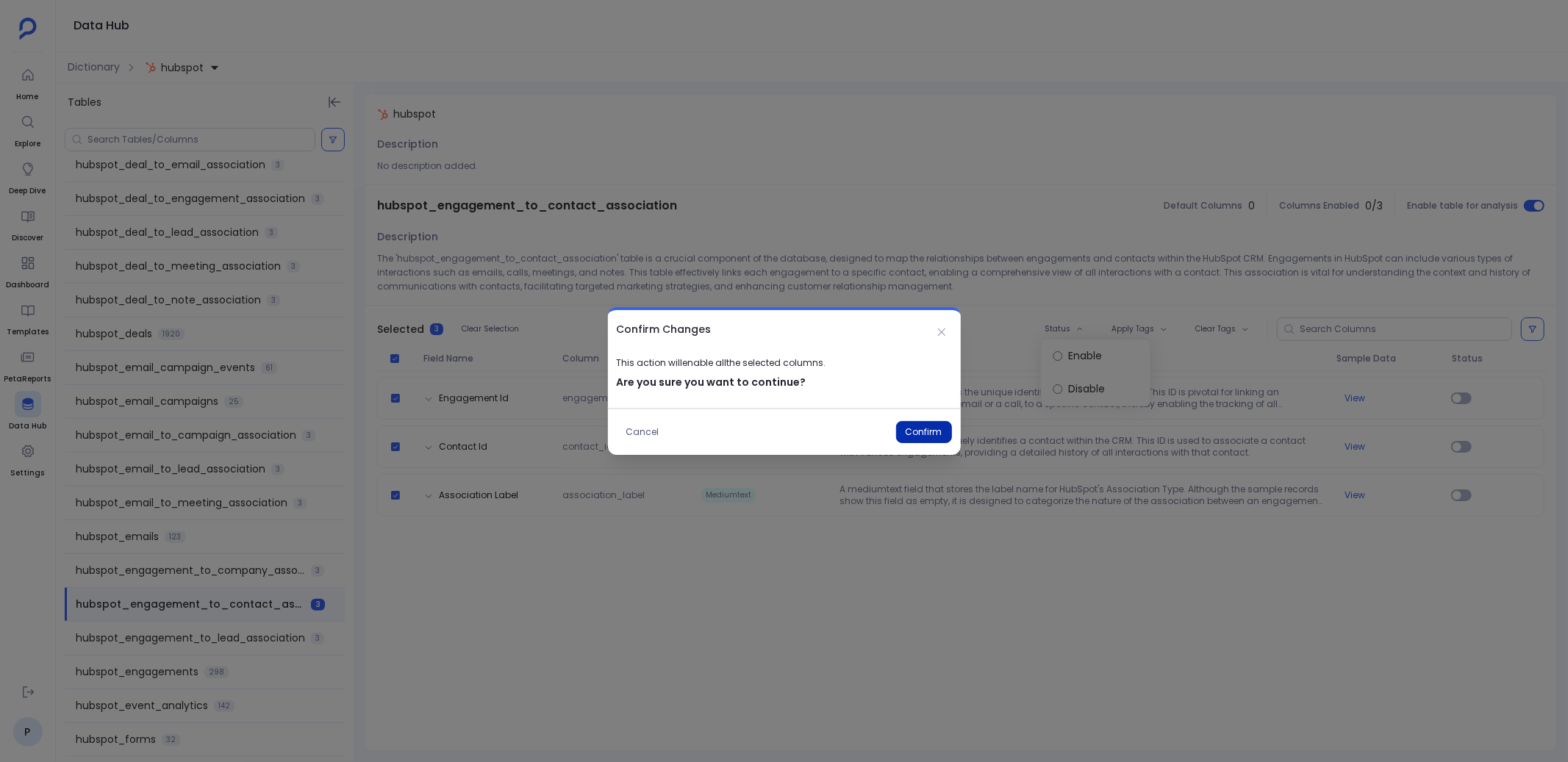
click at [924, 429] on button "Confirm" at bounding box center [923, 432] width 56 height 22
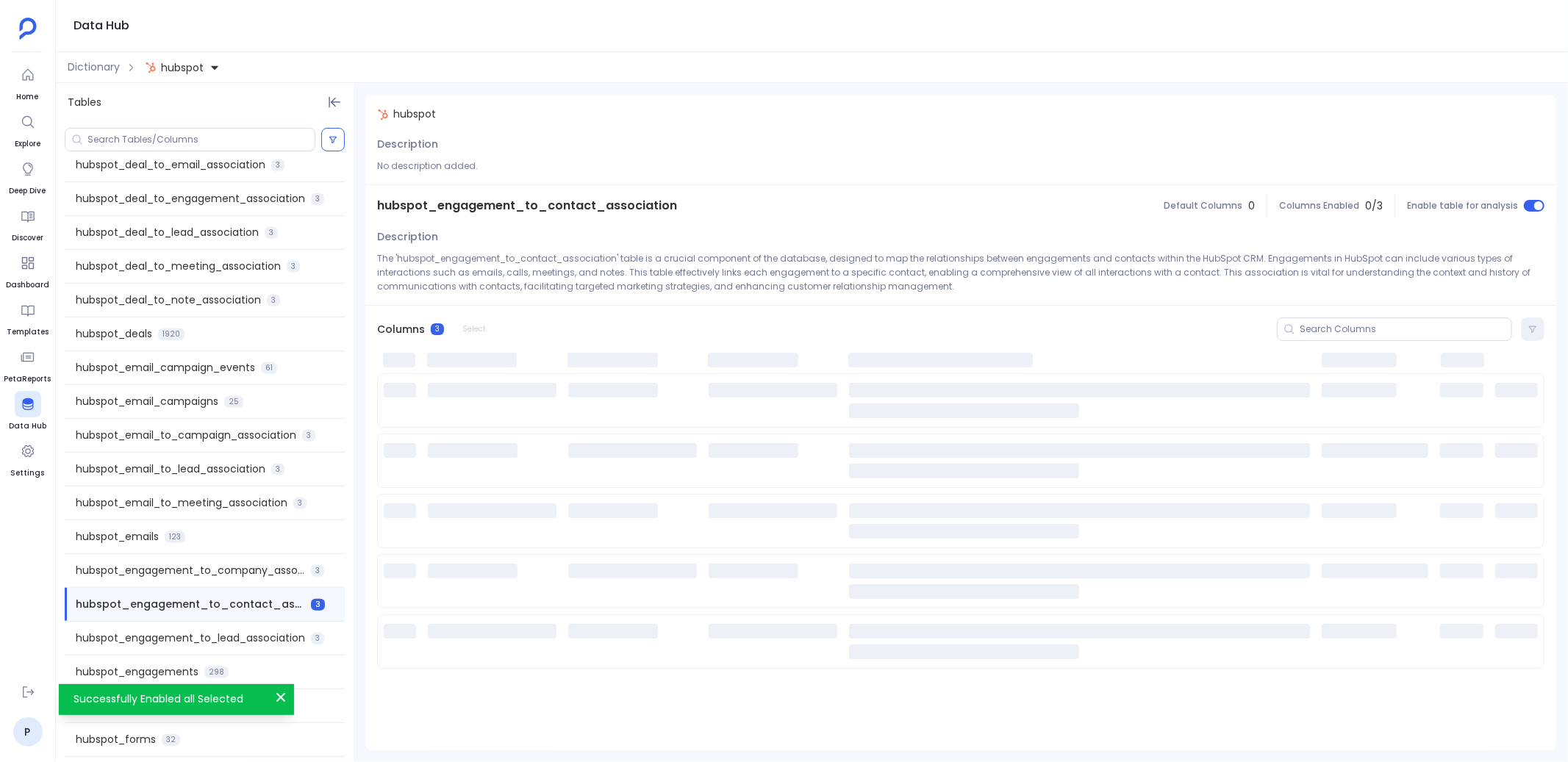
click at [256, 631] on span "hubspot_engagement_to_lead_association" at bounding box center [190, 638] width 229 height 15
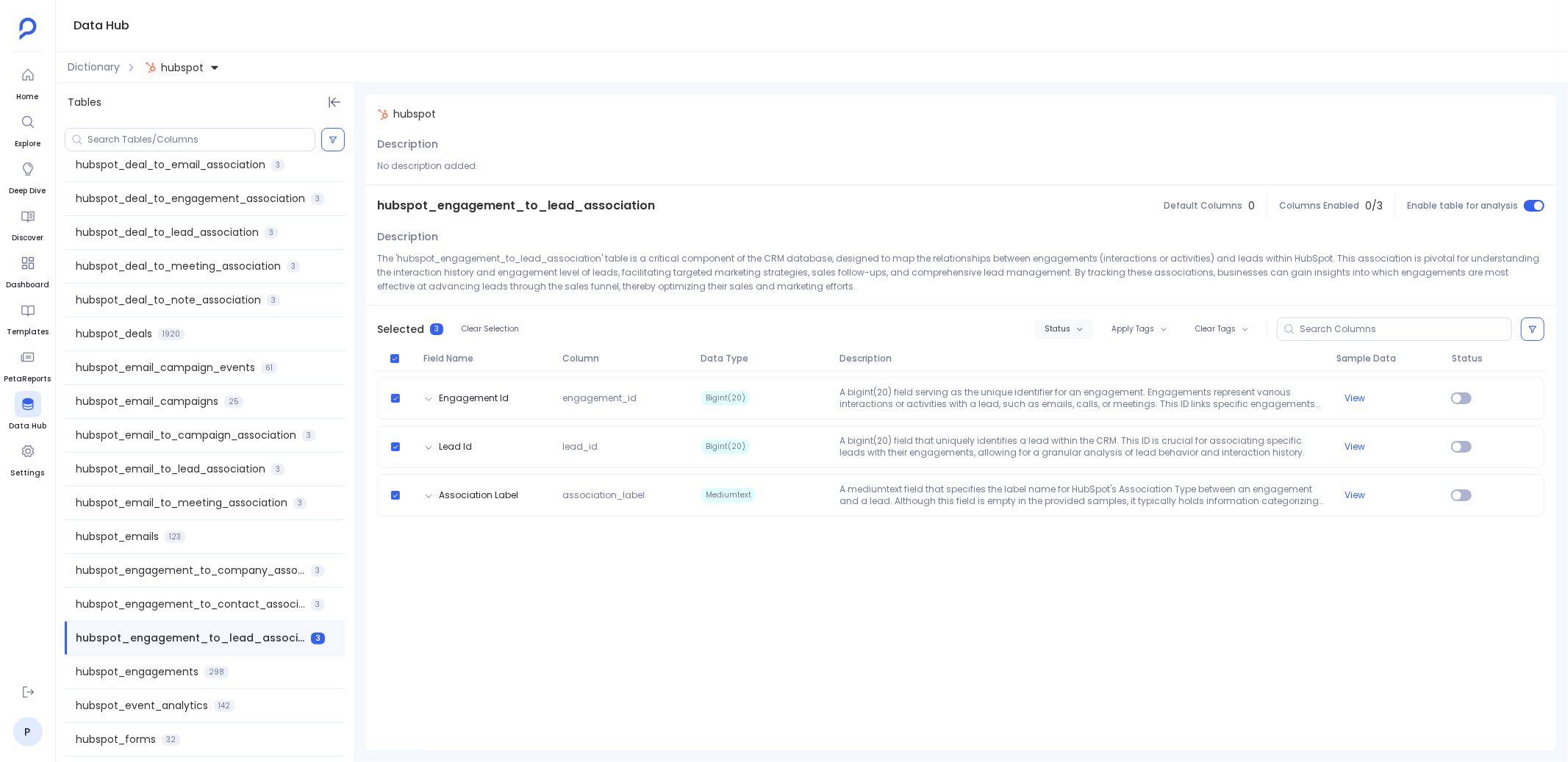
click at [1067, 325] on span "Status" at bounding box center [1057, 329] width 26 height 9
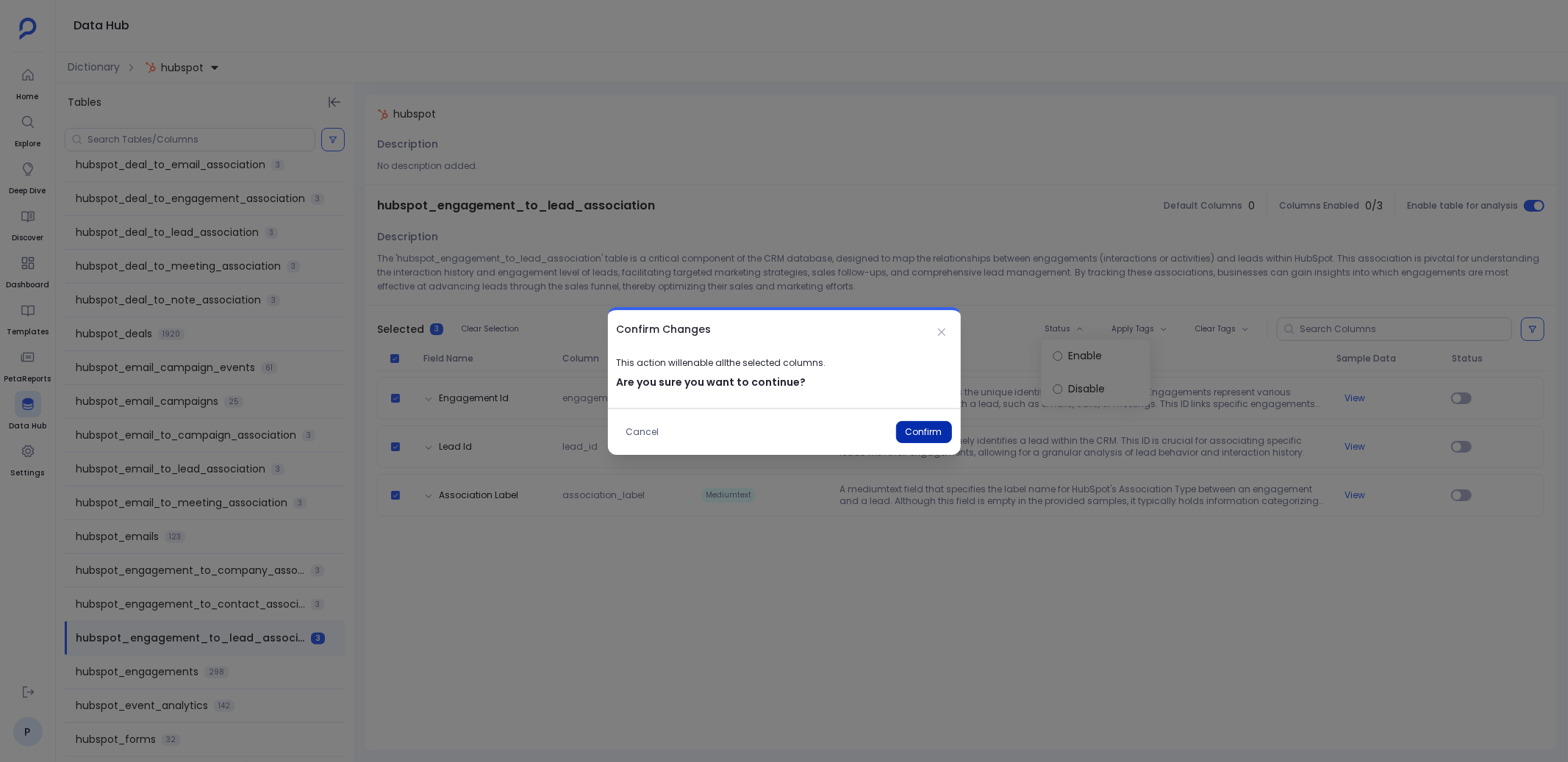
click at [933, 425] on button "Confirm" at bounding box center [923, 432] width 56 height 22
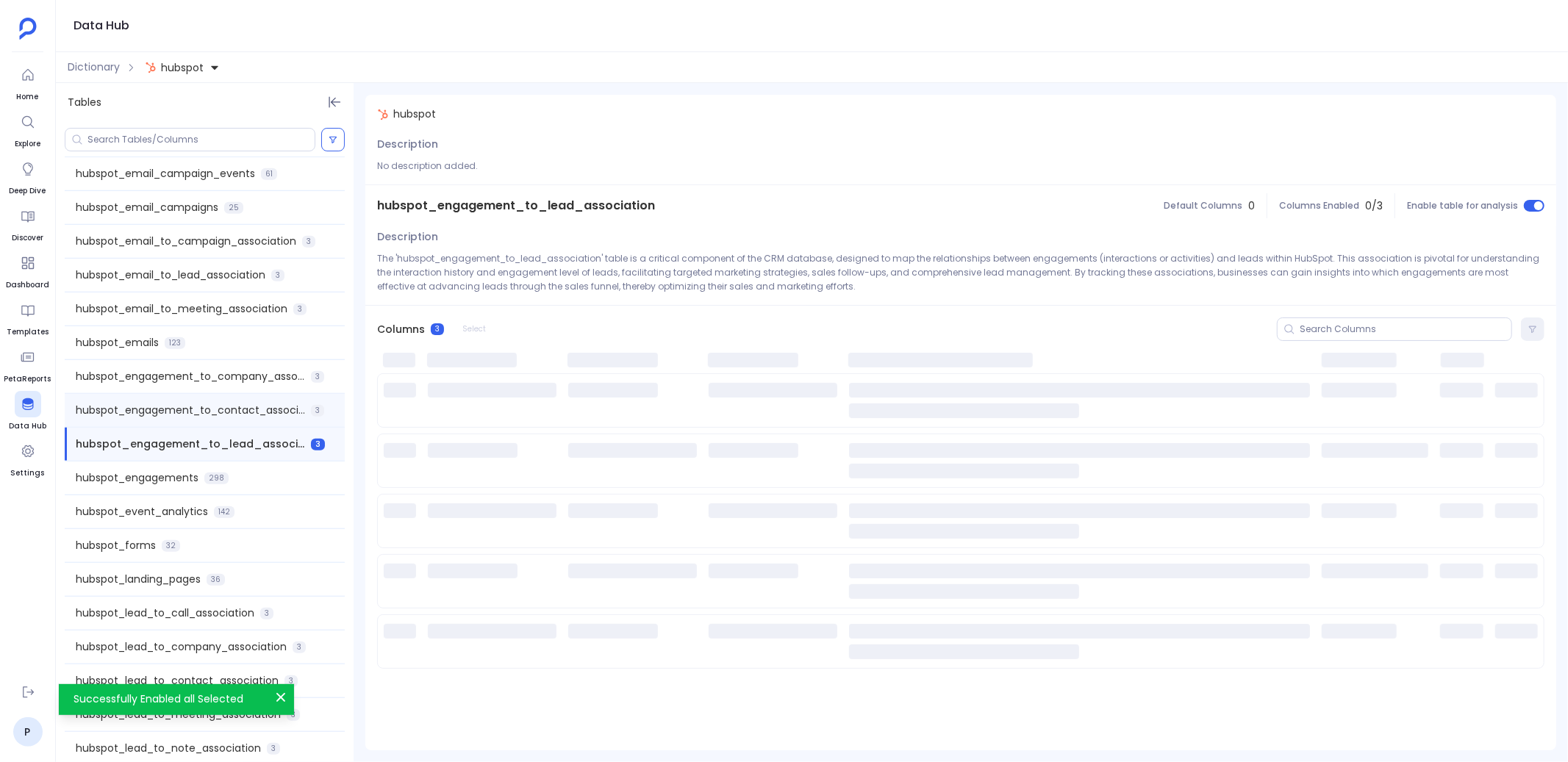
scroll to position [1008, 0]
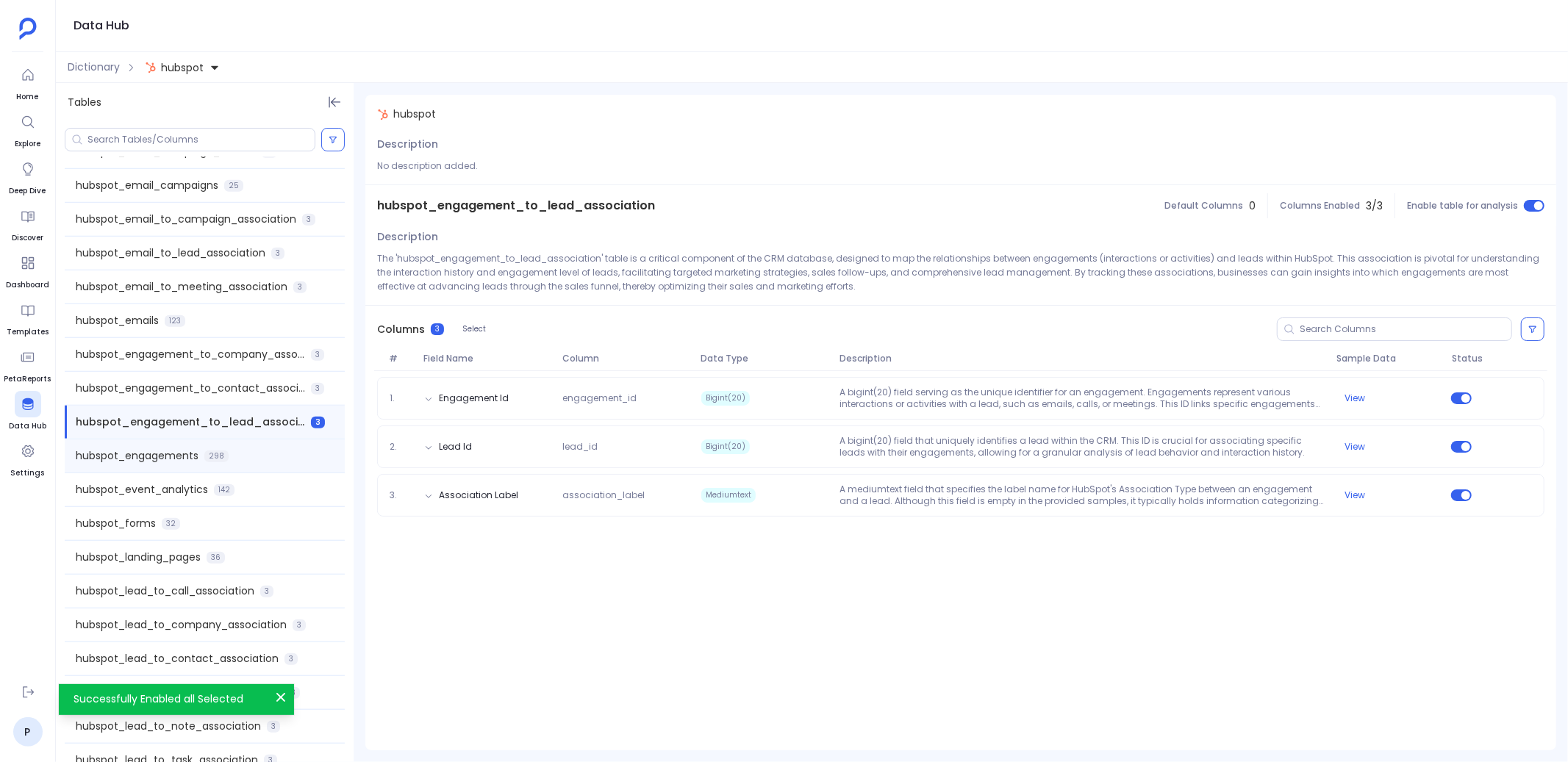
click at [269, 461] on div "hubspot_engagements 298" at bounding box center [205, 455] width 280 height 33
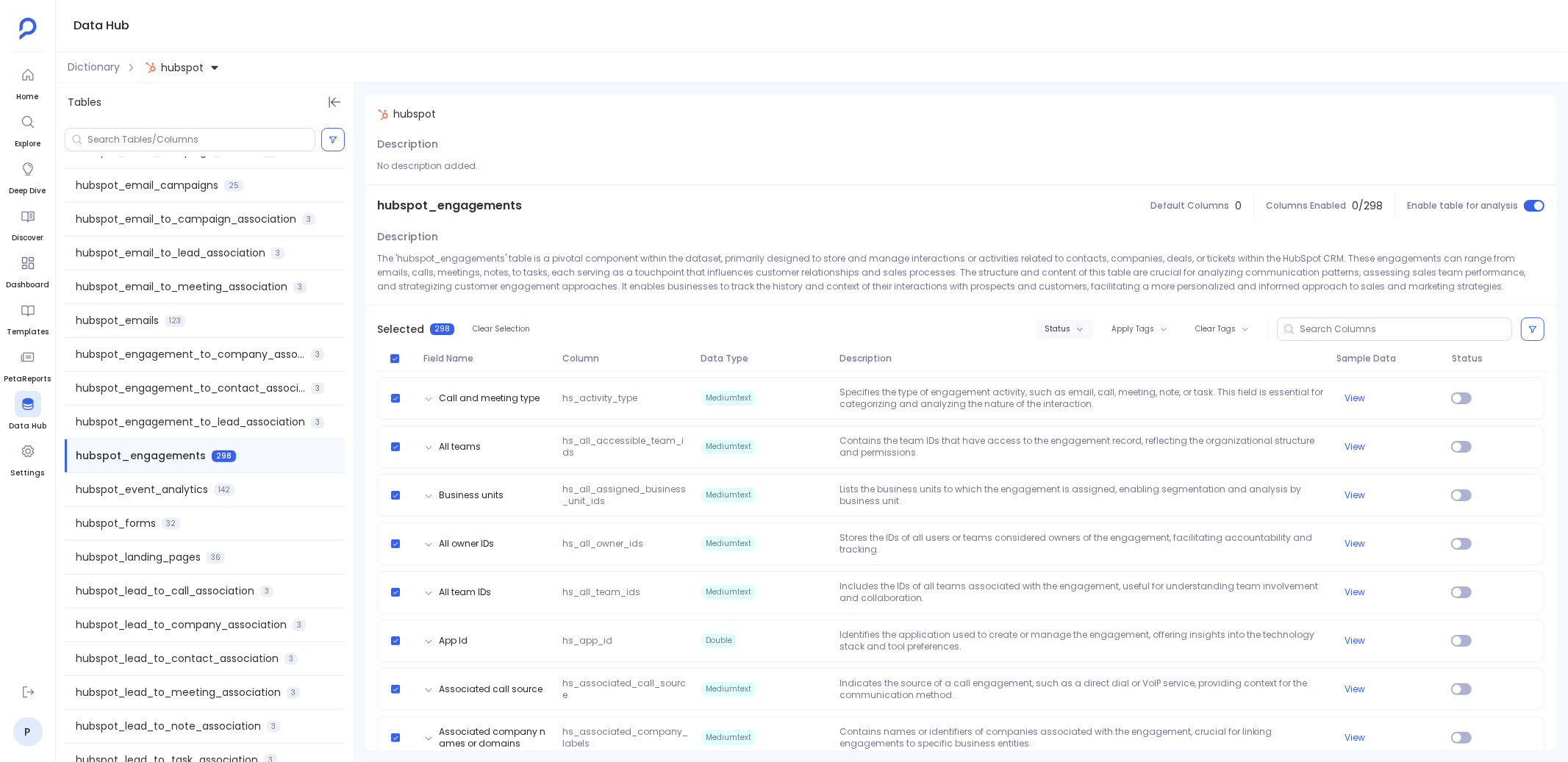
click at [1057, 331] on span "Status" at bounding box center [1057, 329] width 26 height 9
click at [1057, 360] on label "Enable" at bounding box center [1092, 355] width 109 height 33
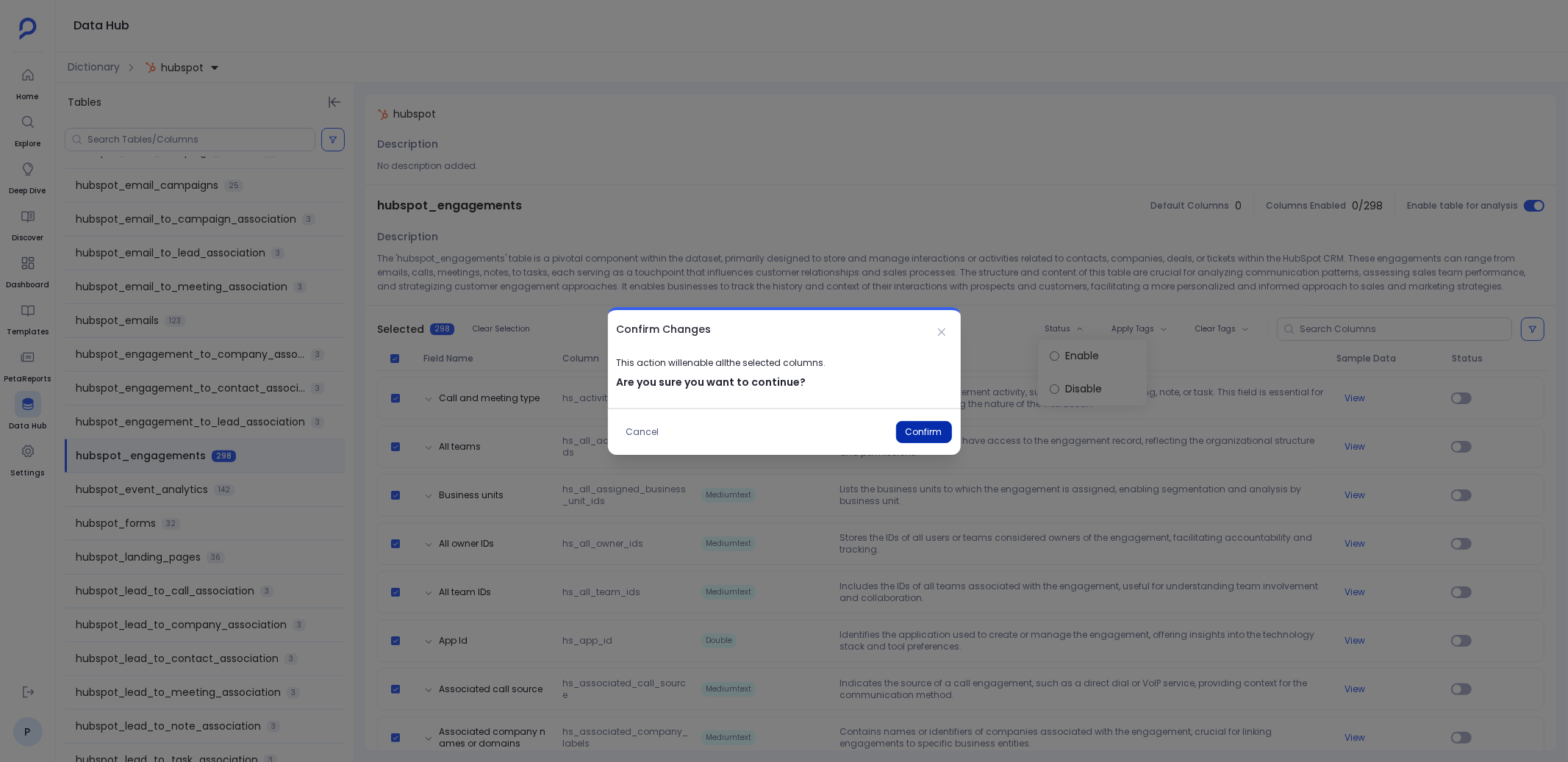
click at [935, 430] on button "Confirm" at bounding box center [923, 432] width 56 height 22
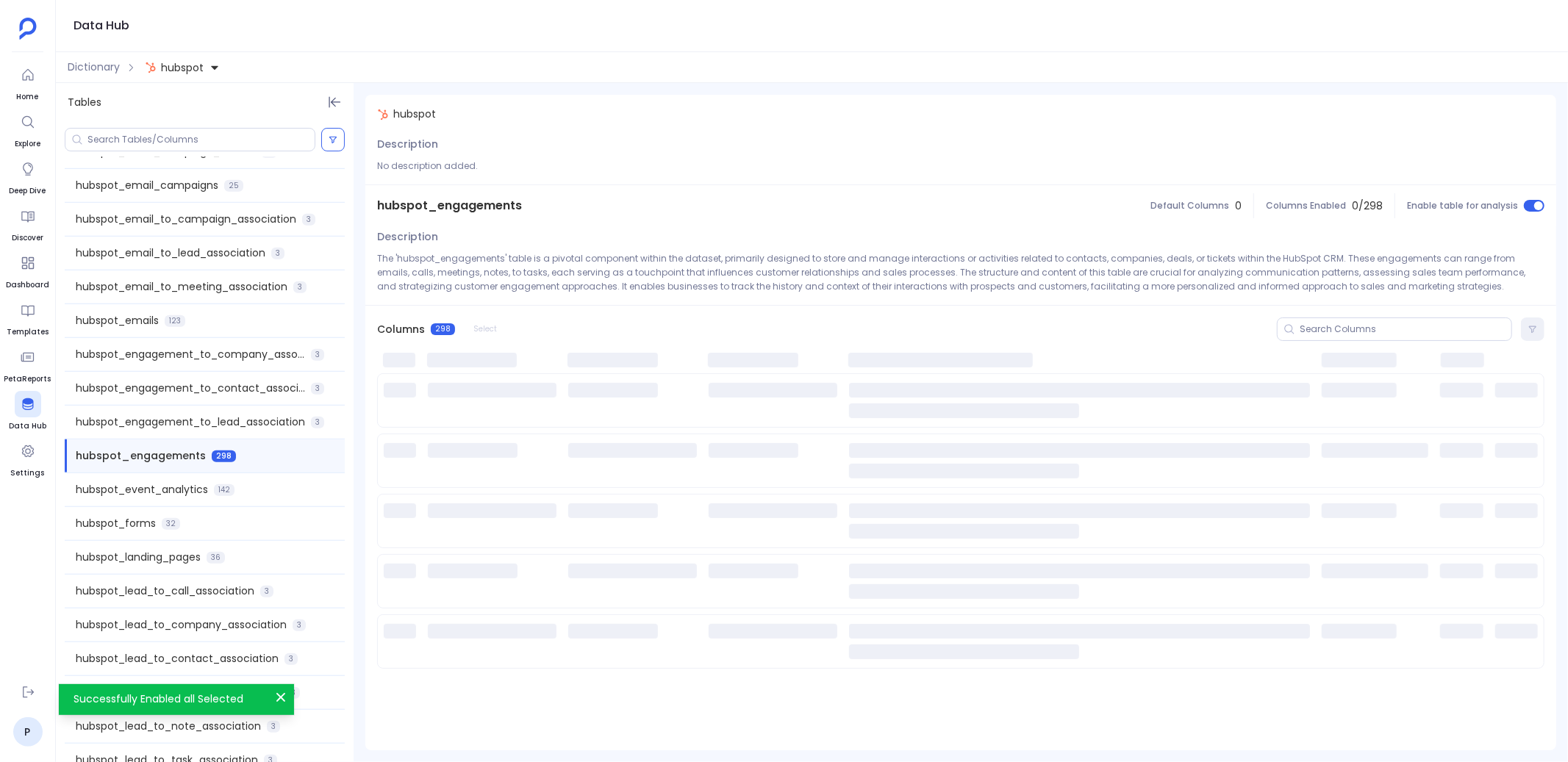
click at [207, 486] on span "hubspot_event_analytics" at bounding box center [141, 489] width 132 height 15
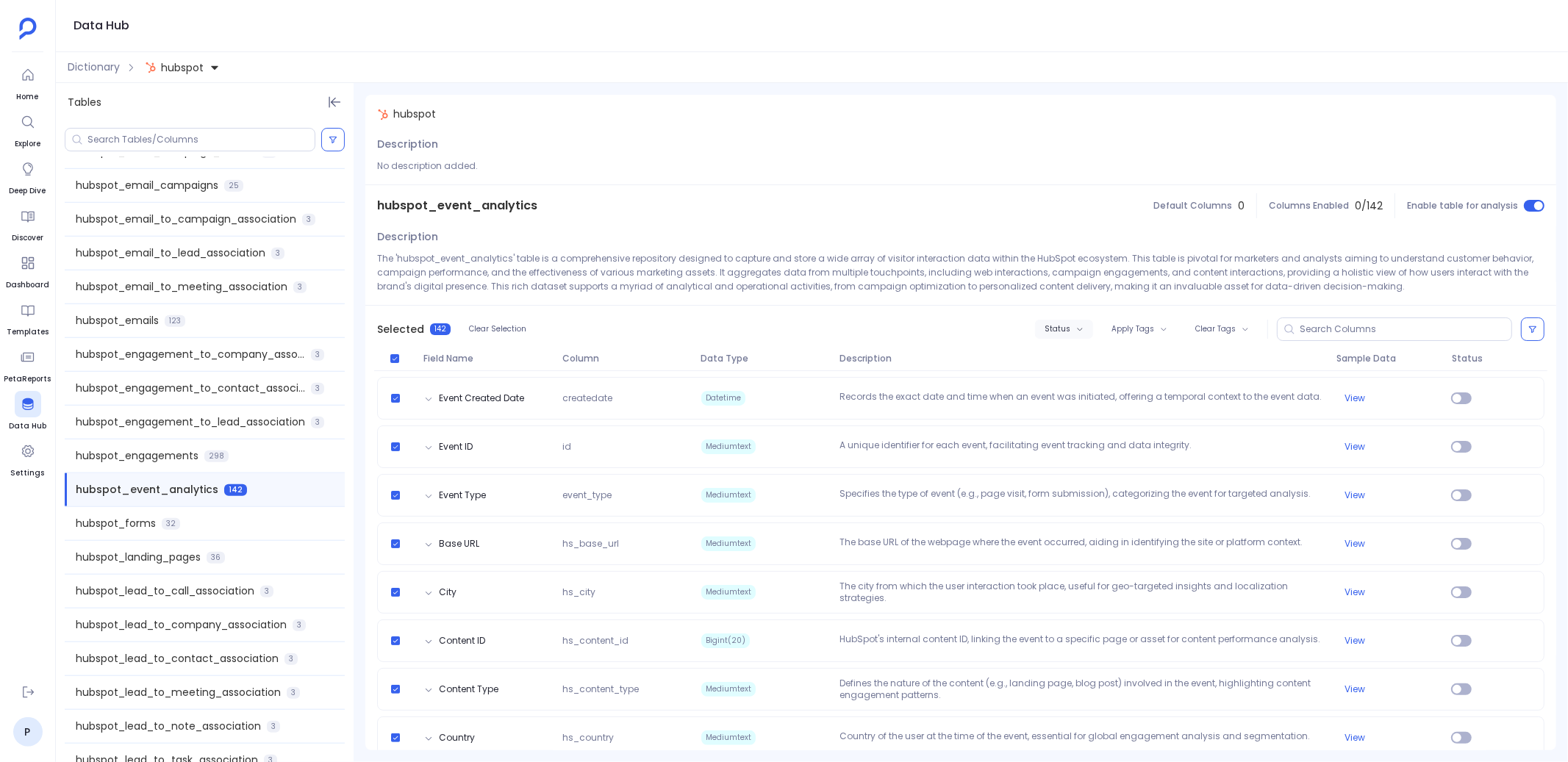
click at [1057, 330] on span "Status" at bounding box center [1057, 329] width 26 height 9
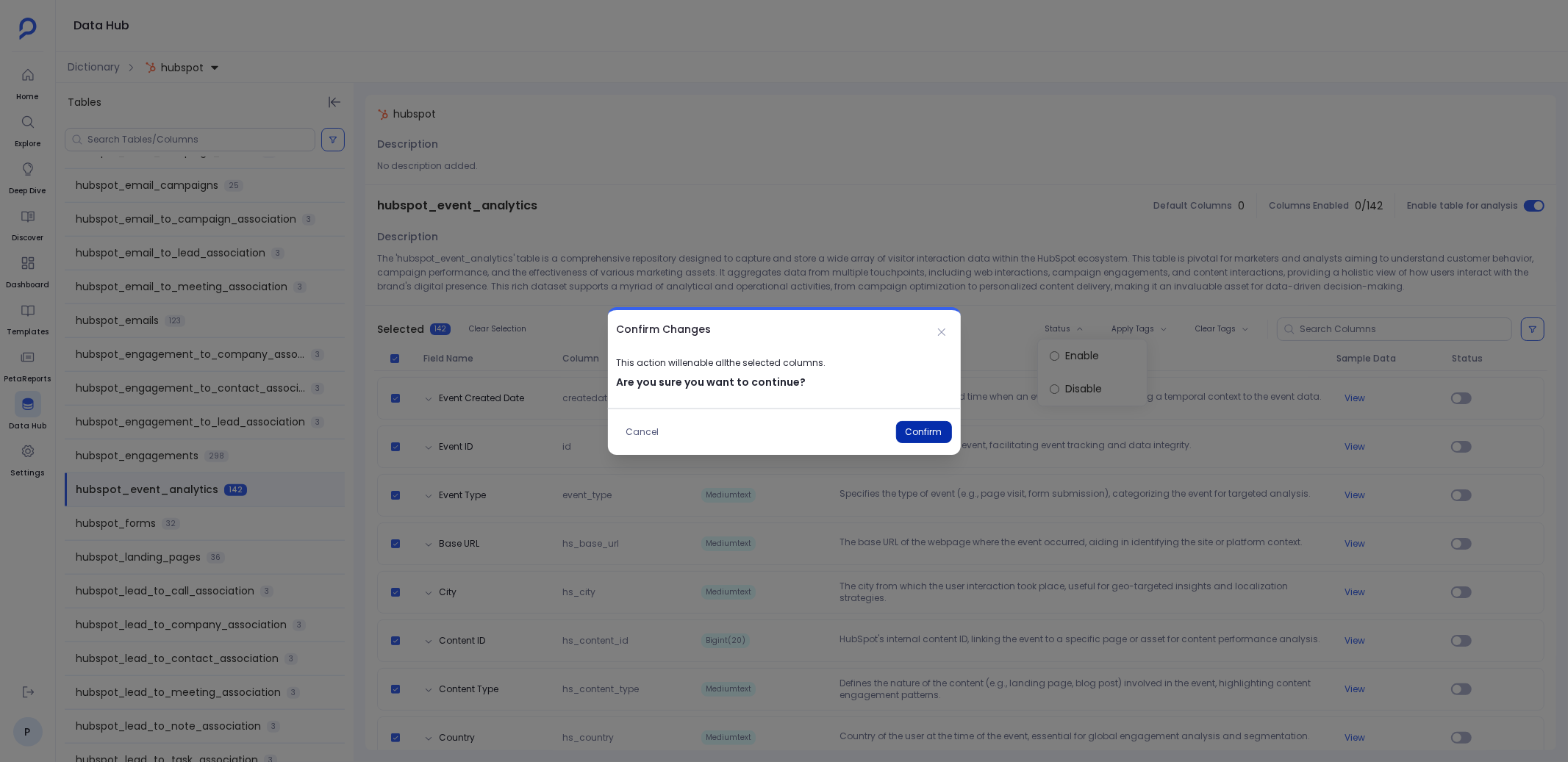
click at [929, 435] on button "Confirm" at bounding box center [923, 432] width 56 height 22
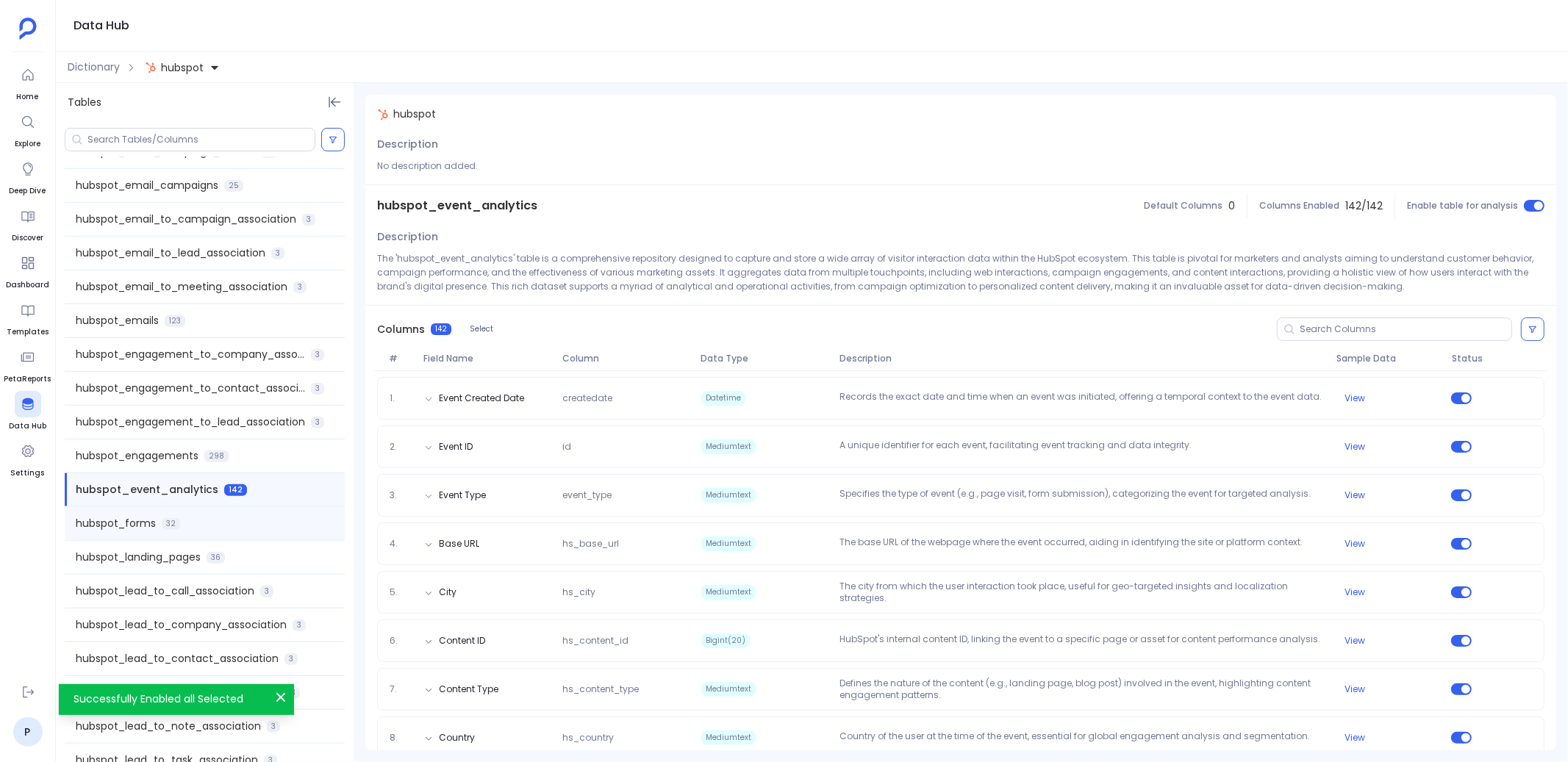
click at [229, 522] on div "hubspot_forms 32" at bounding box center [205, 523] width 280 height 33
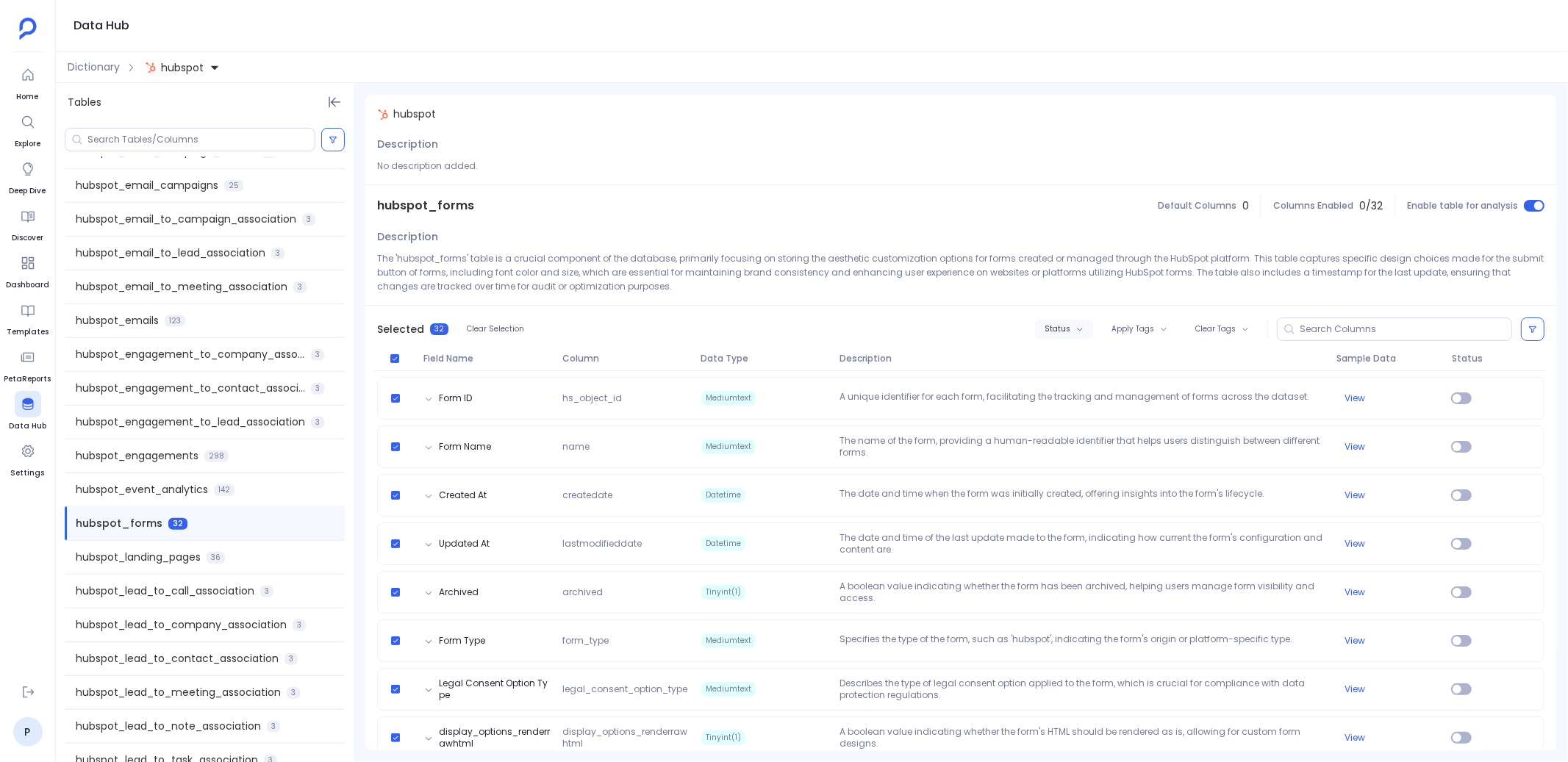
click at [1063, 328] on span "Status" at bounding box center [1057, 329] width 26 height 9
click at [1051, 360] on label "Enable" at bounding box center [1092, 355] width 109 height 33
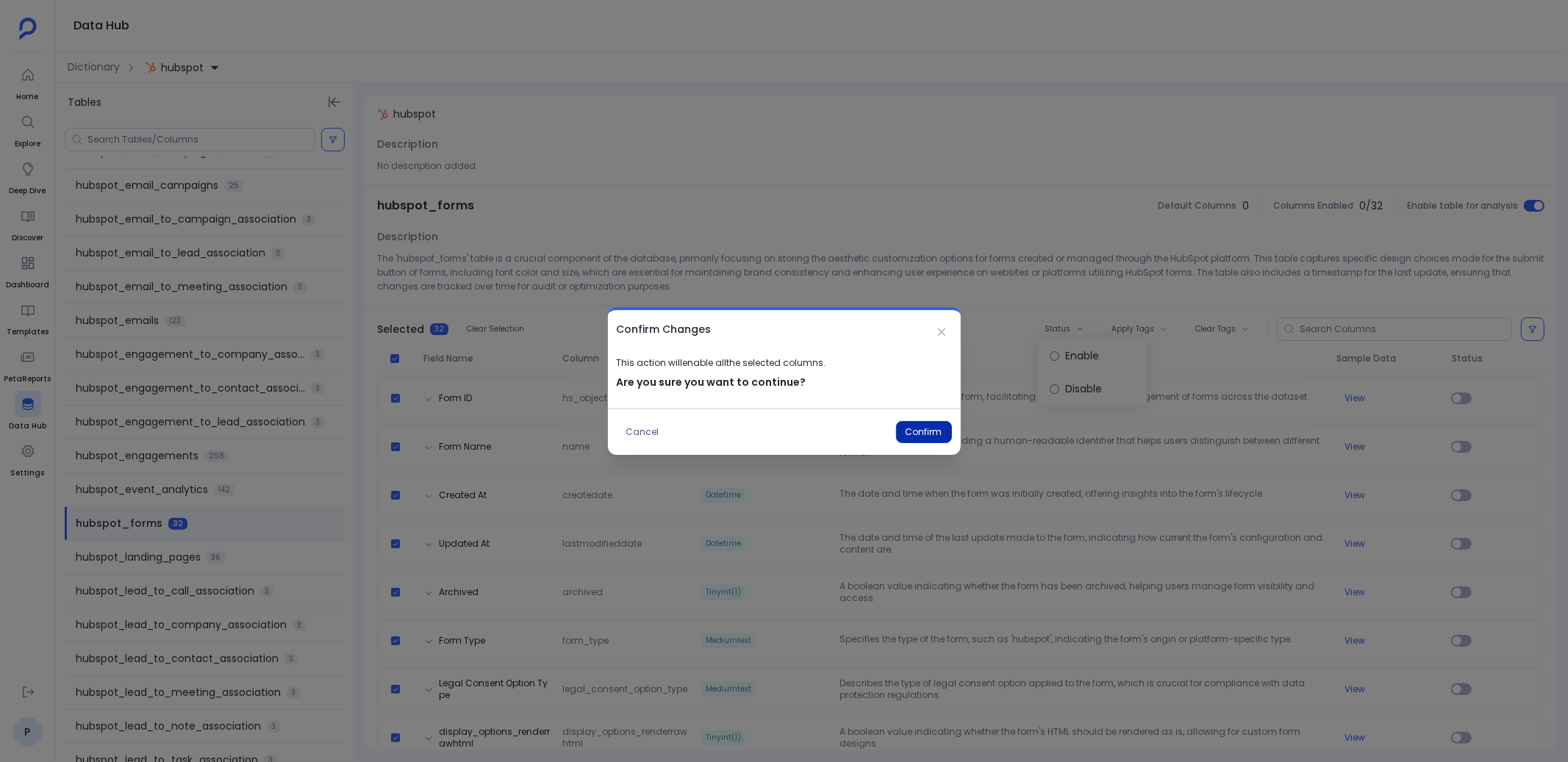
click at [931, 427] on button "Confirm" at bounding box center [923, 432] width 56 height 22
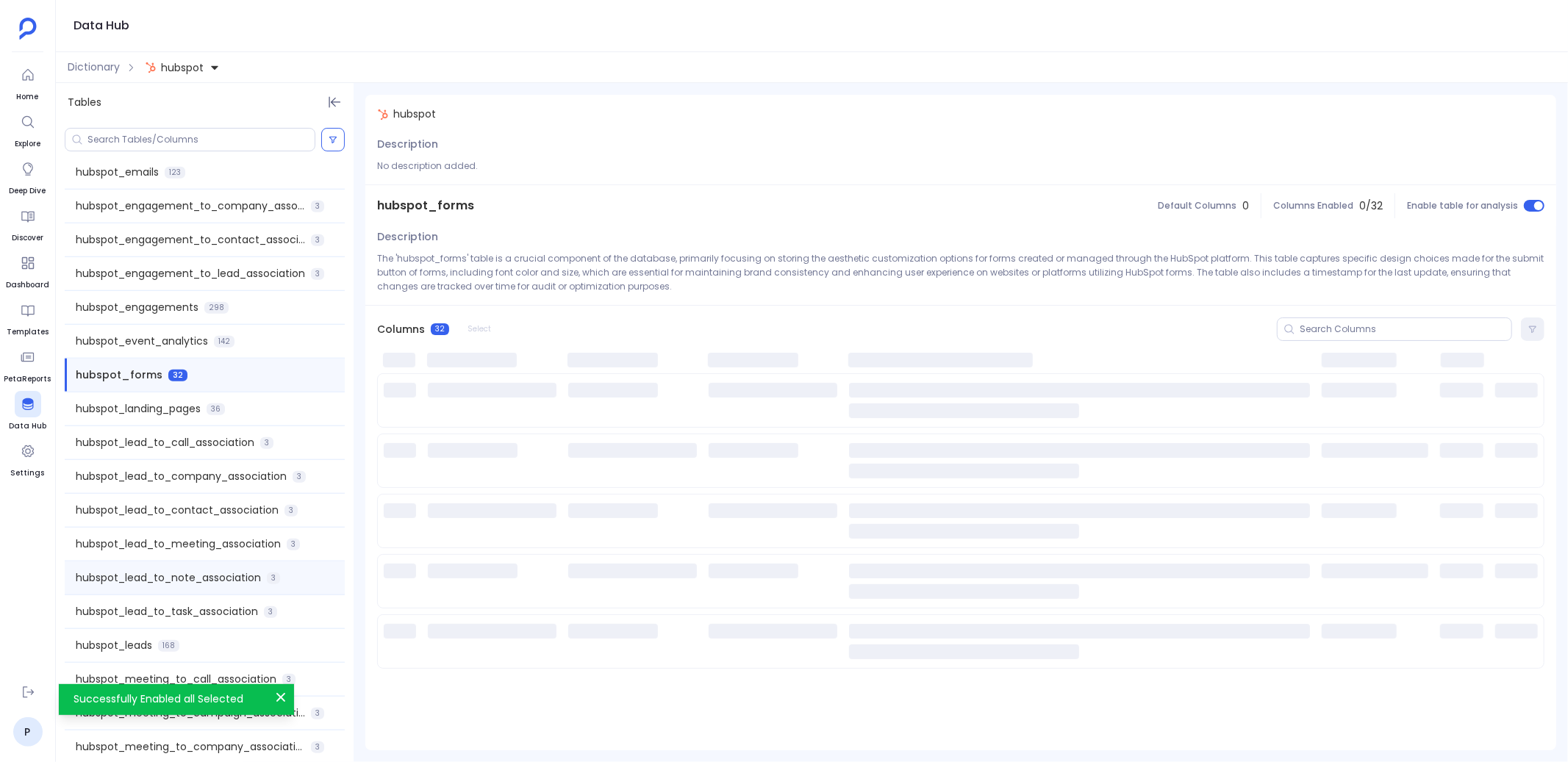
scroll to position [1159, 0]
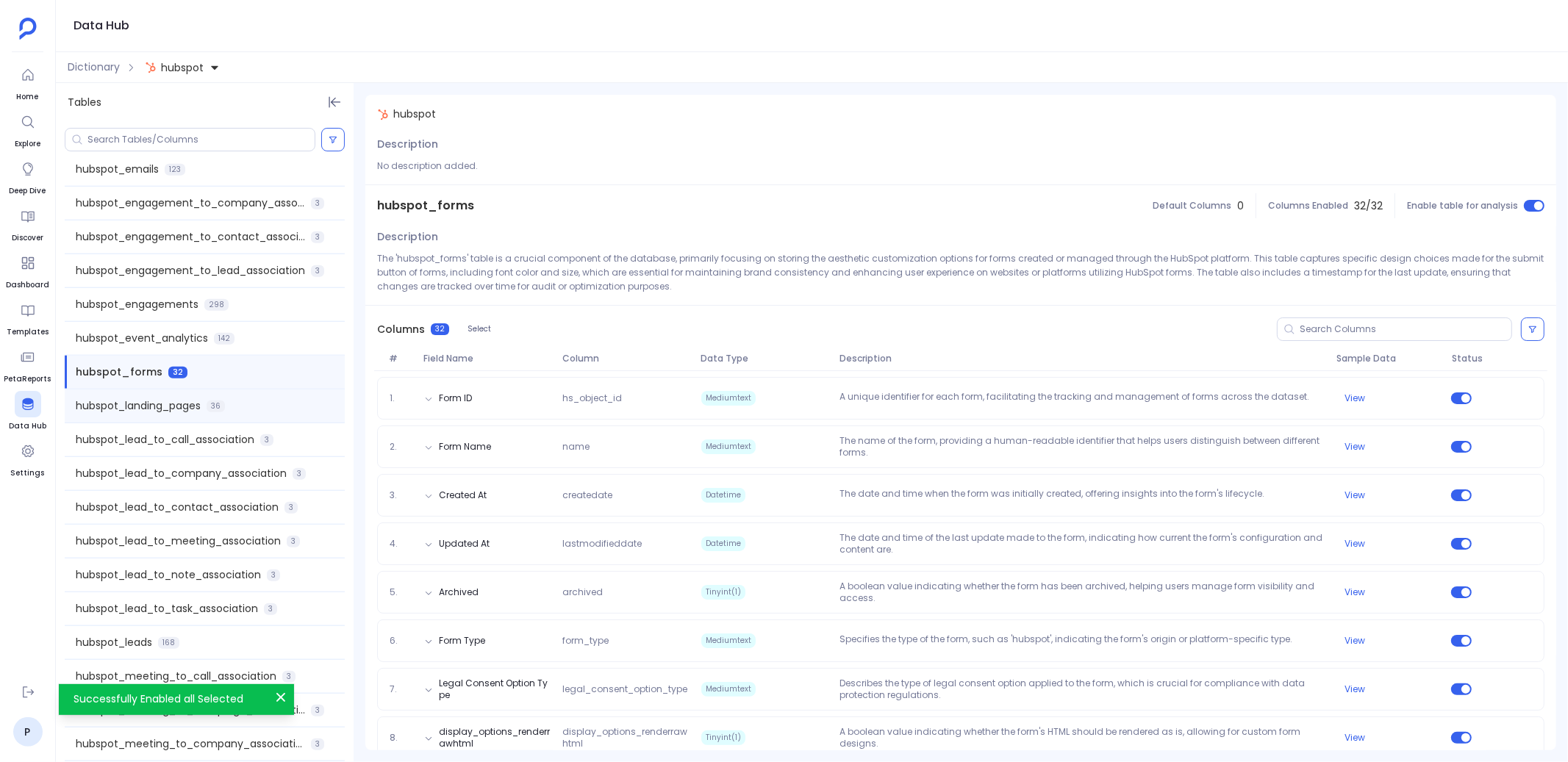
click at [268, 407] on div "hubspot_landing_pages 36" at bounding box center [205, 406] width 280 height 33
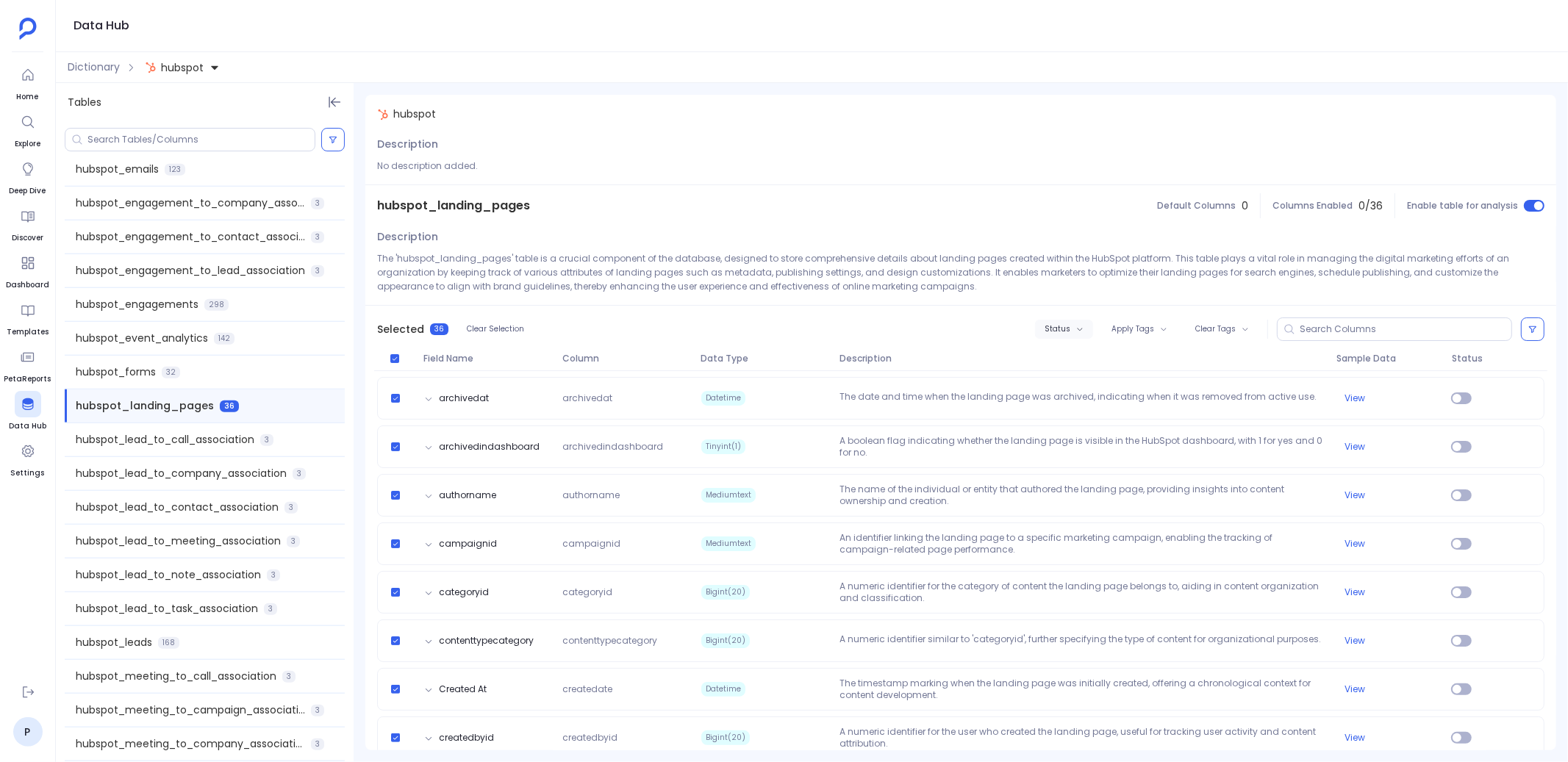
click at [1059, 328] on span "Status" at bounding box center [1057, 329] width 26 height 9
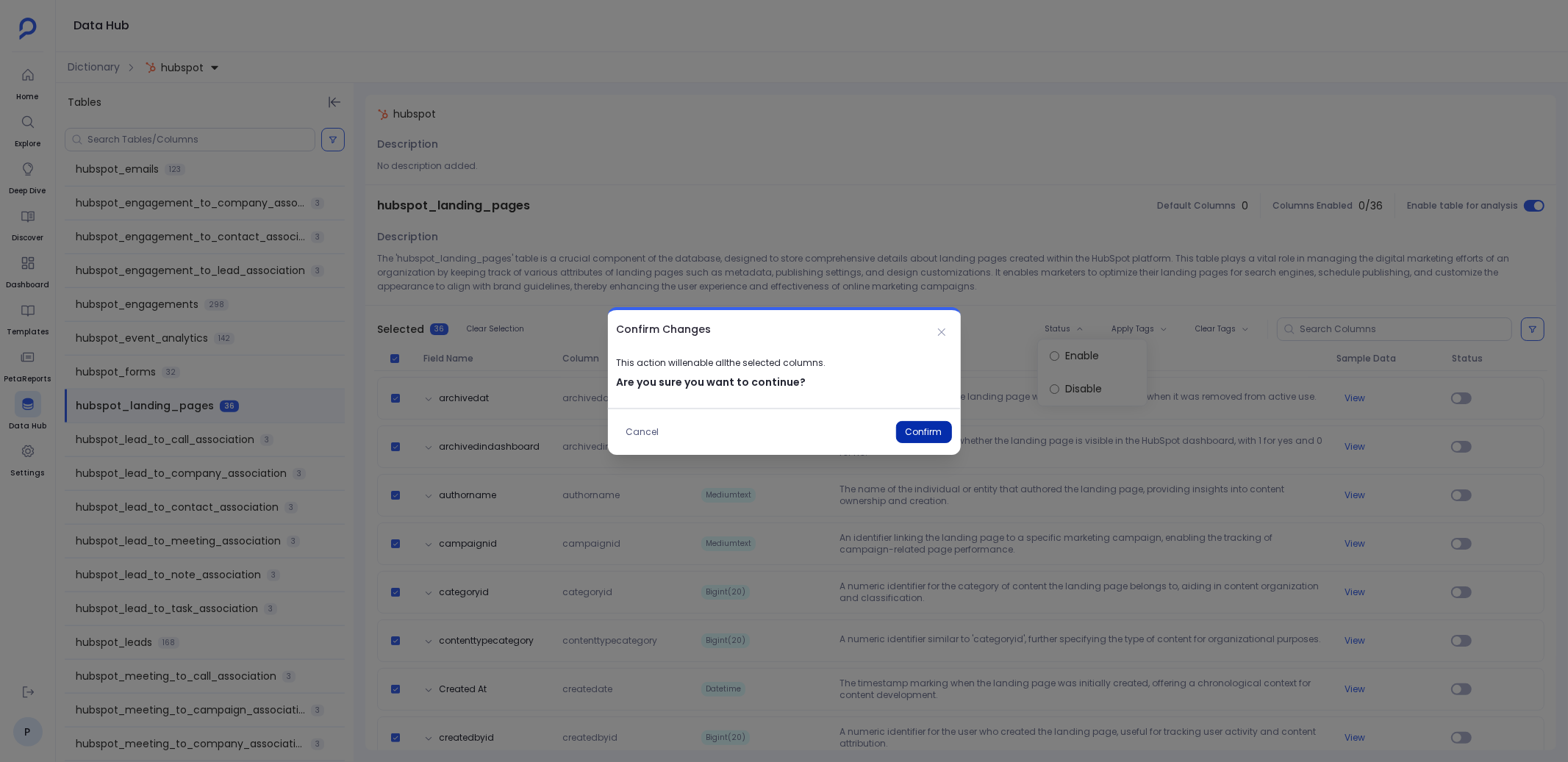
click at [922, 432] on button "Confirm" at bounding box center [923, 432] width 56 height 22
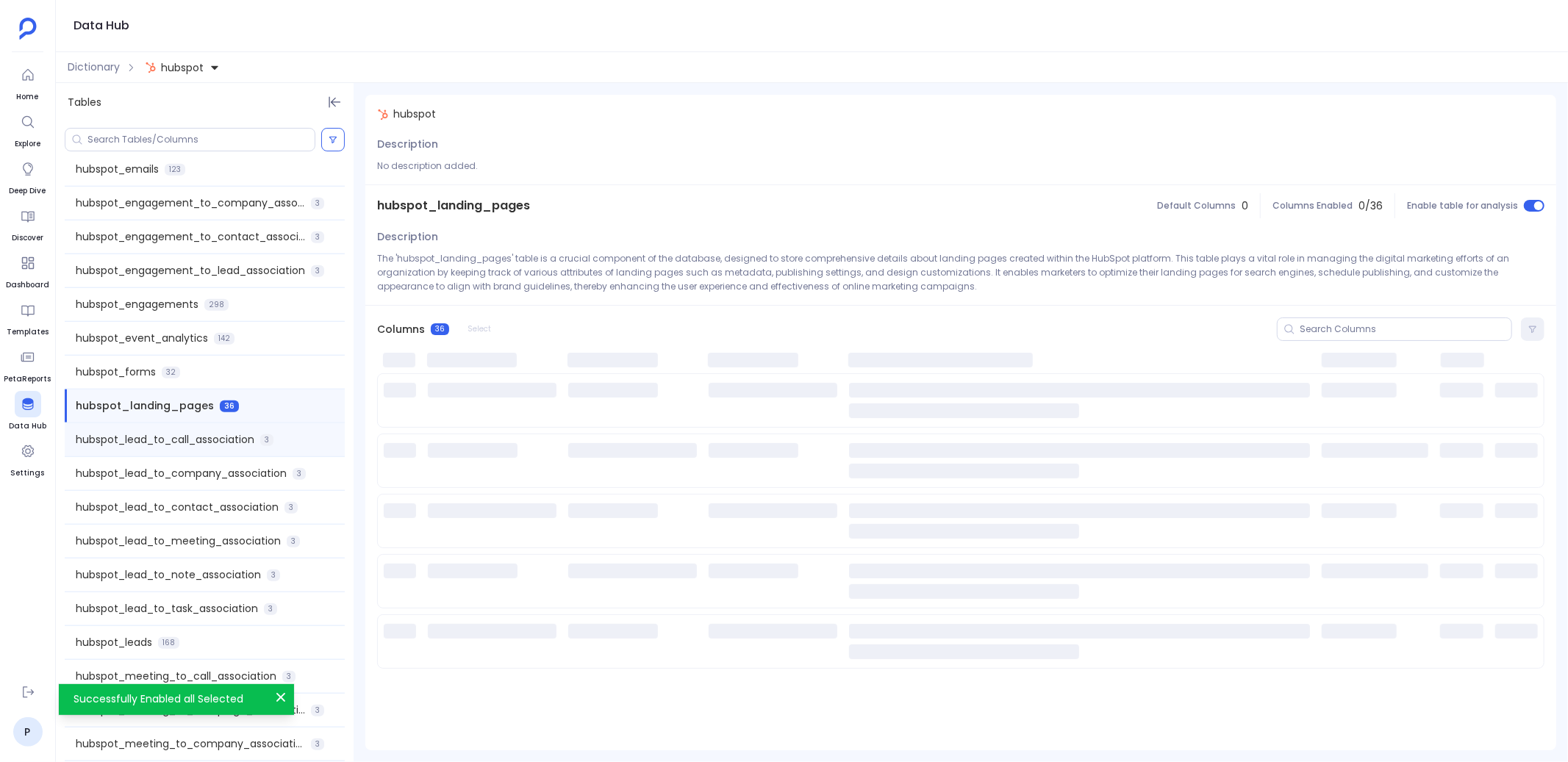
click at [248, 440] on span "hubspot_lead_to_call_association" at bounding box center [165, 439] width 179 height 15
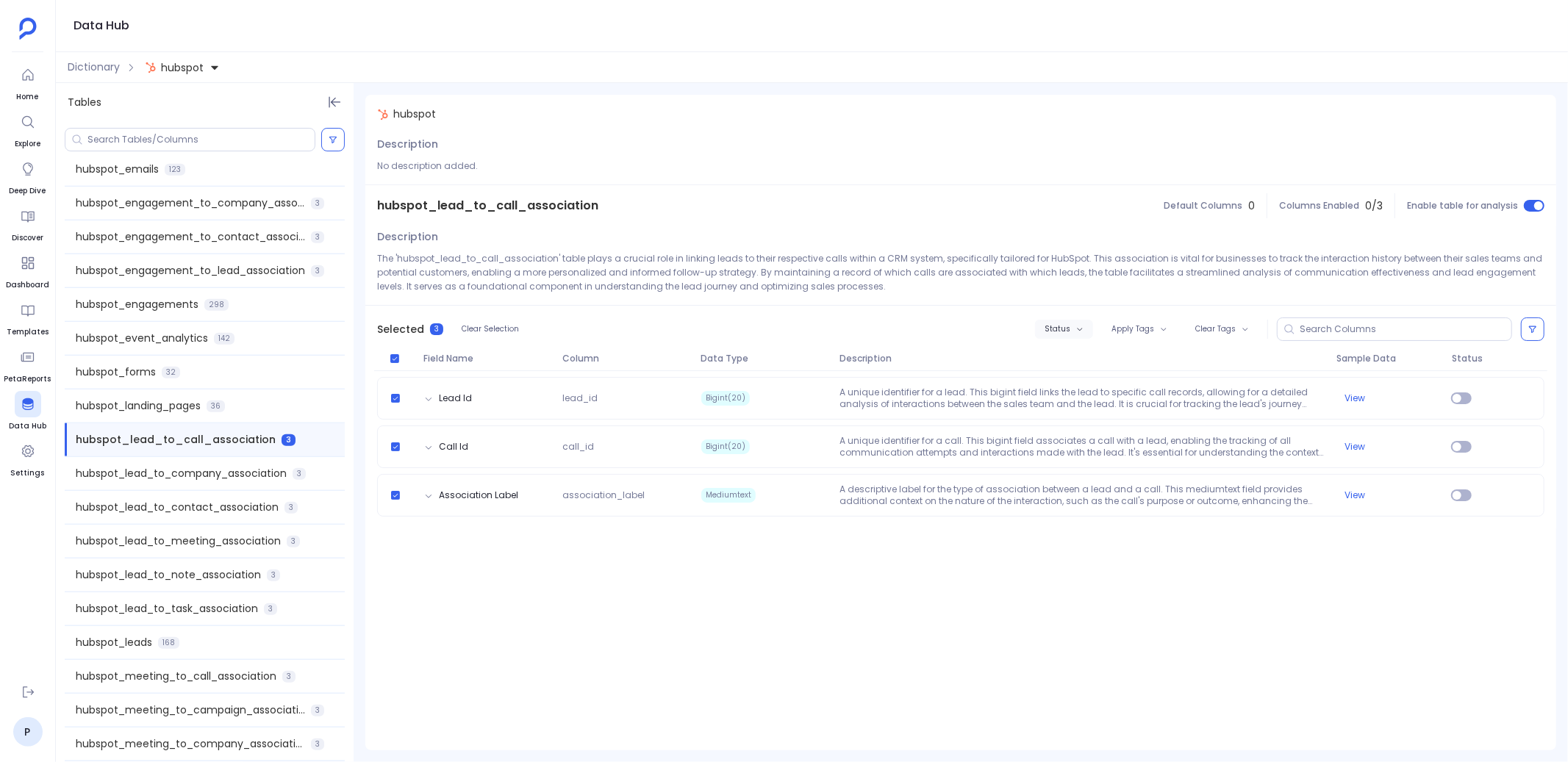
click at [1055, 335] on button "Status" at bounding box center [1065, 329] width 58 height 19
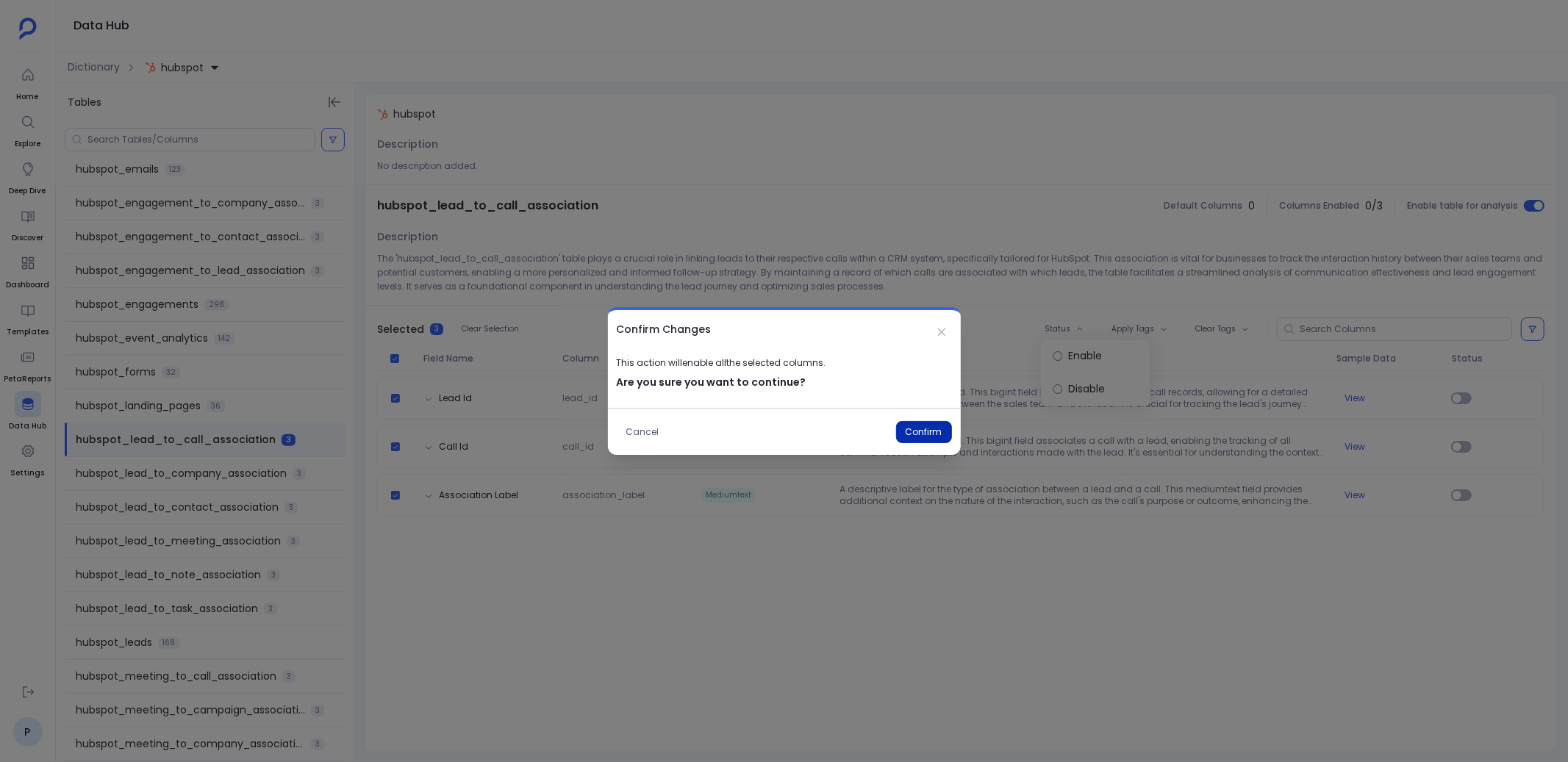
click at [926, 429] on button "Confirm" at bounding box center [923, 432] width 56 height 22
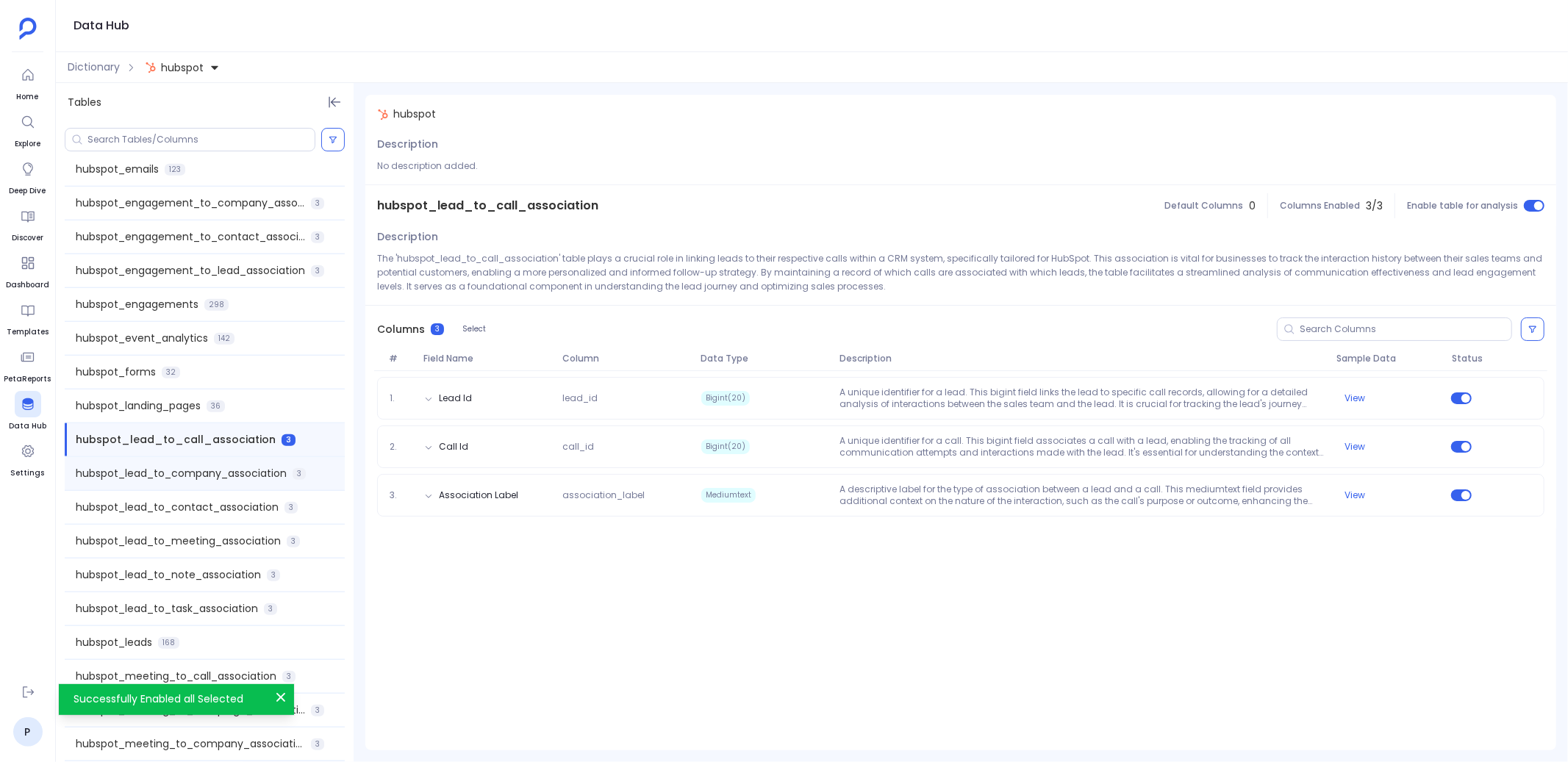
click at [249, 467] on span "hubspot_lead_to_company_association" at bounding box center [181, 473] width 211 height 15
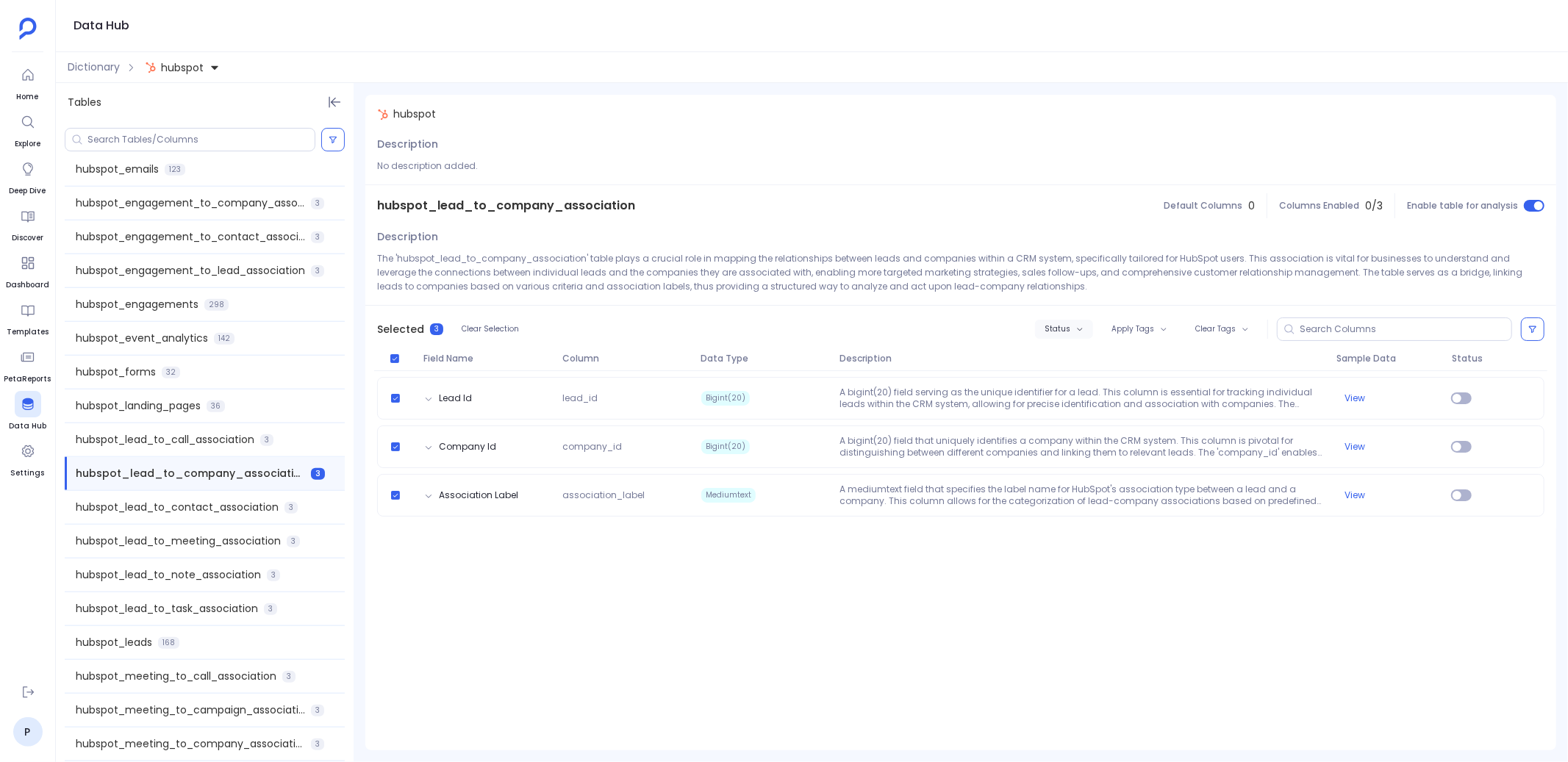
click at [1070, 327] on span "Status" at bounding box center [1057, 329] width 26 height 9
click at [1063, 350] on label "Enable" at bounding box center [1096, 355] width 109 height 33
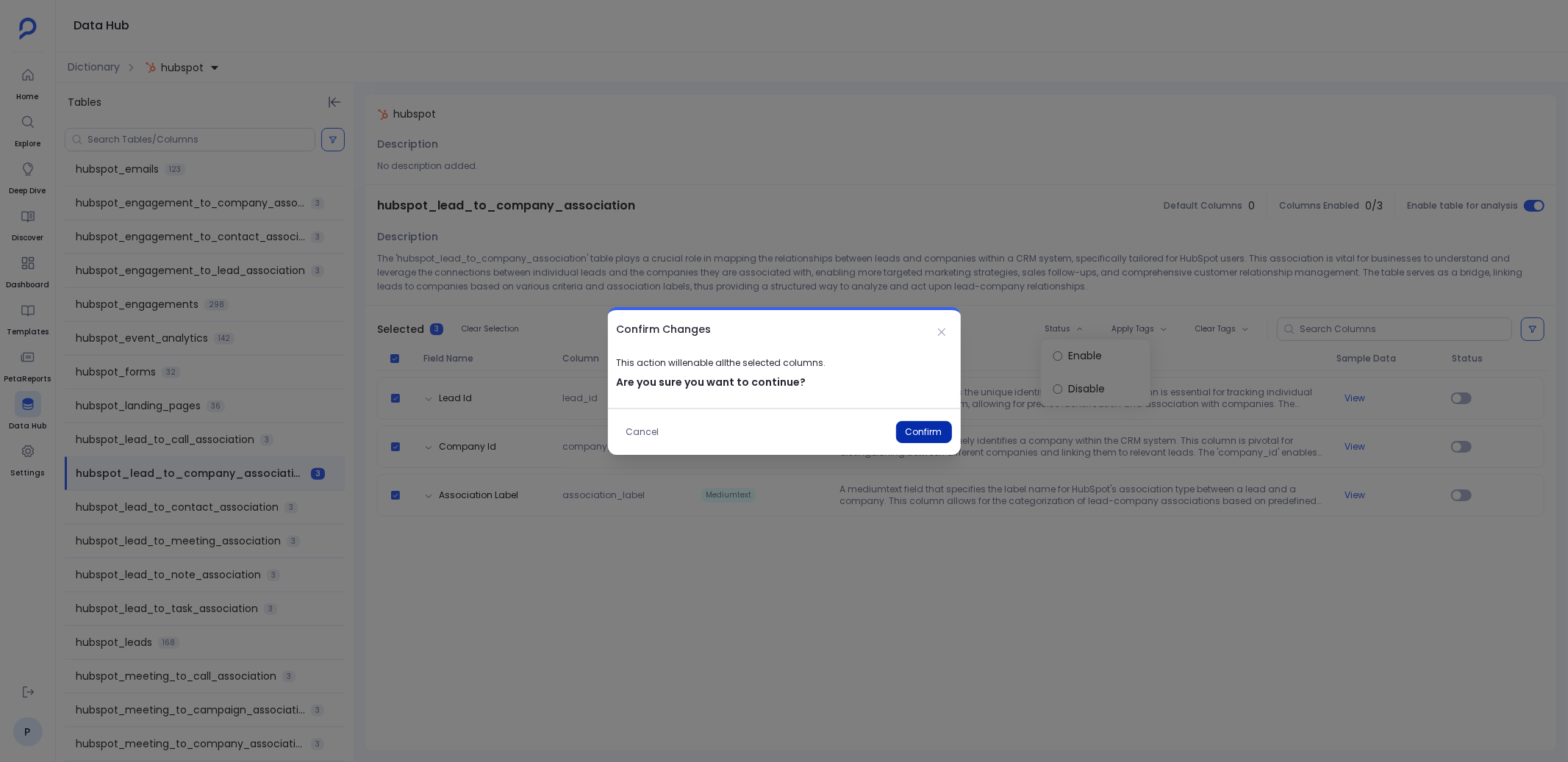
click at [927, 430] on button "Confirm" at bounding box center [923, 432] width 56 height 22
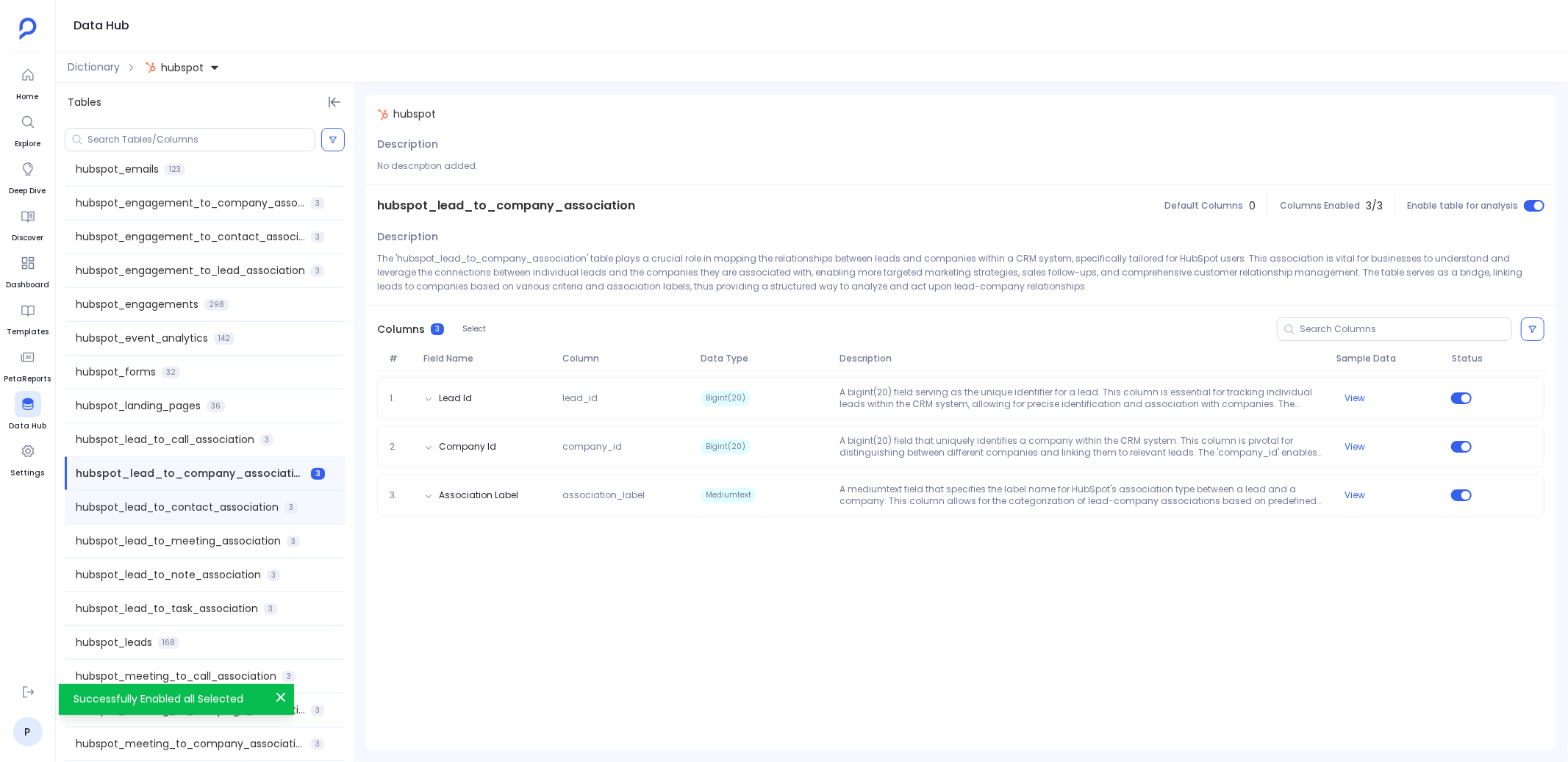
click at [266, 514] on div "hubspot_lead_to_contact_association 3" at bounding box center [205, 507] width 280 height 33
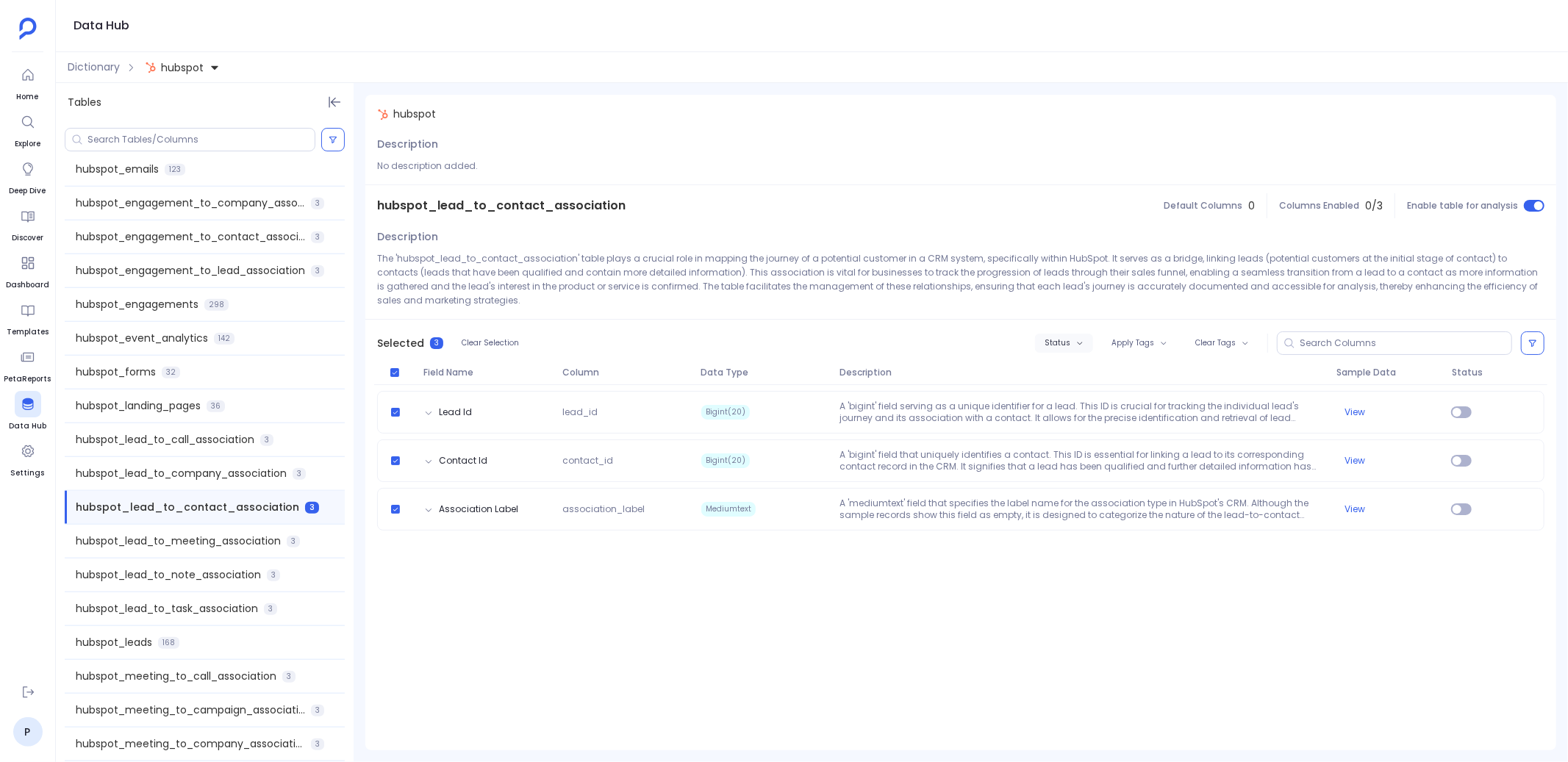
click at [1081, 338] on button "Status" at bounding box center [1065, 343] width 58 height 19
click at [1047, 372] on label "Enable" at bounding box center [1096, 369] width 109 height 33
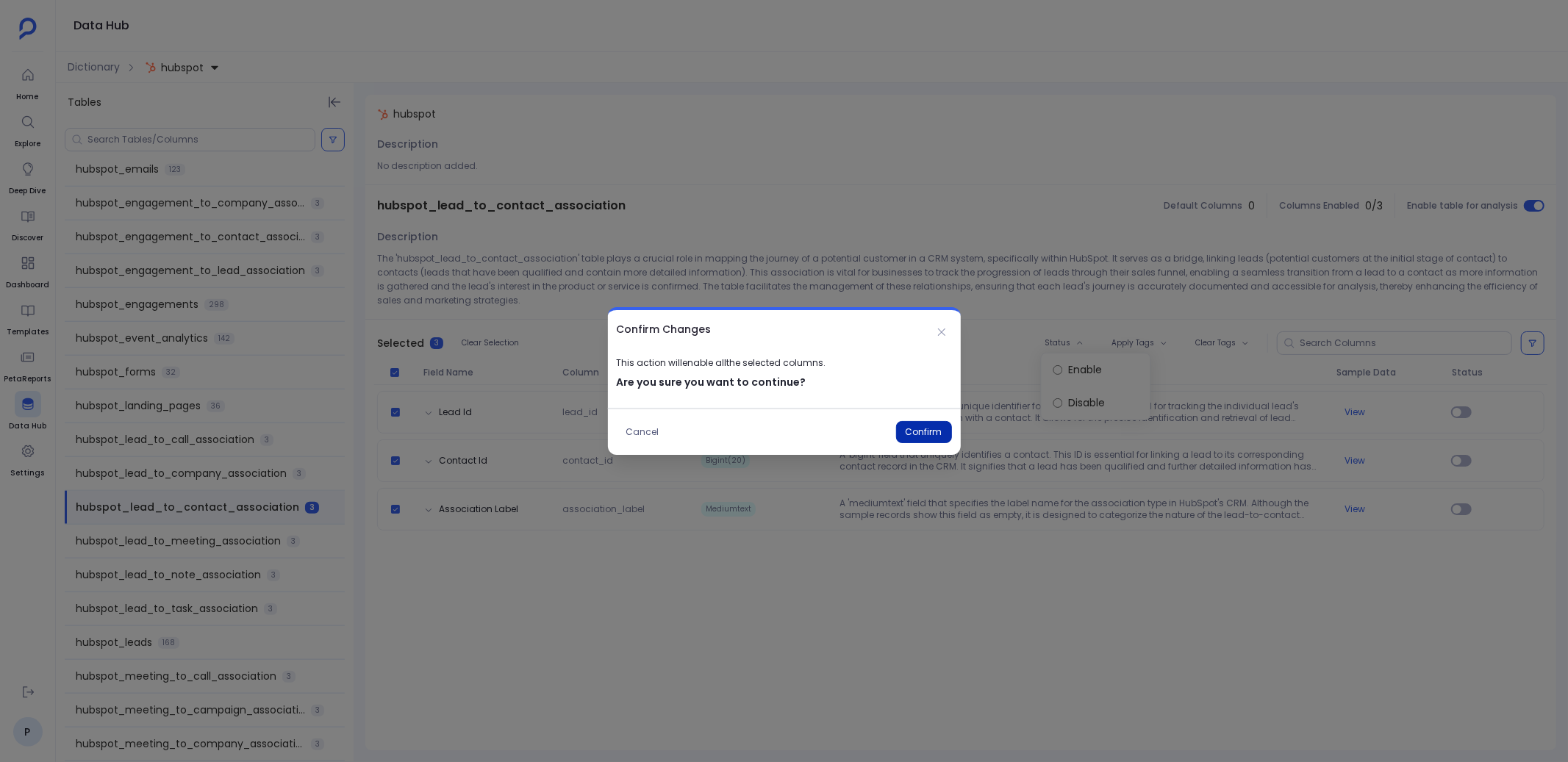
click at [930, 427] on button "Confirm" at bounding box center [923, 432] width 56 height 22
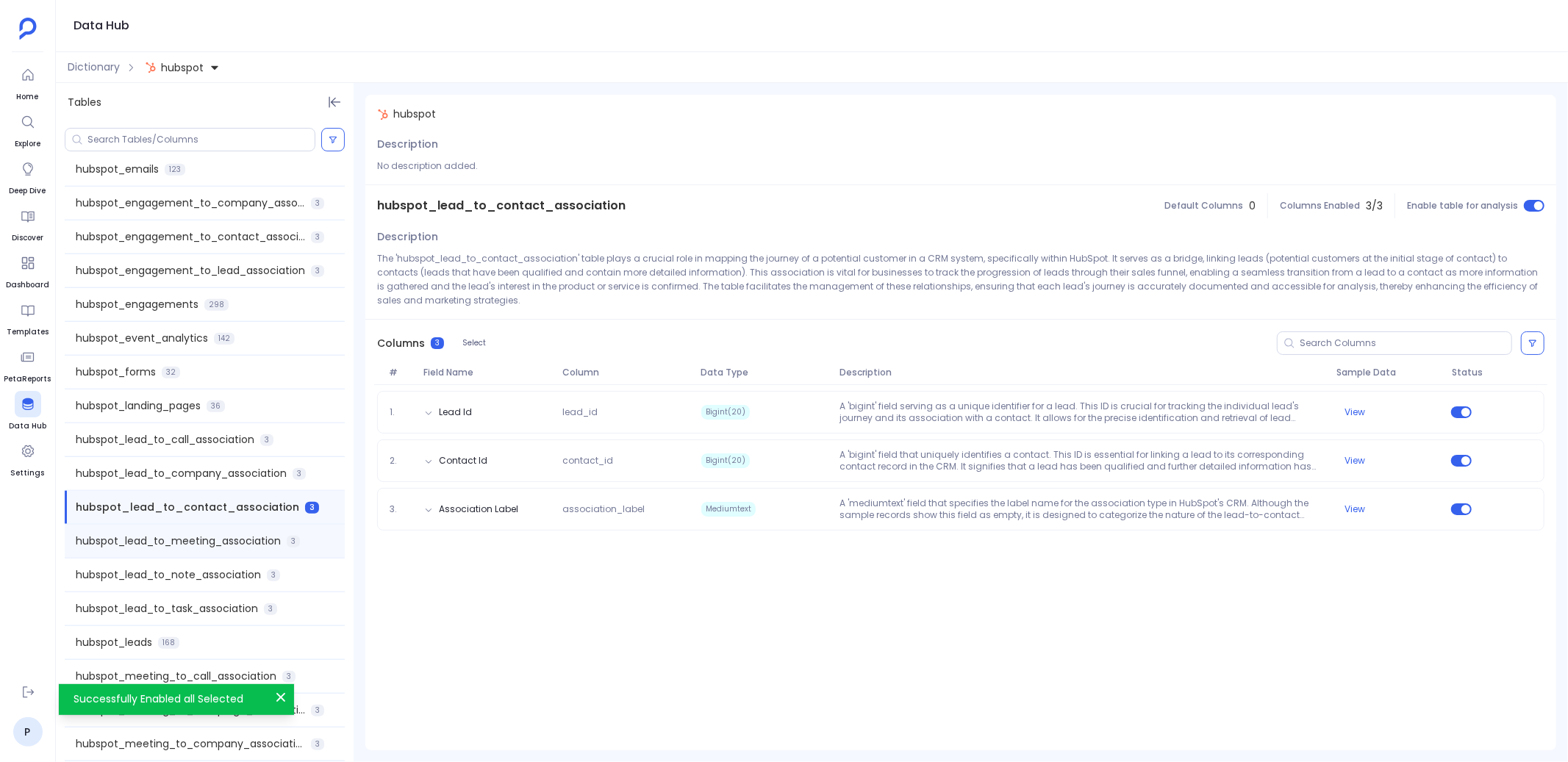
click at [261, 539] on span "hubspot_lead_to_meeting_association" at bounding box center [178, 540] width 205 height 15
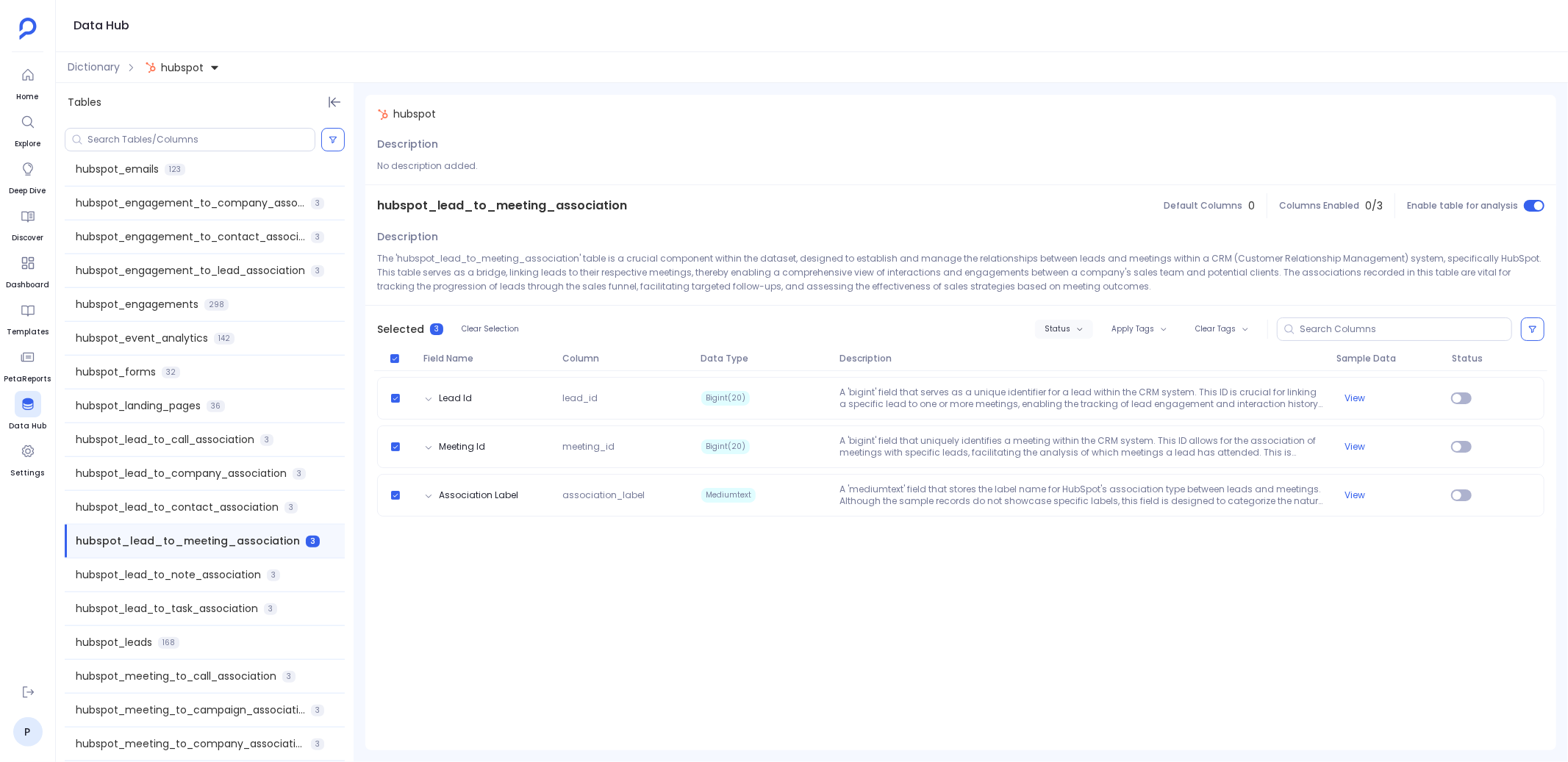
click at [1065, 334] on button "Status" at bounding box center [1065, 329] width 58 height 19
click at [1065, 358] on label "Enable" at bounding box center [1096, 355] width 109 height 33
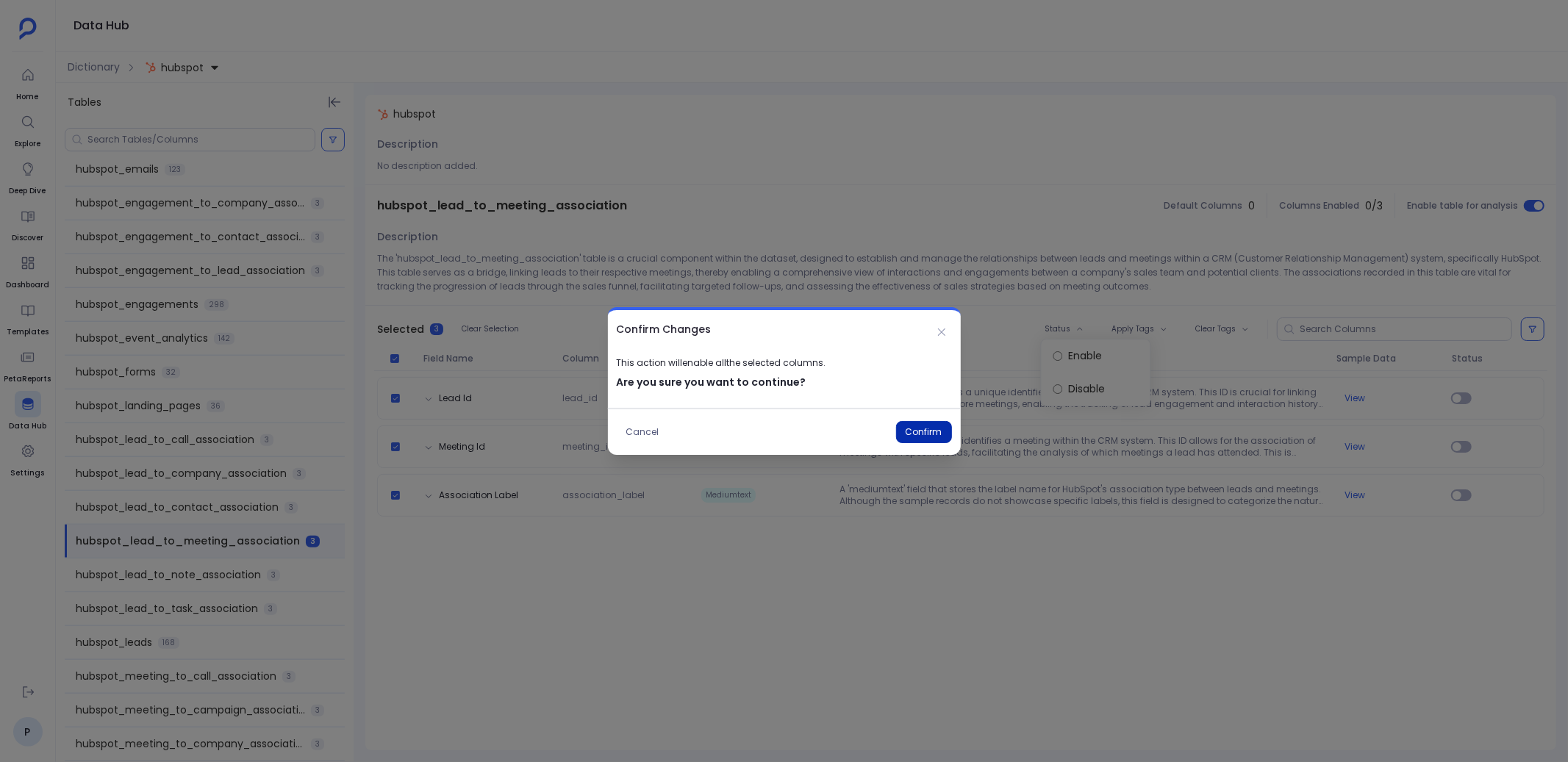
click at [922, 433] on button "Confirm" at bounding box center [923, 432] width 56 height 22
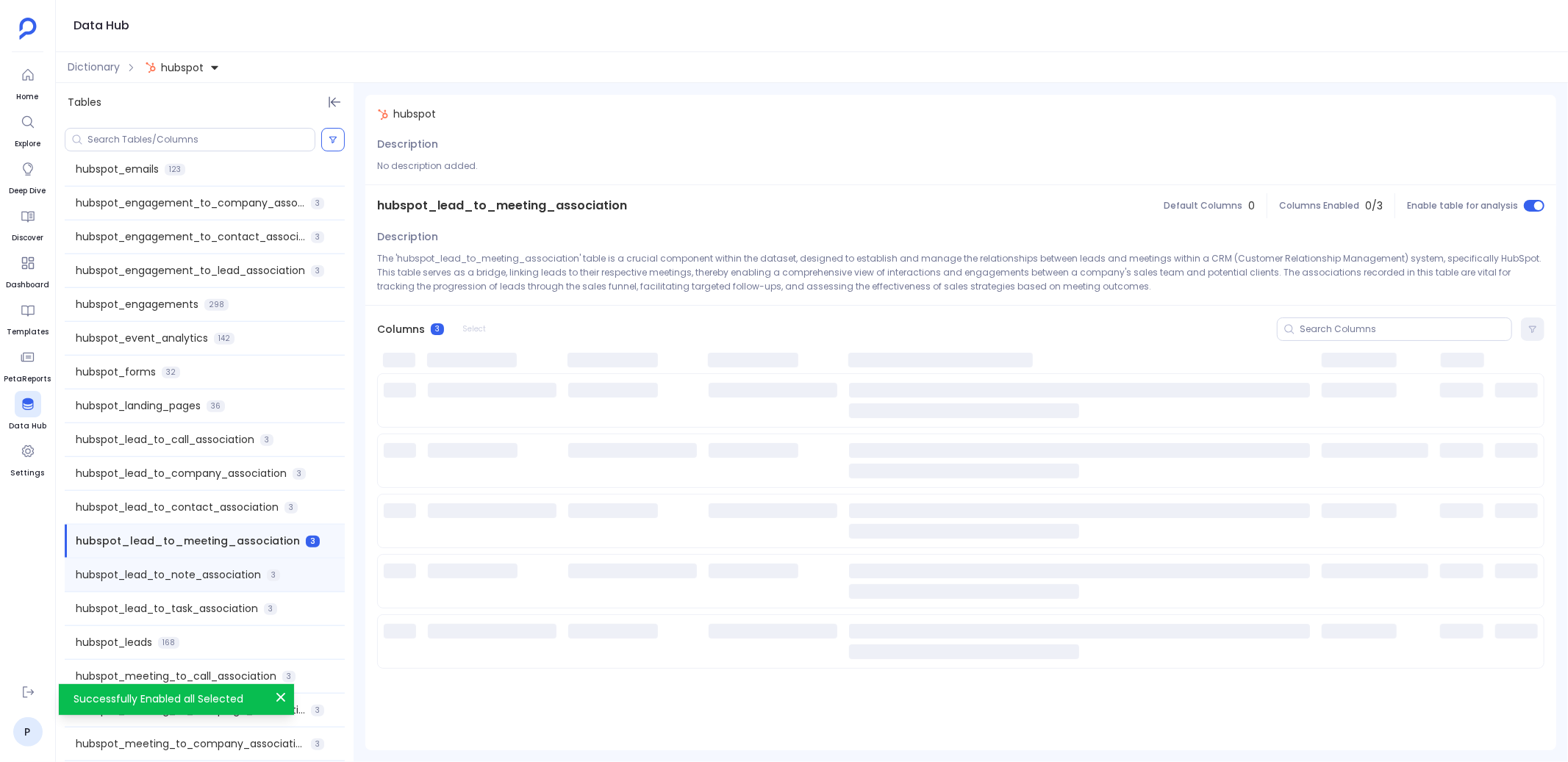
click at [305, 568] on div "hubspot_lead_to_note_association 3" at bounding box center [205, 575] width 280 height 33
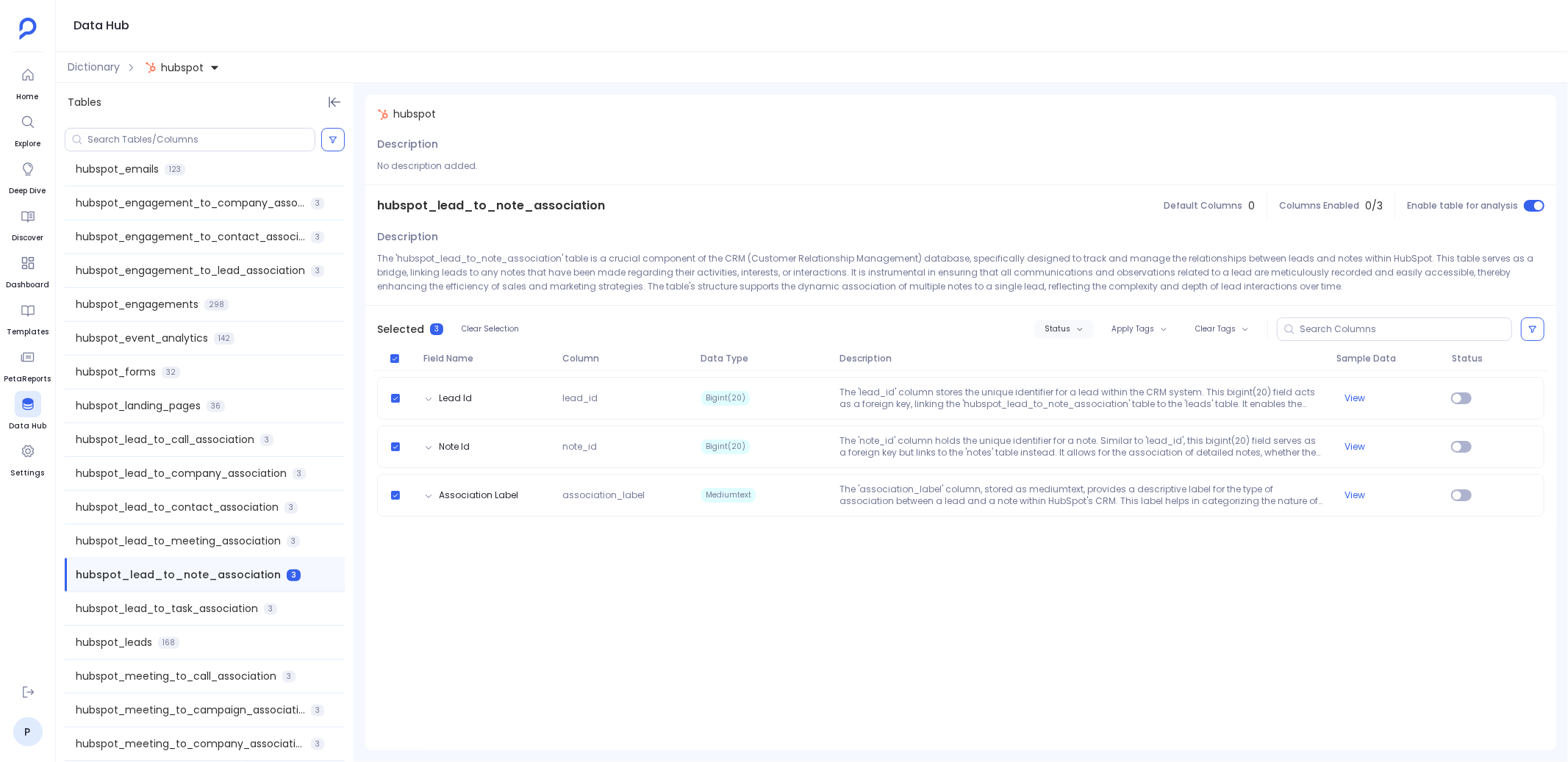
click at [1067, 328] on span "Status" at bounding box center [1057, 329] width 26 height 9
click at [1069, 353] on label "Enable" at bounding box center [1096, 355] width 109 height 33
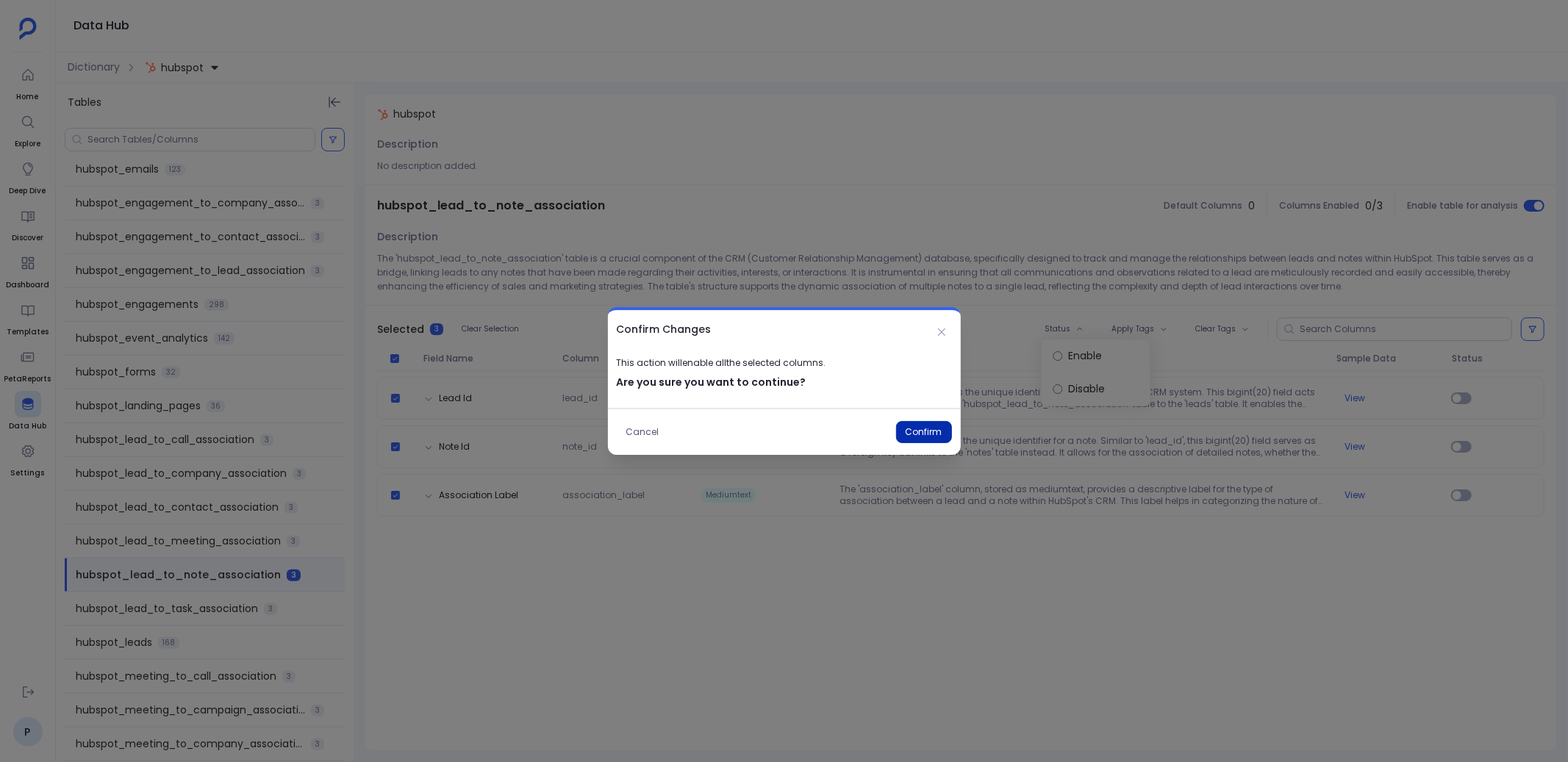
click at [901, 435] on button "Confirm" at bounding box center [923, 432] width 56 height 22
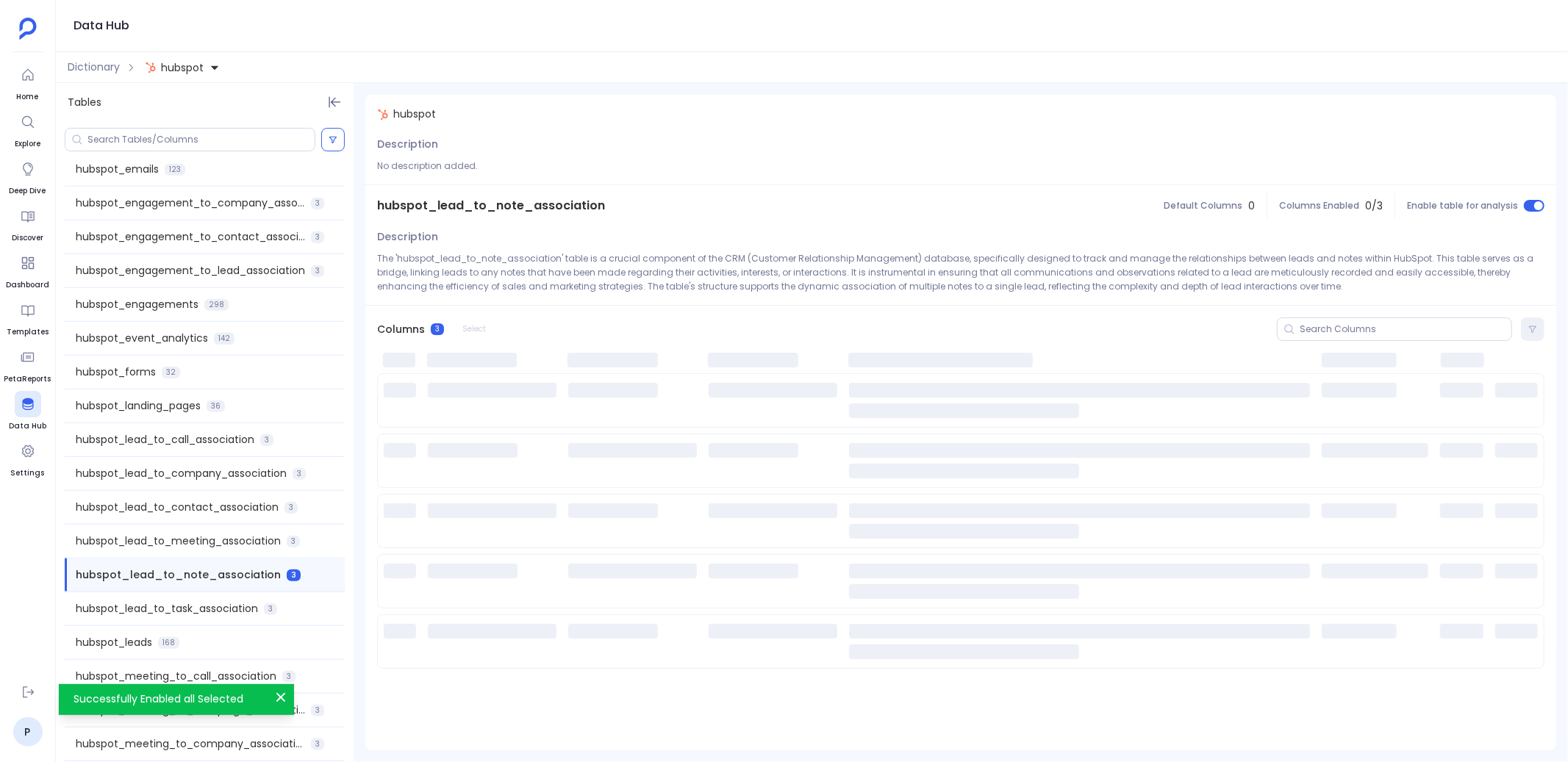
click at [268, 605] on span "3" at bounding box center [270, 609] width 13 height 11
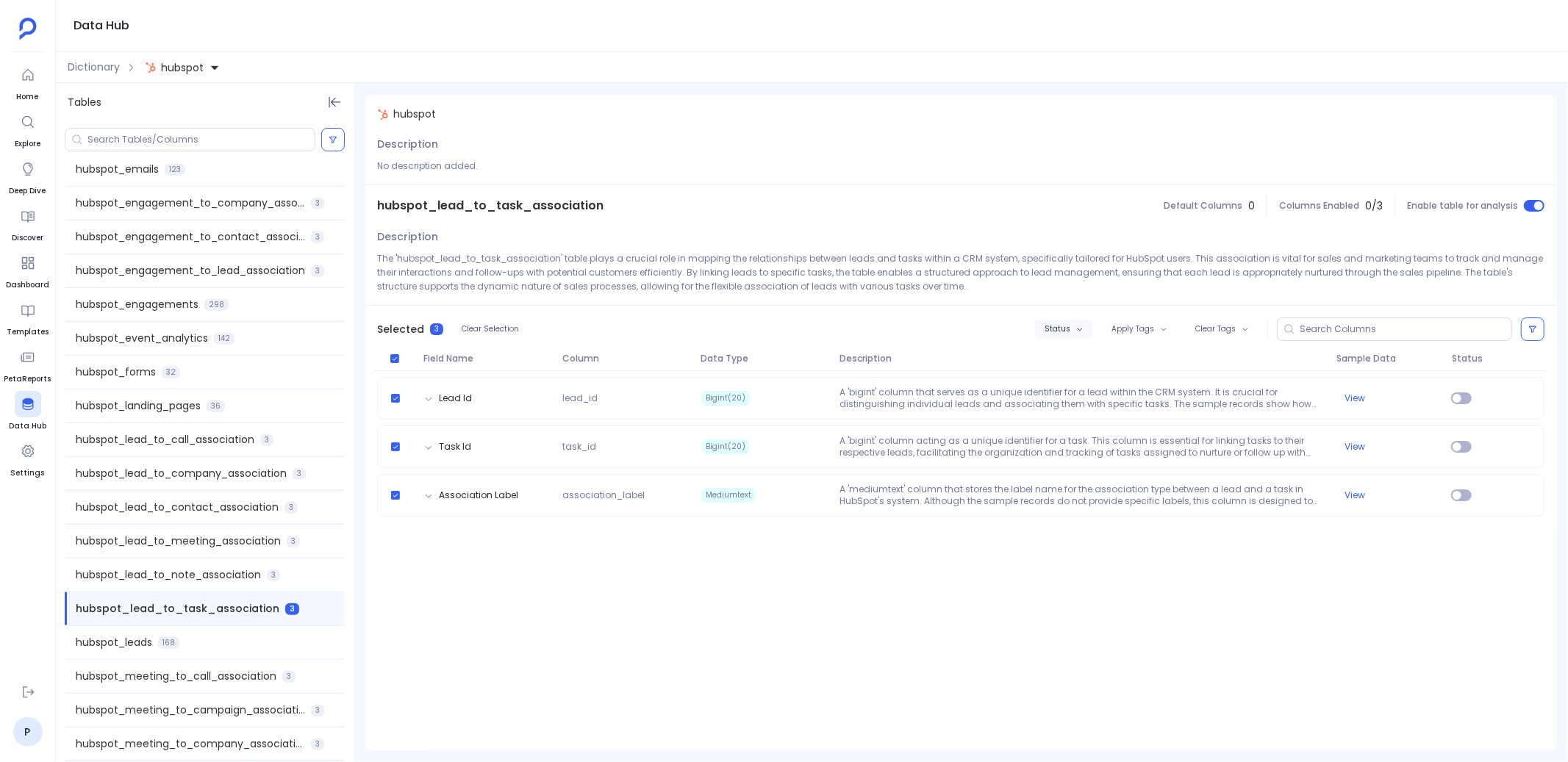
click at [1064, 331] on span "Status" at bounding box center [1057, 329] width 26 height 9
click at [1062, 355] on label "Enable" at bounding box center [1096, 355] width 109 height 33
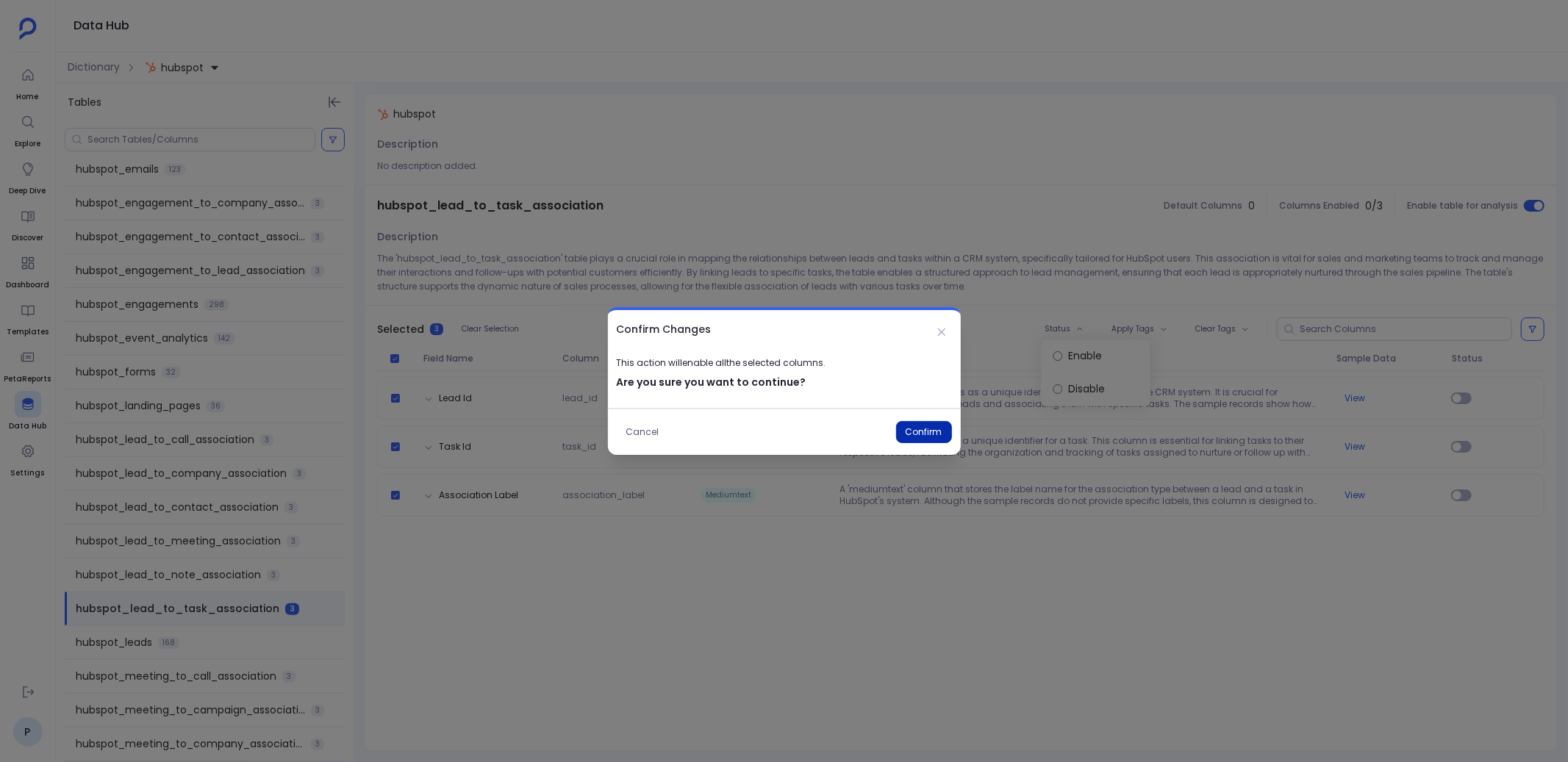
click at [919, 430] on button "Confirm" at bounding box center [923, 432] width 56 height 22
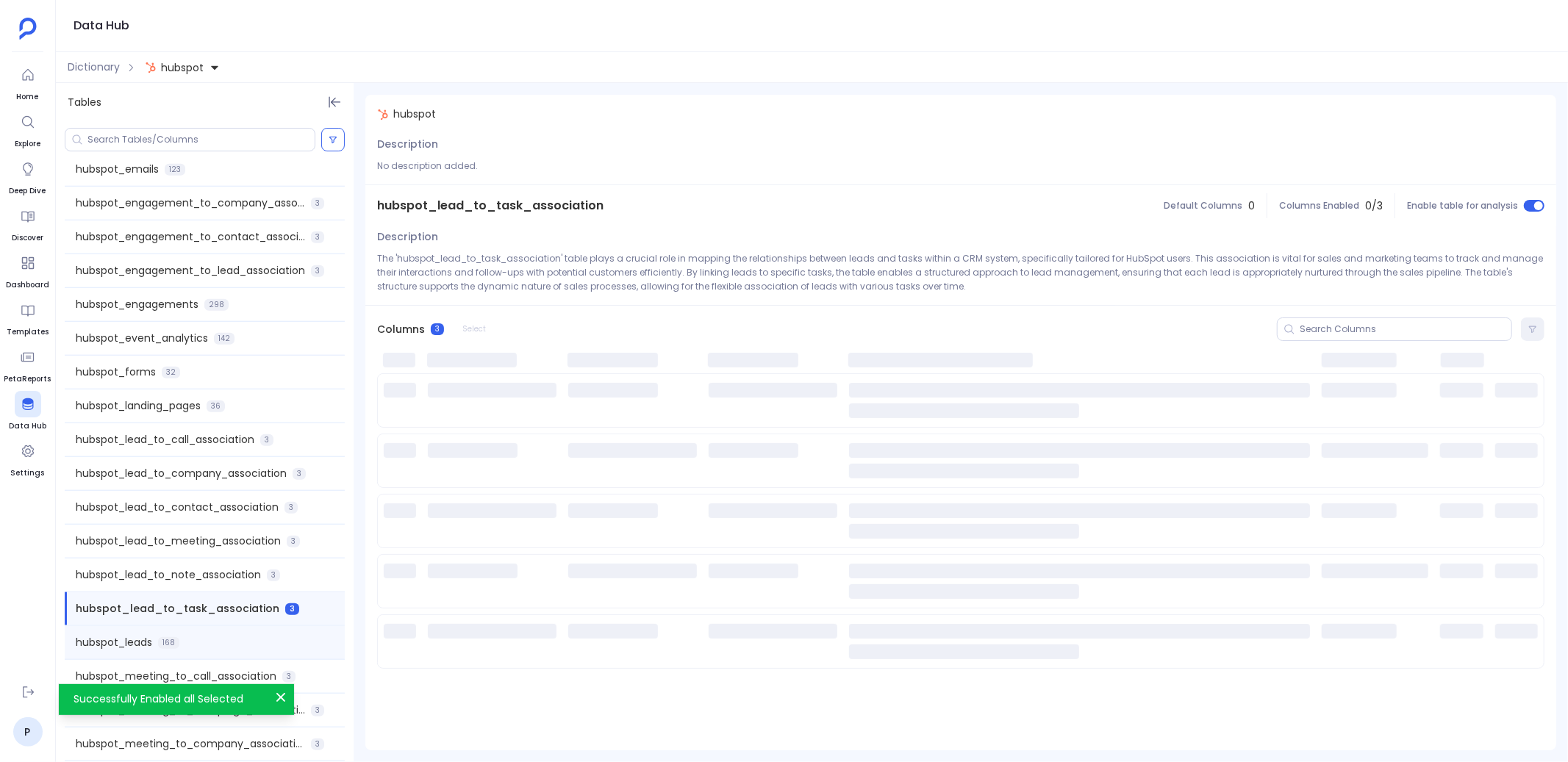
click at [249, 641] on div "hubspot_leads 168" at bounding box center [205, 642] width 280 height 33
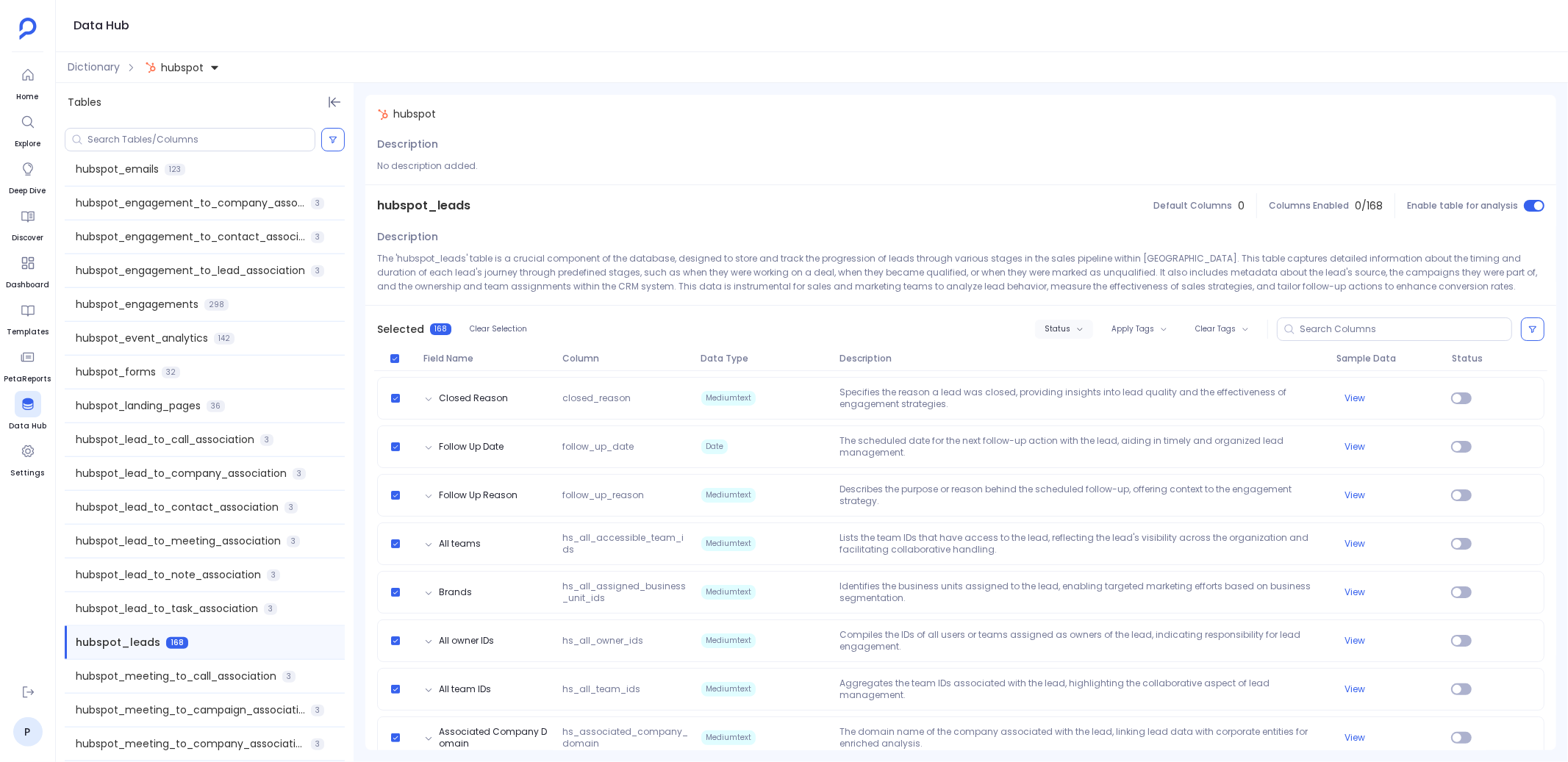
click at [1065, 329] on span "Status" at bounding box center [1057, 329] width 26 height 9
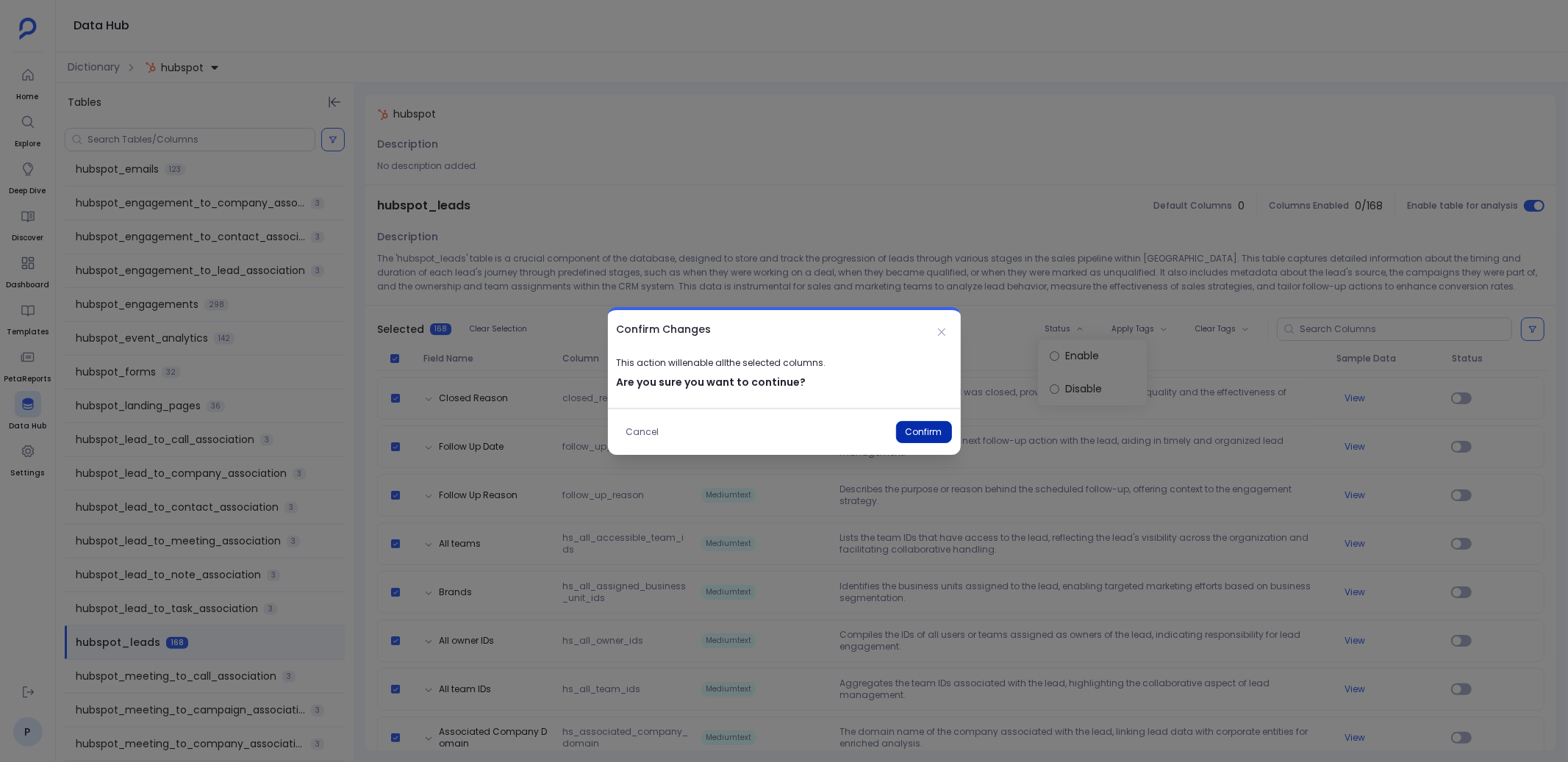
click at [911, 426] on button "Confirm" at bounding box center [923, 432] width 56 height 22
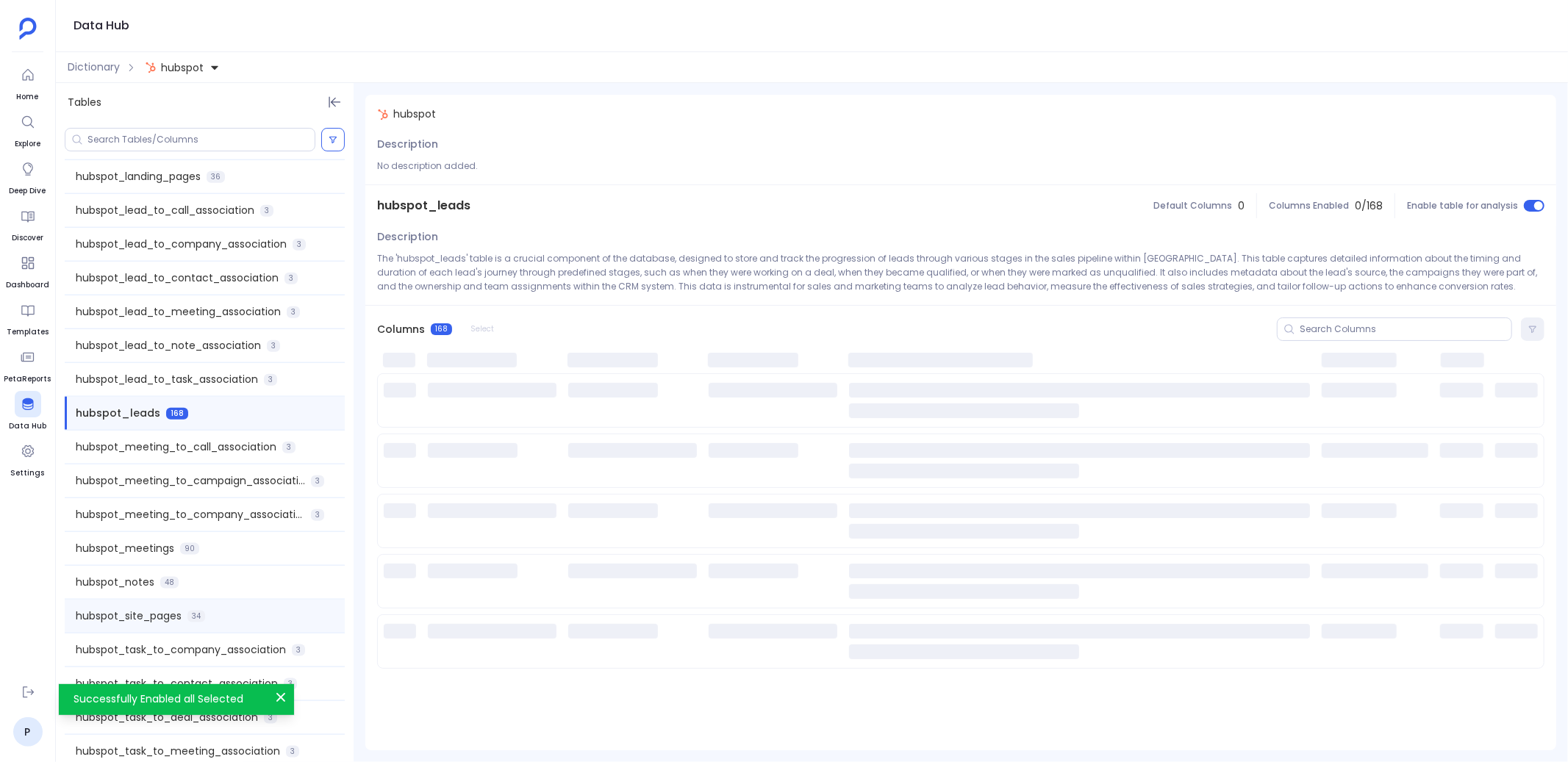
scroll to position [1397, 0]
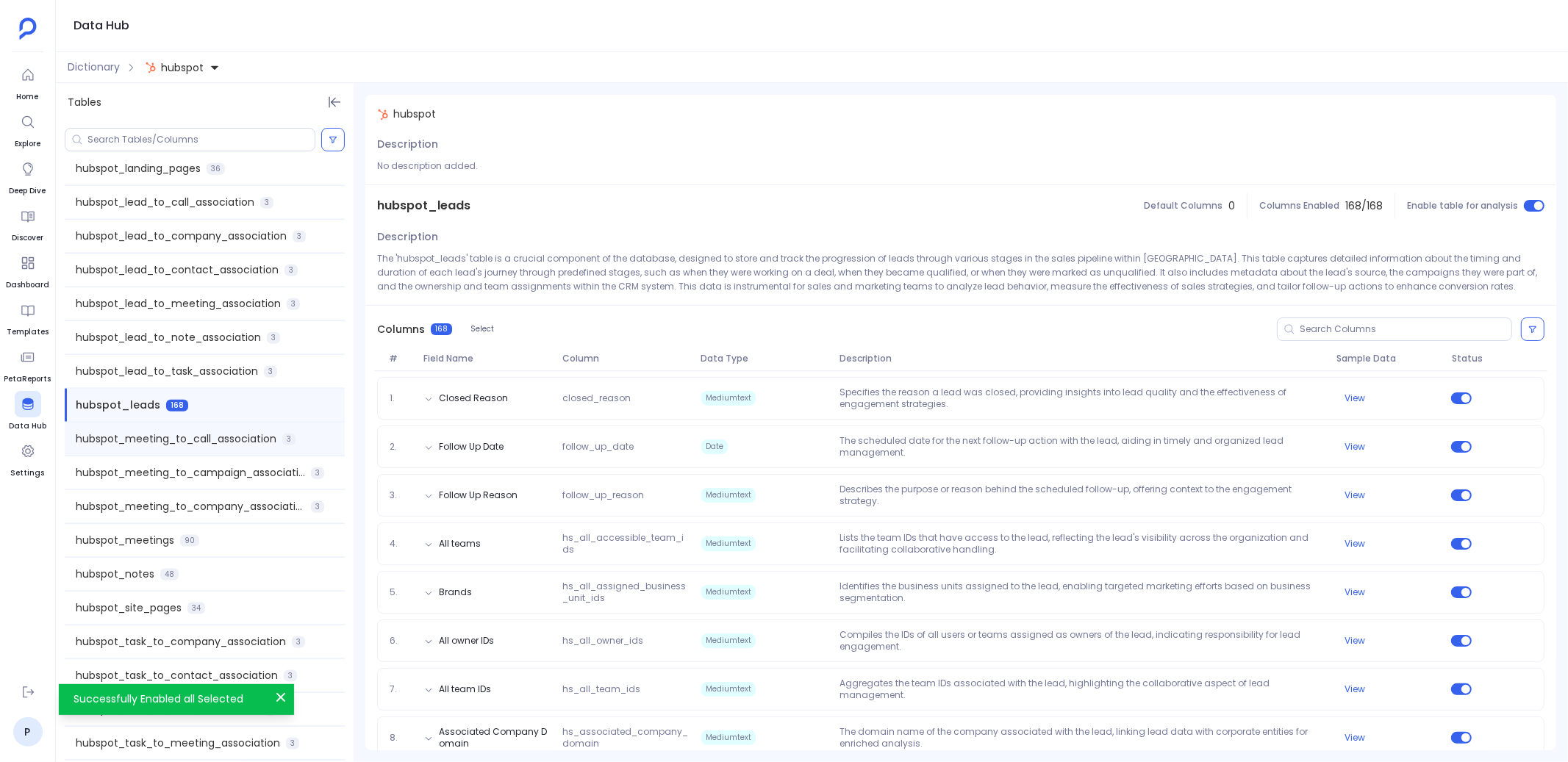
click at [258, 441] on span "hubspot_meeting_to_call_association" at bounding box center [175, 438] width 201 height 15
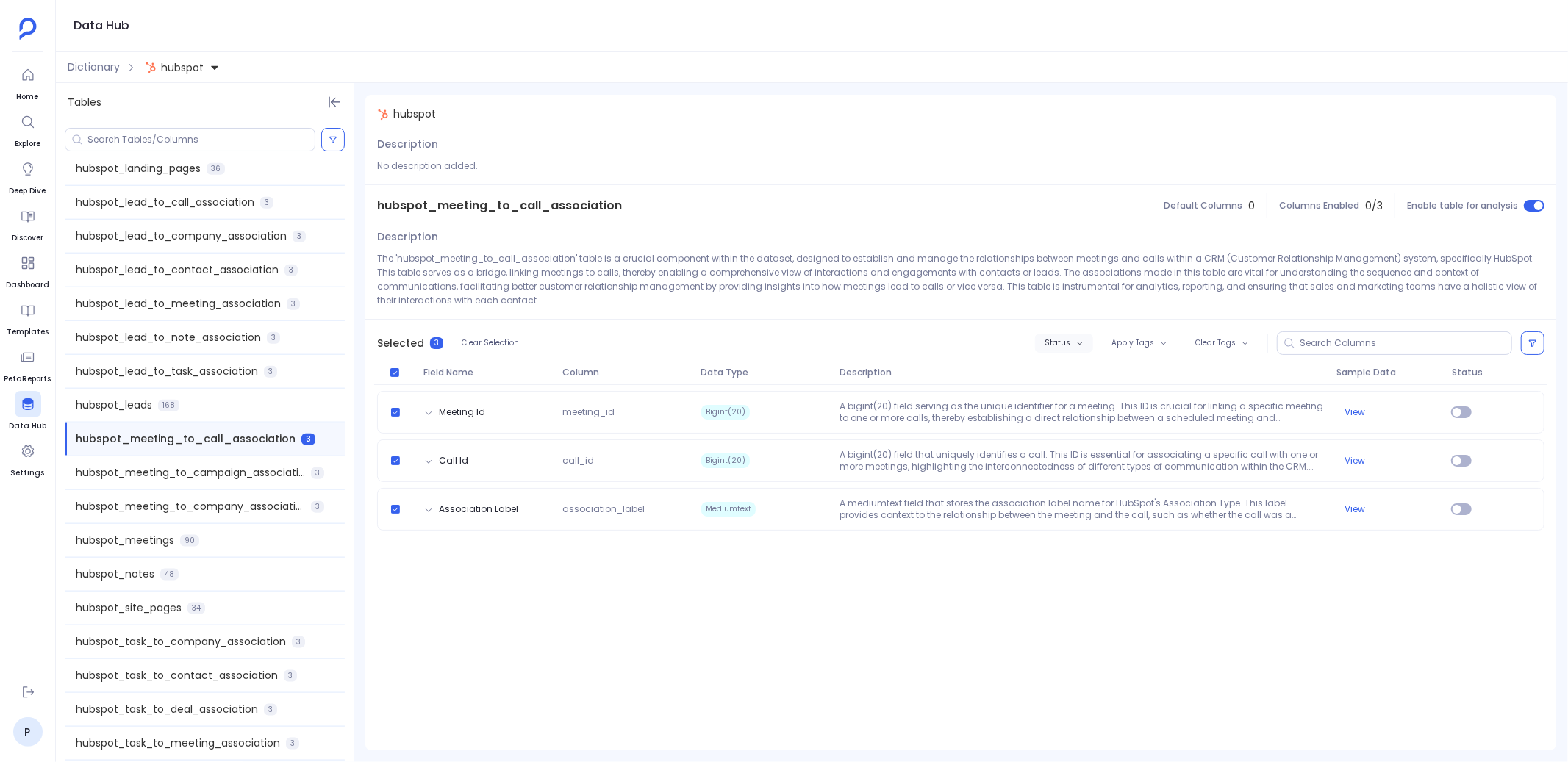
click at [1078, 344] on icon "button" at bounding box center [1079, 342] width 7 height 7
click at [1073, 369] on label "Enable" at bounding box center [1096, 369] width 109 height 33
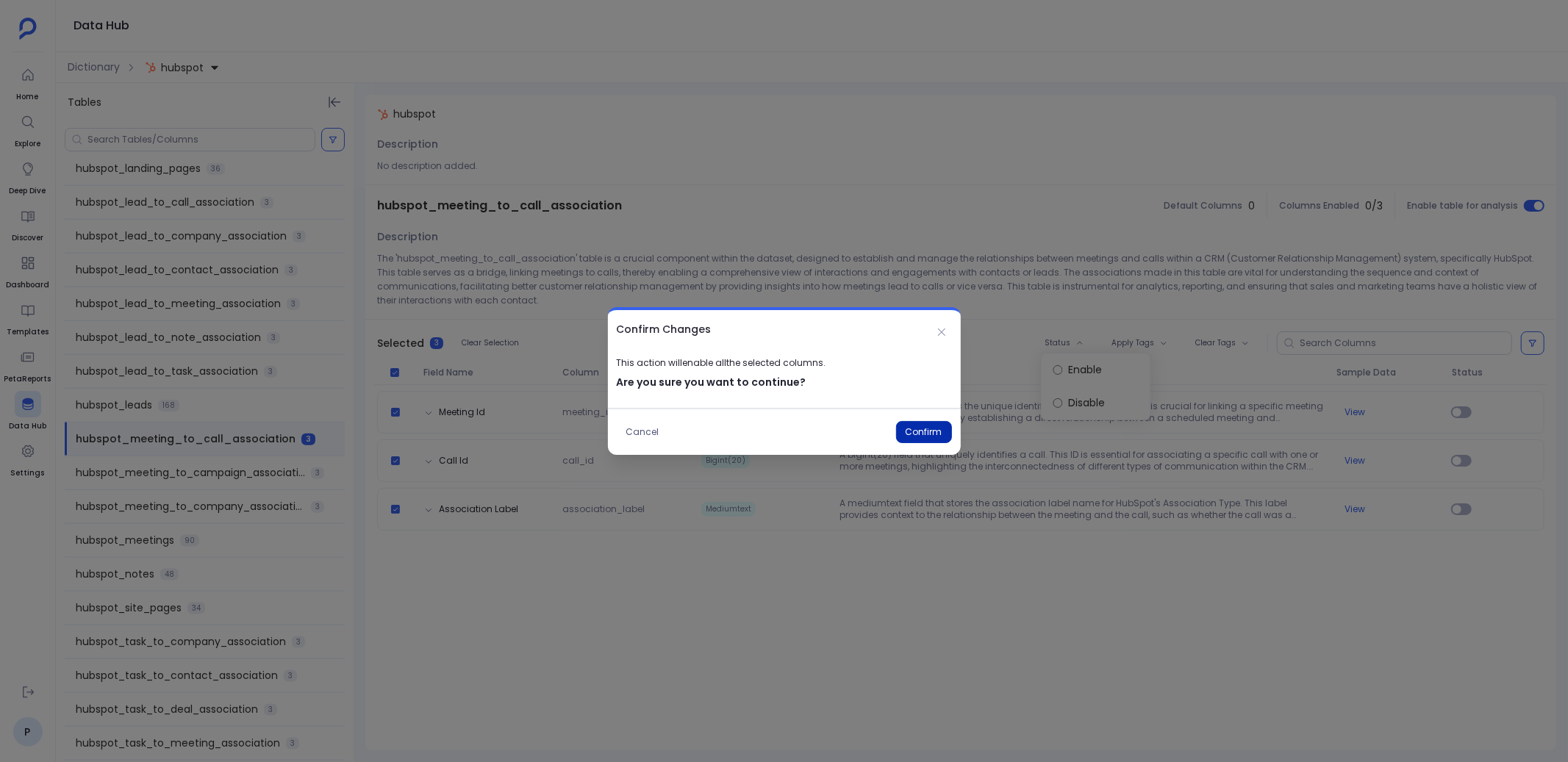
click at [910, 438] on button "Confirm" at bounding box center [923, 432] width 56 height 22
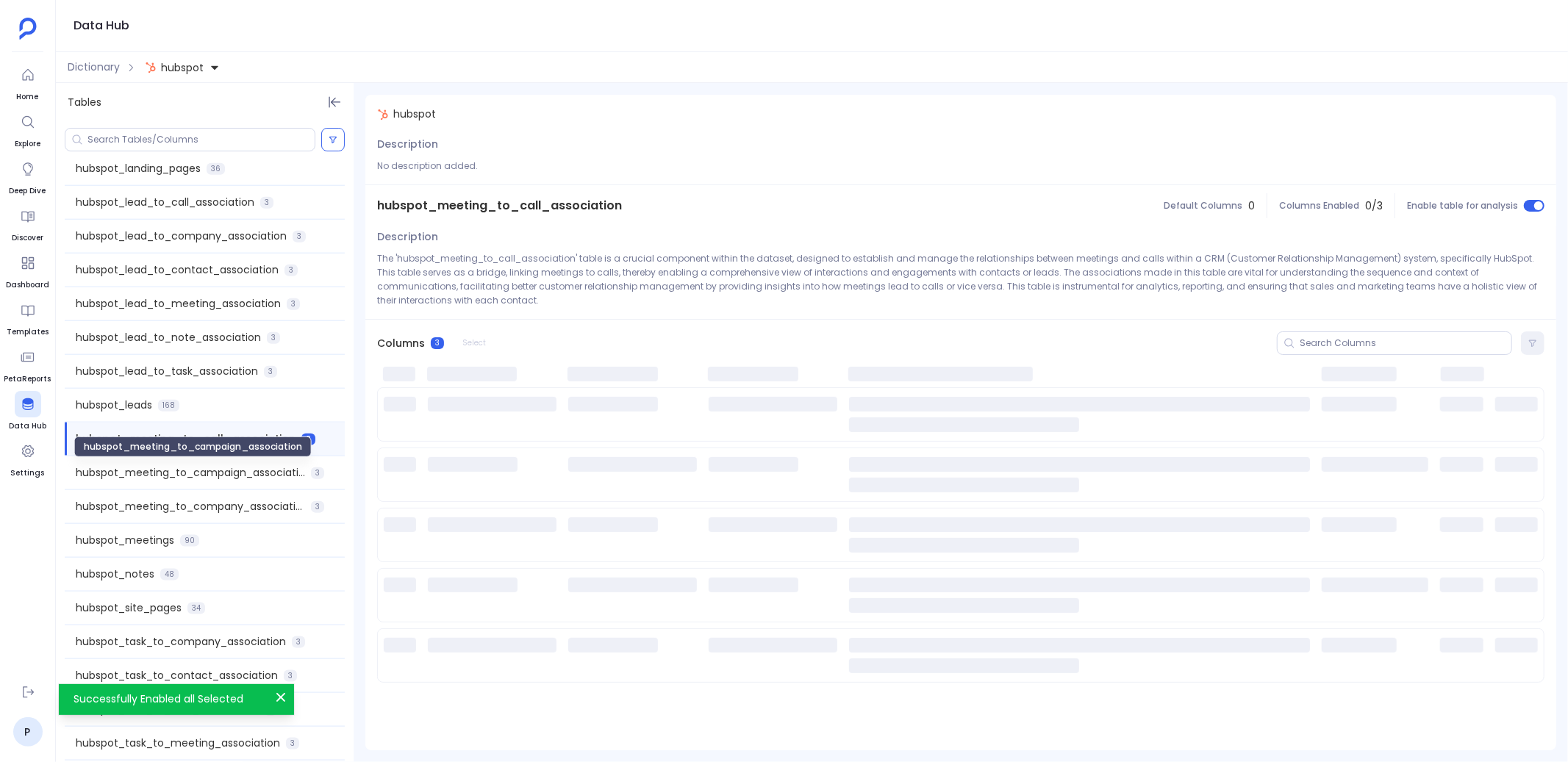
click at [266, 471] on span "hubspot_meeting_to_campaign_association" at bounding box center [190, 472] width 229 height 15
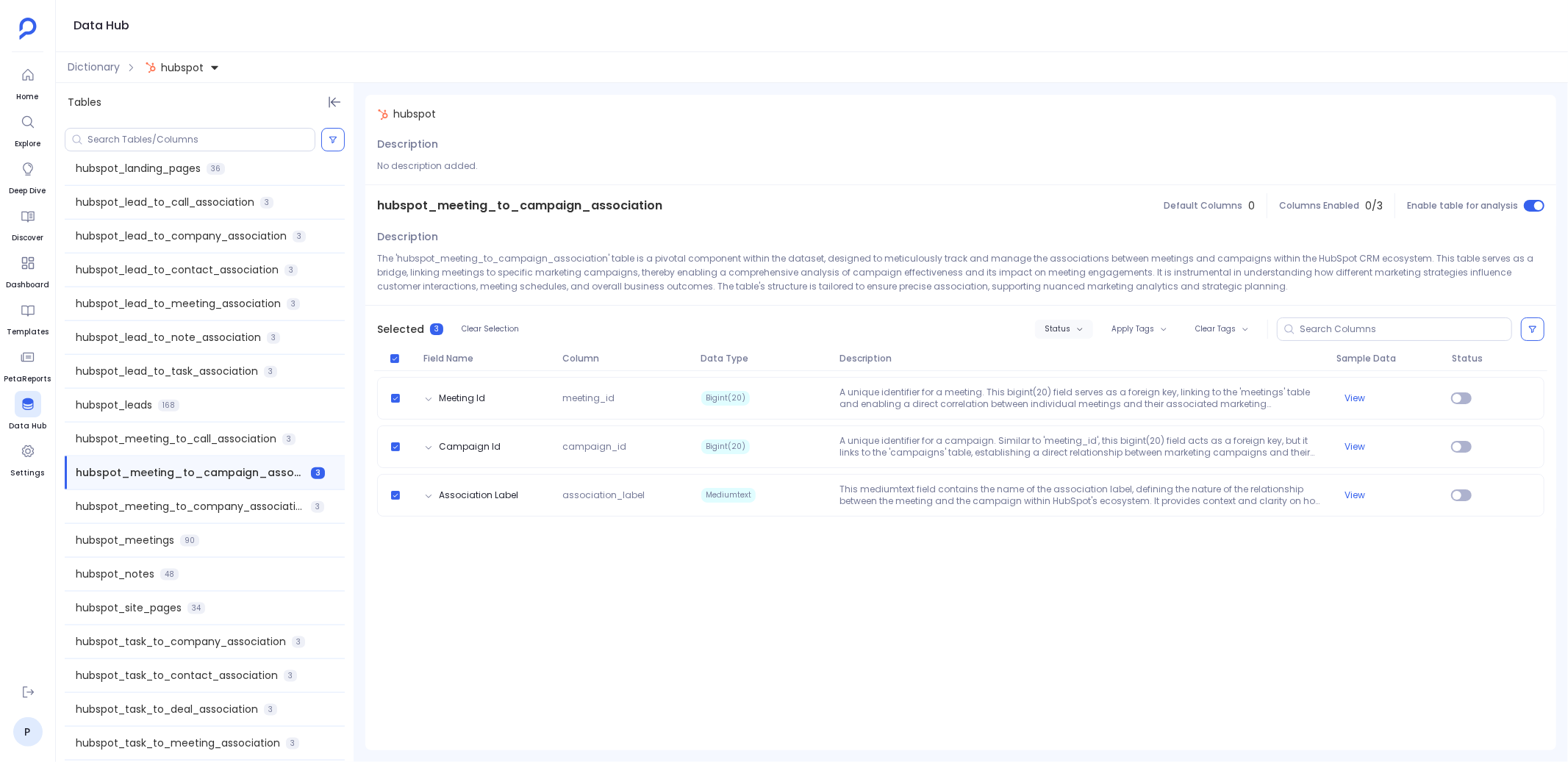
click at [1053, 328] on span "Status" at bounding box center [1057, 329] width 26 height 9
click at [1065, 352] on label "Enable" at bounding box center [1096, 355] width 109 height 33
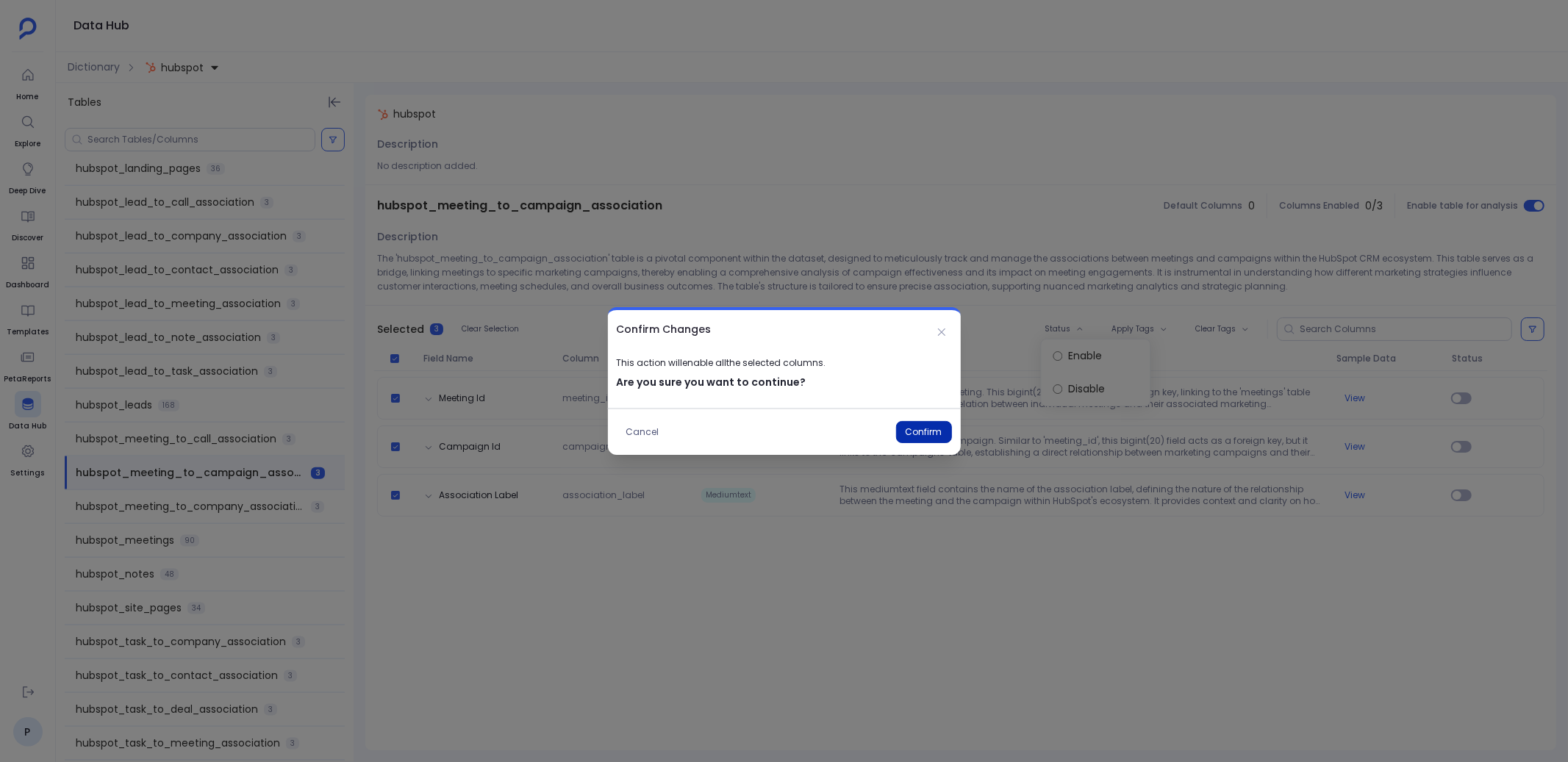
click at [907, 431] on button "Confirm" at bounding box center [923, 432] width 56 height 22
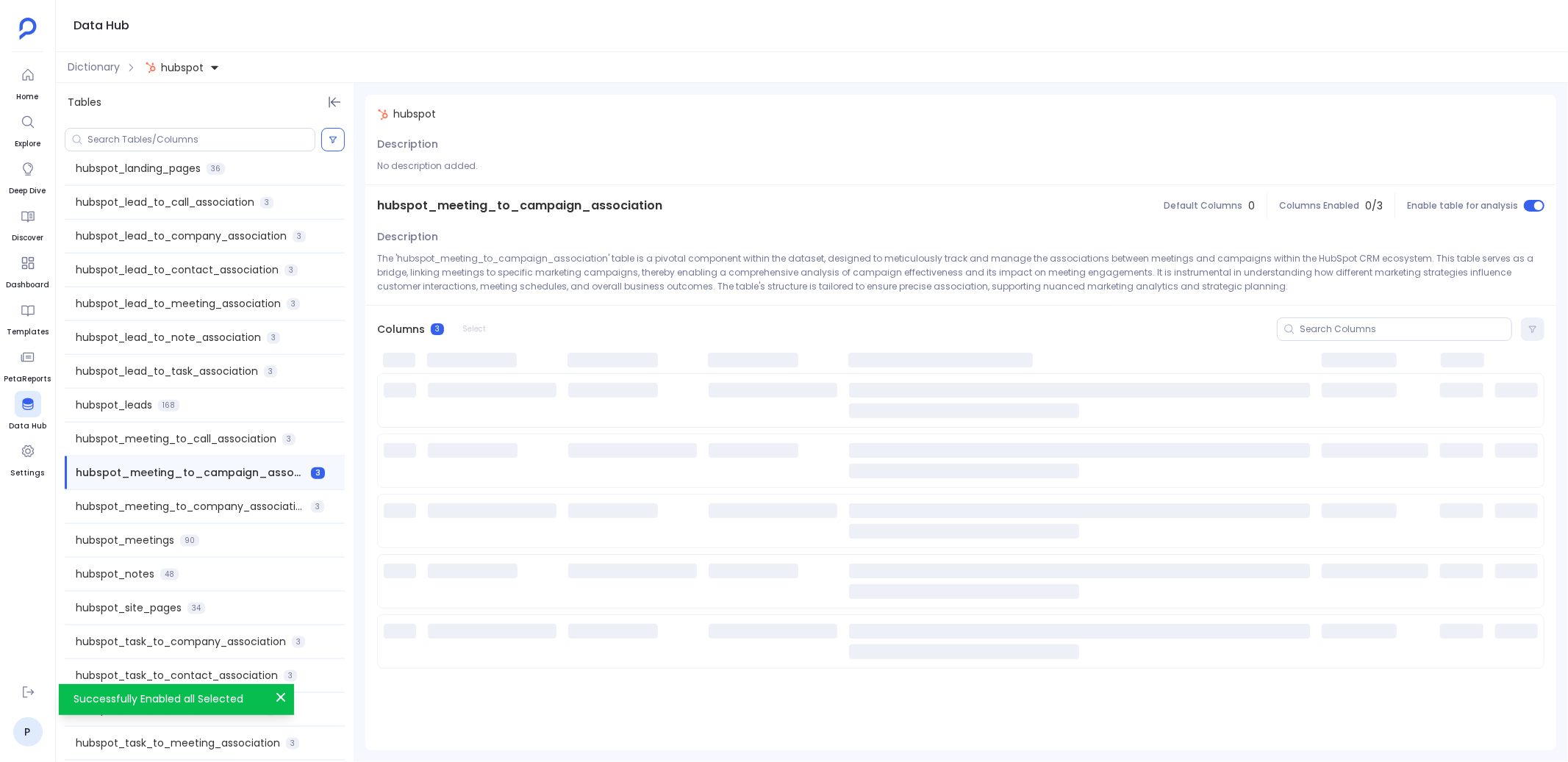
click at [238, 515] on div "hubspot_meeting_to_company_association 3" at bounding box center [205, 506] width 280 height 33
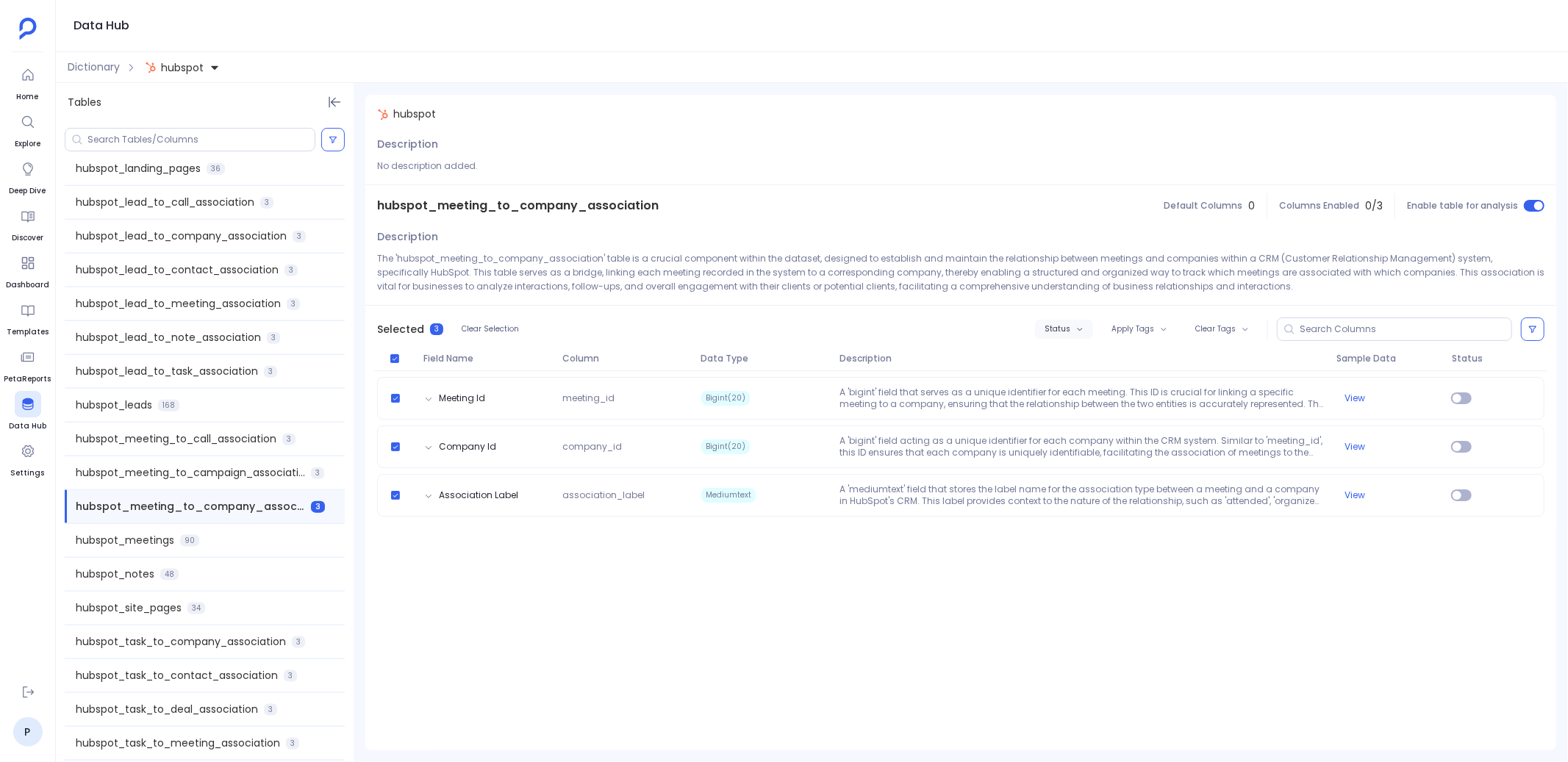
click at [1052, 329] on span "Status" at bounding box center [1057, 329] width 26 height 9
click at [1076, 359] on label "Enable" at bounding box center [1096, 355] width 109 height 33
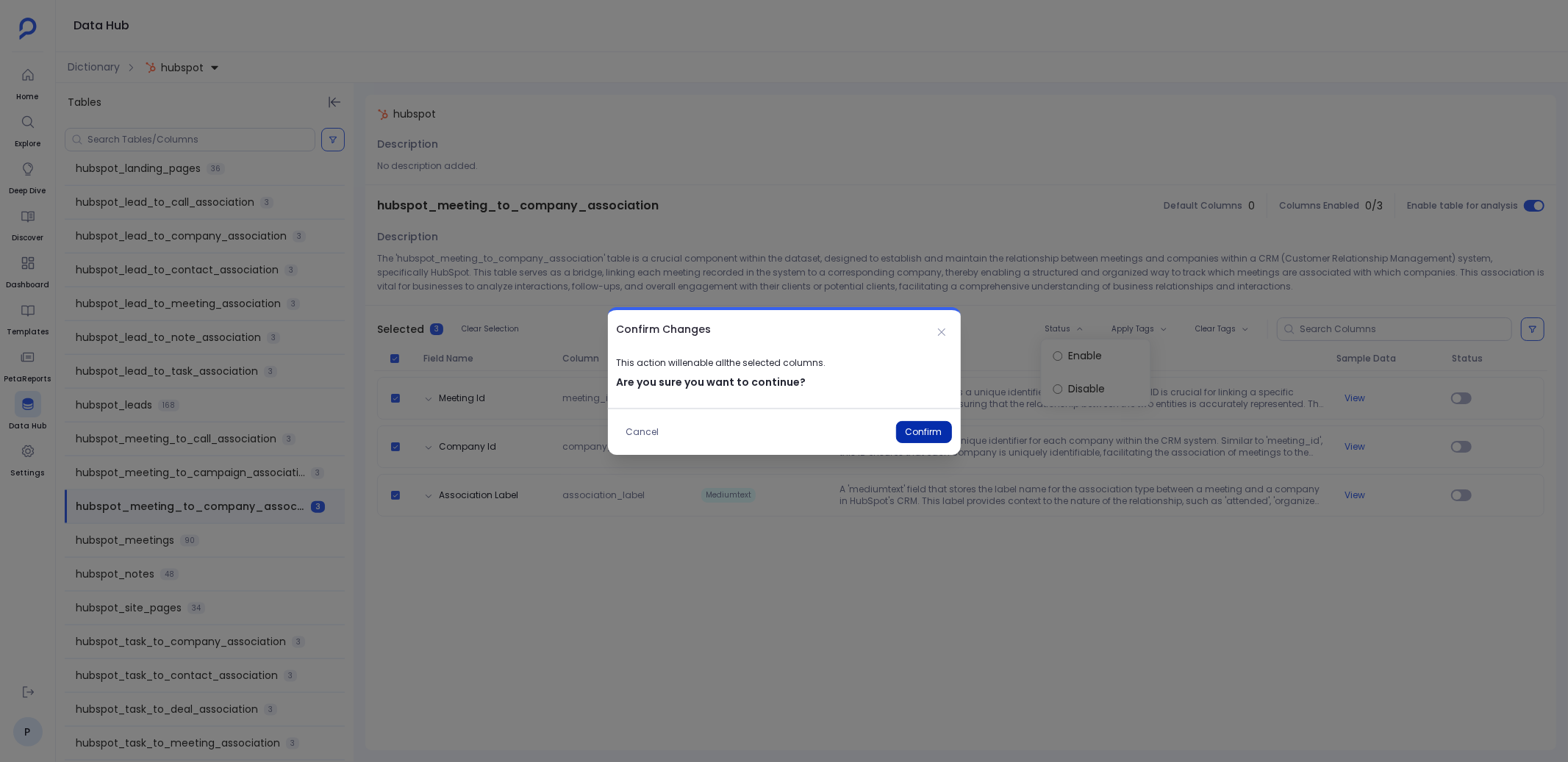
click at [930, 425] on button "Confirm" at bounding box center [923, 432] width 56 height 22
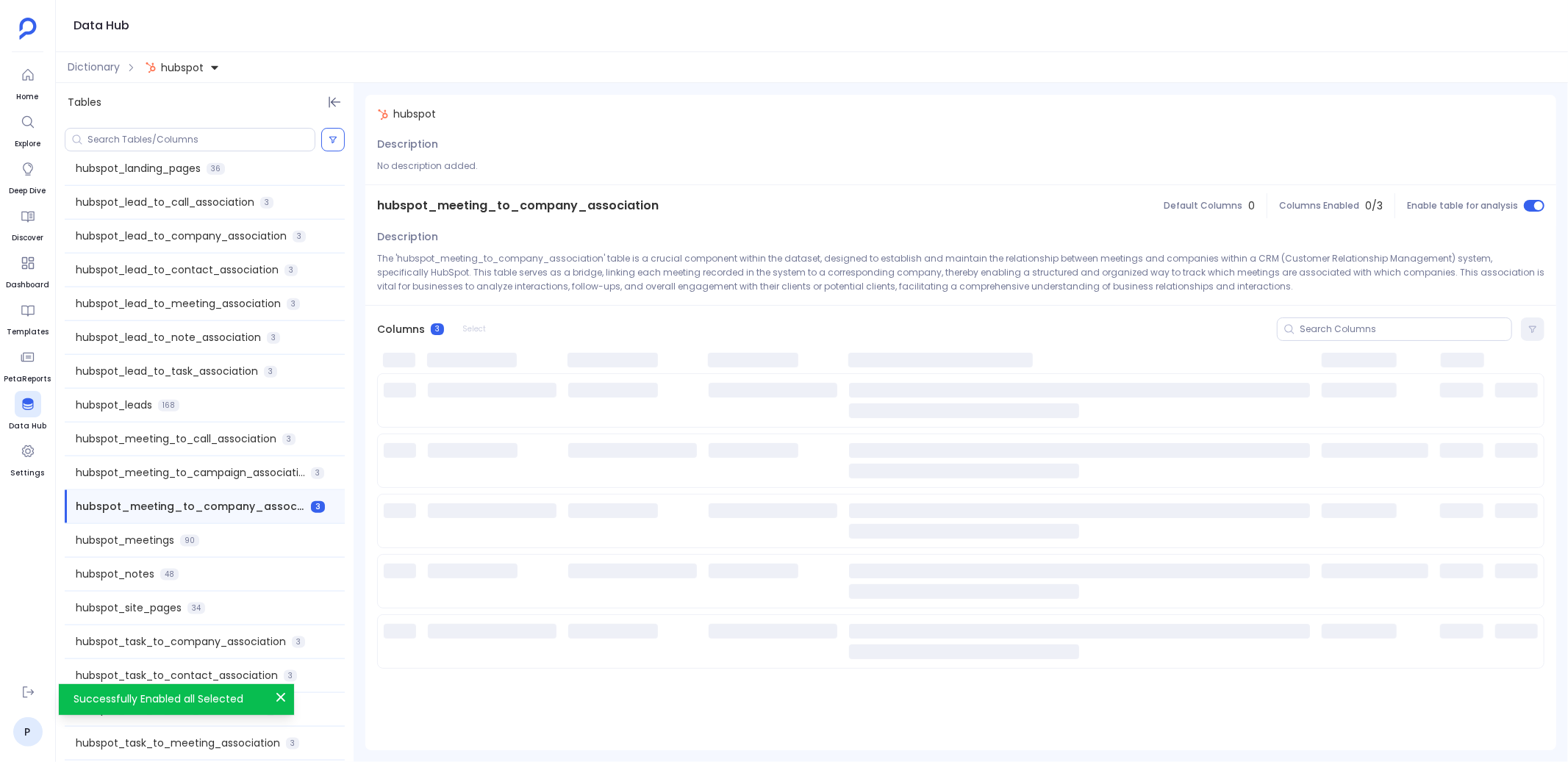
click at [257, 540] on div "hubspot_meetings 90" at bounding box center [205, 540] width 280 height 33
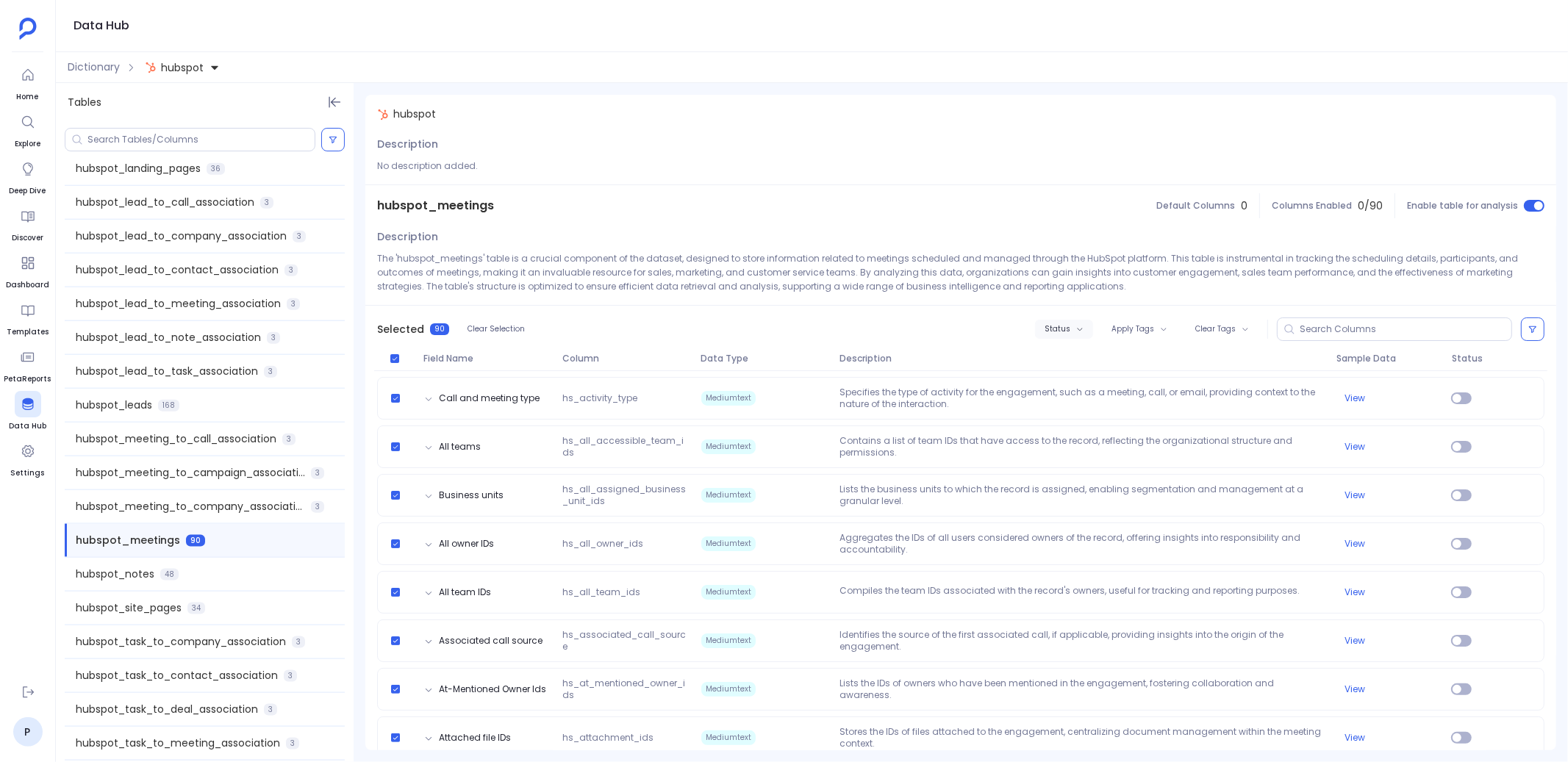
click at [1072, 333] on button "Status" at bounding box center [1065, 329] width 58 height 19
click at [1074, 359] on label "Enable" at bounding box center [1092, 355] width 109 height 33
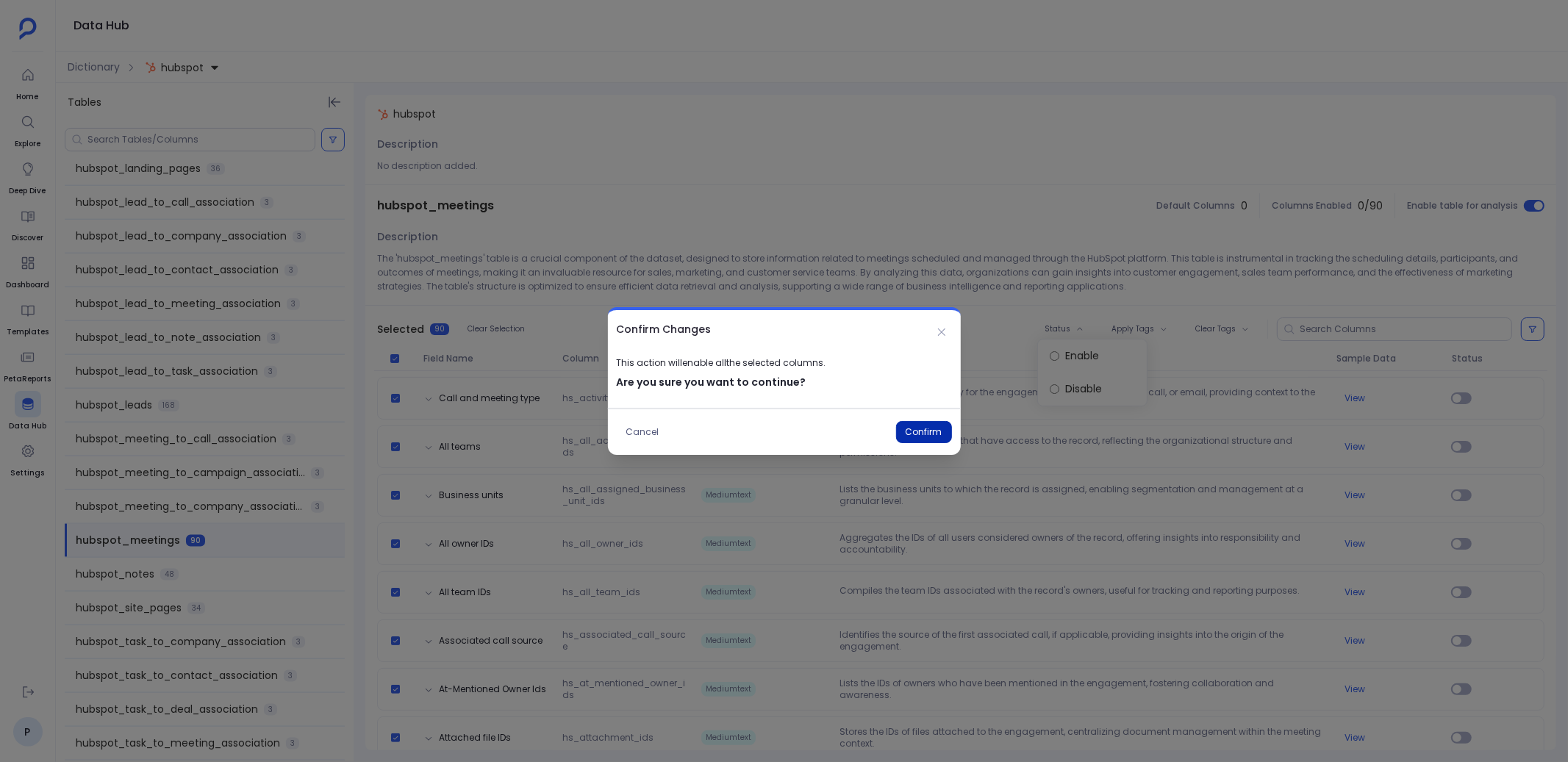
click at [922, 431] on button "Confirm" at bounding box center [923, 432] width 56 height 22
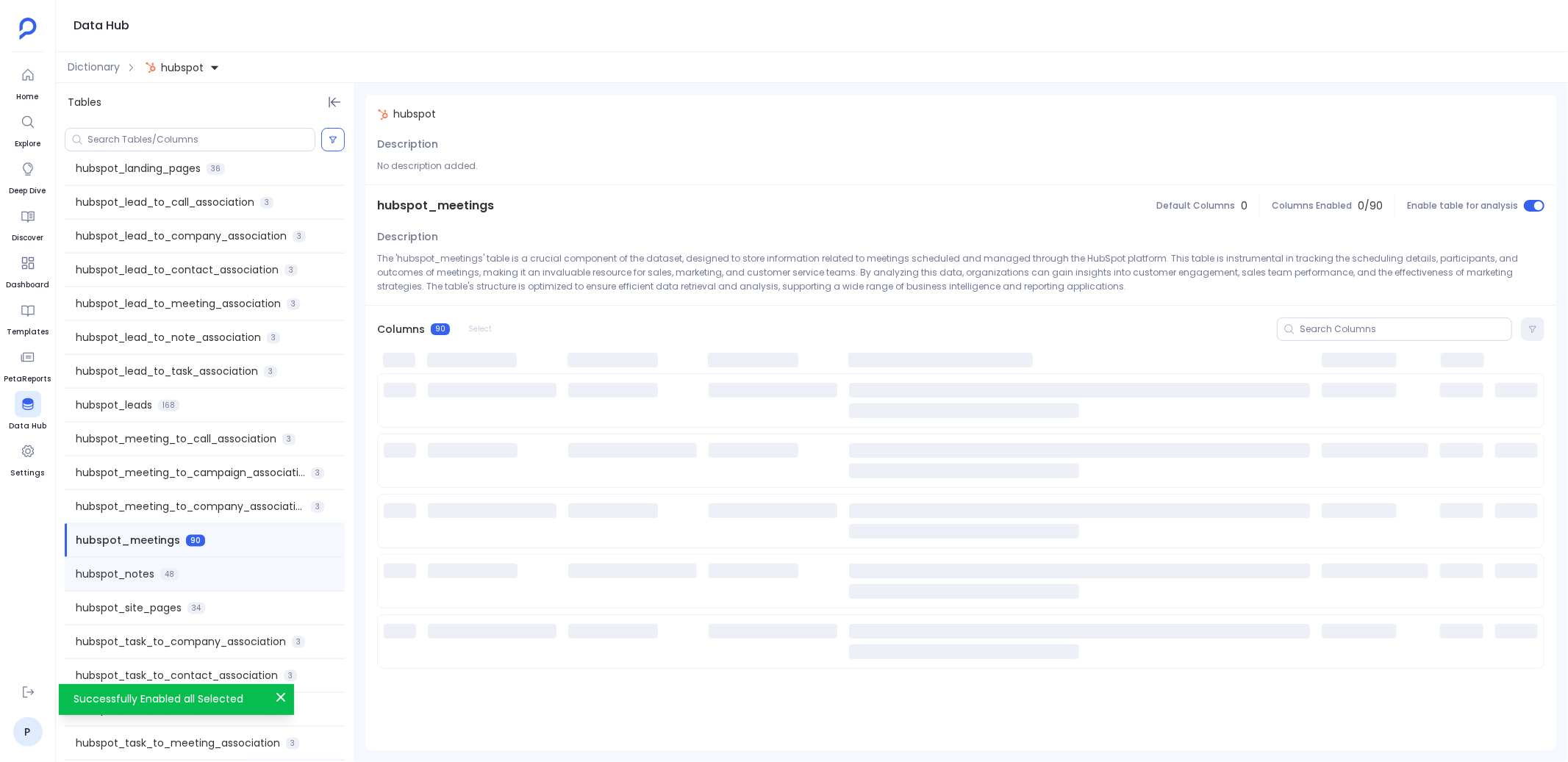
click at [262, 580] on div "hubspot_notes 48" at bounding box center [205, 574] width 280 height 33
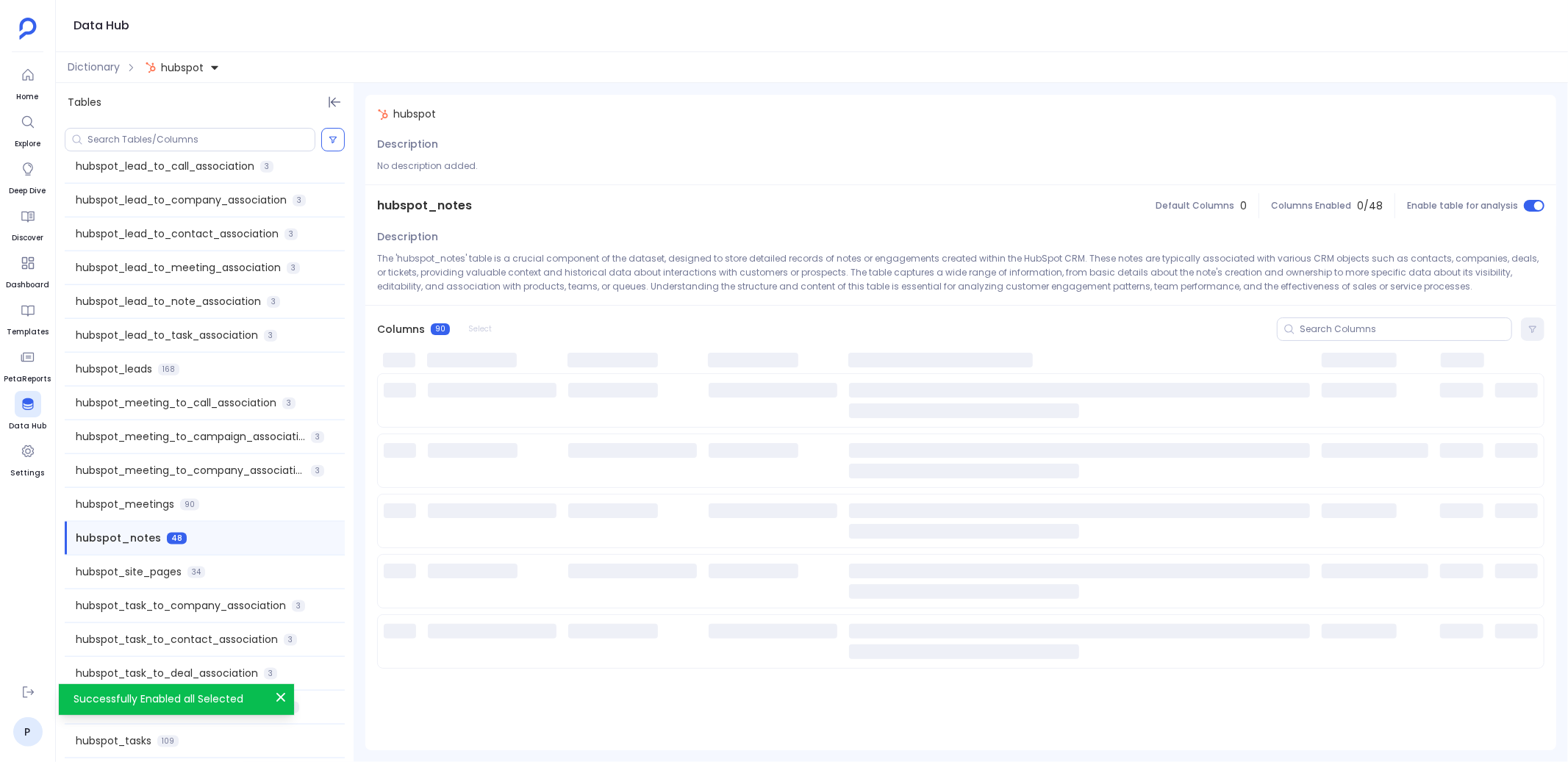
scroll to position [1466, 0]
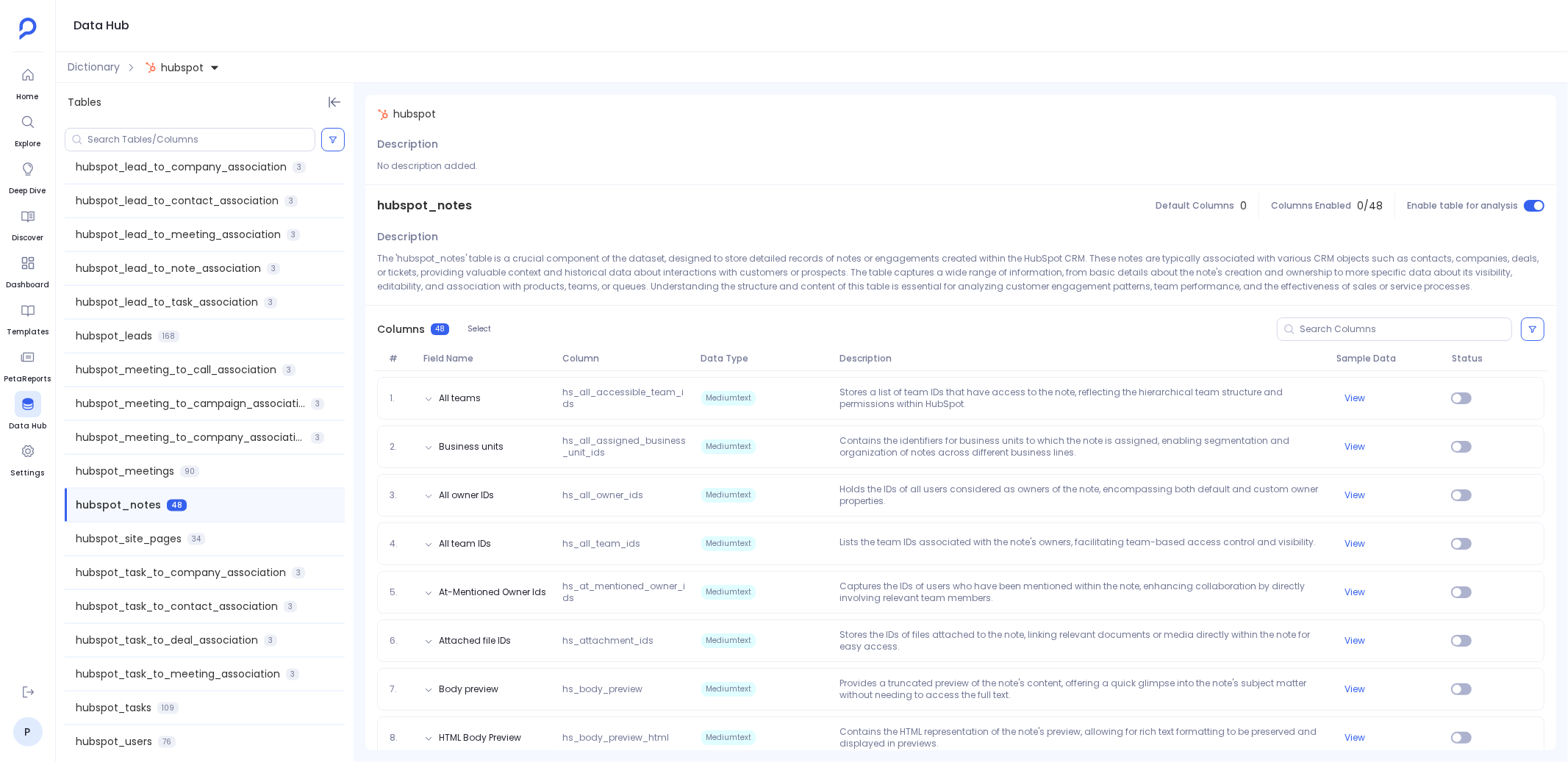
click at [399, 352] on div "Columns 48 Select" at bounding box center [961, 329] width 1190 height 47
click at [1066, 325] on span "Status" at bounding box center [1057, 329] width 26 height 9
click at [1065, 348] on label "Enable" at bounding box center [1092, 355] width 109 height 33
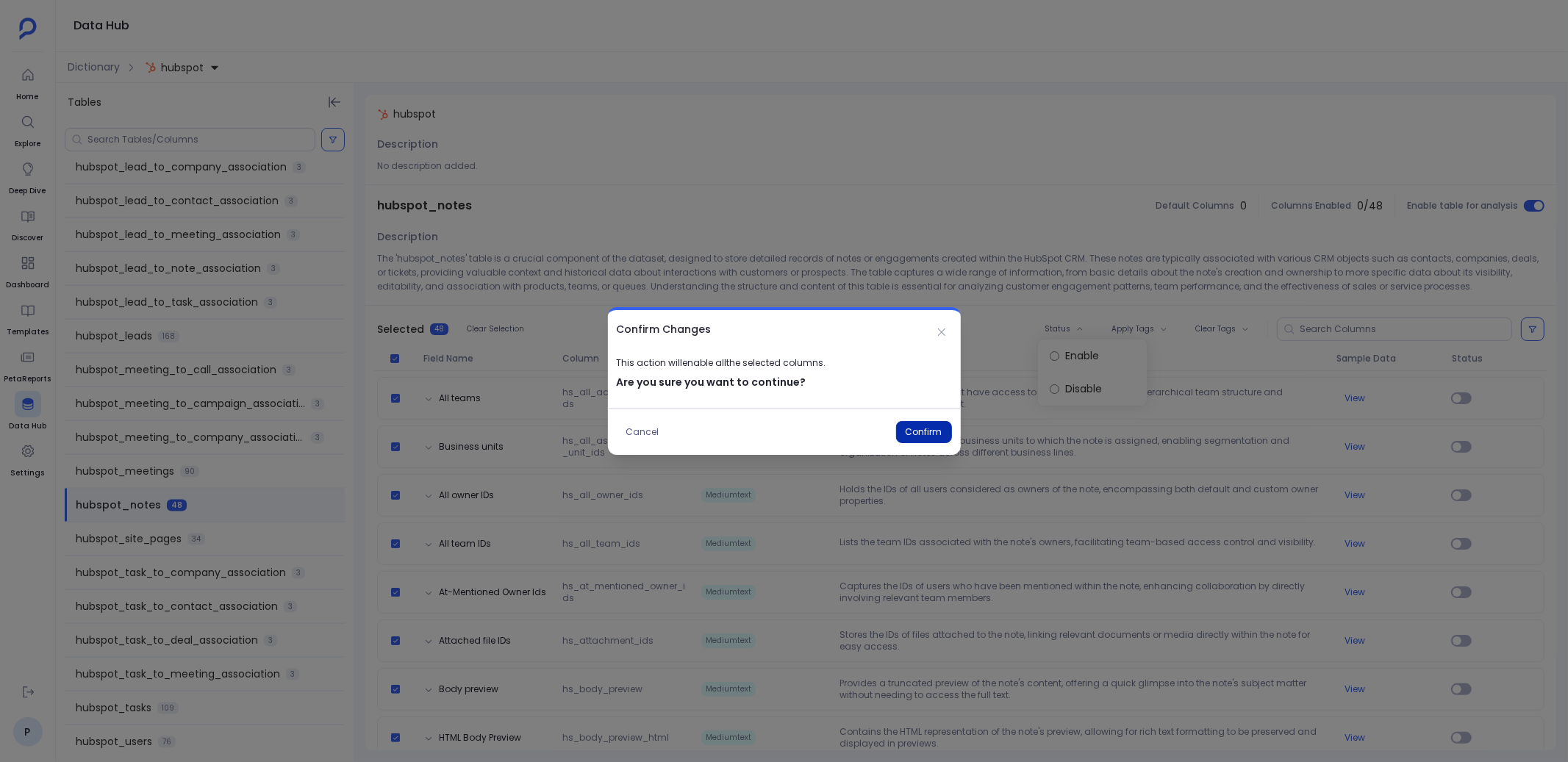
click at [928, 430] on button "Confirm" at bounding box center [923, 432] width 56 height 22
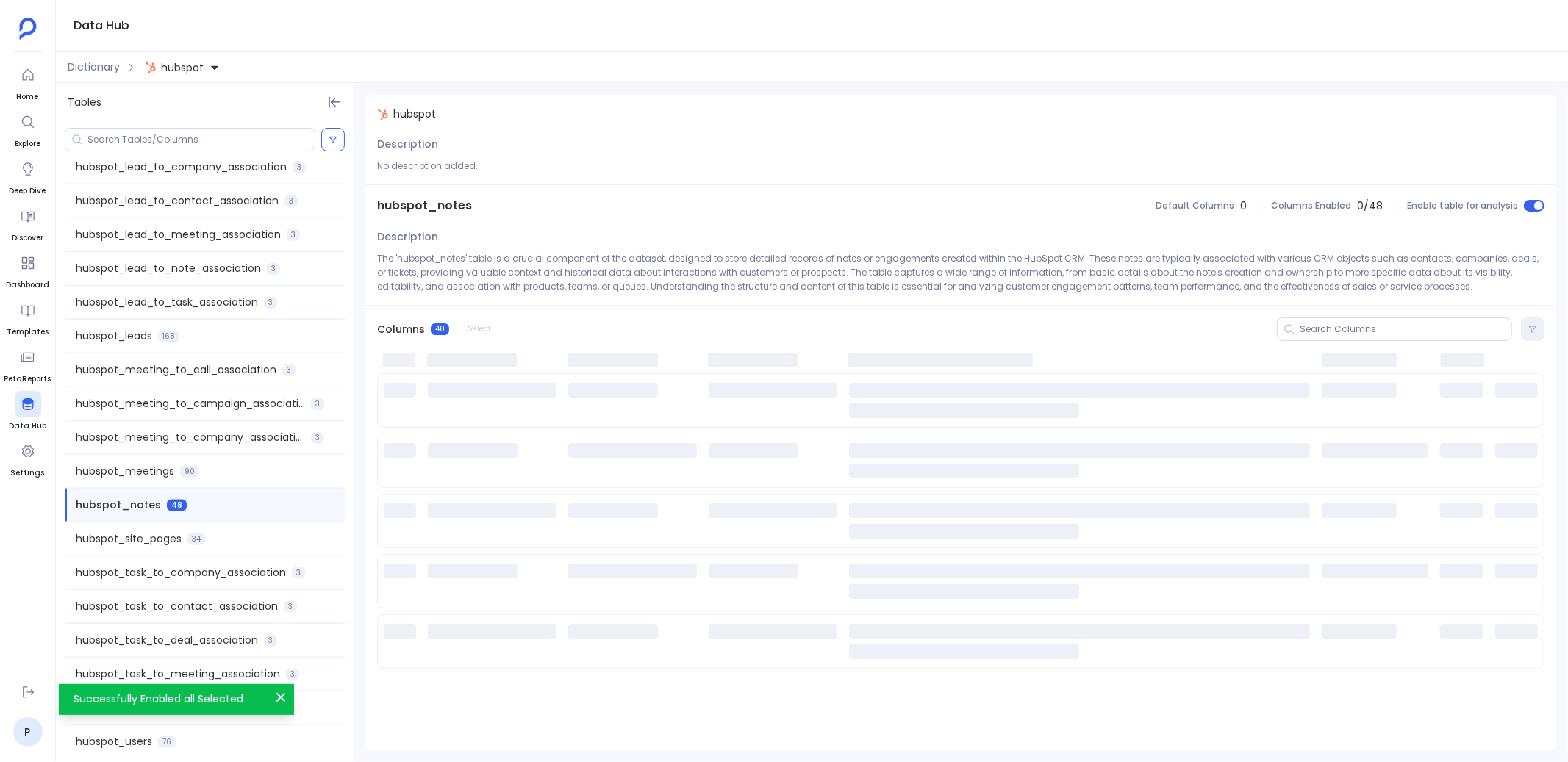
click at [261, 530] on div "hubspot_site_pages 34" at bounding box center [205, 539] width 280 height 33
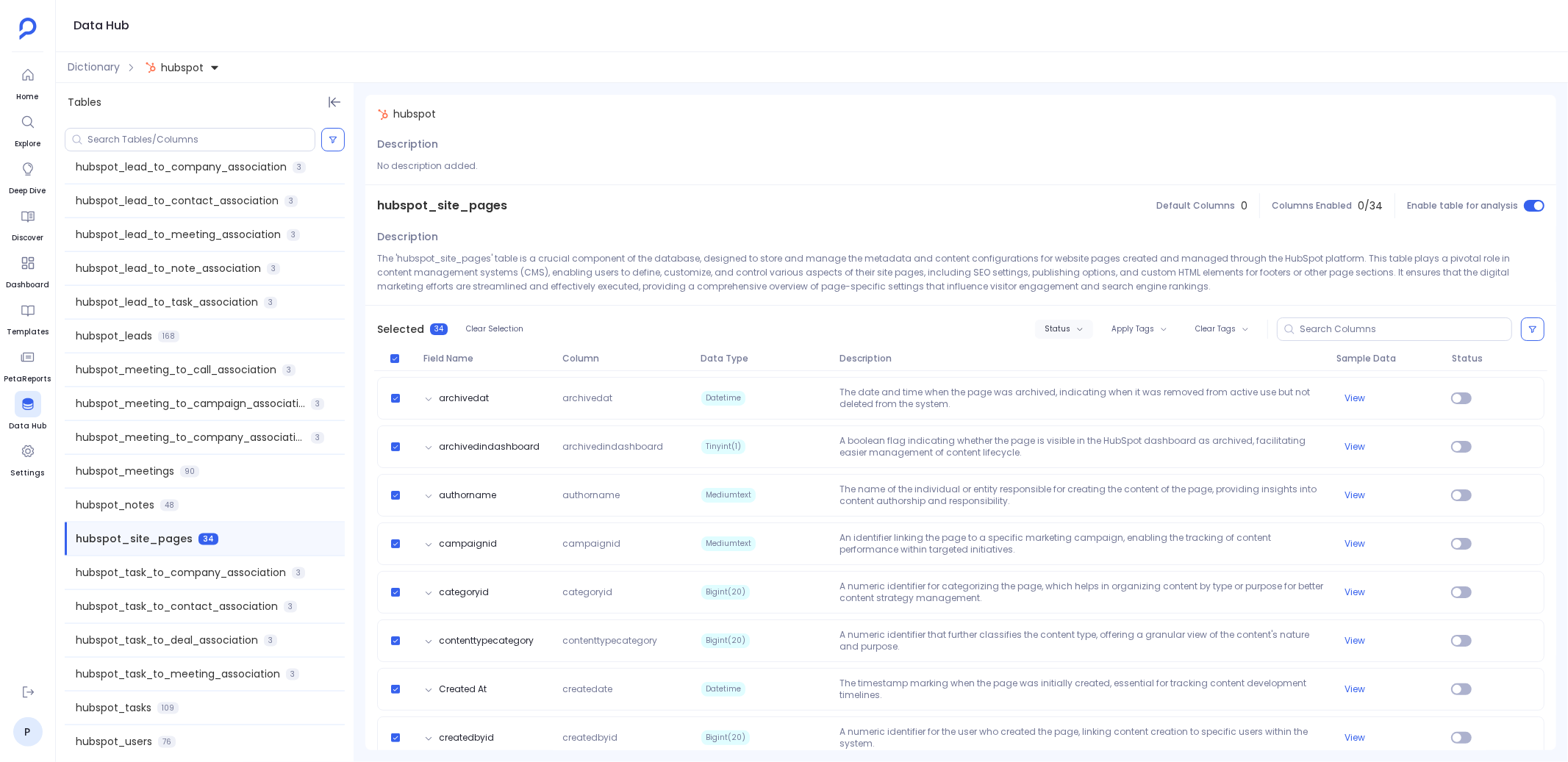
click at [1068, 329] on span "Status" at bounding box center [1057, 329] width 26 height 9
click at [1073, 353] on label "Enable" at bounding box center [1092, 355] width 109 height 33
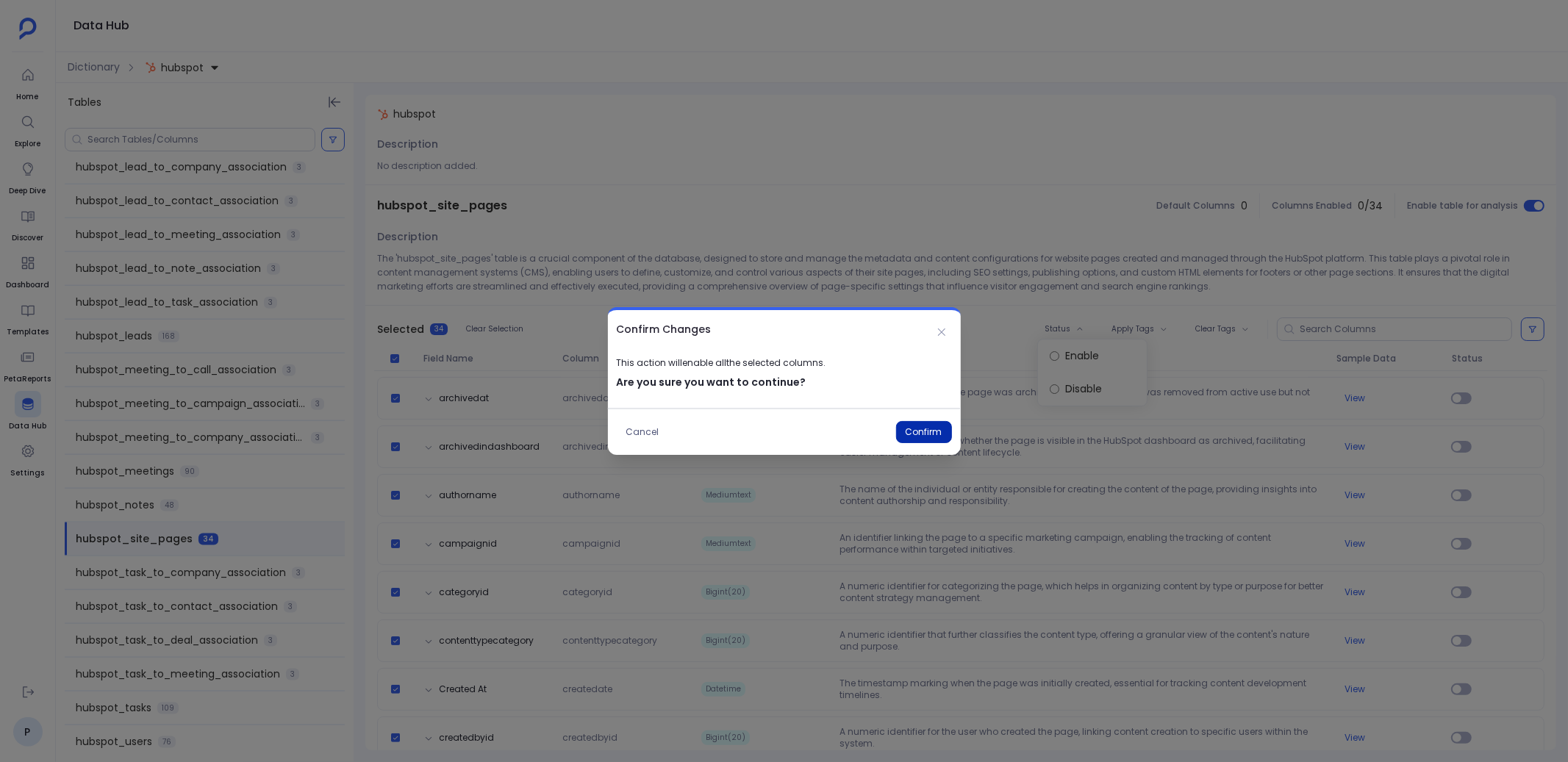
click at [918, 430] on button "Confirm" at bounding box center [923, 432] width 56 height 22
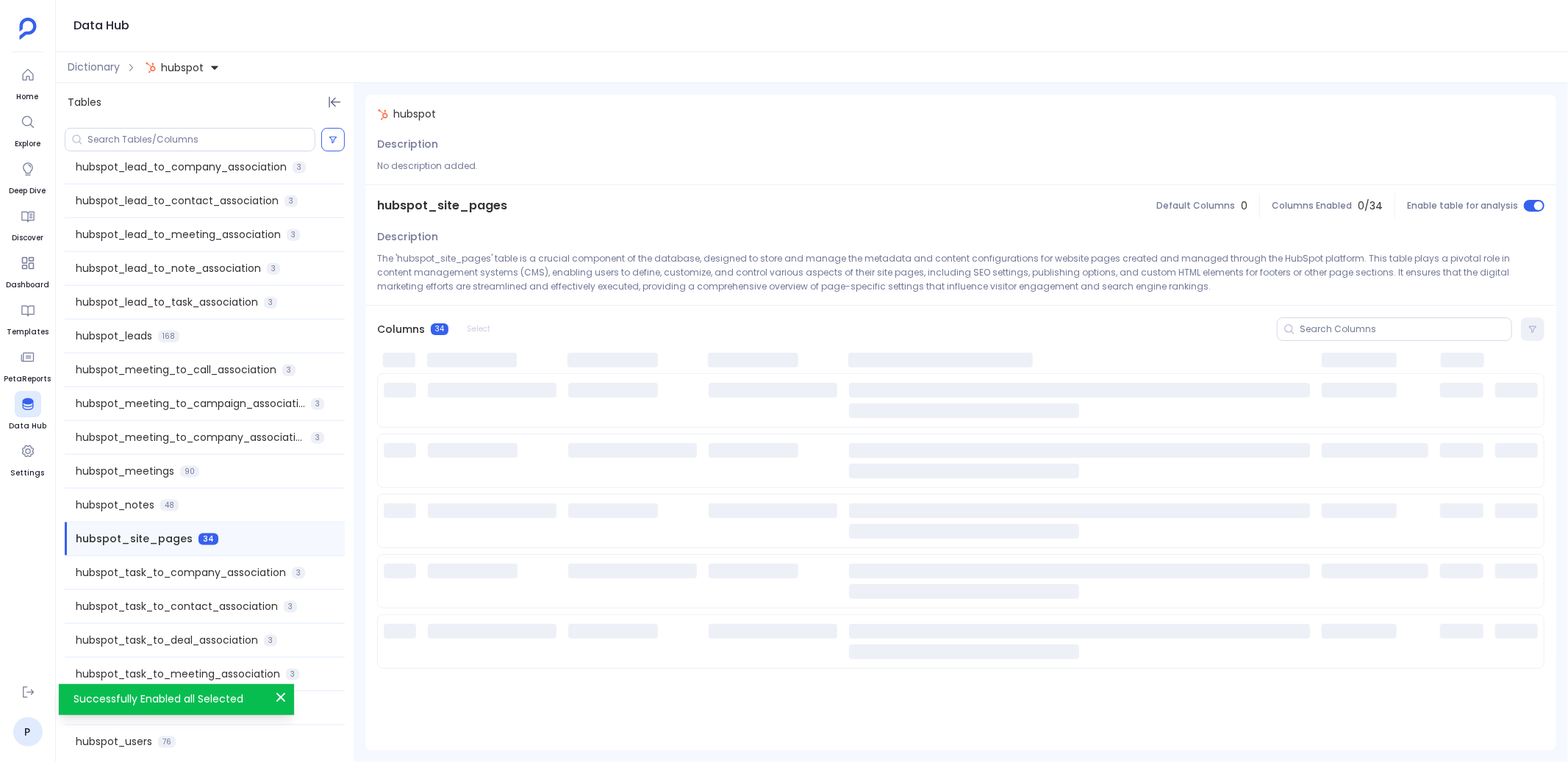
click at [241, 576] on span "hubspot_task_to_company_association" at bounding box center [180, 572] width 210 height 15
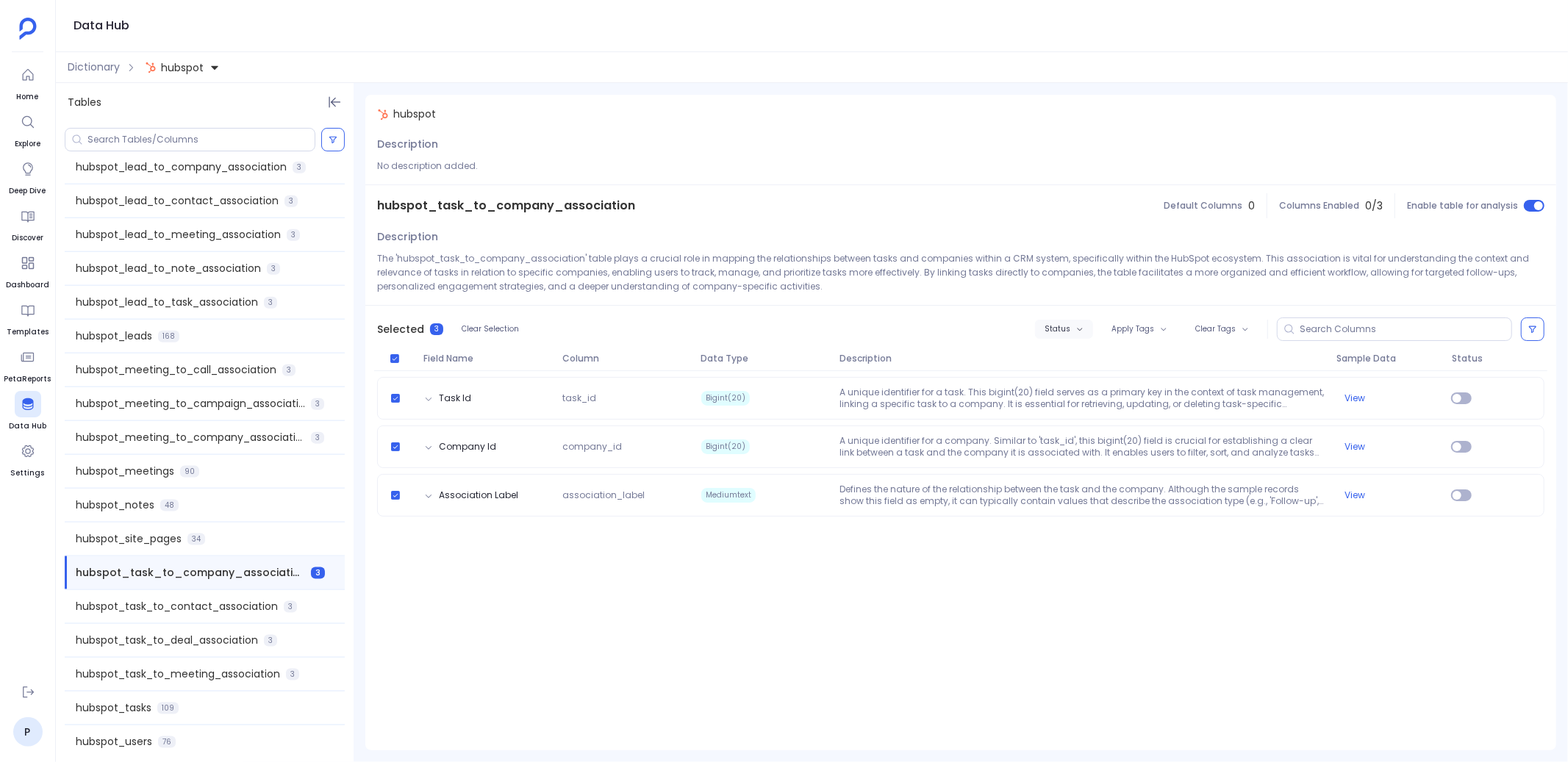
click at [1058, 329] on span "Status" at bounding box center [1057, 329] width 26 height 9
click at [1084, 359] on label "Enable" at bounding box center [1096, 355] width 109 height 33
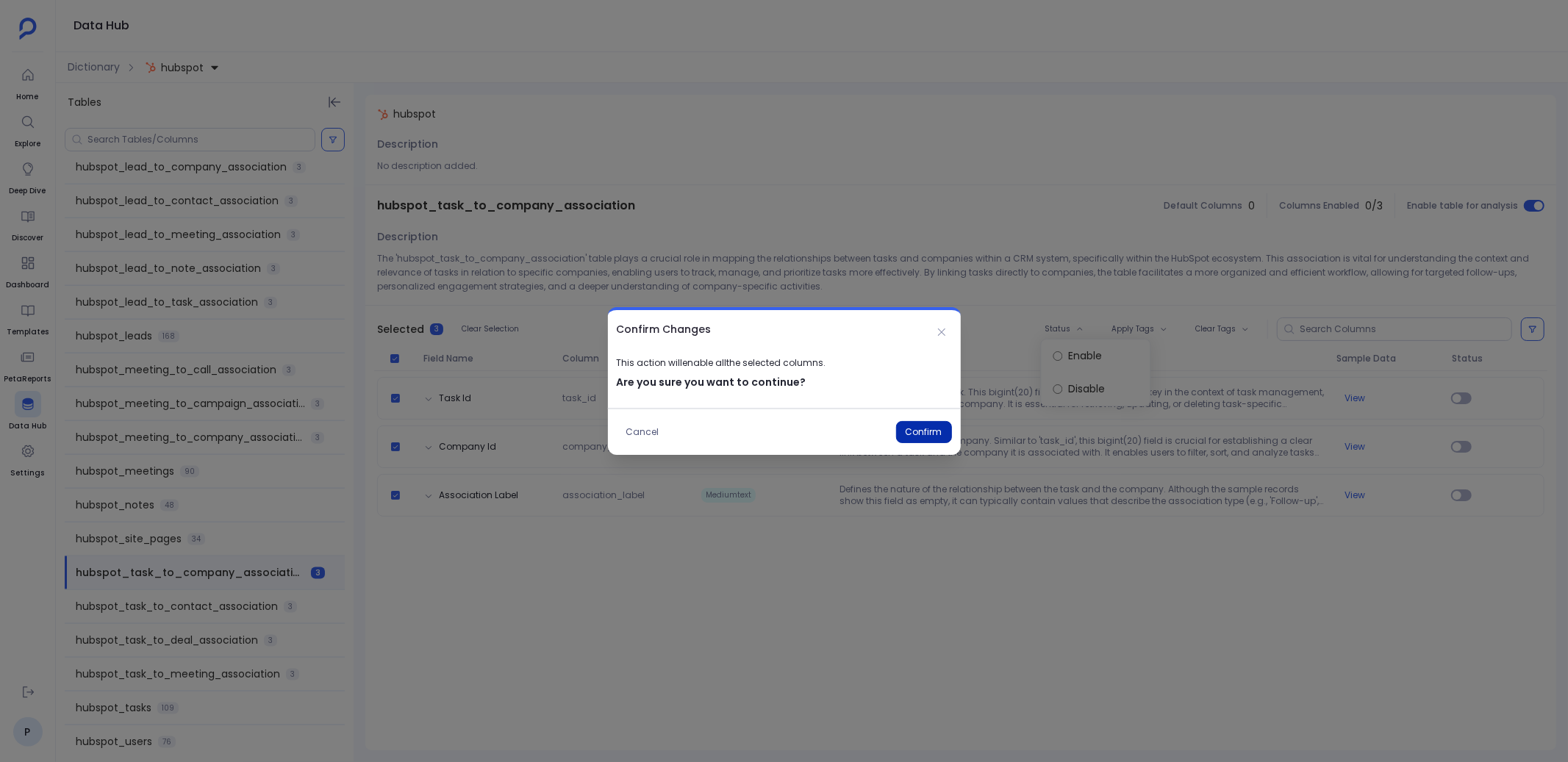
click at [906, 431] on button "Confirm" at bounding box center [923, 432] width 56 height 22
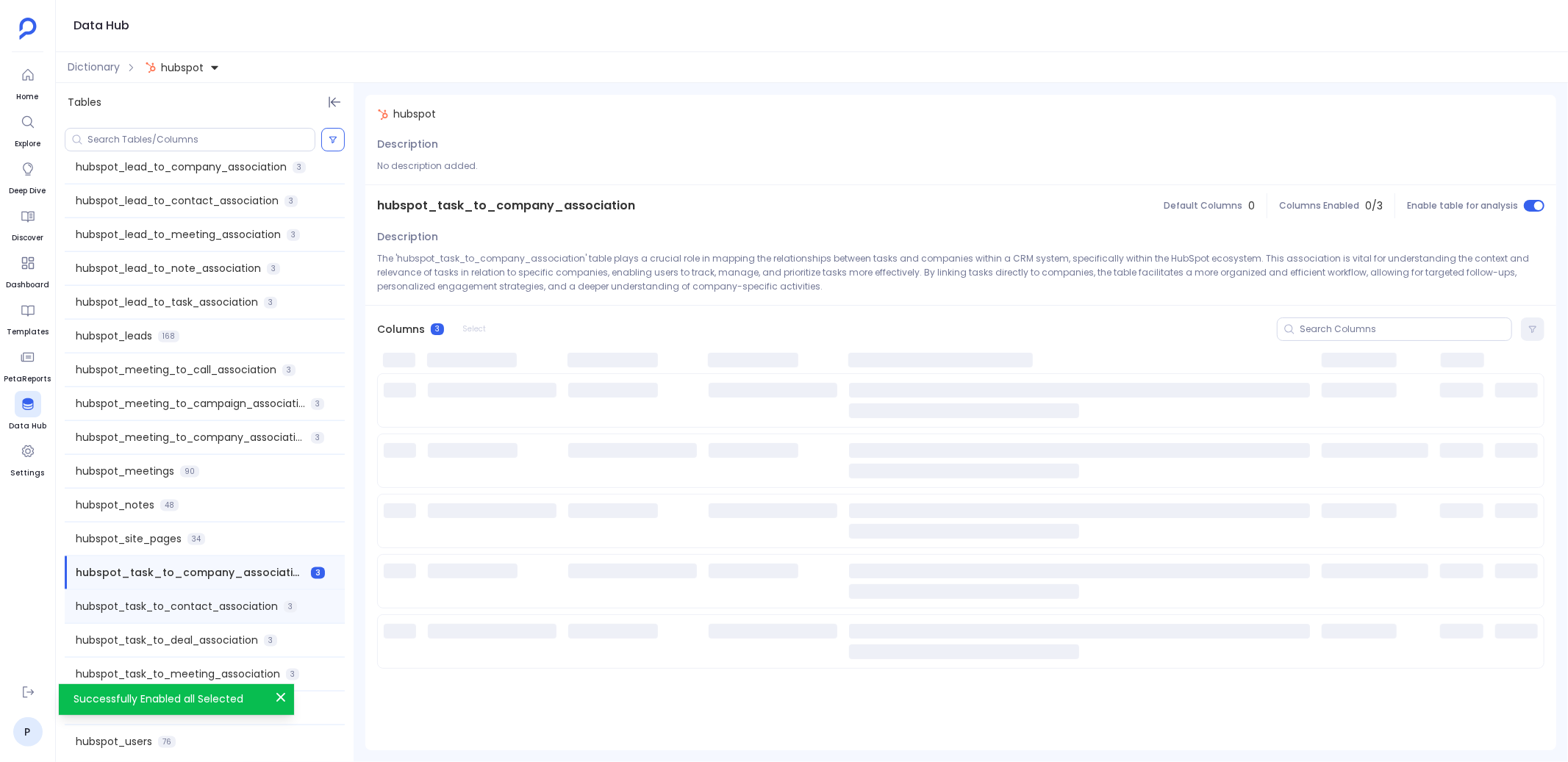
click at [252, 601] on span "hubspot_task_to_contact_association" at bounding box center [176, 606] width 202 height 15
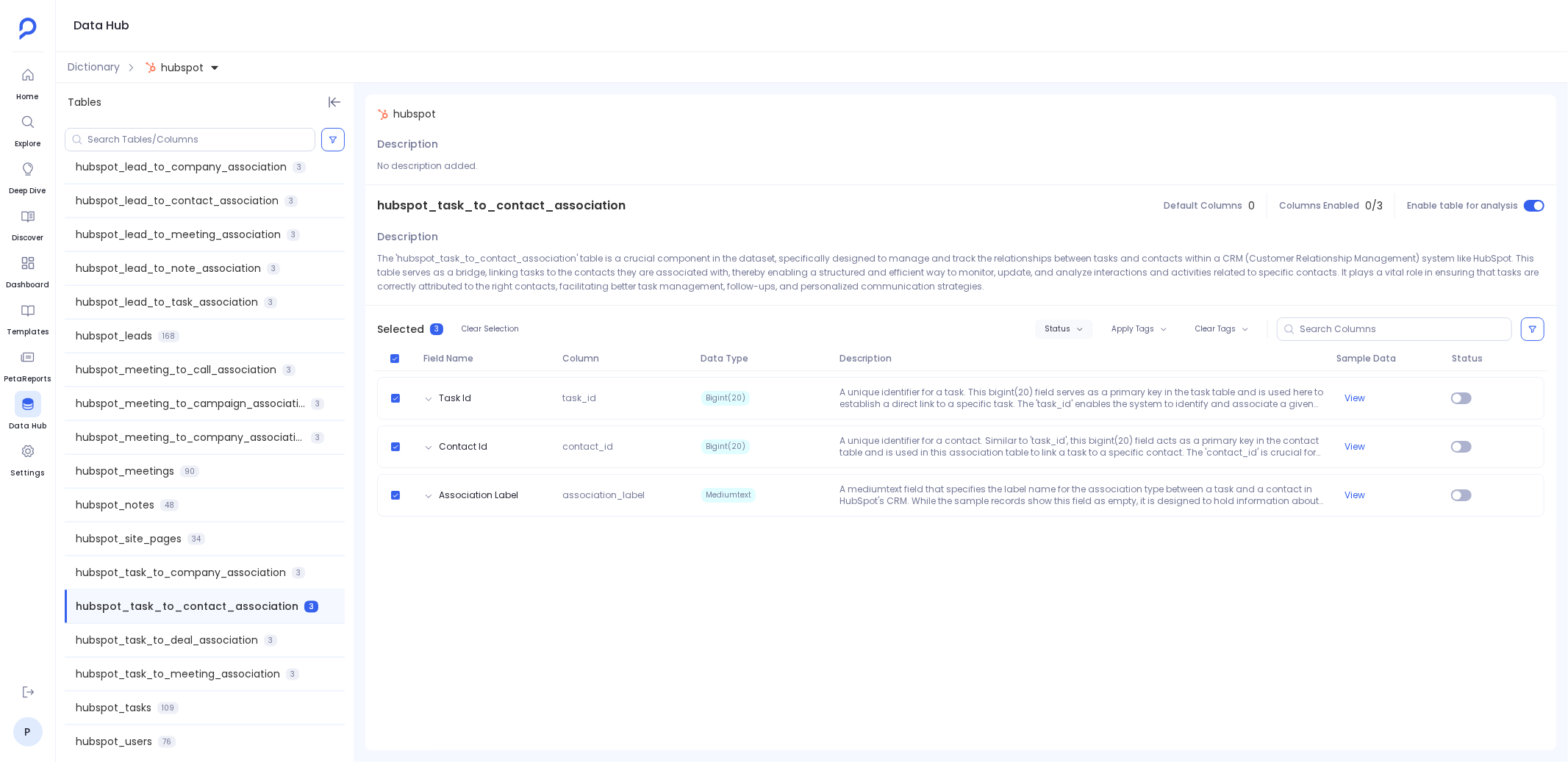
click at [1056, 328] on span "Status" at bounding box center [1057, 329] width 26 height 9
click at [1069, 355] on label "Enable" at bounding box center [1096, 355] width 109 height 33
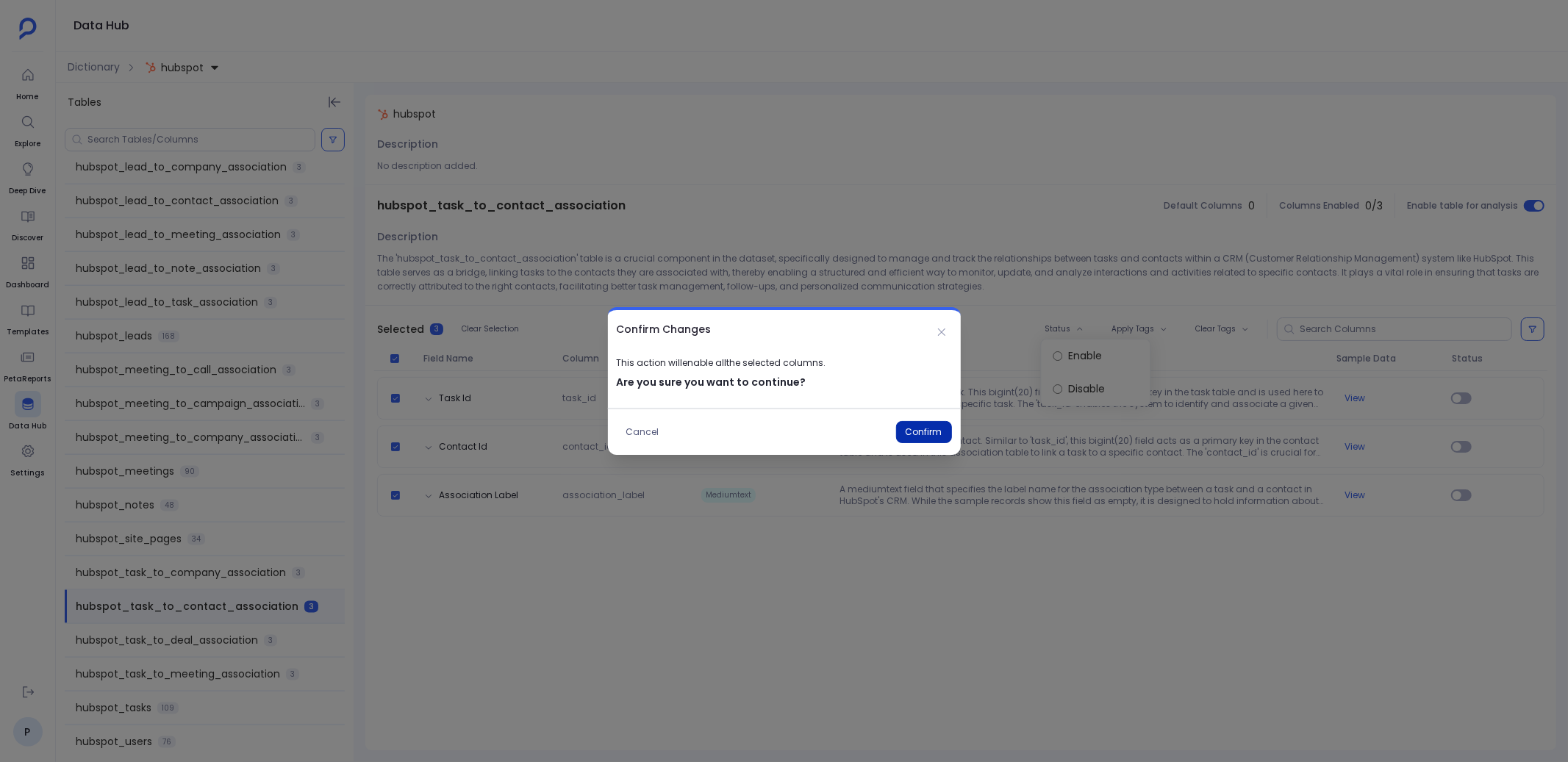
click at [911, 428] on button "Confirm" at bounding box center [923, 432] width 56 height 22
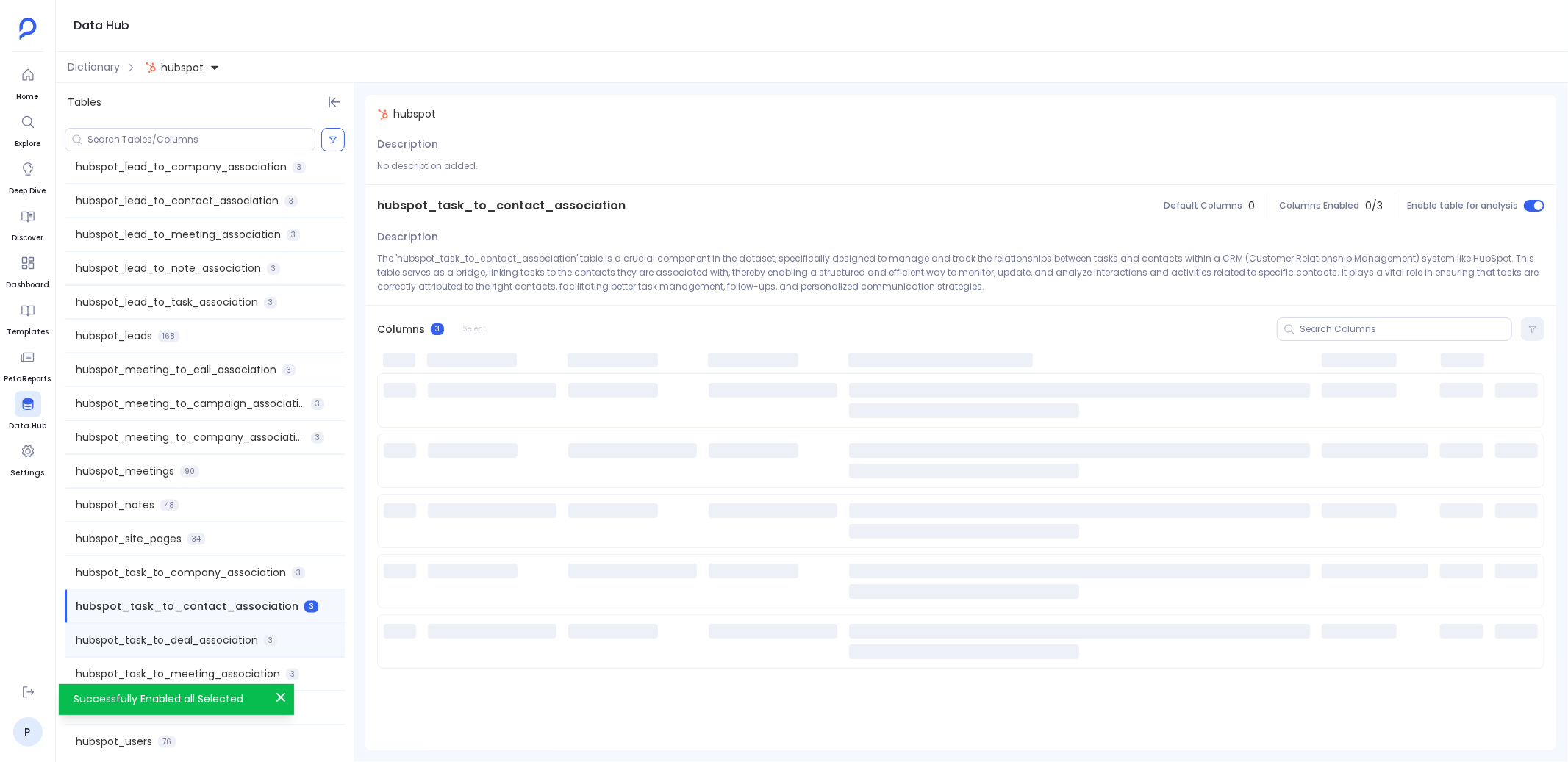
click at [275, 635] on span "3" at bounding box center [270, 640] width 13 height 11
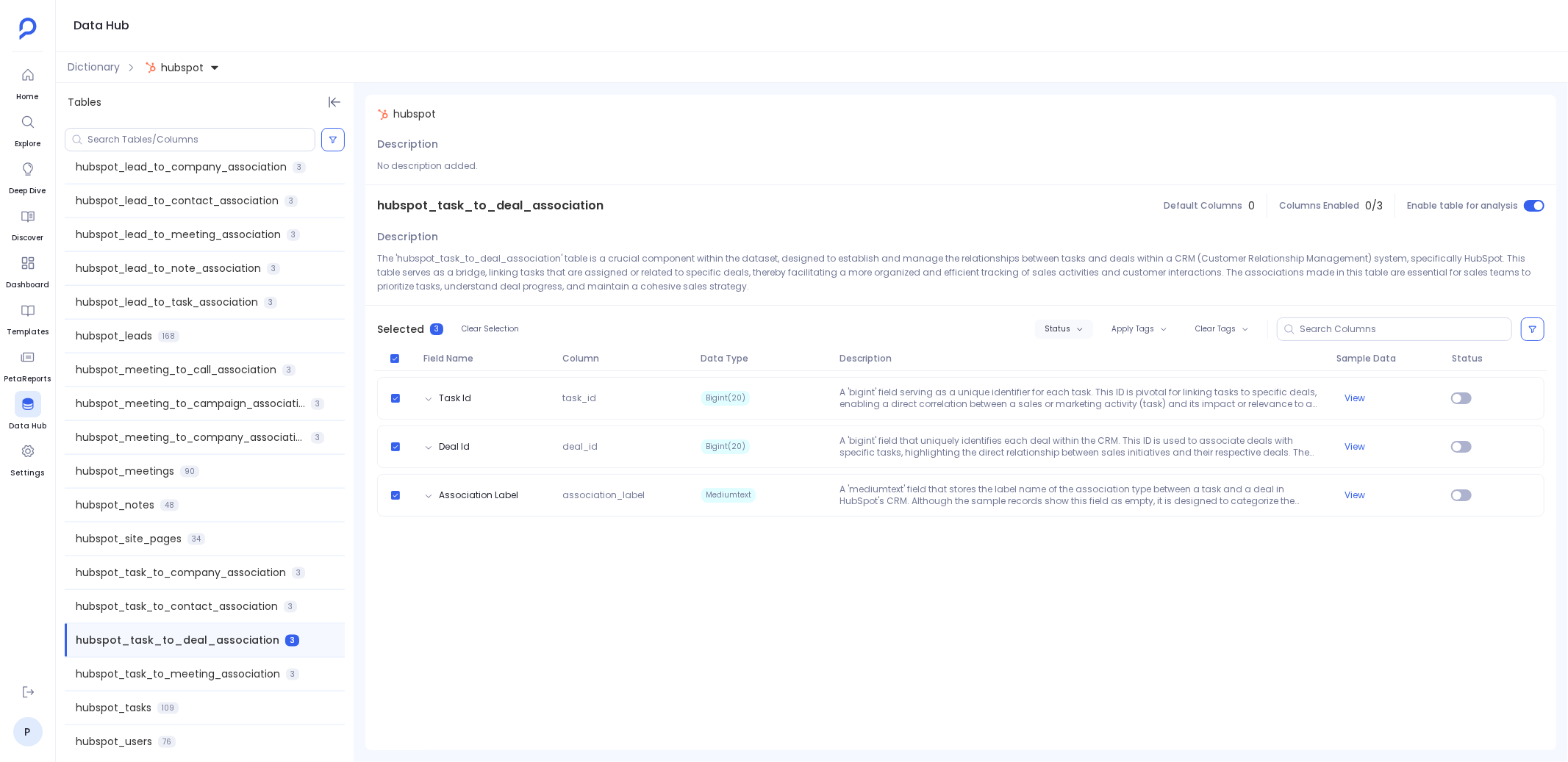
click at [1066, 328] on span "Status" at bounding box center [1057, 329] width 26 height 9
click at [1081, 355] on label "Enable" at bounding box center [1096, 355] width 109 height 33
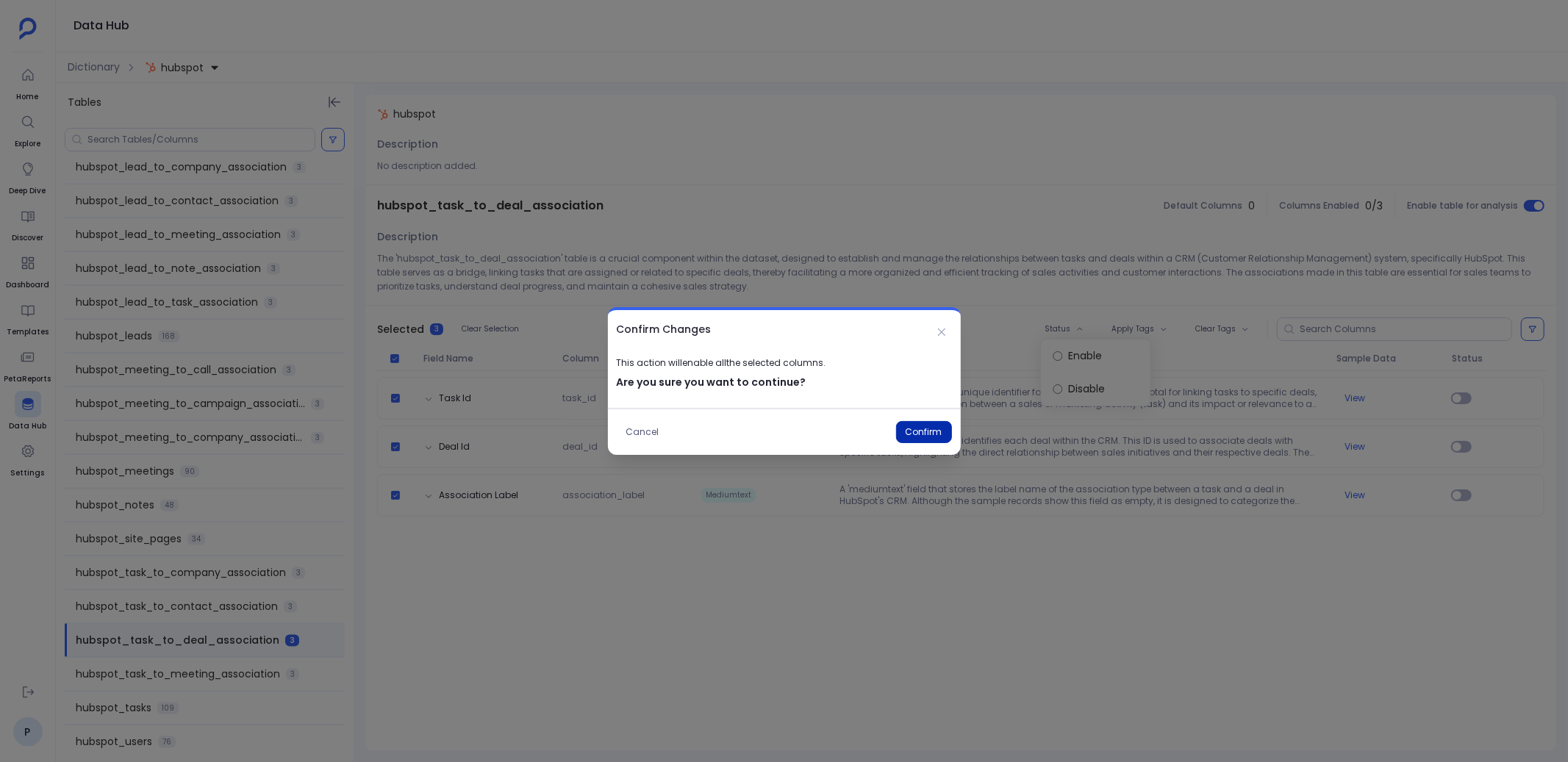
click at [915, 432] on button "Confirm" at bounding box center [923, 432] width 56 height 22
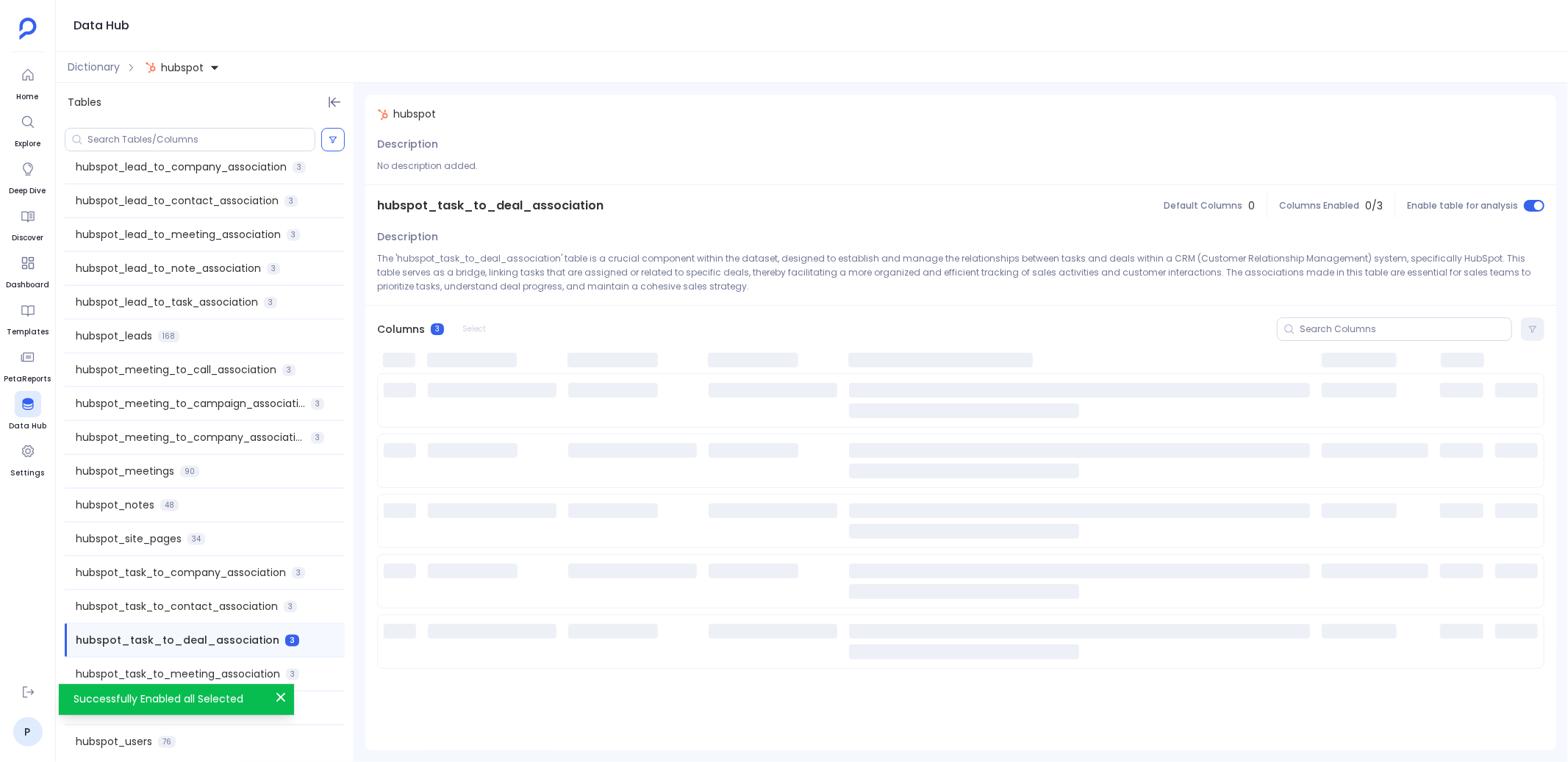
click at [254, 666] on span "hubspot_task_to_meeting_association" at bounding box center [178, 674] width 205 height 15
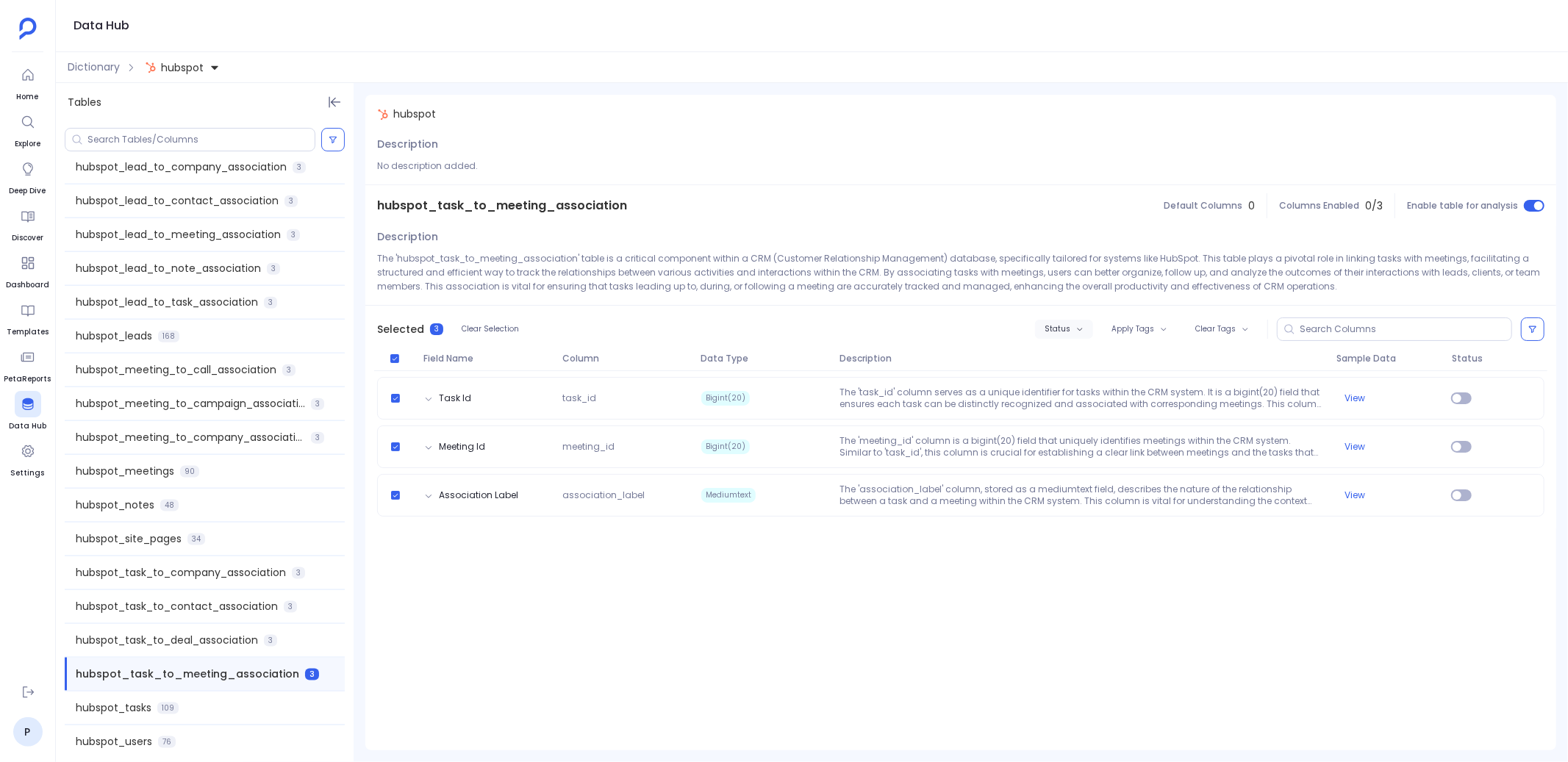
click at [1059, 325] on span "Status" at bounding box center [1057, 329] width 26 height 9
click at [1081, 355] on label "Enable" at bounding box center [1096, 355] width 109 height 33
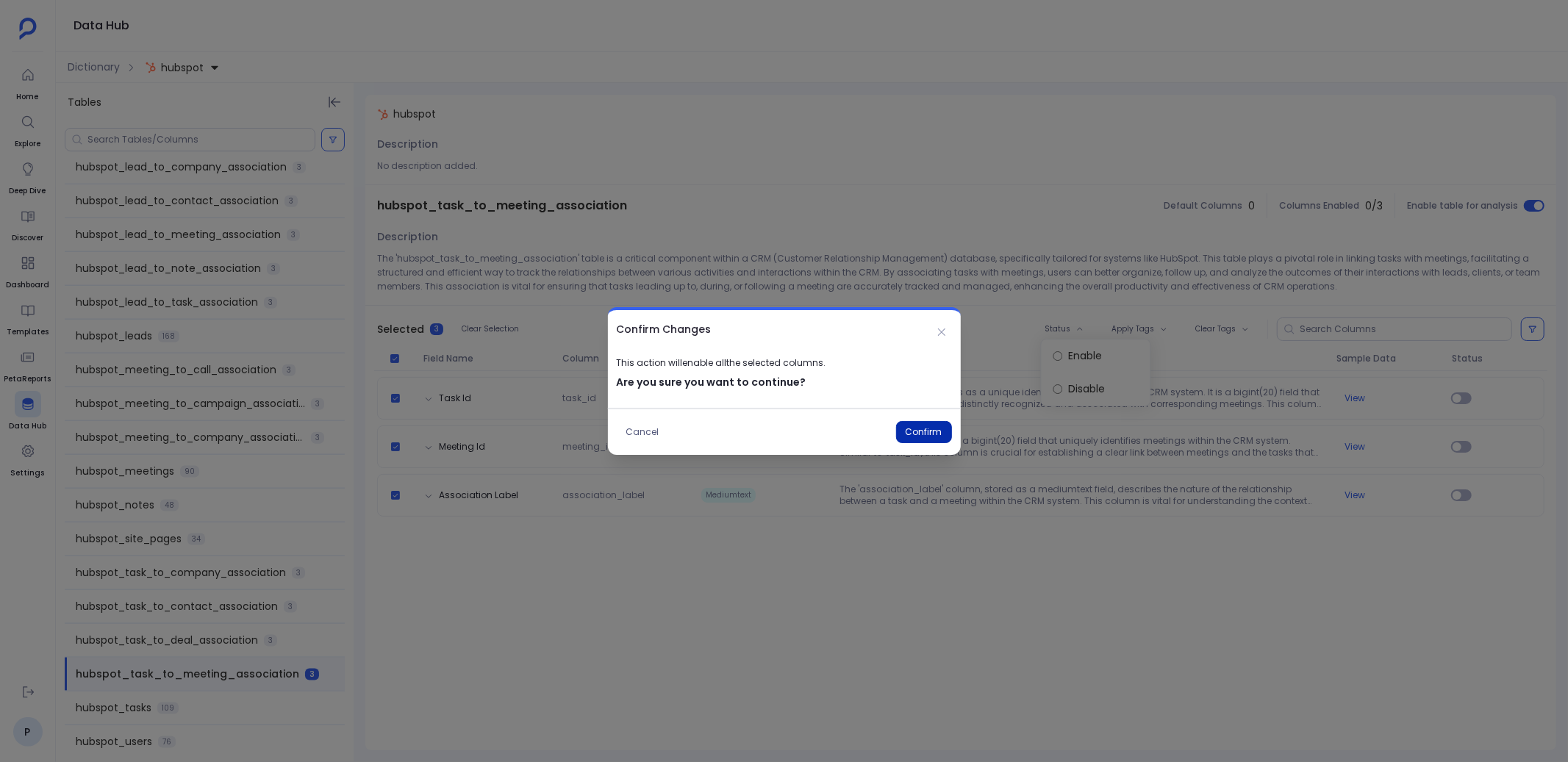
click at [932, 430] on button "Confirm" at bounding box center [923, 432] width 56 height 22
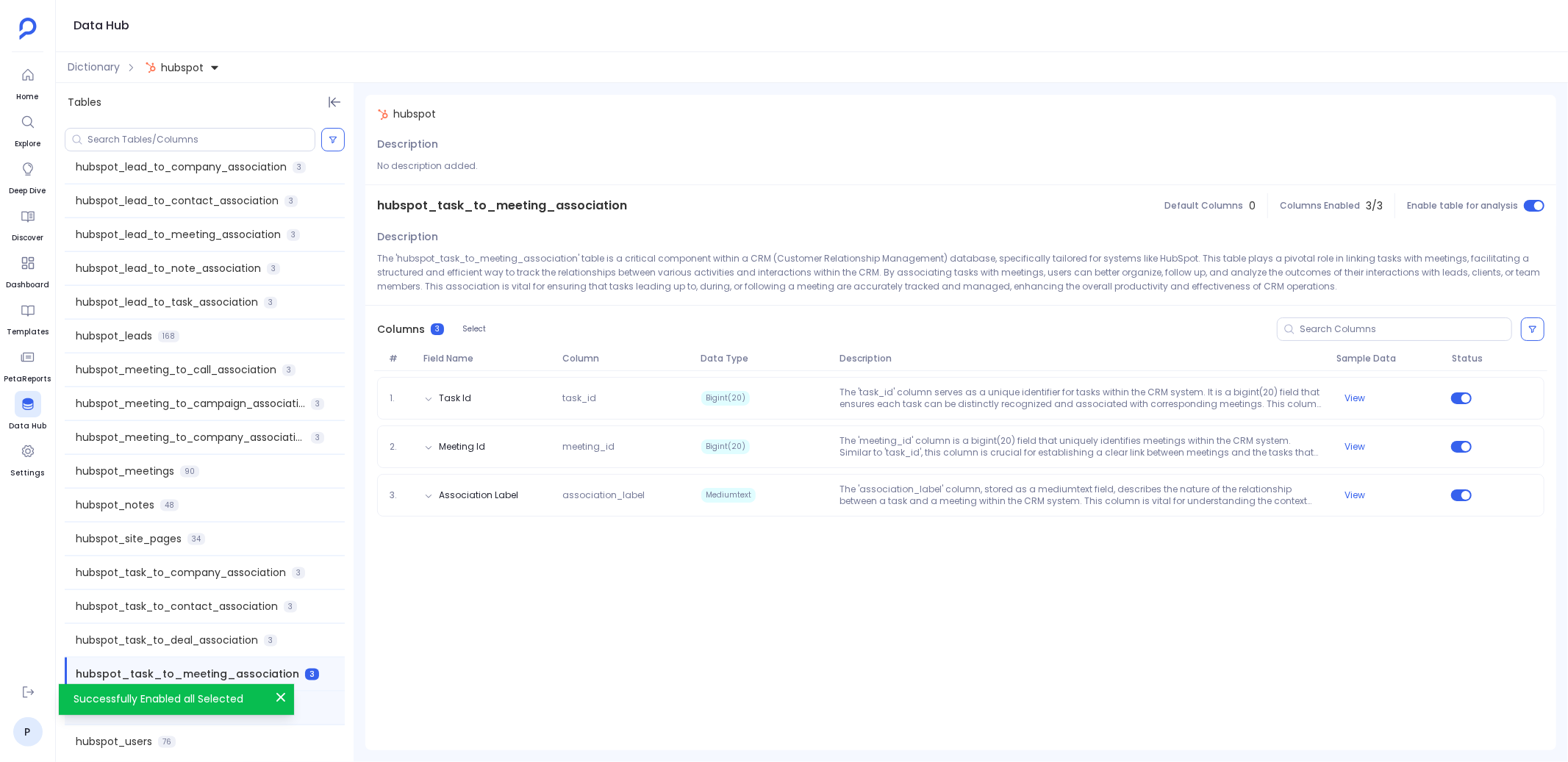
click at [316, 700] on div "hubspot_tasks 109" at bounding box center [205, 708] width 280 height 33
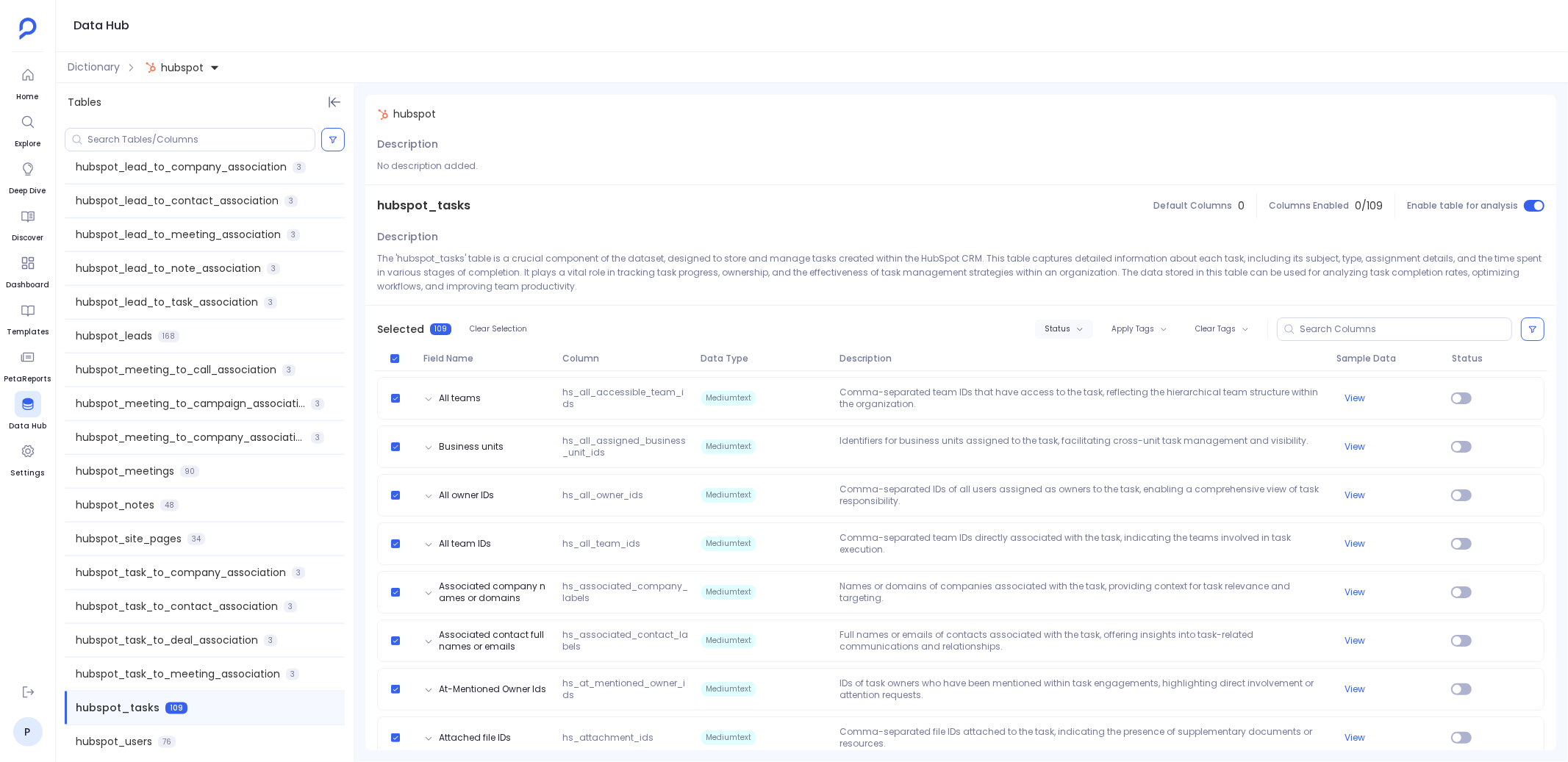
click at [1065, 331] on span "Status" at bounding box center [1057, 329] width 26 height 9
click at [1085, 354] on label "Enable" at bounding box center [1092, 355] width 109 height 33
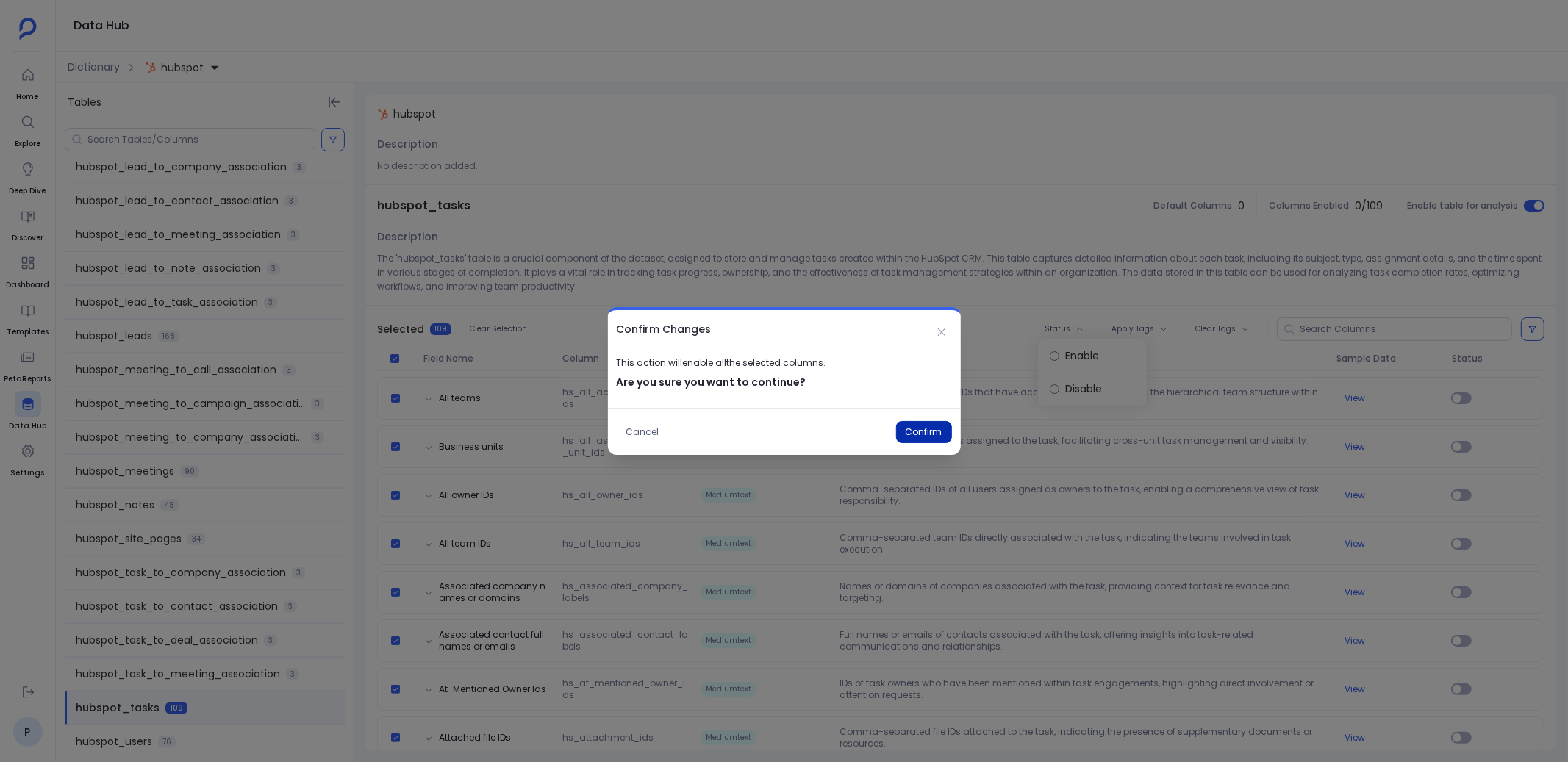
click at [916, 430] on button "Confirm" at bounding box center [923, 432] width 56 height 22
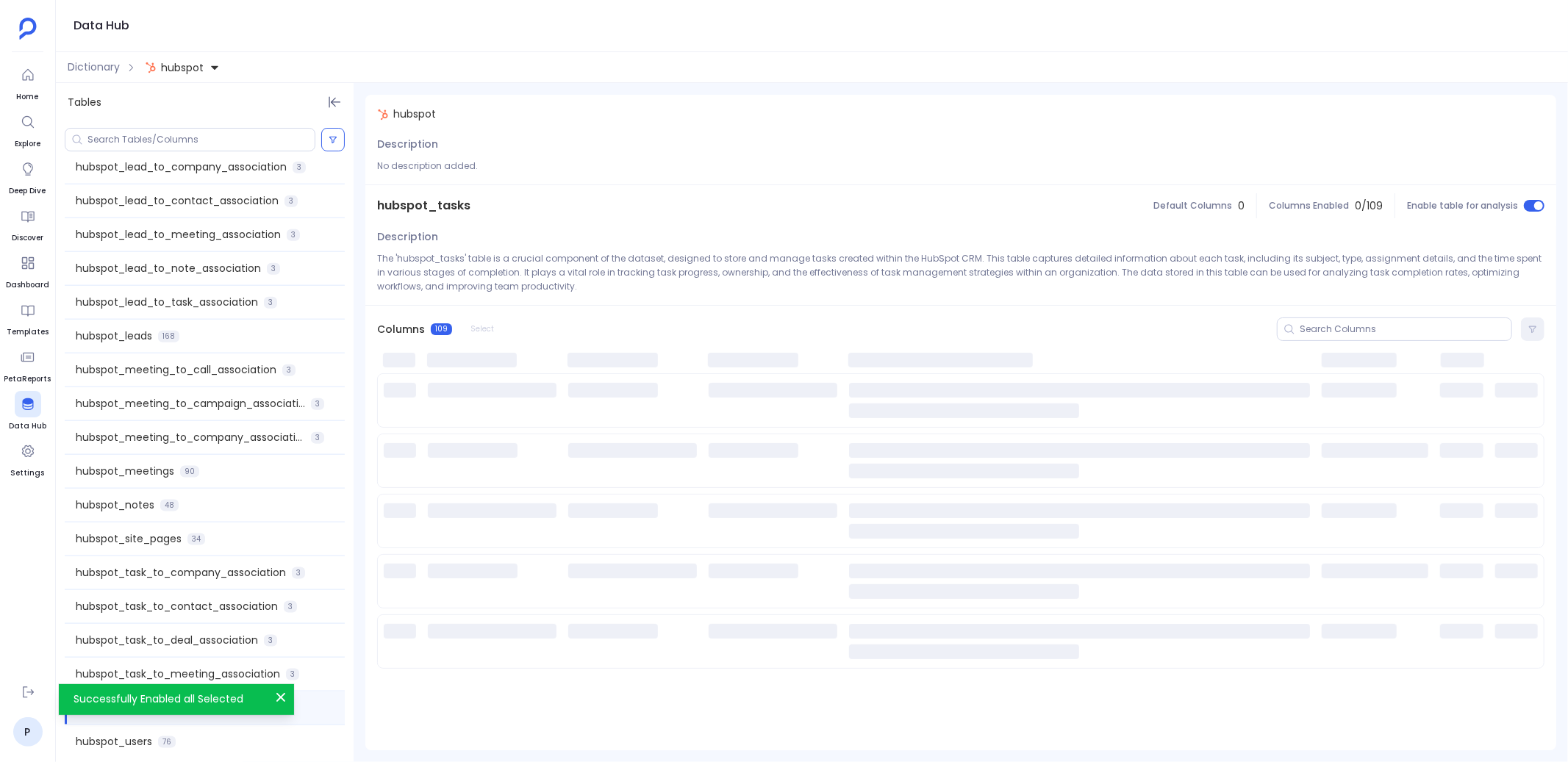
click at [254, 740] on div "hubspot_users 76" at bounding box center [205, 741] width 280 height 33
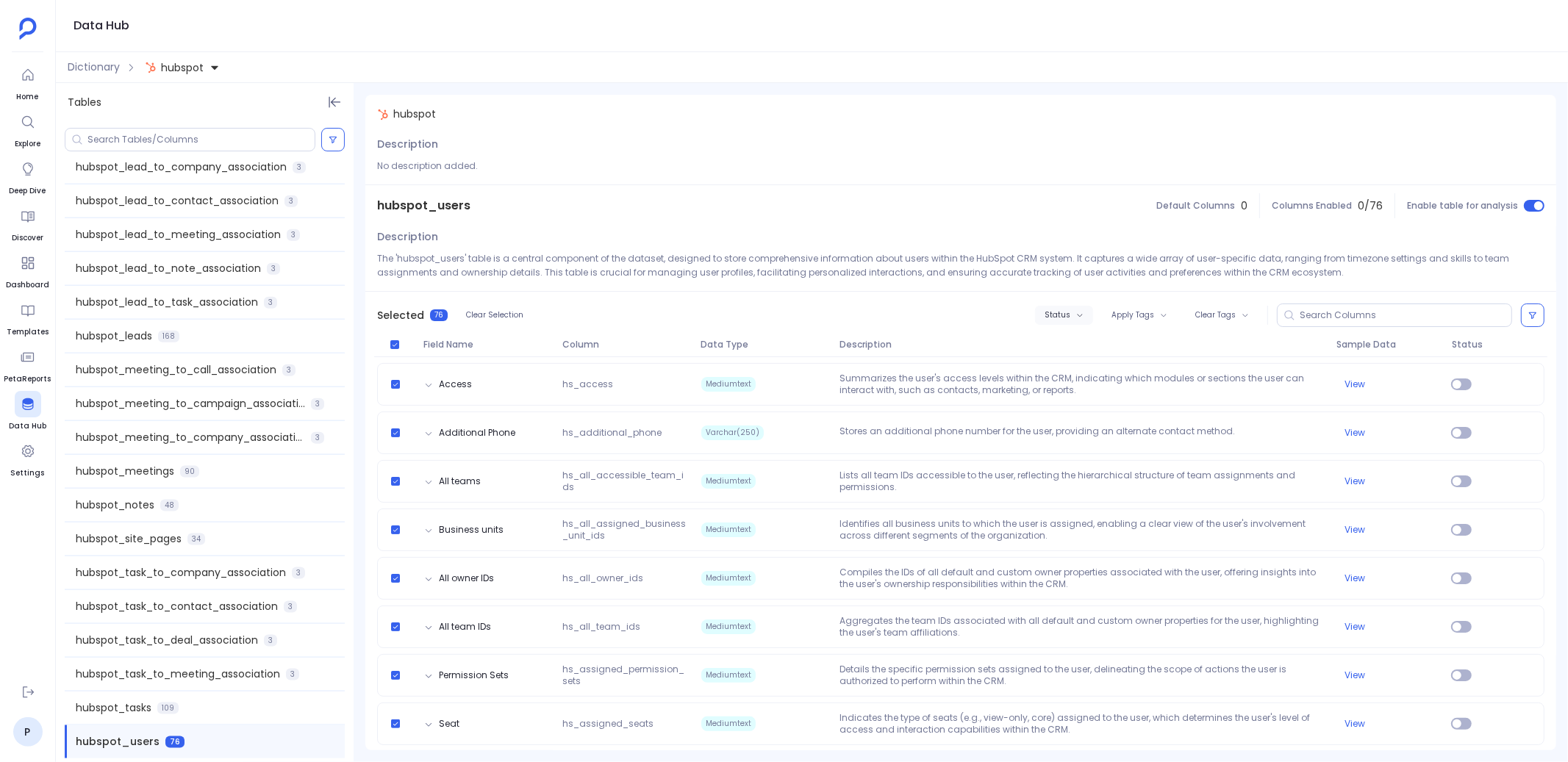
click at [1084, 321] on button "Status" at bounding box center [1065, 316] width 58 height 19
click at [1086, 345] on label "Enable" at bounding box center [1092, 342] width 109 height 33
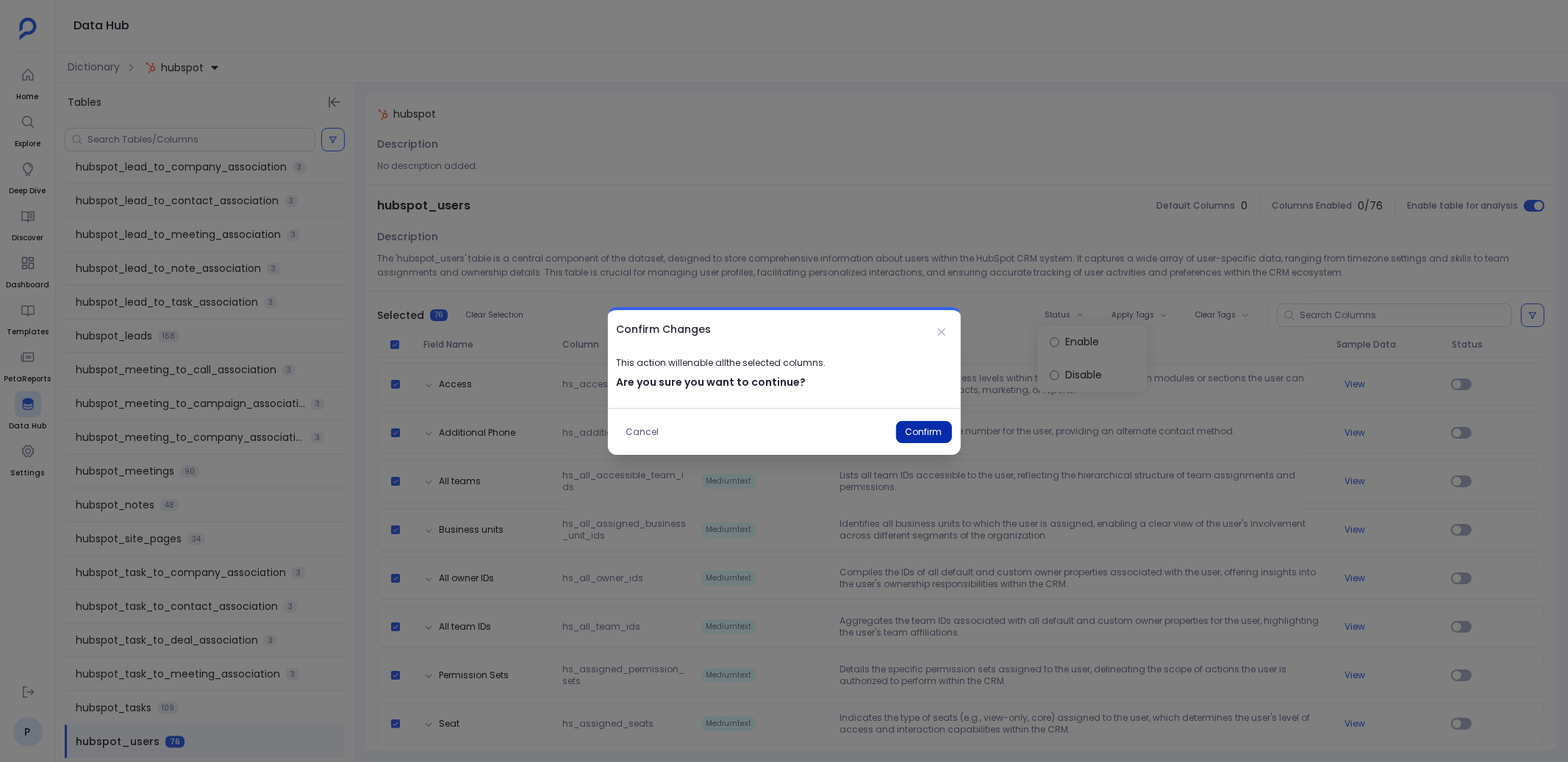
click at [927, 428] on button "Confirm" at bounding box center [923, 432] width 56 height 22
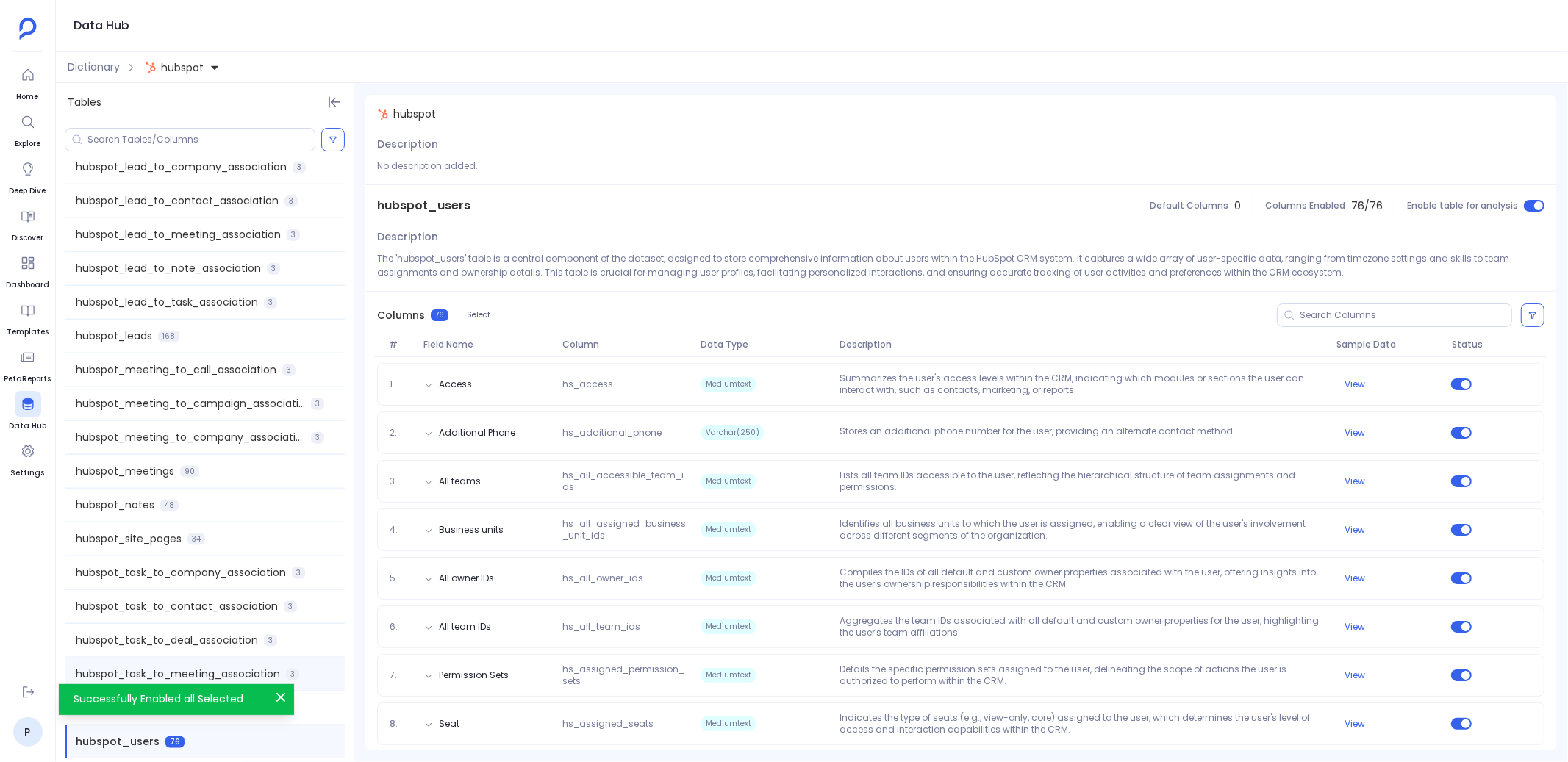
click at [296, 669] on span "3" at bounding box center [292, 674] width 13 height 11
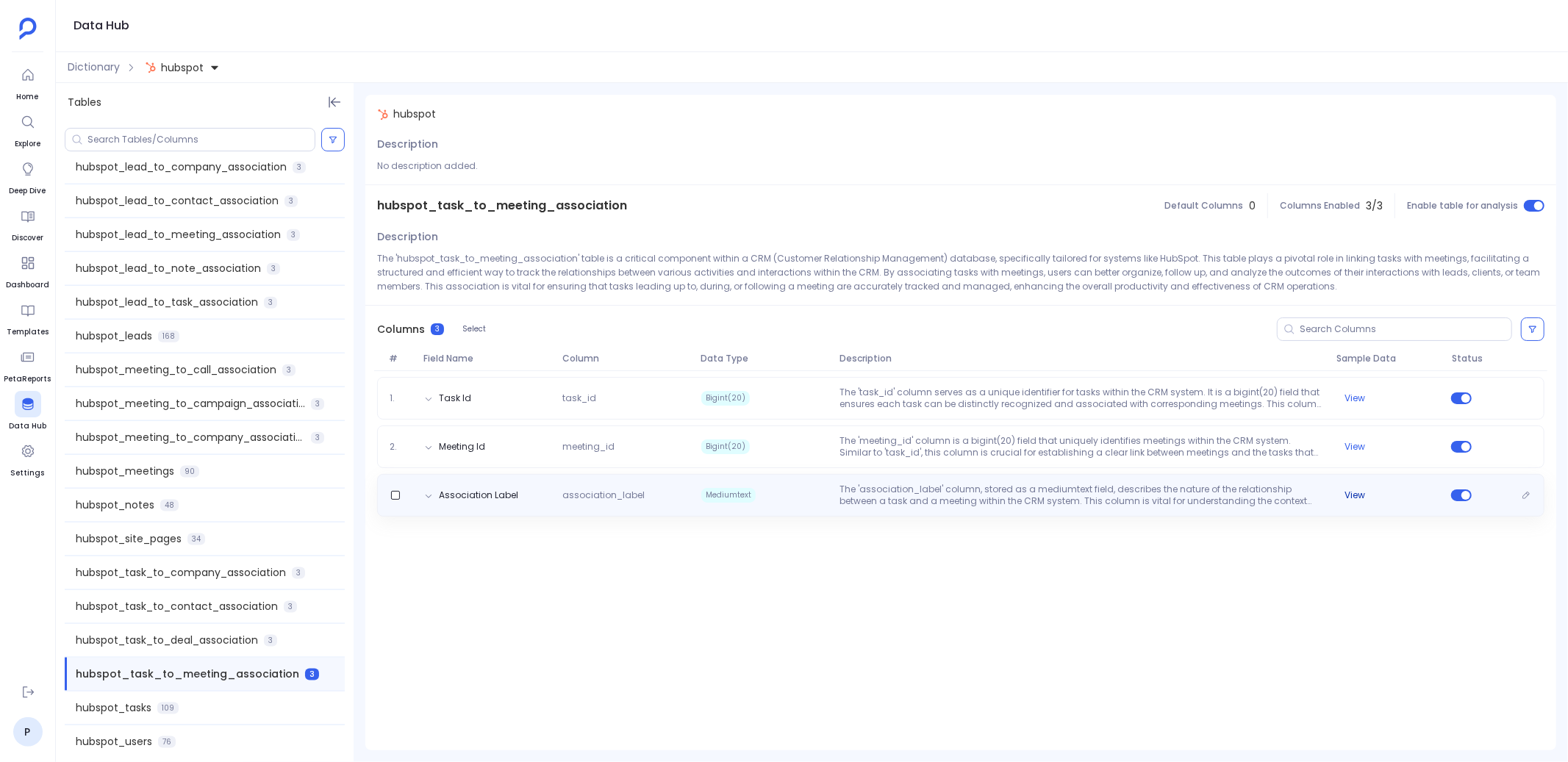
click at [1354, 497] on button "View" at bounding box center [1354, 495] width 20 height 11
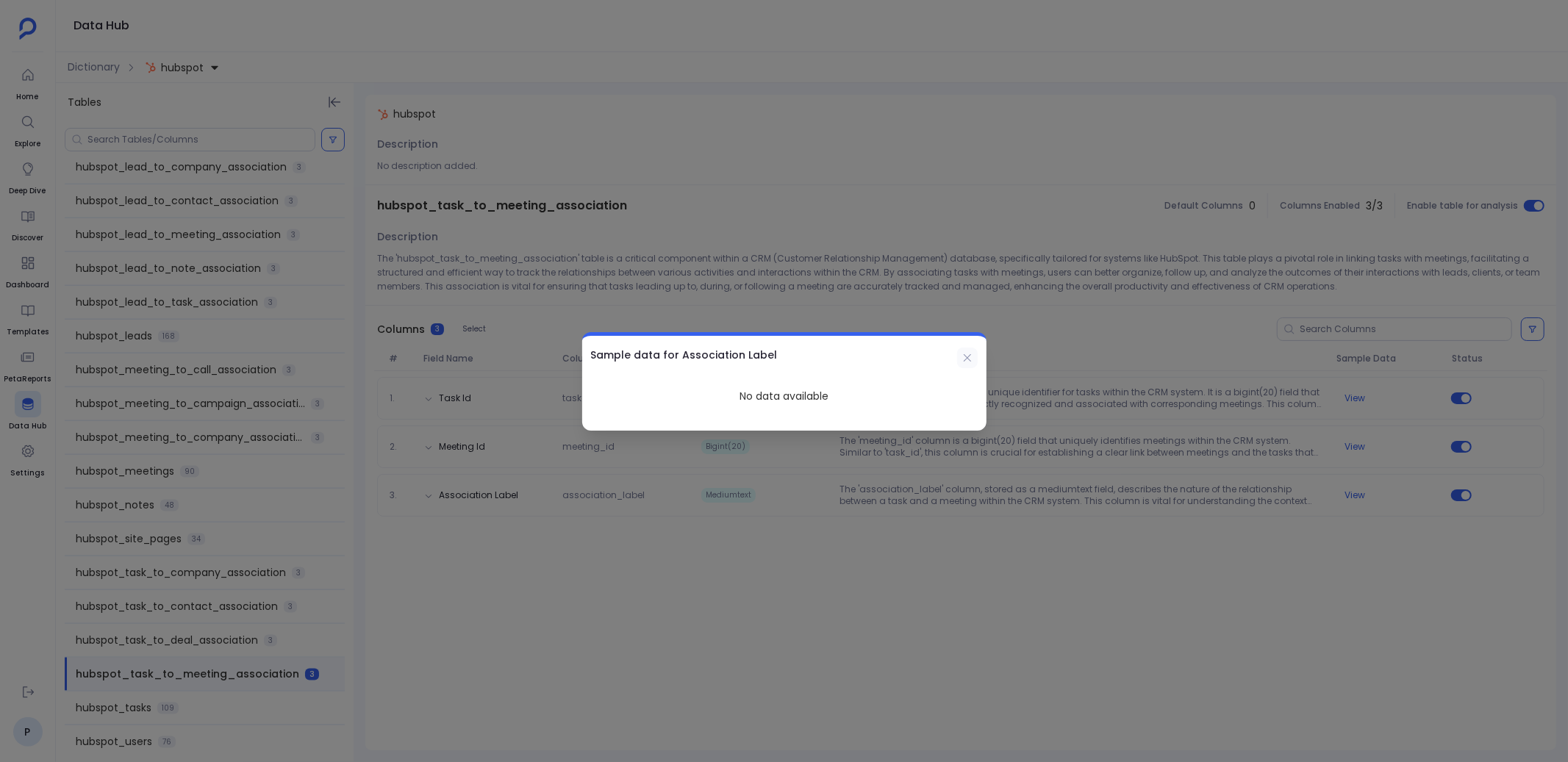
click at [968, 357] on icon at bounding box center [967, 358] width 11 height 11
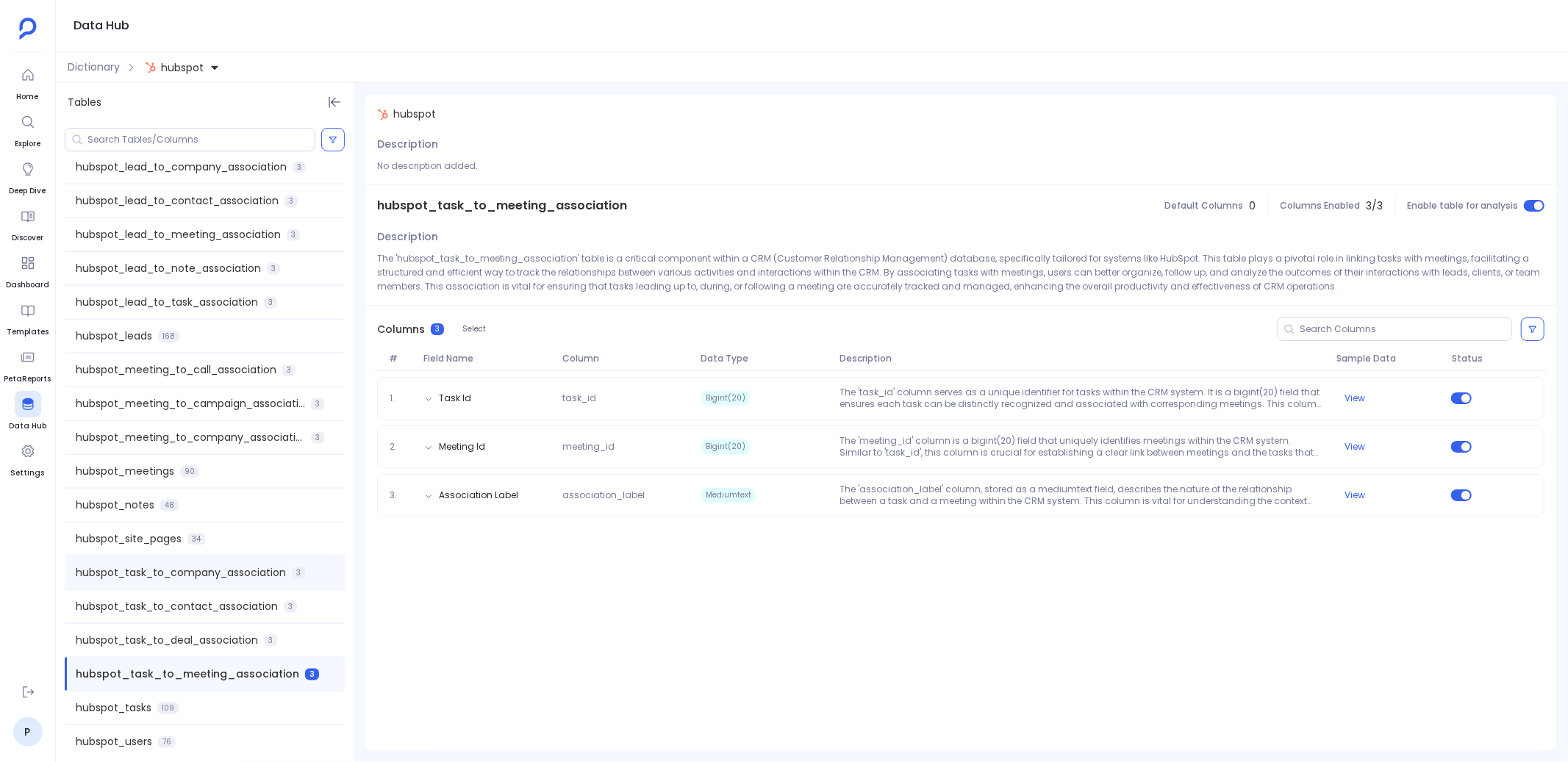
click at [221, 566] on span "hubspot_task_to_company_association" at bounding box center [180, 572] width 210 height 15
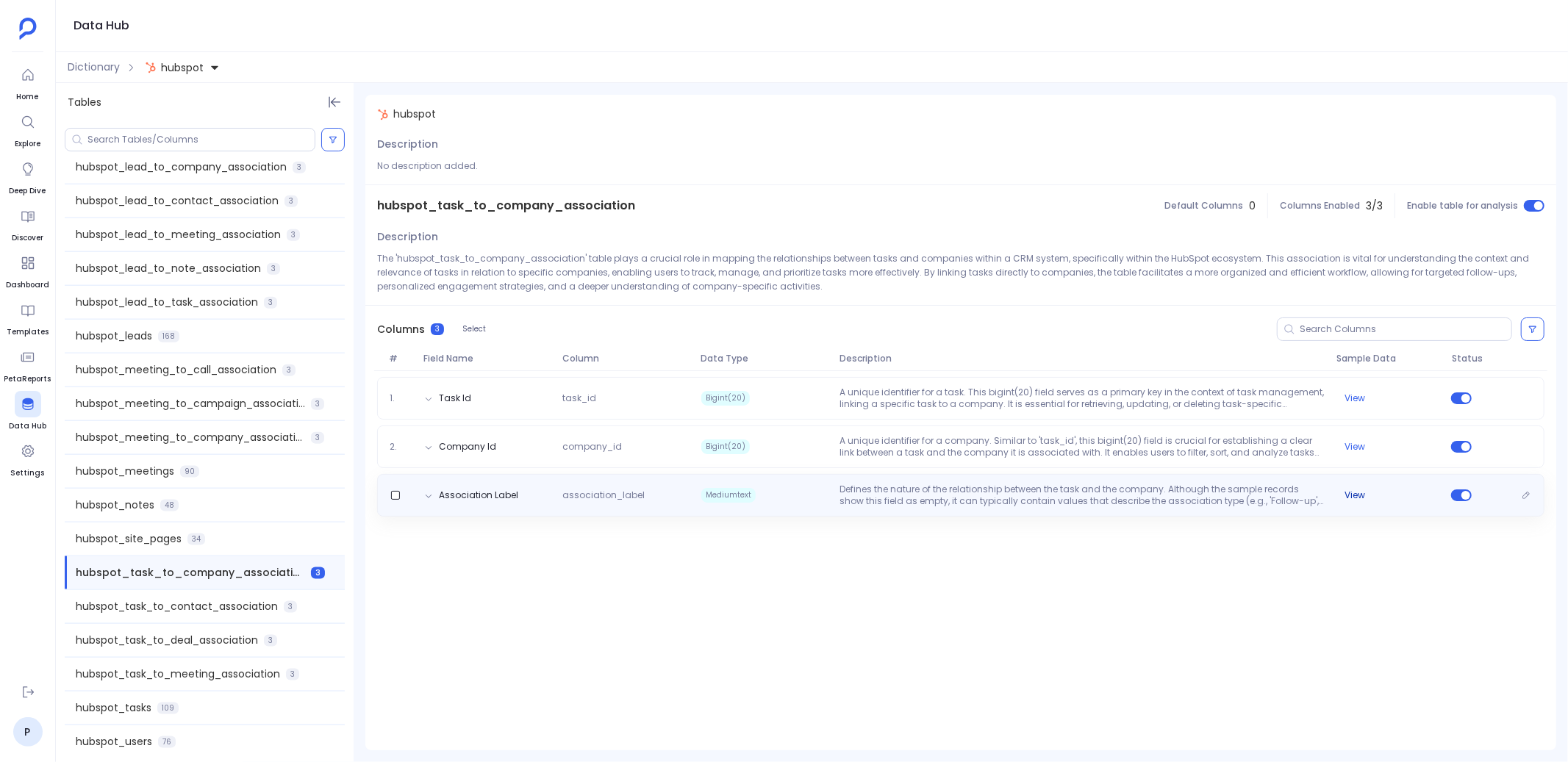
click at [1357, 493] on button "View" at bounding box center [1354, 495] width 20 height 11
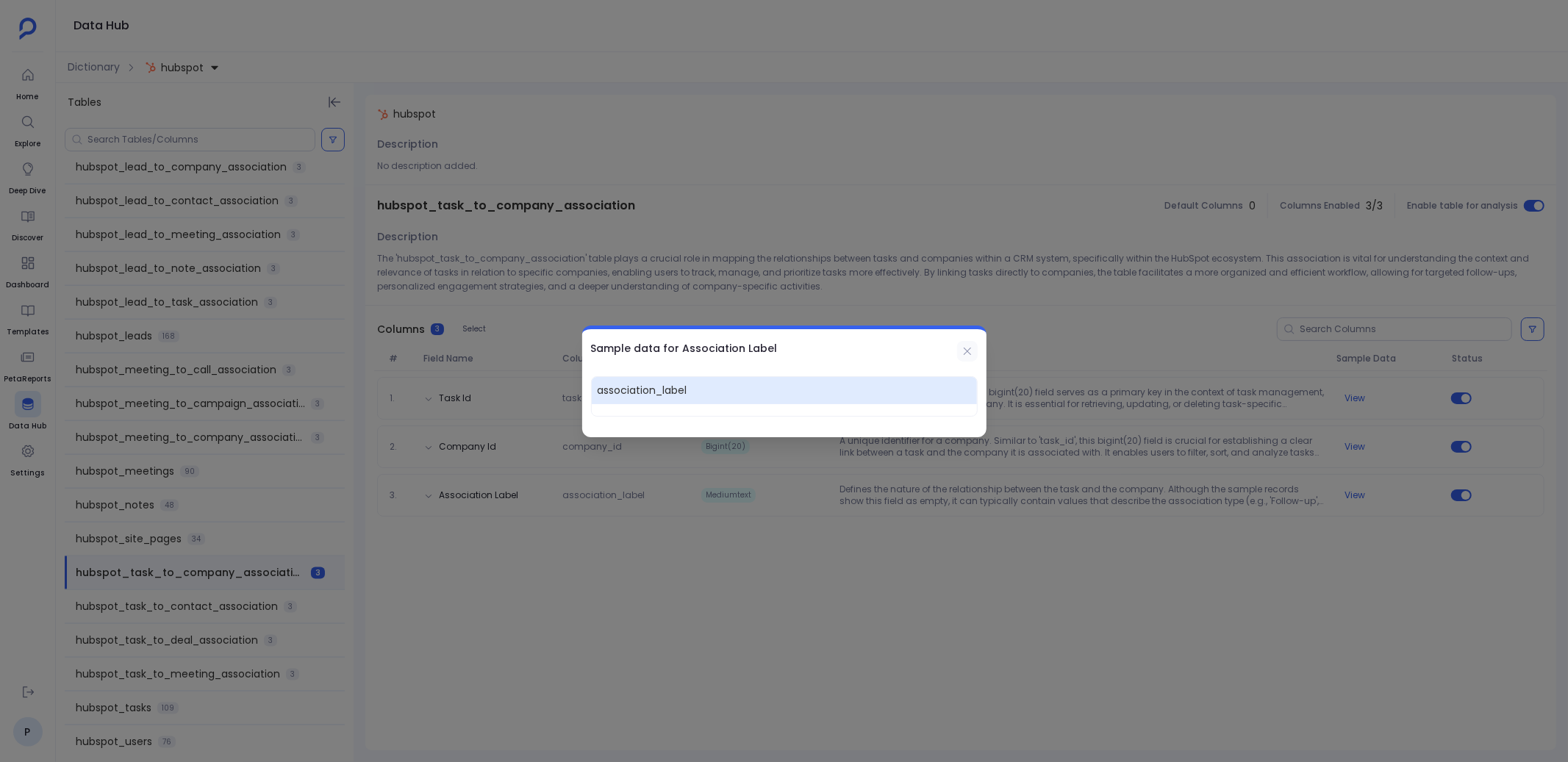
click at [972, 347] on icon at bounding box center [967, 351] width 11 height 11
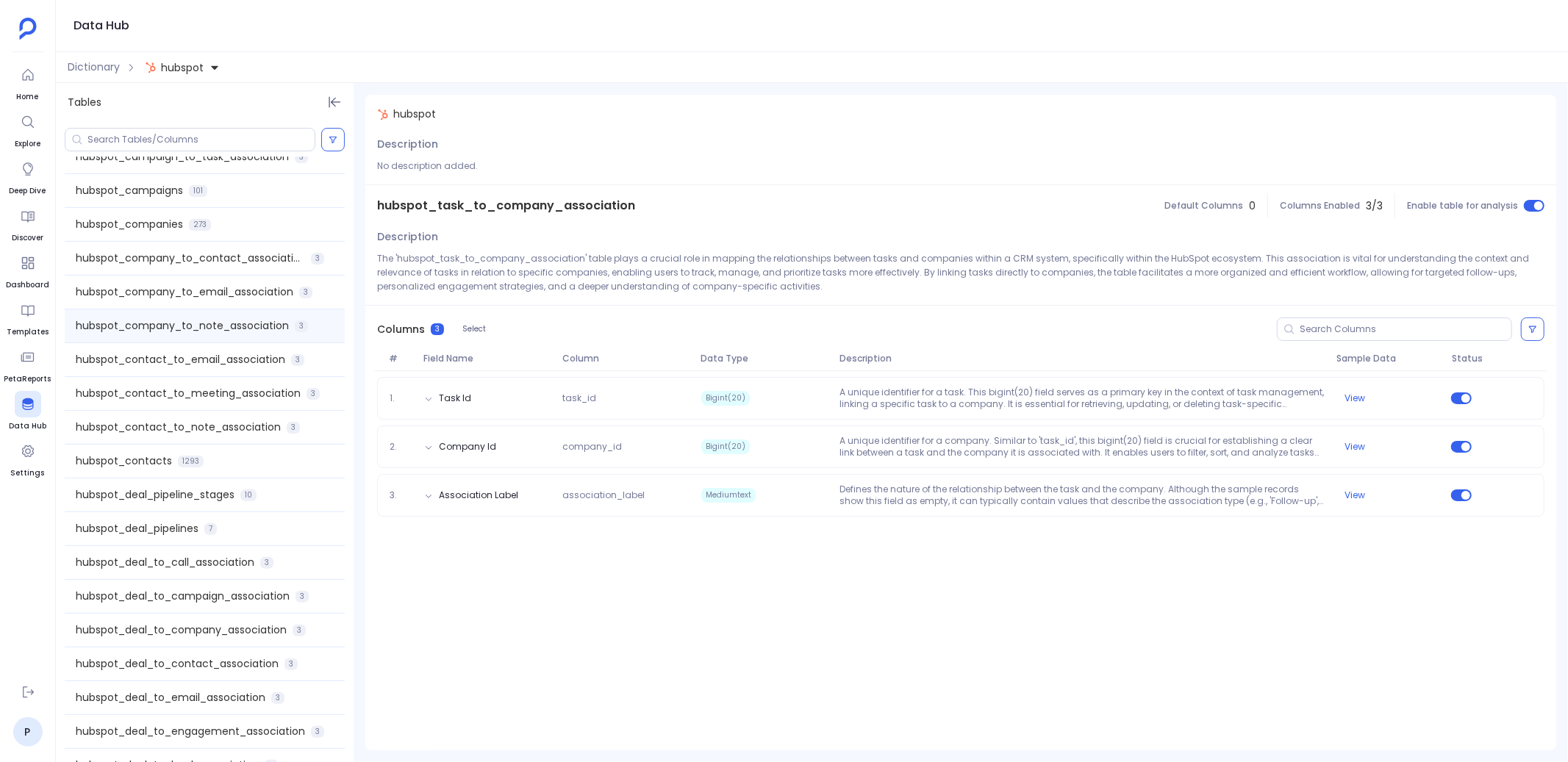
scroll to position [259, 0]
click at [242, 258] on span "hubspot_company_to_contact_association" at bounding box center [190, 259] width 229 height 15
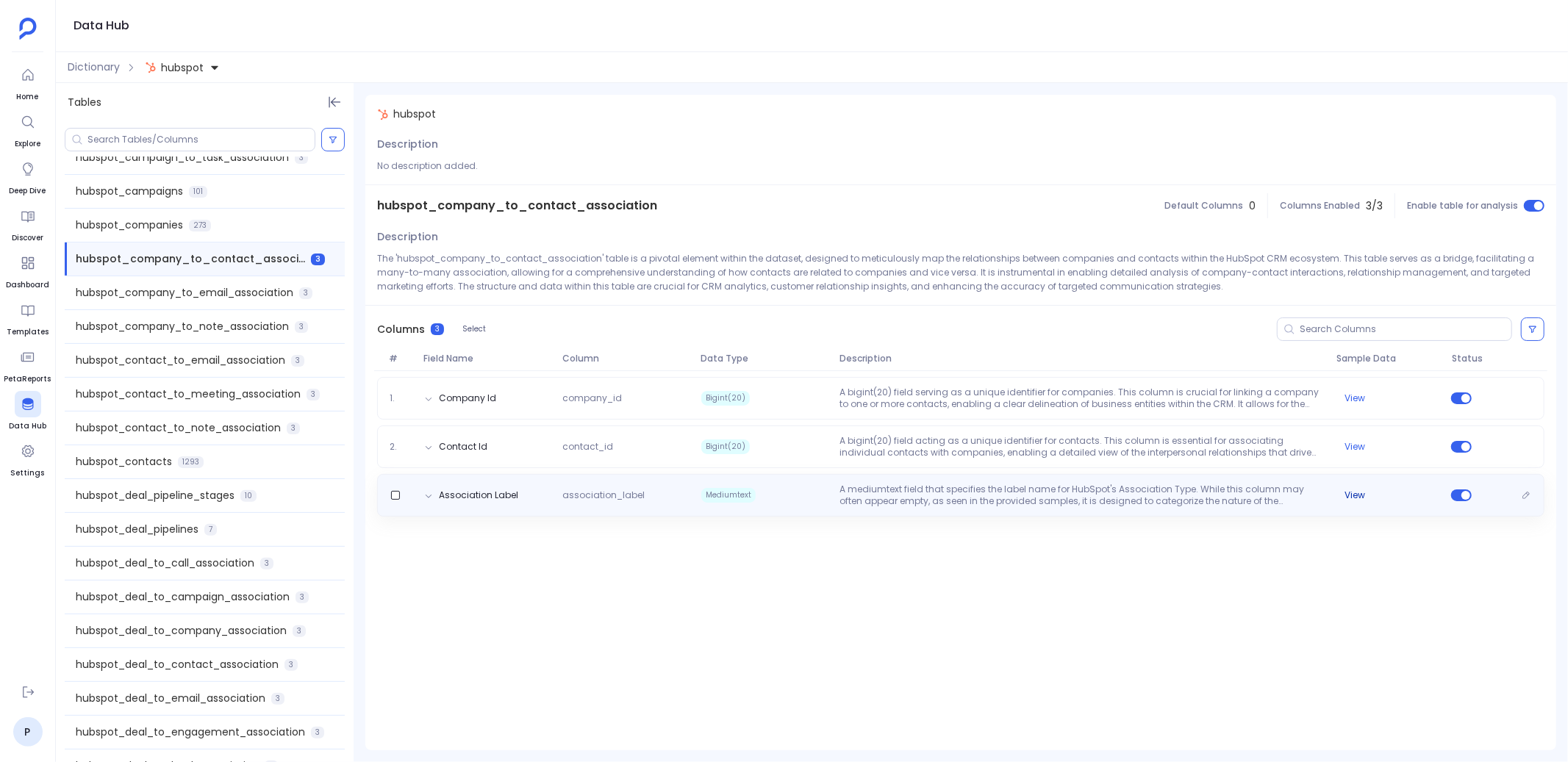
click at [1354, 496] on button "View" at bounding box center [1354, 495] width 20 height 11
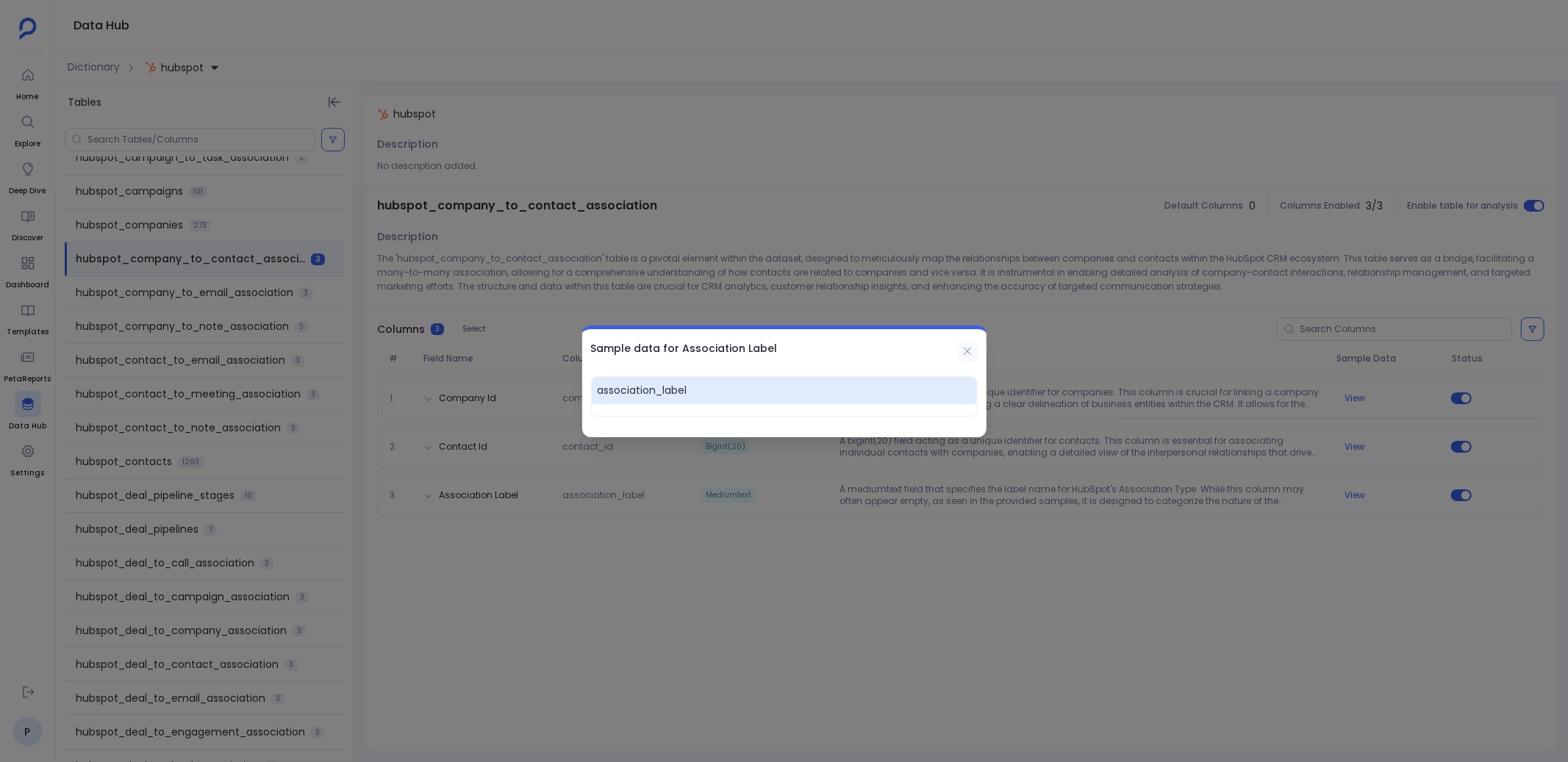
click at [971, 351] on icon at bounding box center [967, 351] width 11 height 11
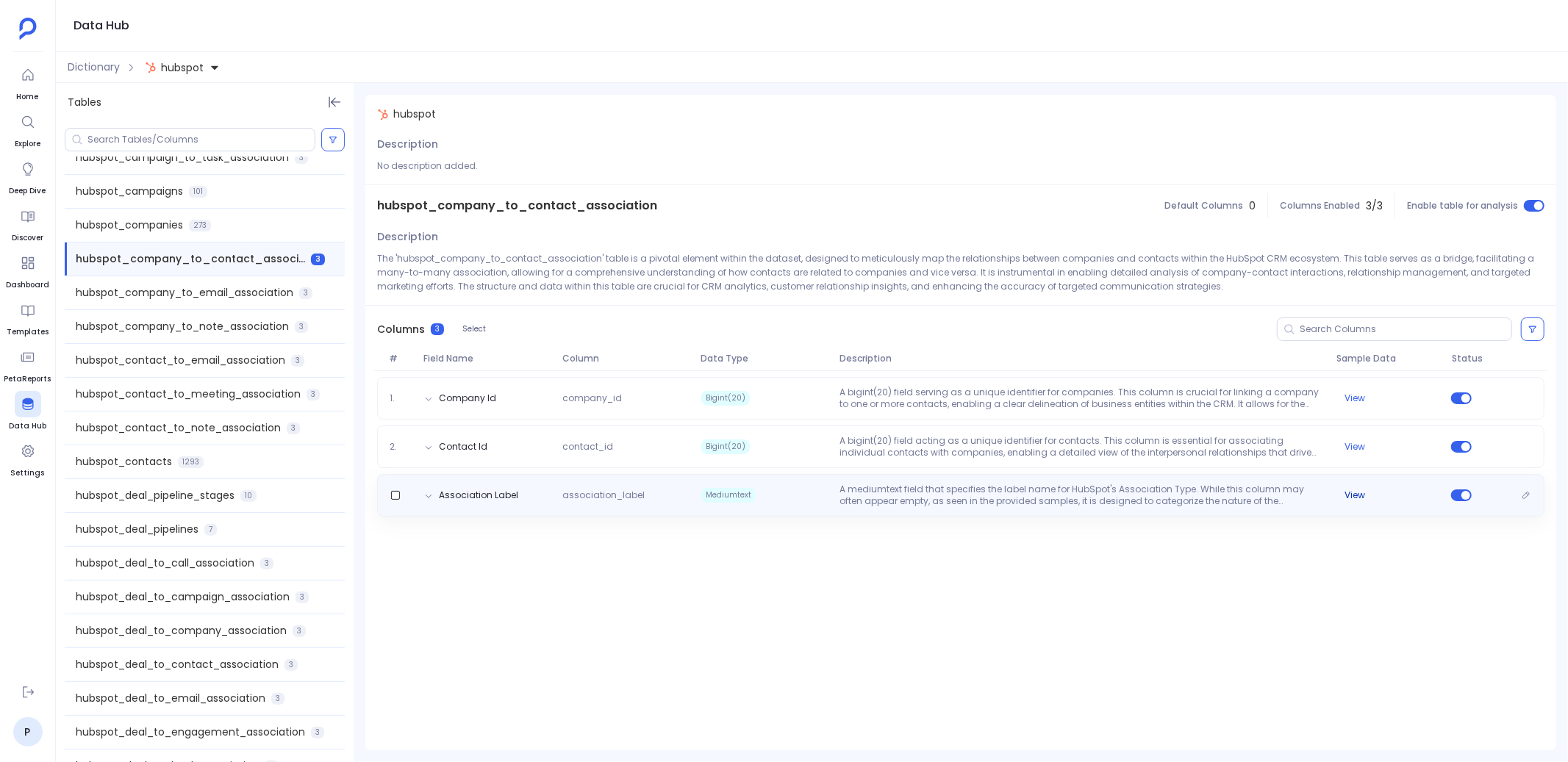
click at [1362, 493] on button "View" at bounding box center [1354, 495] width 20 height 11
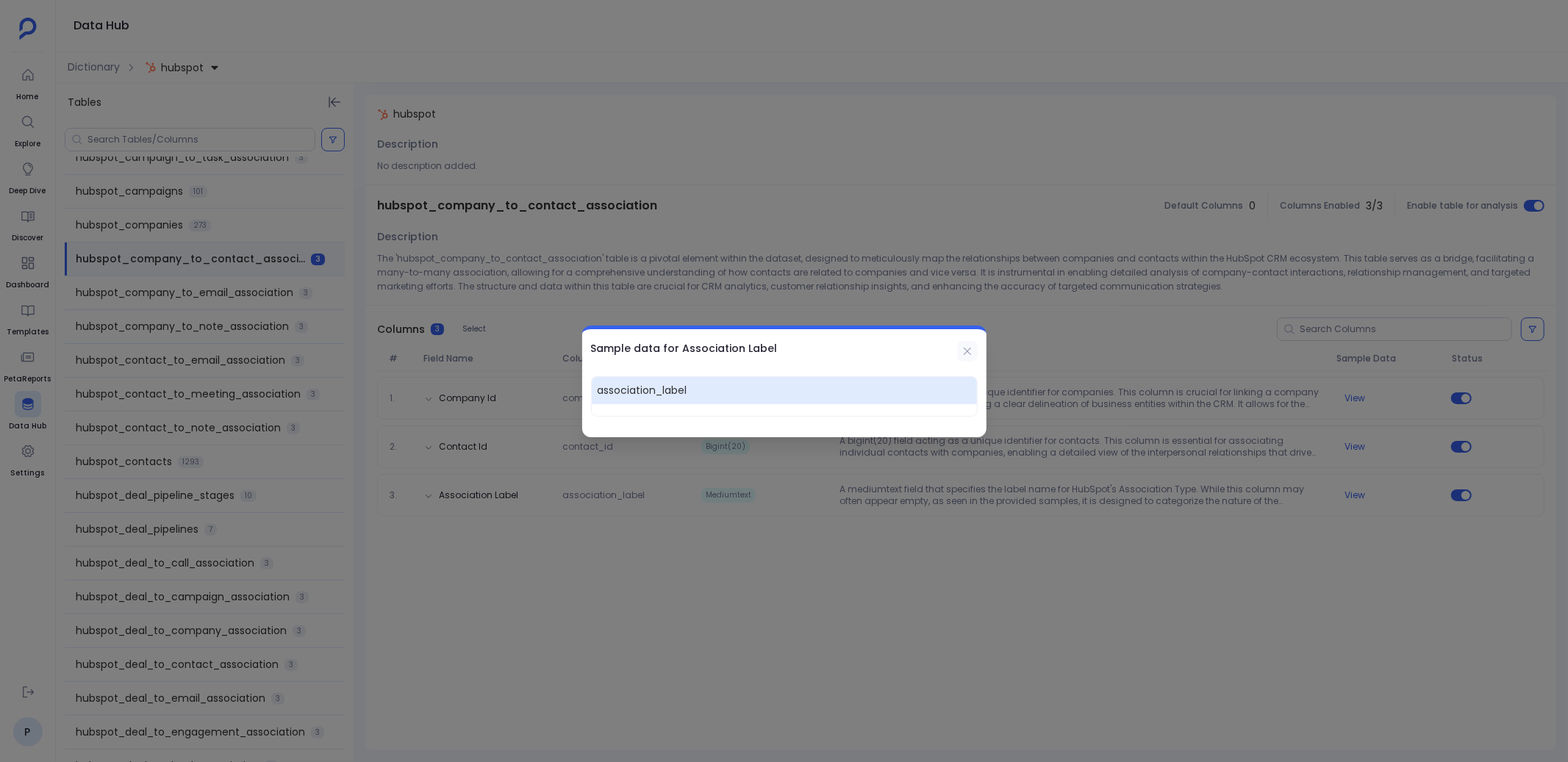
click at [969, 354] on icon at bounding box center [967, 351] width 11 height 11
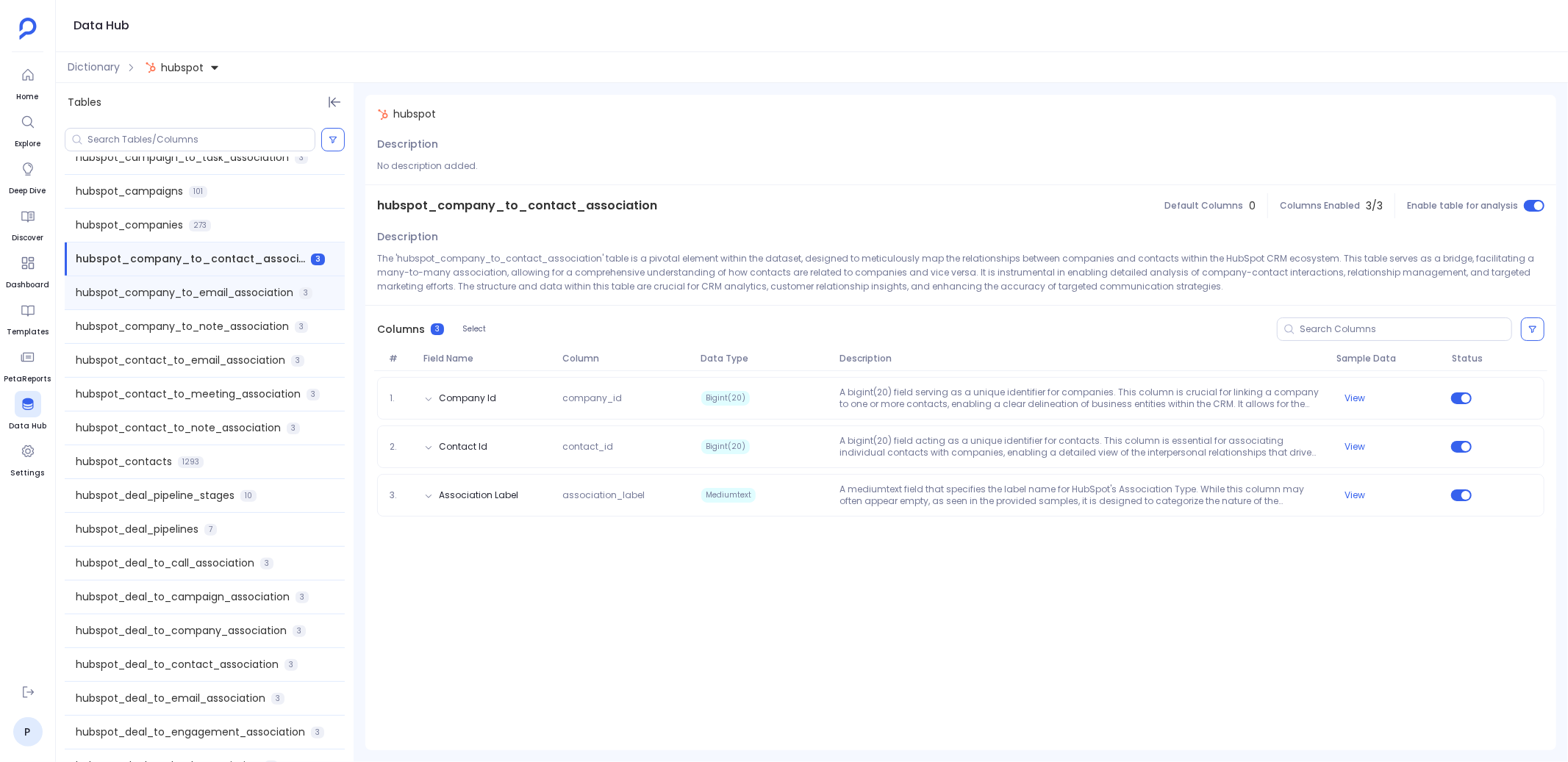
click at [256, 299] on span "hubspot_company_to_email_association" at bounding box center [184, 292] width 218 height 15
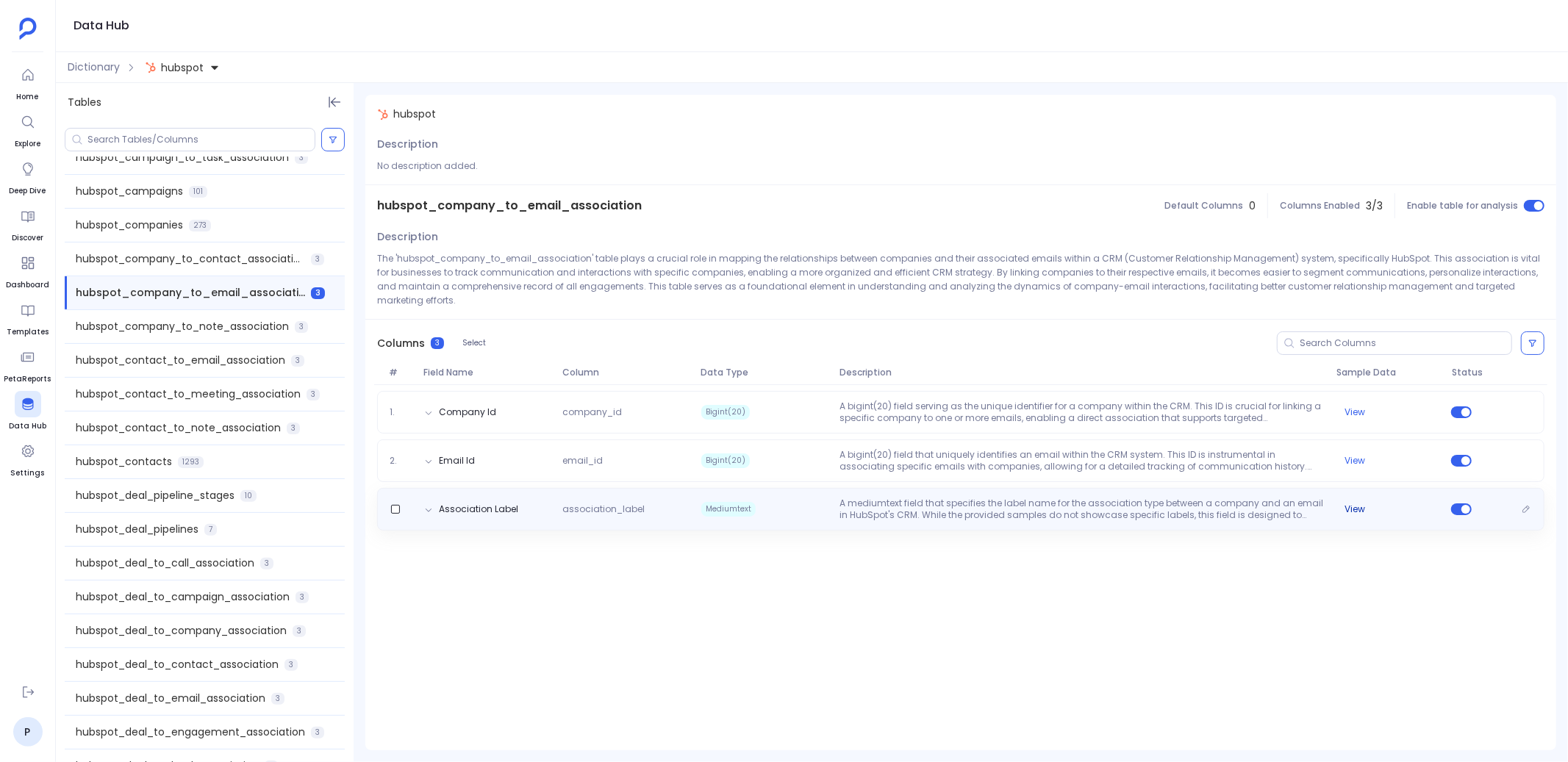
click at [1354, 503] on button "View" at bounding box center [1354, 509] width 20 height 11
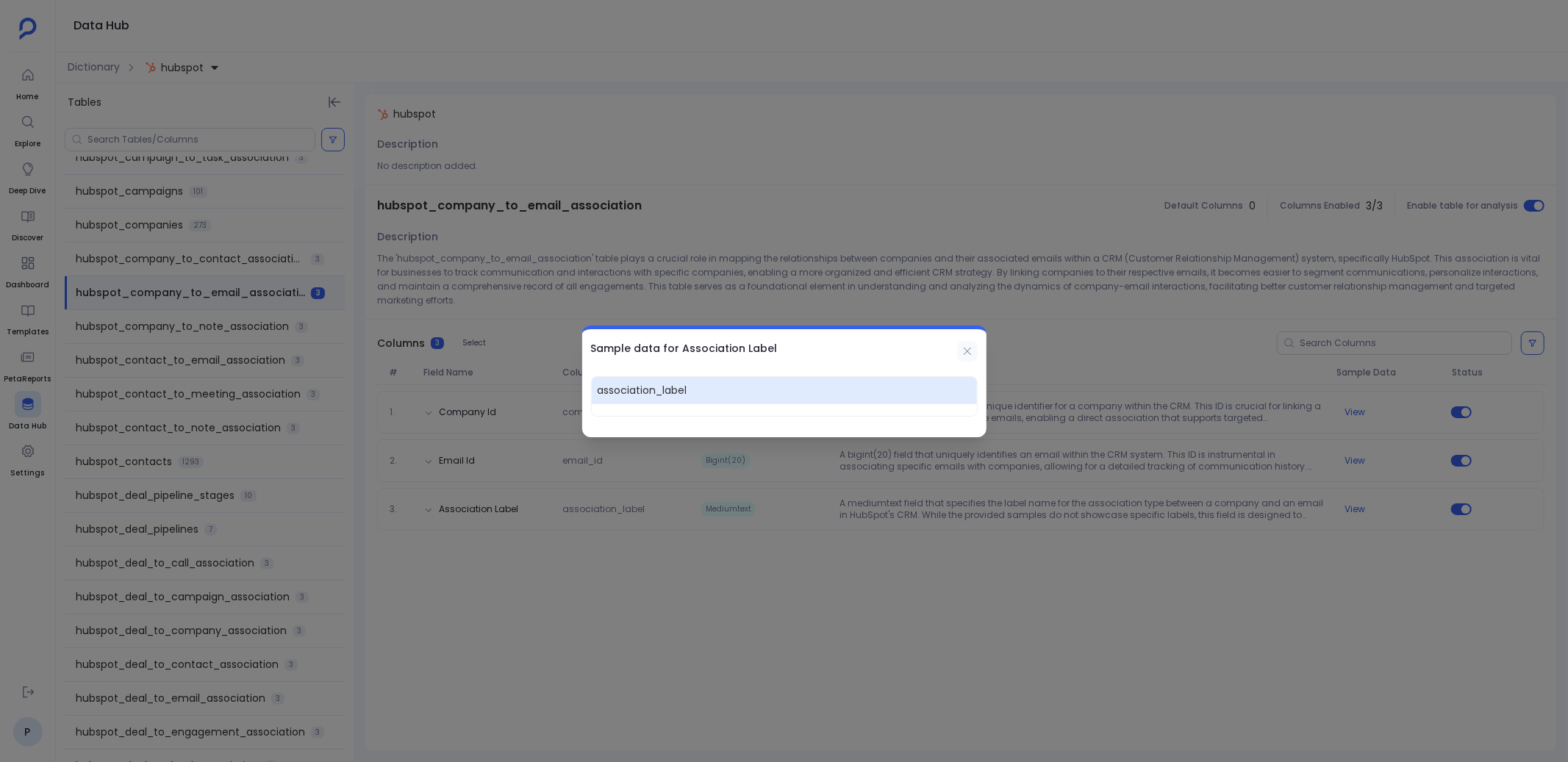
click at [963, 351] on icon at bounding box center [967, 351] width 11 height 11
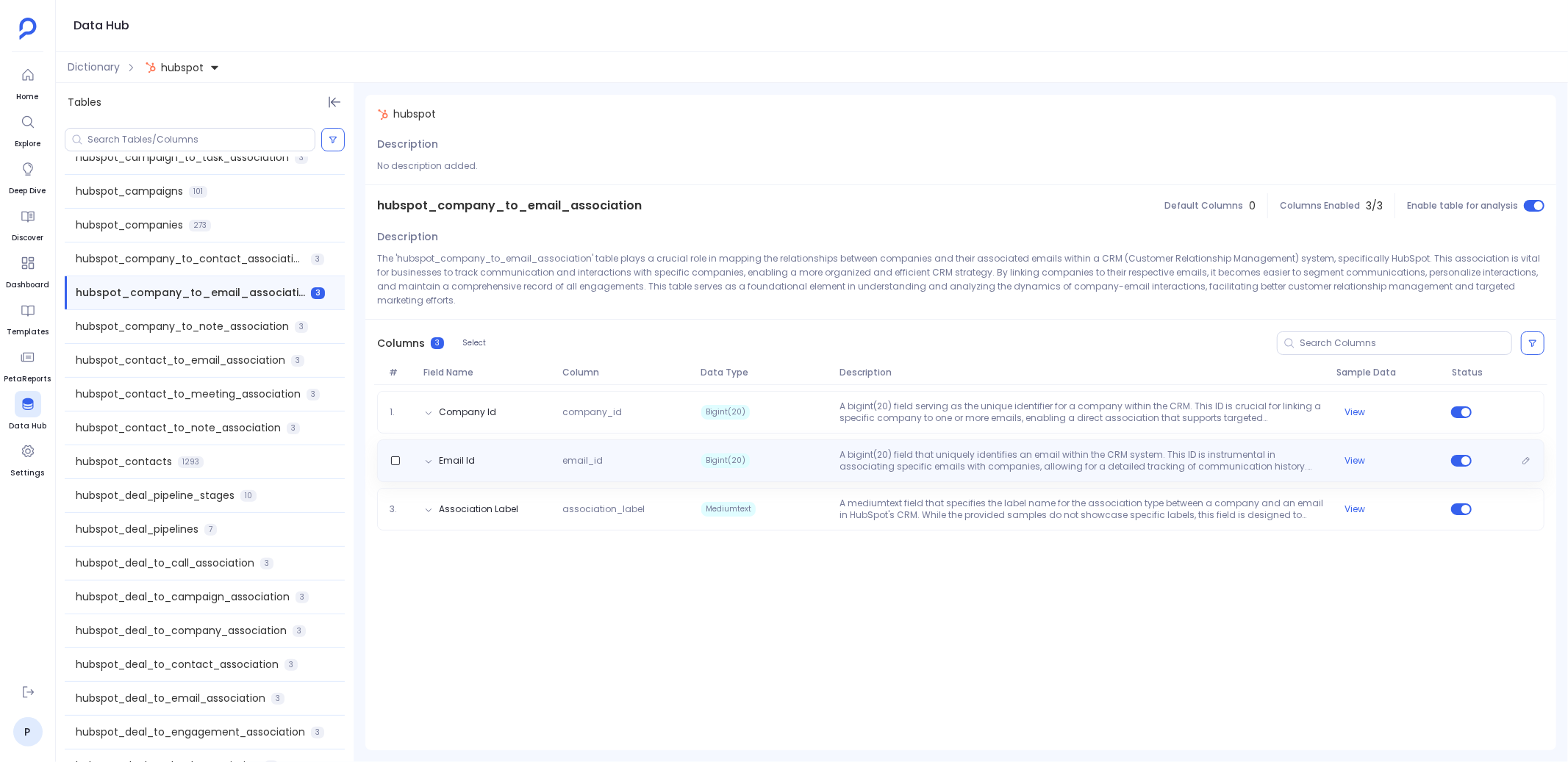
click at [1257, 449] on p "A bigint(20) field that uniquely identifies an email within the CRM system. Thi…" at bounding box center [1082, 460] width 496 height 24
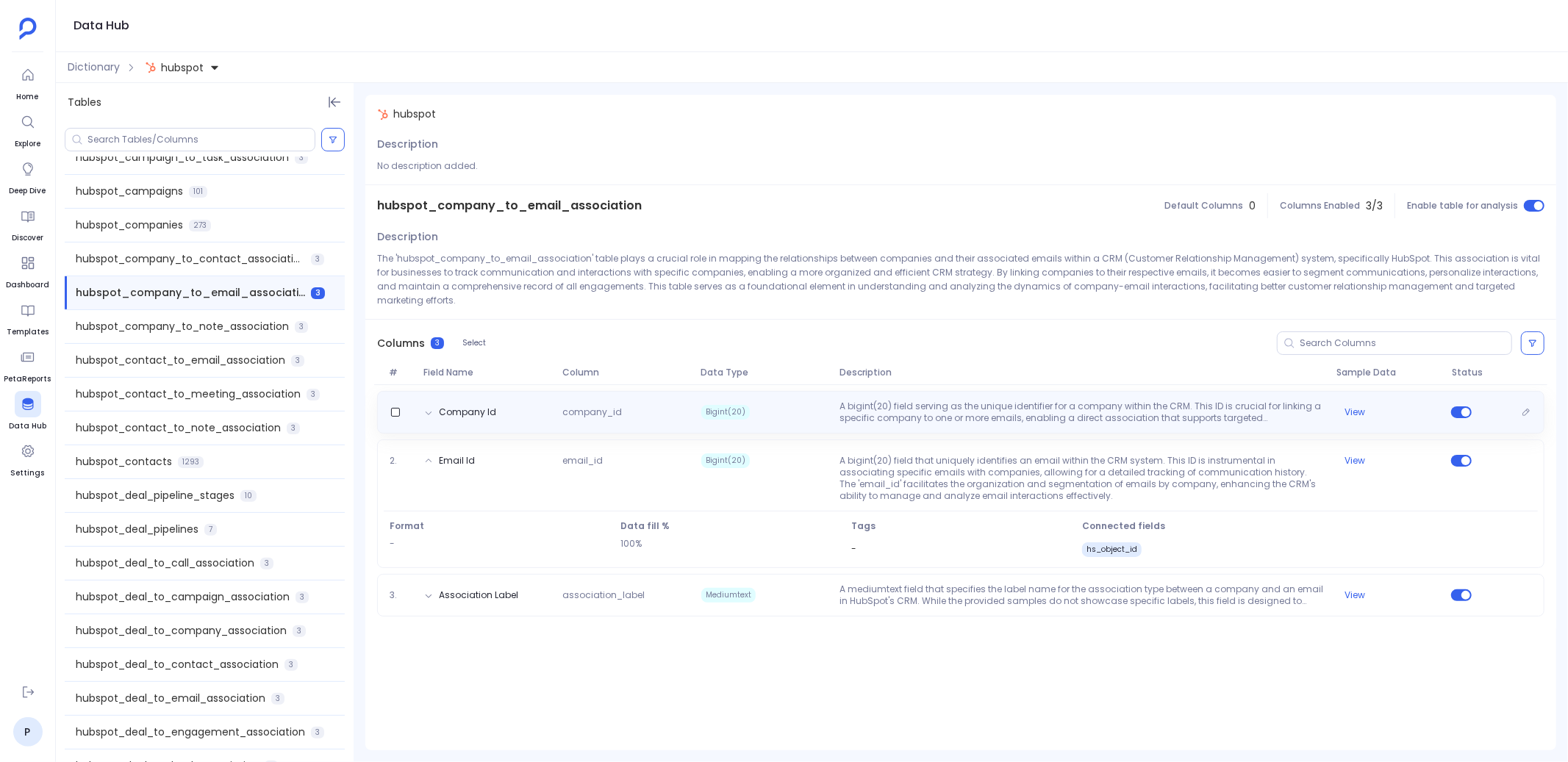
click at [1257, 400] on p "A bigint(20) field serving as the unique identifier for a company within the CR…" at bounding box center [1082, 411] width 496 height 24
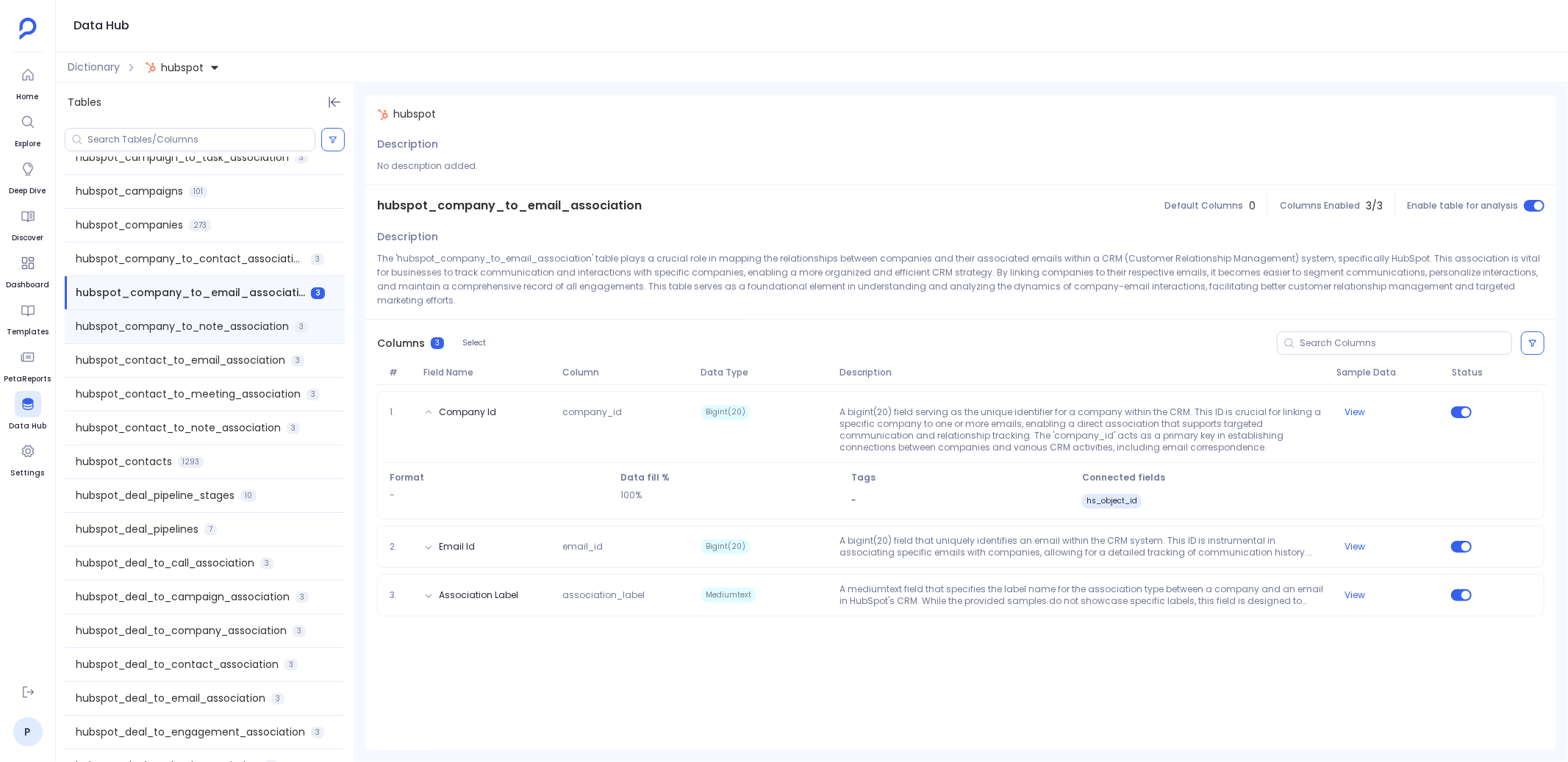
click at [235, 312] on div "hubspot_company_to_note_association 3" at bounding box center [205, 326] width 280 height 33
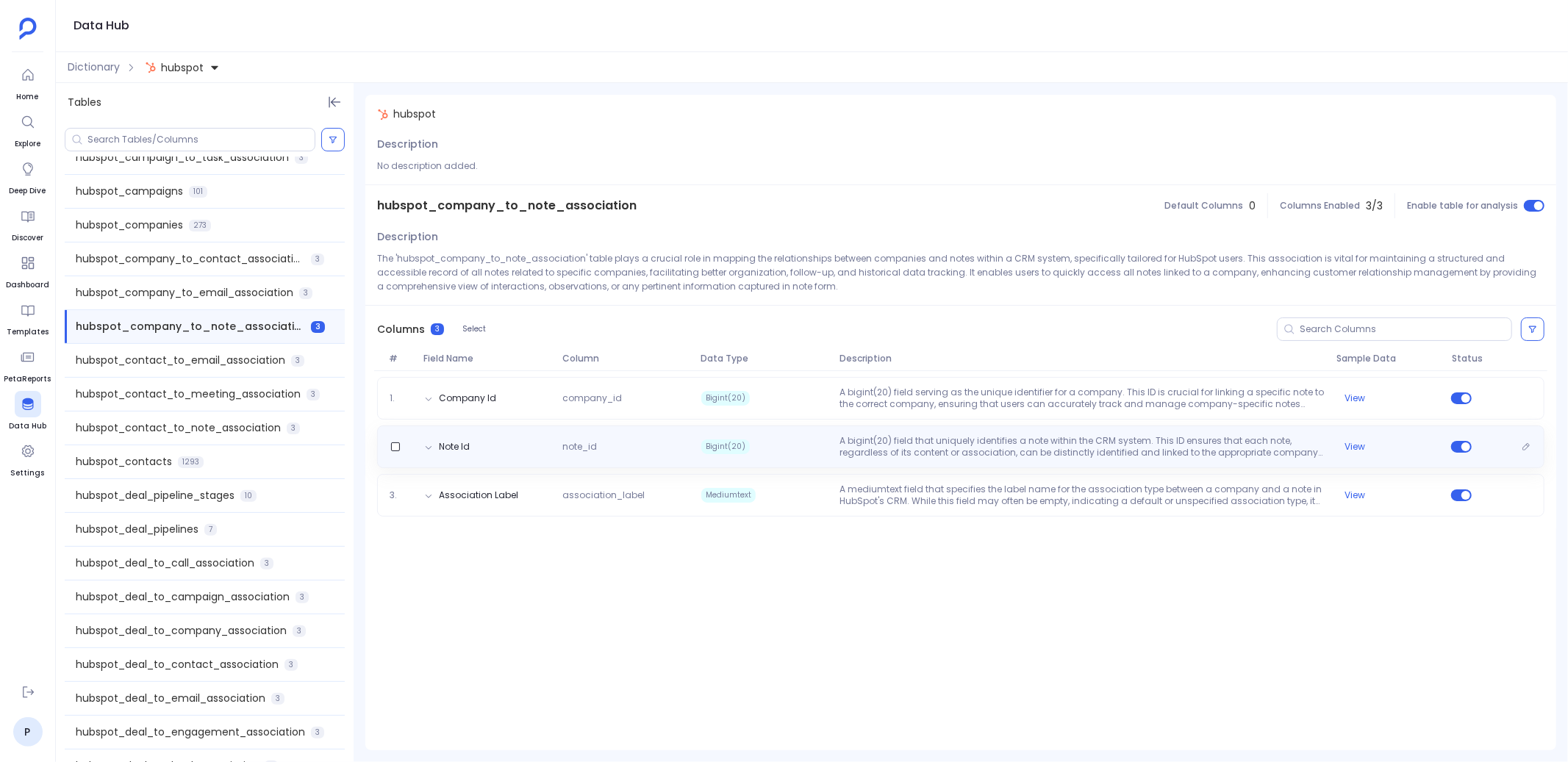
click at [945, 448] on p "A bigint(20) field that uniquely identifies a note within the CRM system. This …" at bounding box center [1082, 446] width 496 height 24
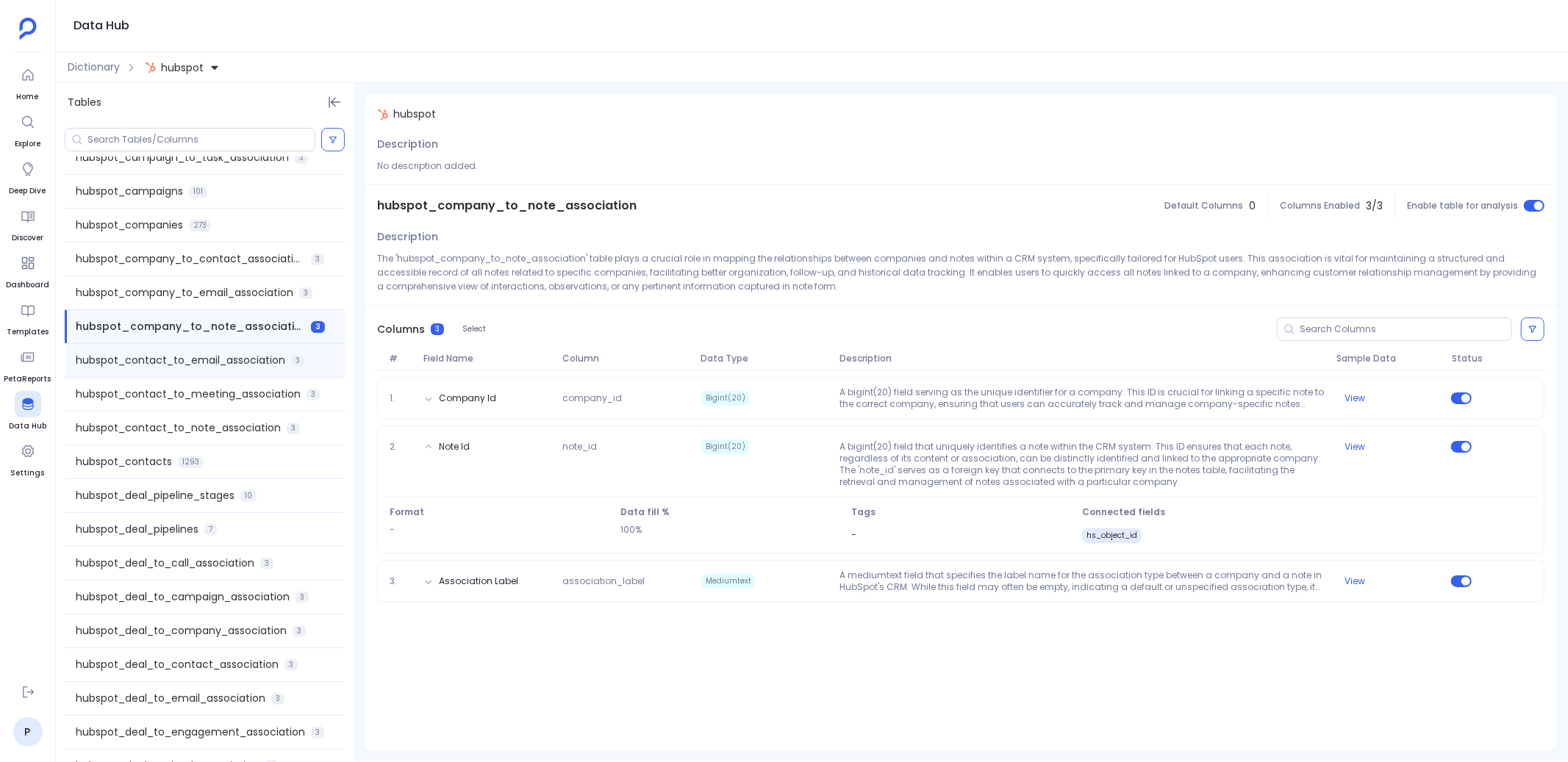
click at [243, 353] on span "hubspot_contact_to_email_association" at bounding box center [180, 360] width 209 height 15
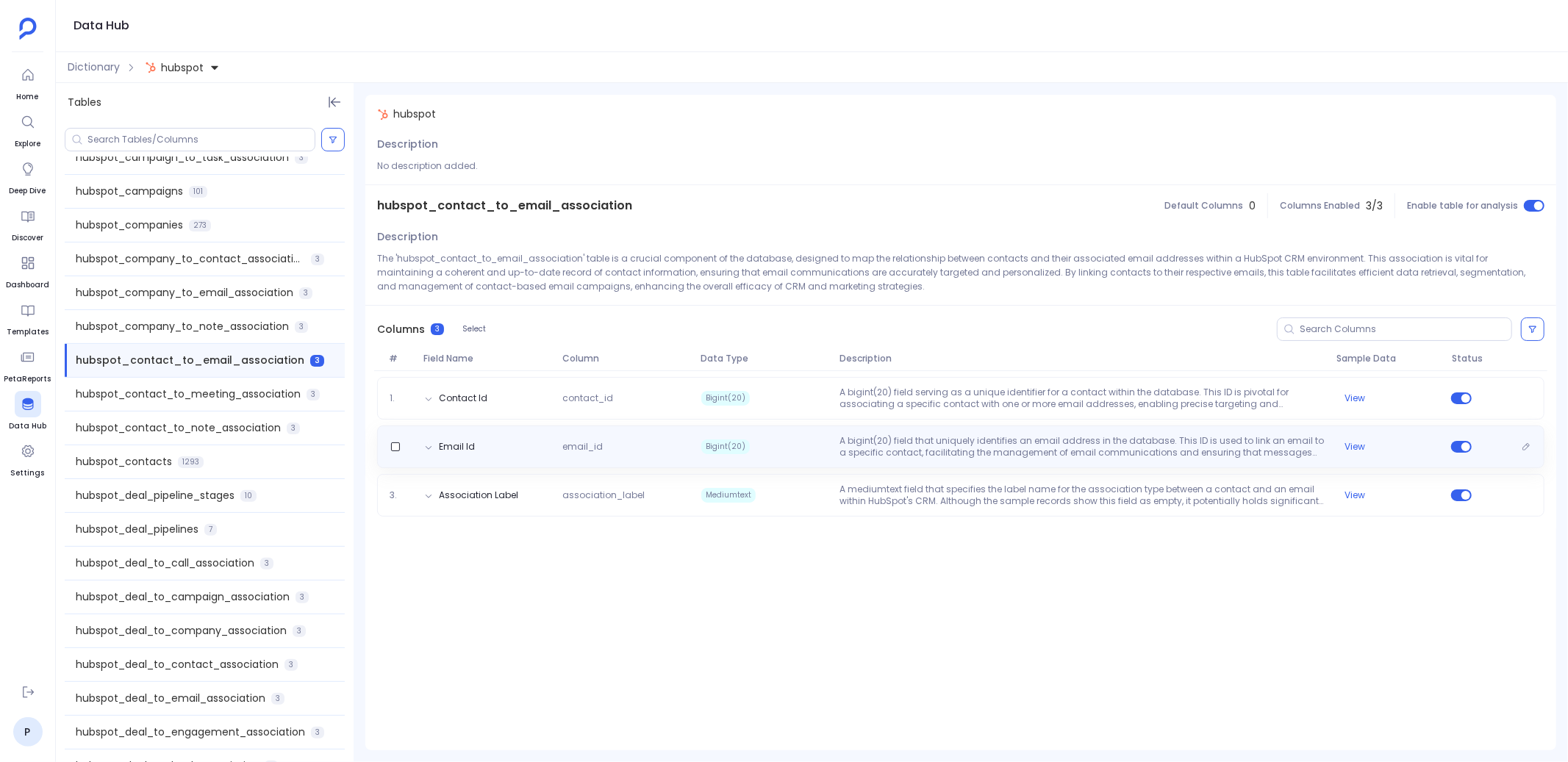
click at [875, 448] on p "A bigint(20) field that uniquely identifies an email address in the database. T…" at bounding box center [1082, 446] width 496 height 24
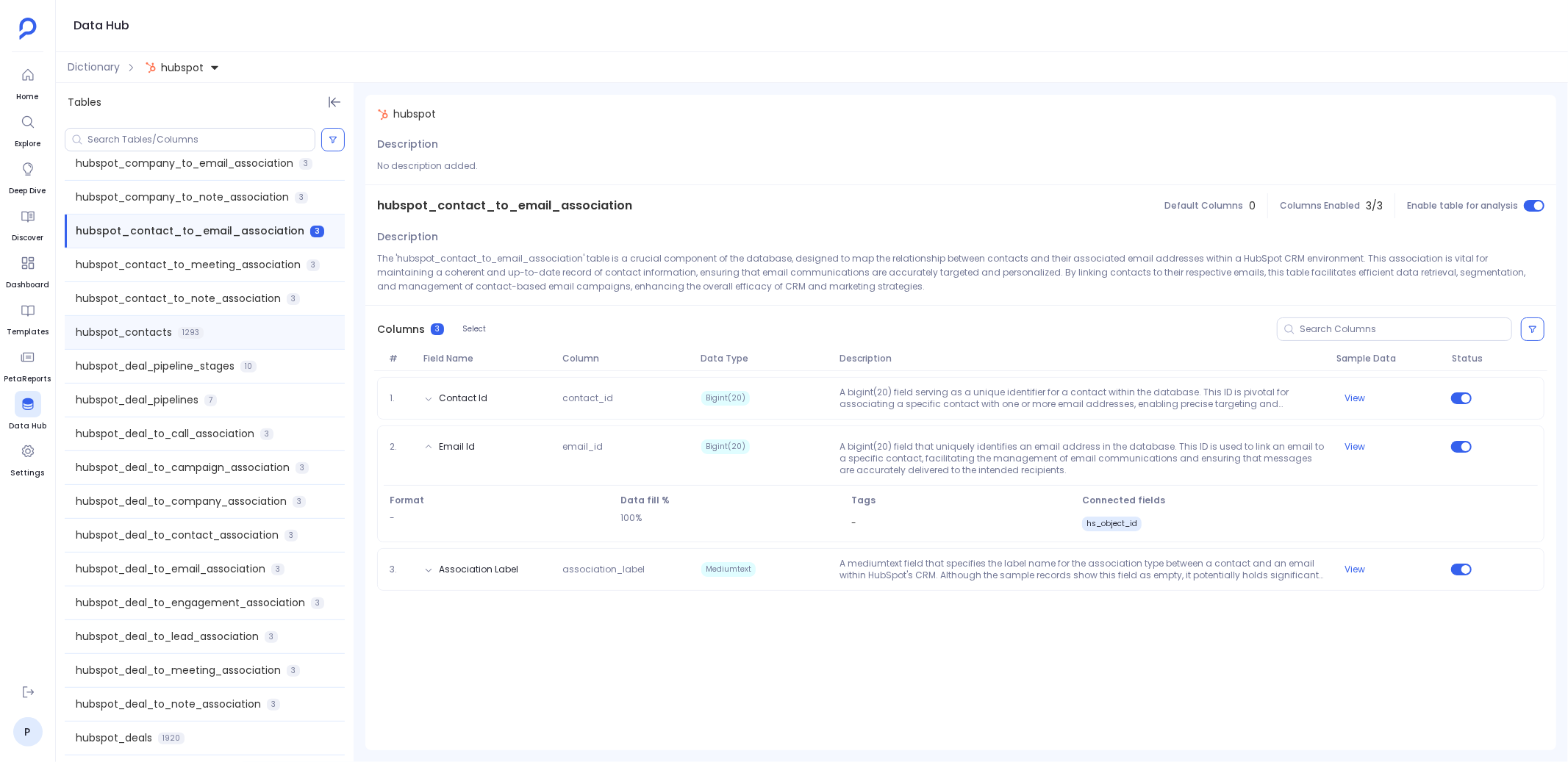
scroll to position [403, 0]
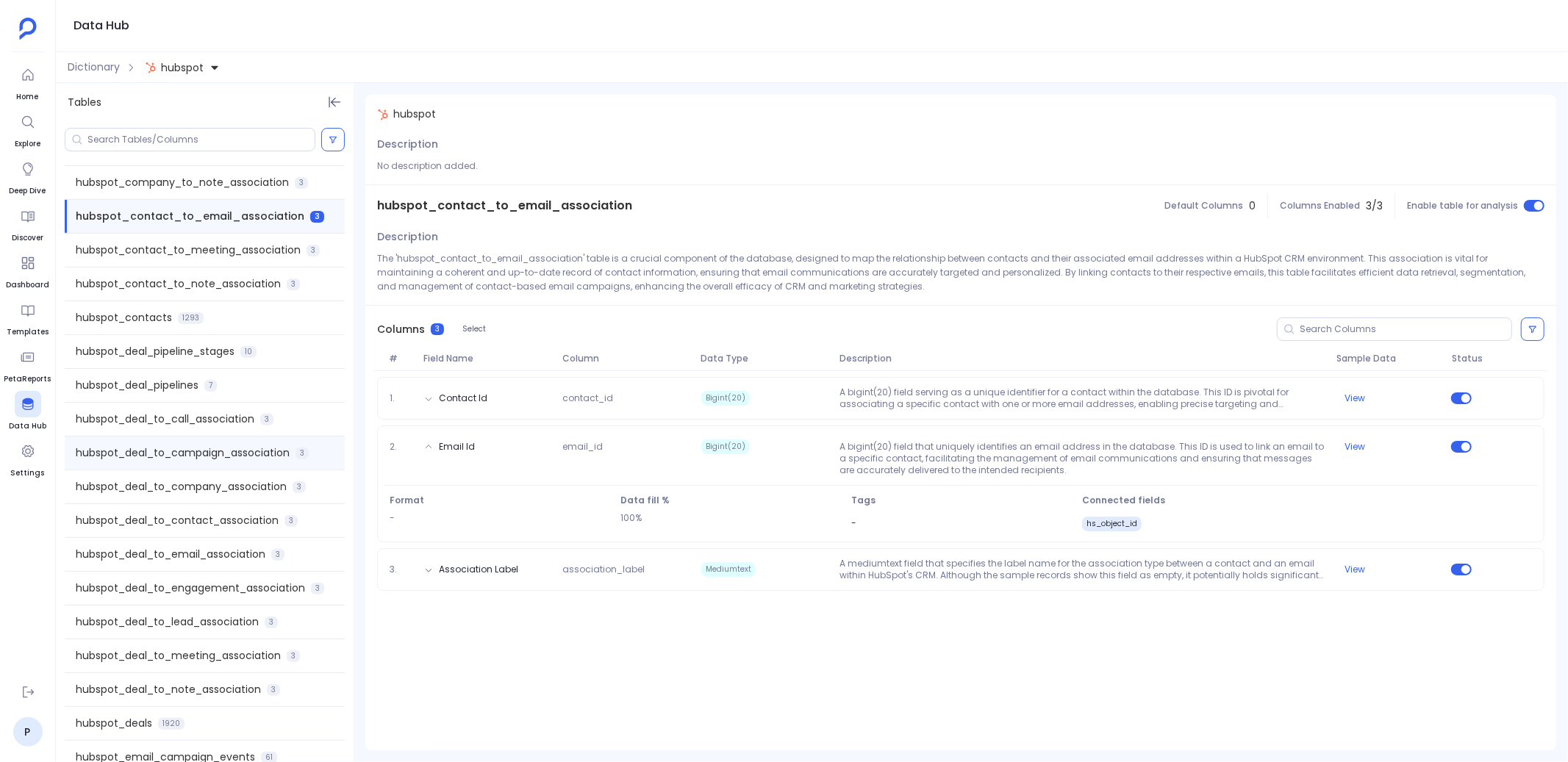
click at [229, 452] on span "hubspot_deal_to_campaign_association" at bounding box center [182, 453] width 214 height 15
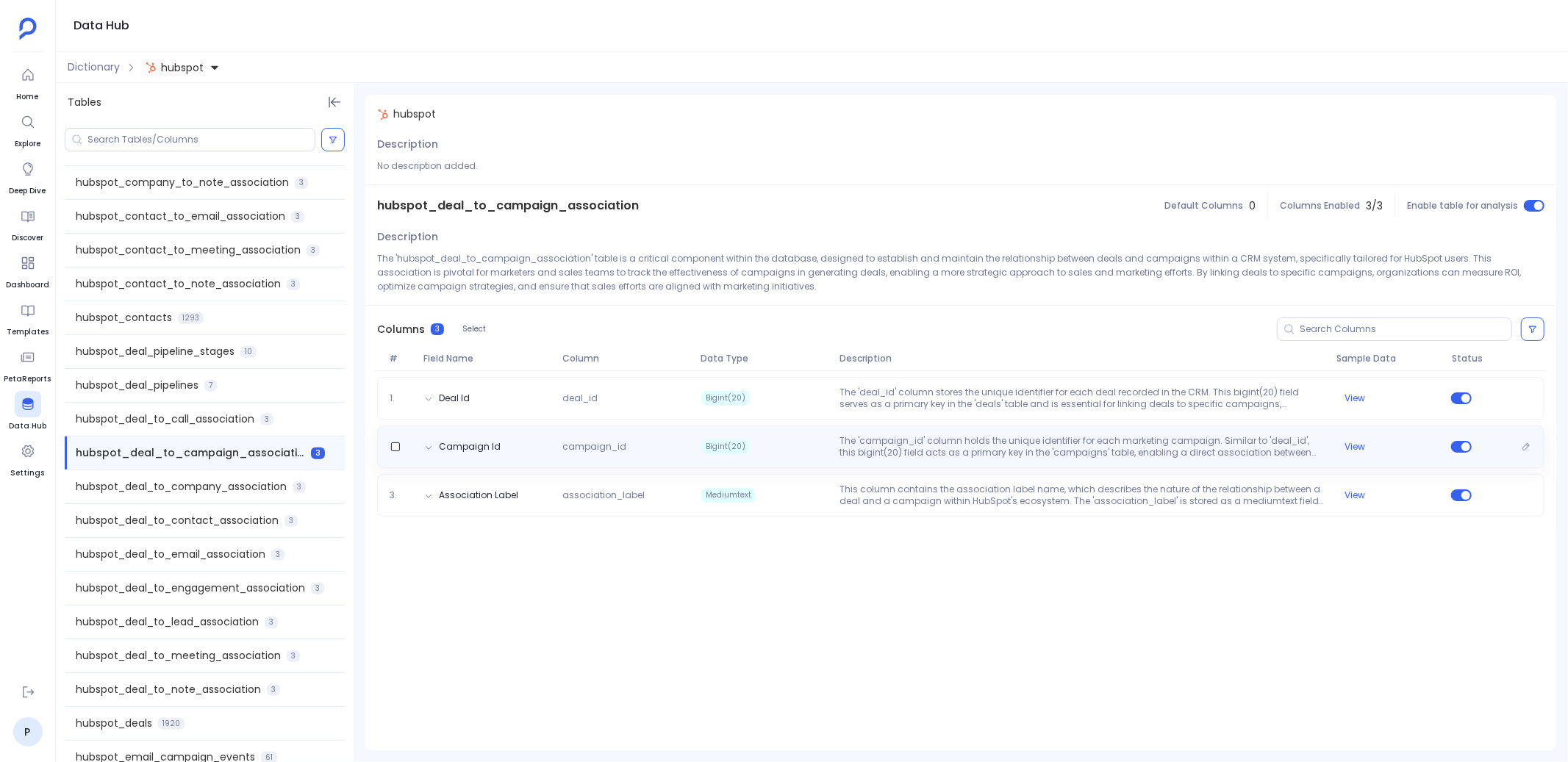
click at [874, 450] on p "The 'campaign_id' column holds the unique identifier for each marketing campaig…" at bounding box center [1082, 446] width 496 height 24
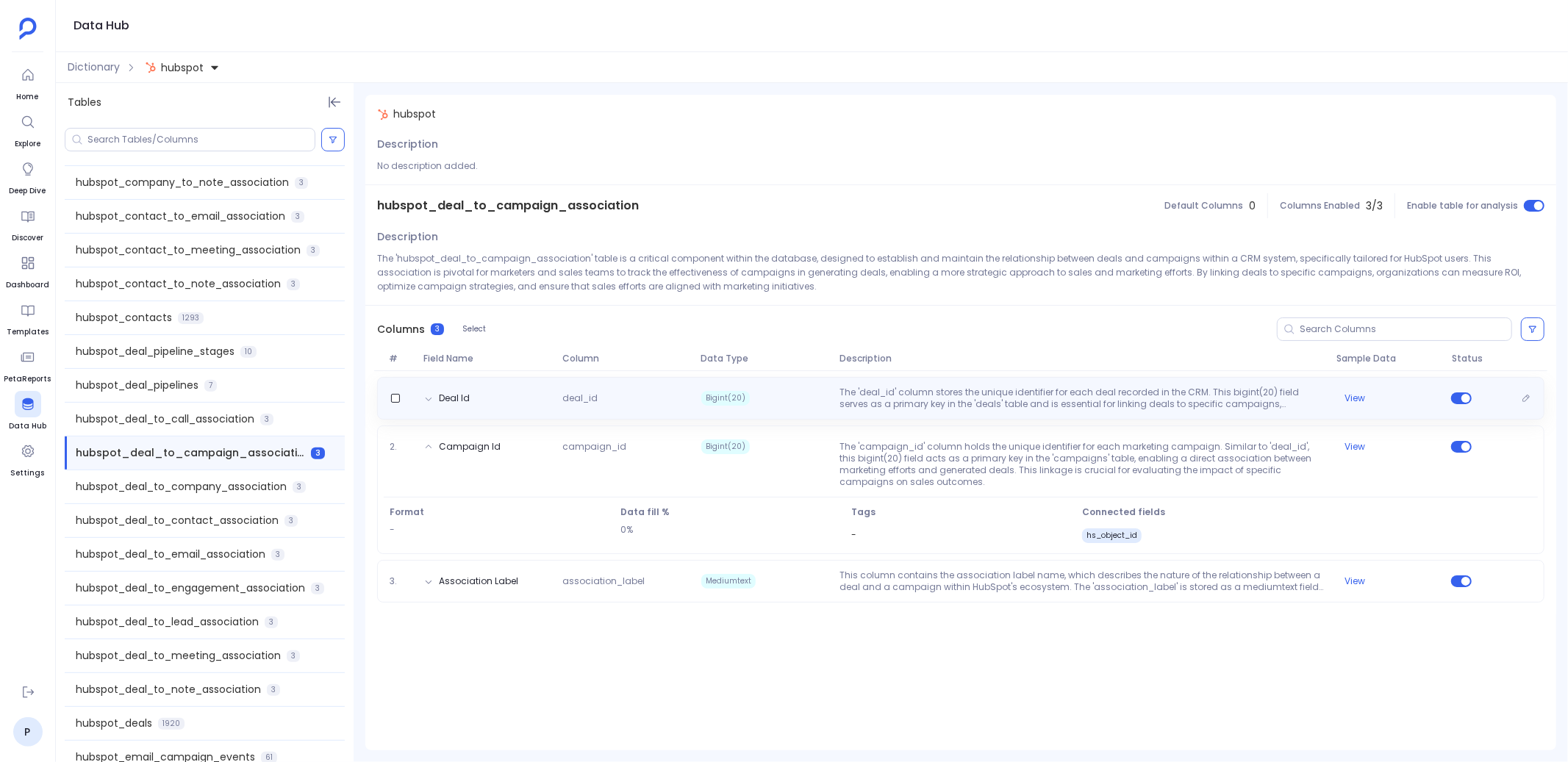
click at [895, 403] on p "The 'deal_id' column stores the unique identifier for each deal recorded in the…" at bounding box center [1082, 398] width 496 height 24
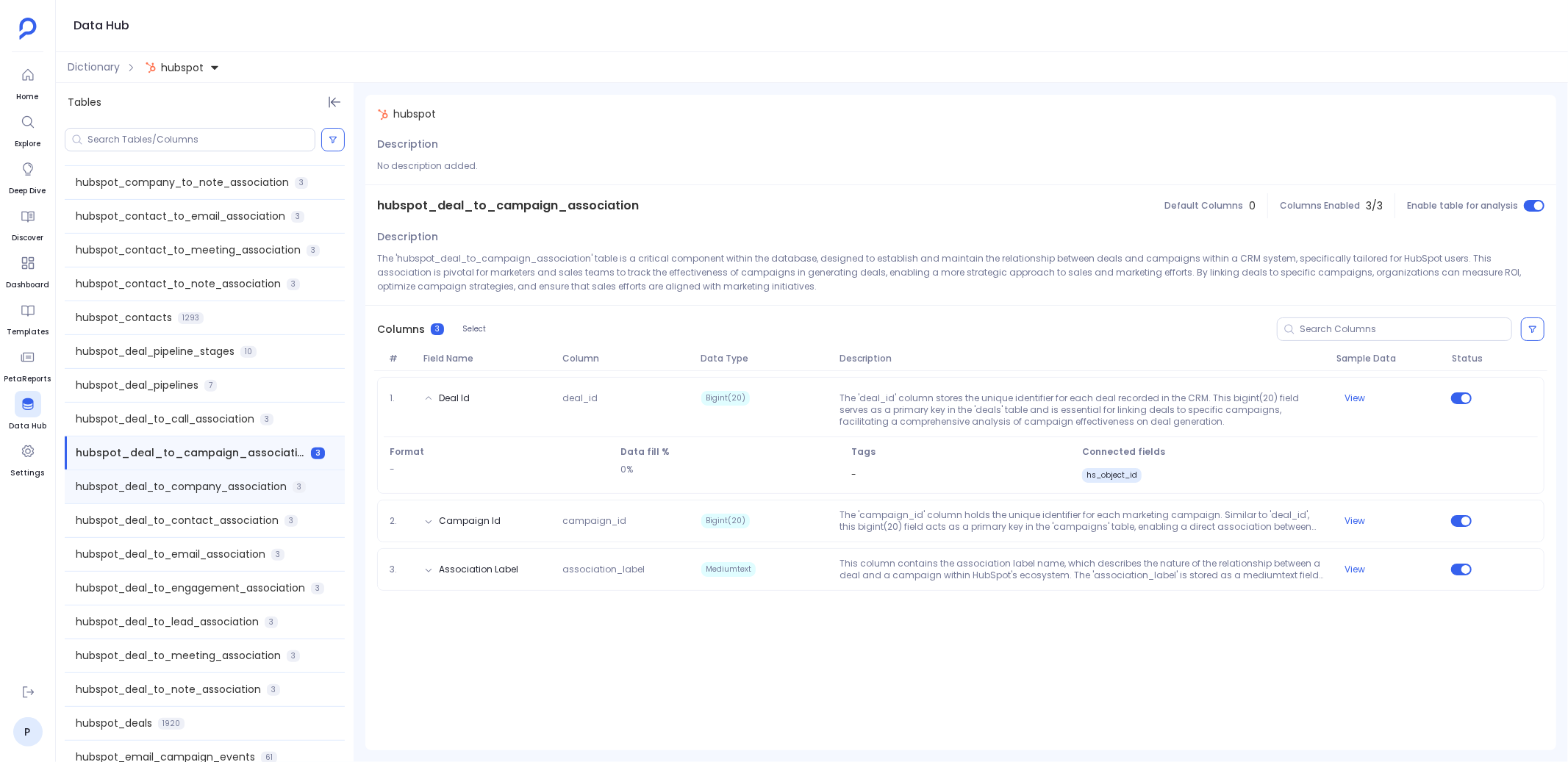
click at [242, 490] on span "hubspot_deal_to_company_association" at bounding box center [181, 486] width 211 height 15
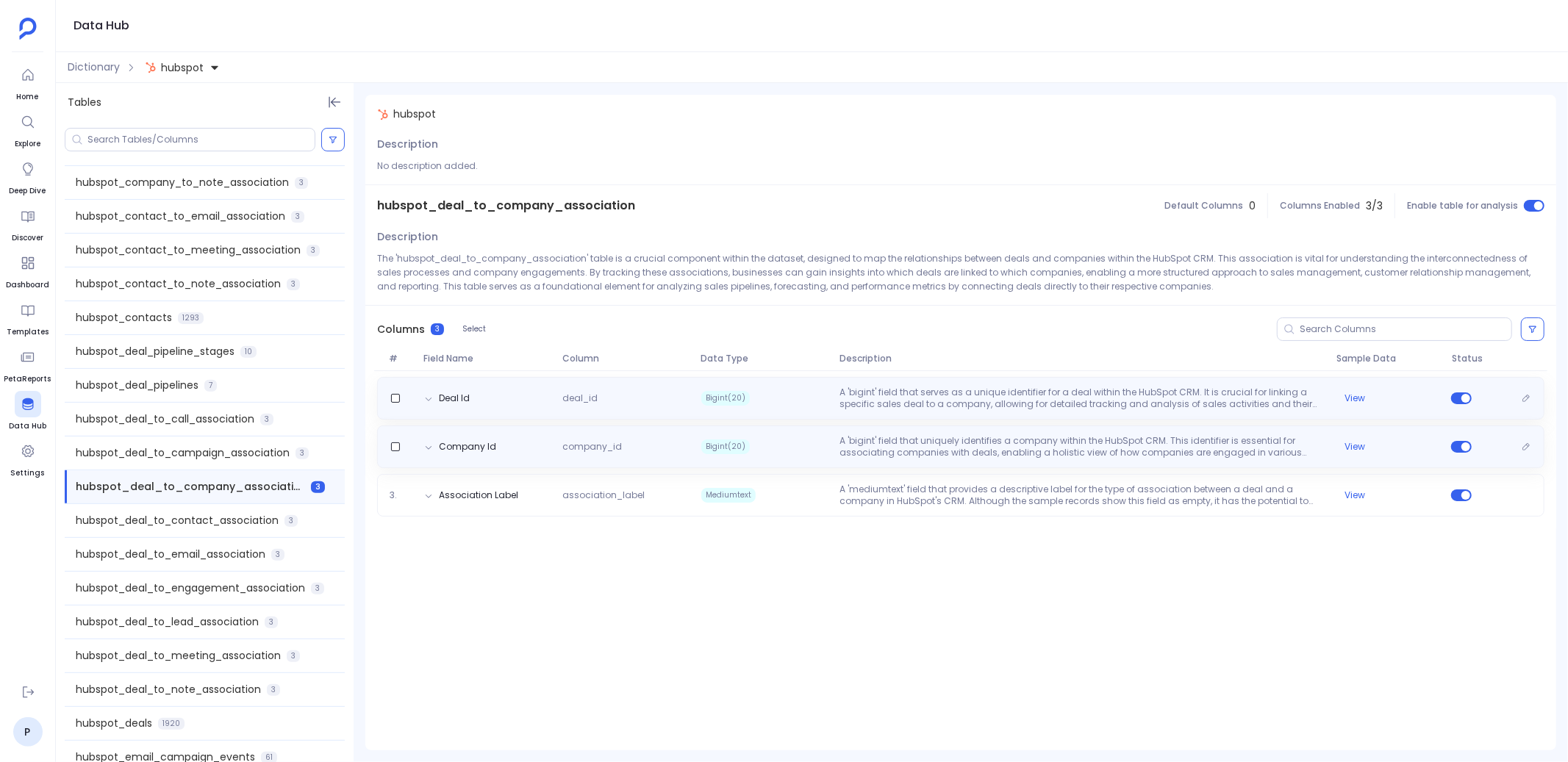
click at [836, 446] on p "A 'bigint' field that uniquely identifies a company within the HubSpot CRM. Thi…" at bounding box center [1082, 446] width 496 height 24
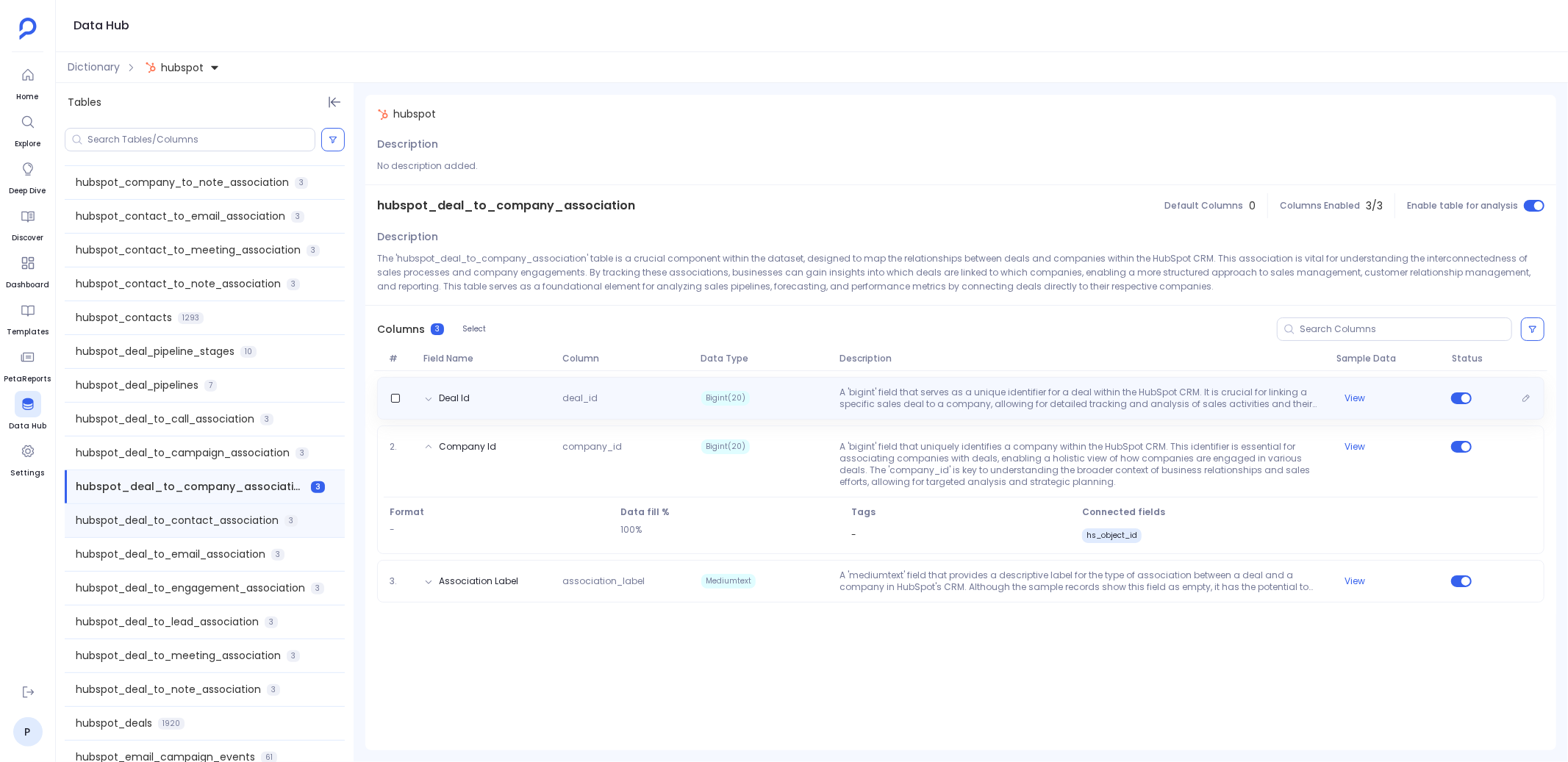
click at [224, 513] on span "hubspot_deal_to_contact_association" at bounding box center [177, 520] width 203 height 15
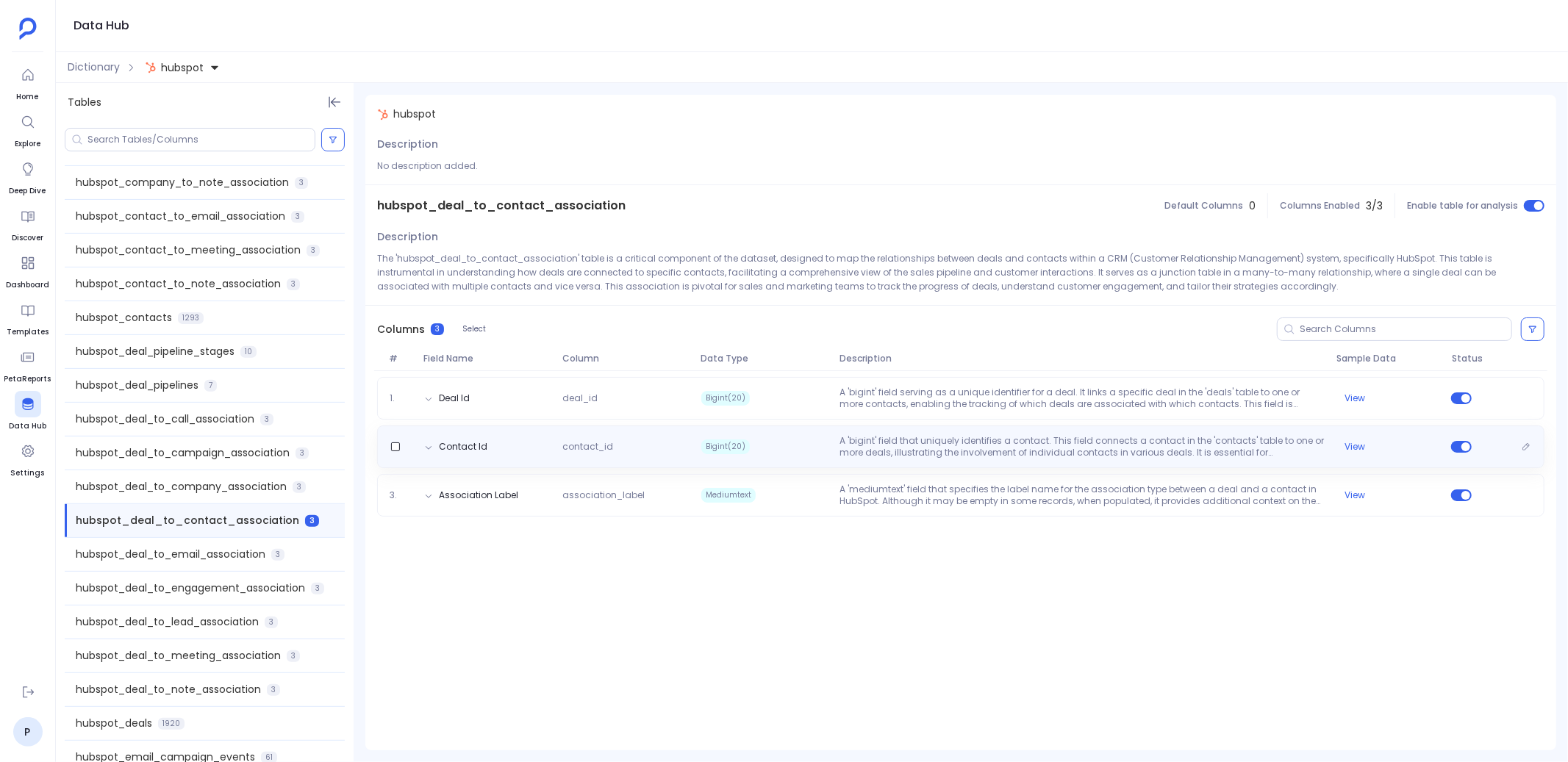
click at [810, 458] on div "Contact Id contact_id Bigint(20) A 'bigint' field that uniquely identifies a co…" at bounding box center [961, 446] width 1168 height 43
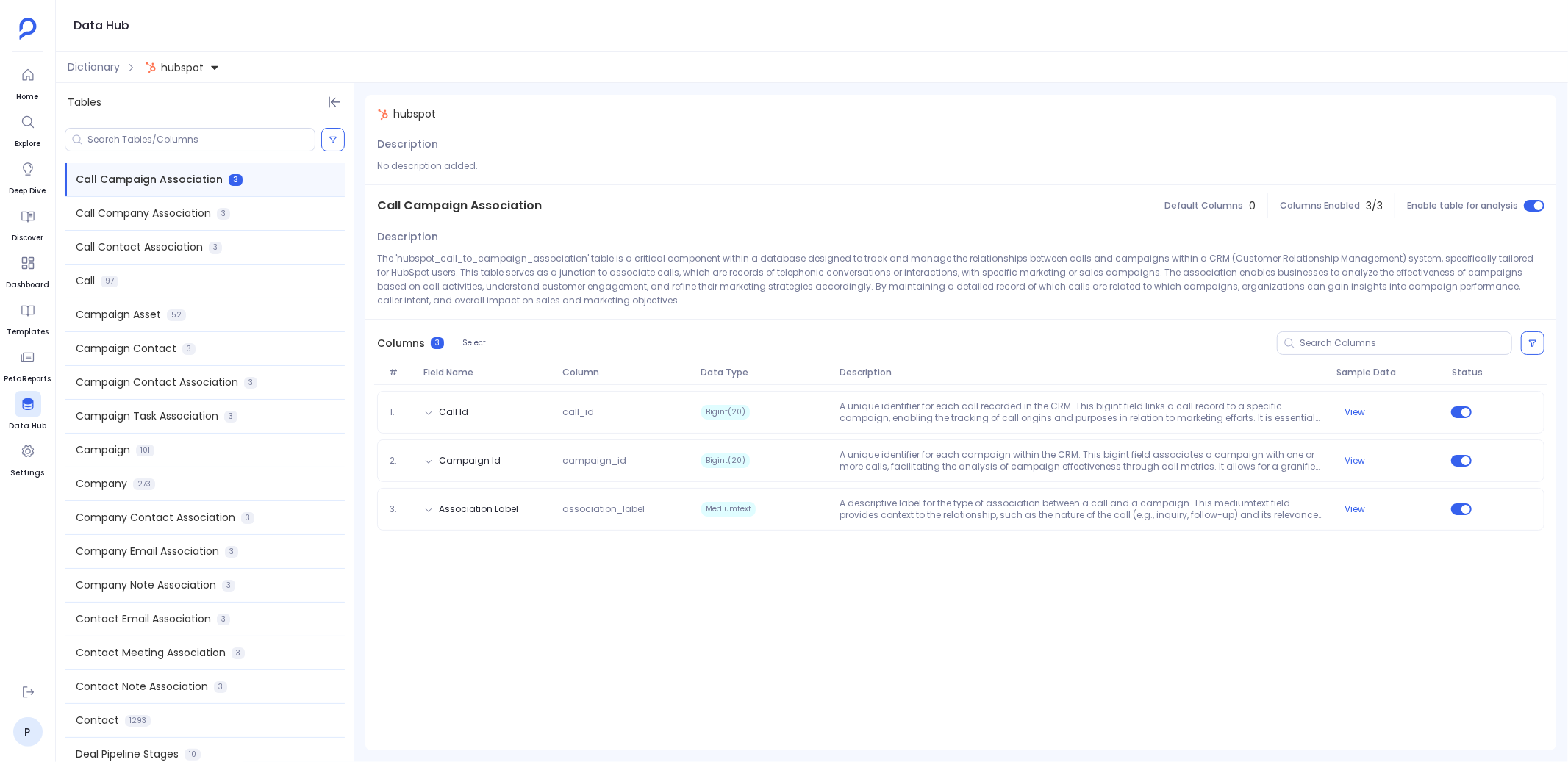
click at [189, 65] on span "hubspot" at bounding box center [182, 67] width 43 height 15
click at [285, 54] on div "Dictionary hubspot" at bounding box center [812, 67] width 1512 height 31
click at [102, 67] on span "Dictionary" at bounding box center [93, 67] width 52 height 15
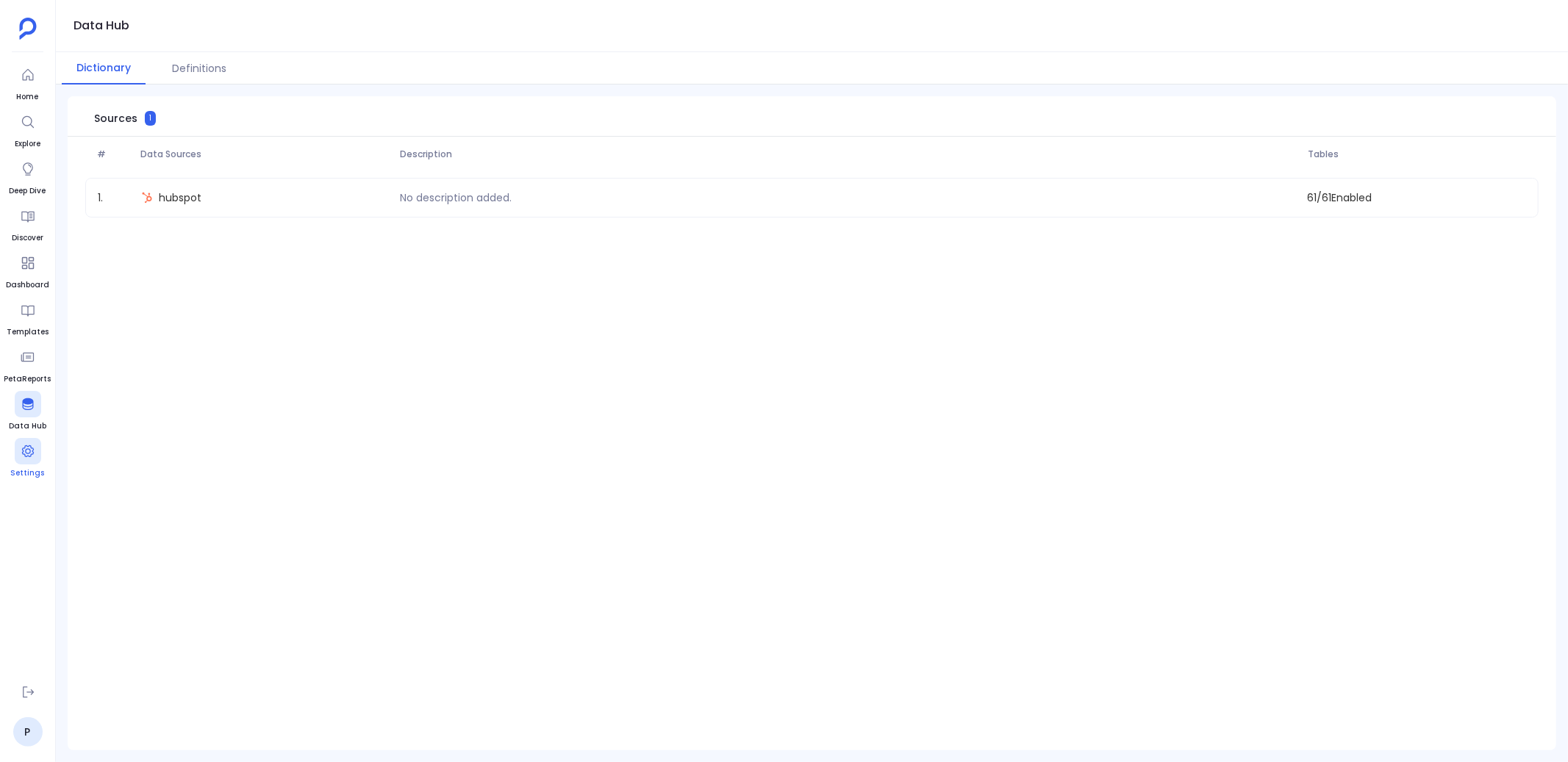
click at [28, 453] on icon at bounding box center [27, 451] width 11 height 11
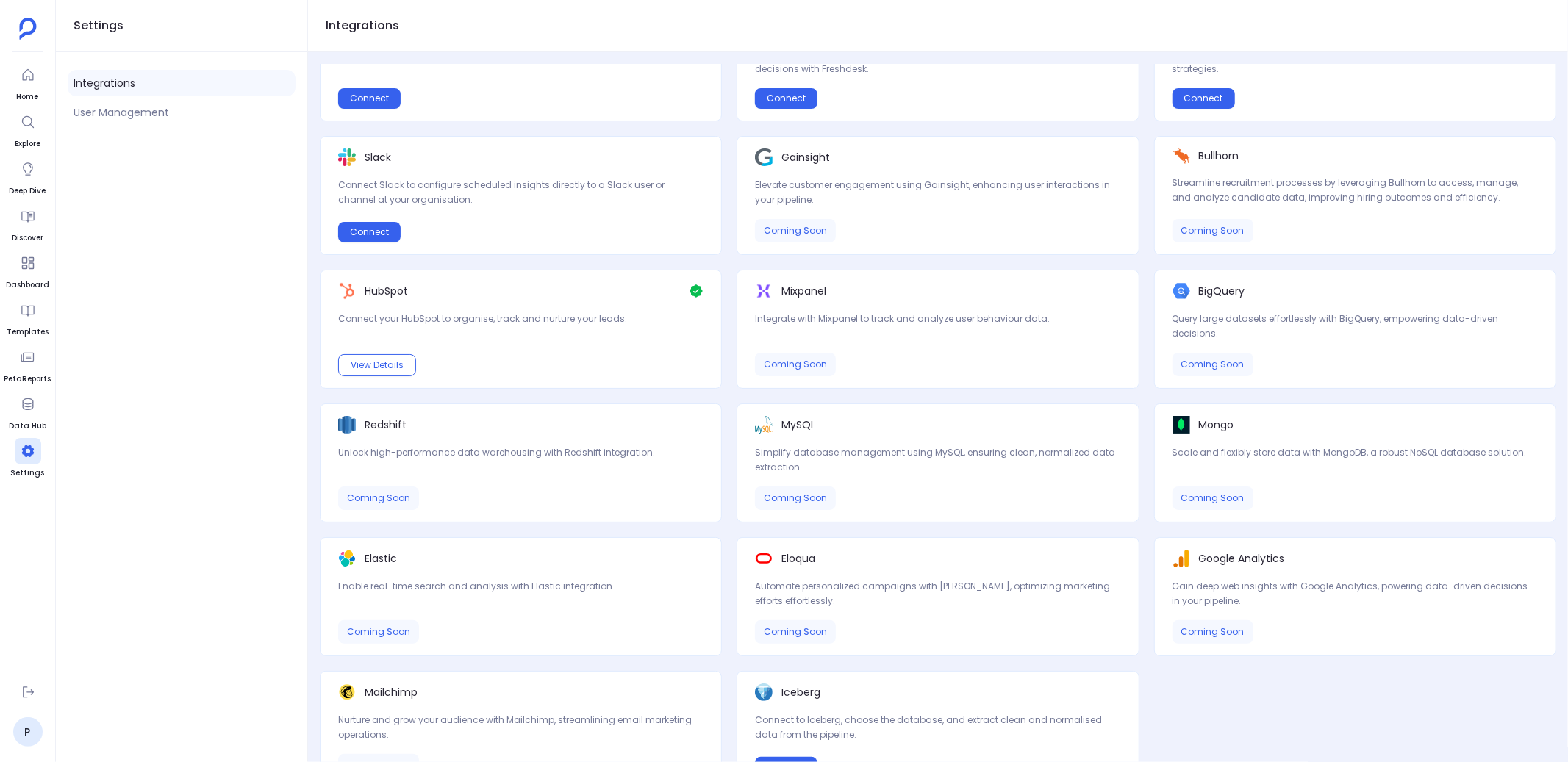
scroll to position [372, 0]
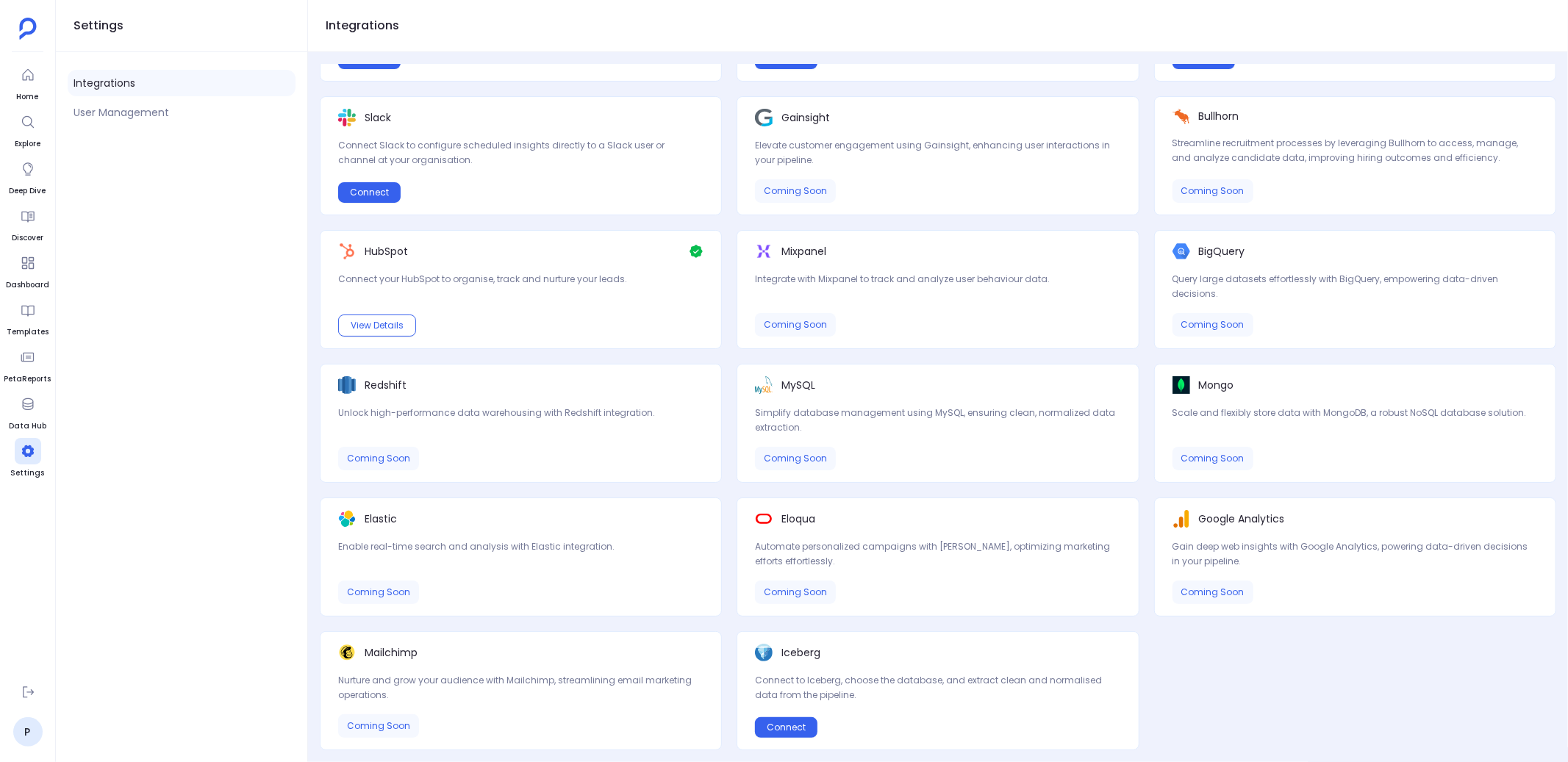
drag, startPoint x: 783, startPoint y: 651, endPoint x: 823, endPoint y: 651, distance: 40.0
click at [823, 651] on div "Iceberg" at bounding box center [938, 652] width 365 height 18
drag, startPoint x: 824, startPoint y: 651, endPoint x: 781, endPoint y: 651, distance: 43.0
click at [781, 651] on div "Iceberg" at bounding box center [938, 652] width 365 height 18
click at [853, 667] on div "Iceberg Connect to Iceberg, choose the database, and extract clean and normalis…" at bounding box center [938, 673] width 365 height 58
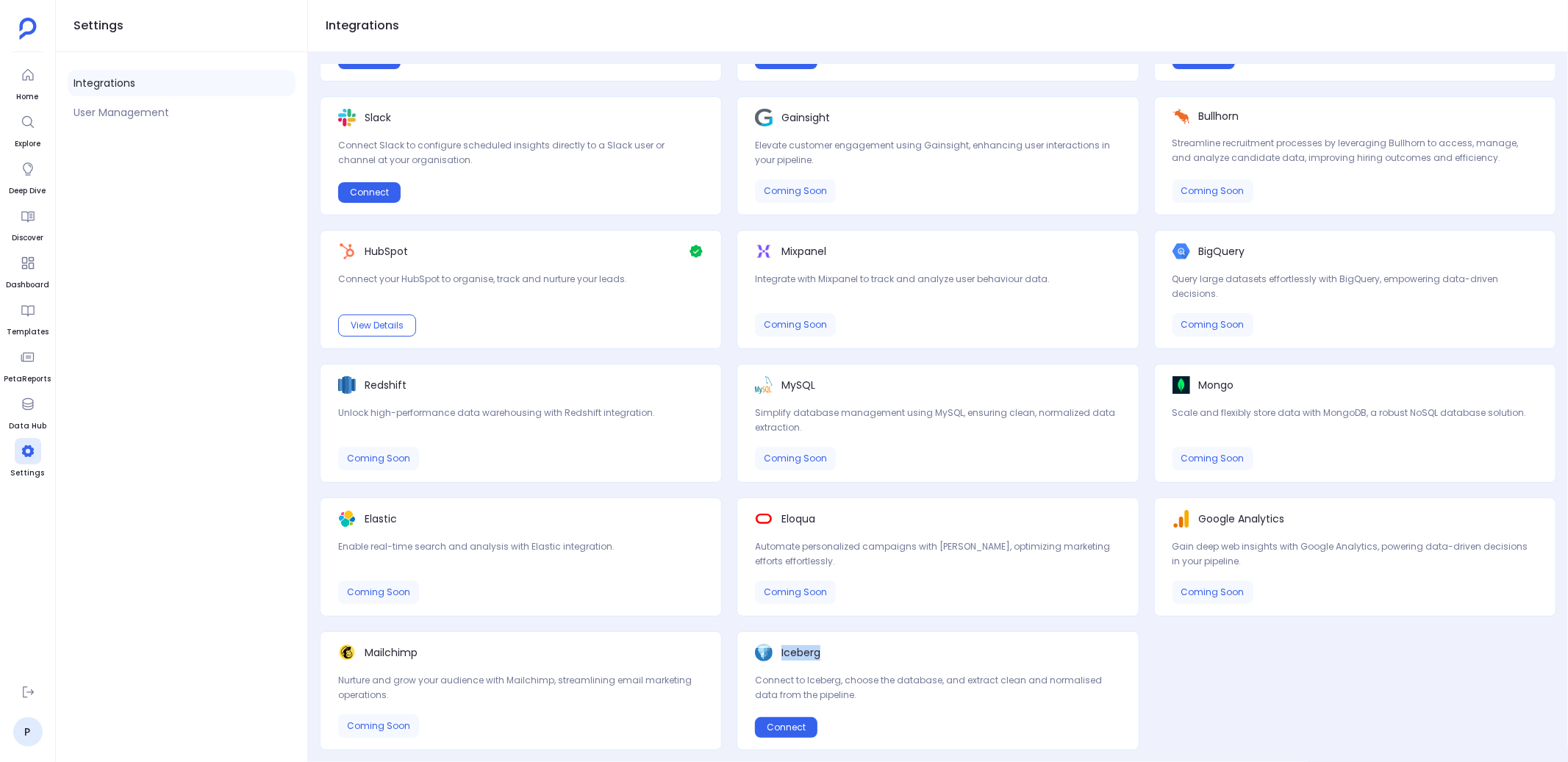
drag, startPoint x: 780, startPoint y: 652, endPoint x: 832, endPoint y: 653, distance: 52.0
click at [832, 653] on div "Iceberg" at bounding box center [938, 652] width 365 height 18
click at [791, 678] on p "Connect to Iceberg, choose the database, and extract clean and normalised data …" at bounding box center [938, 687] width 365 height 29
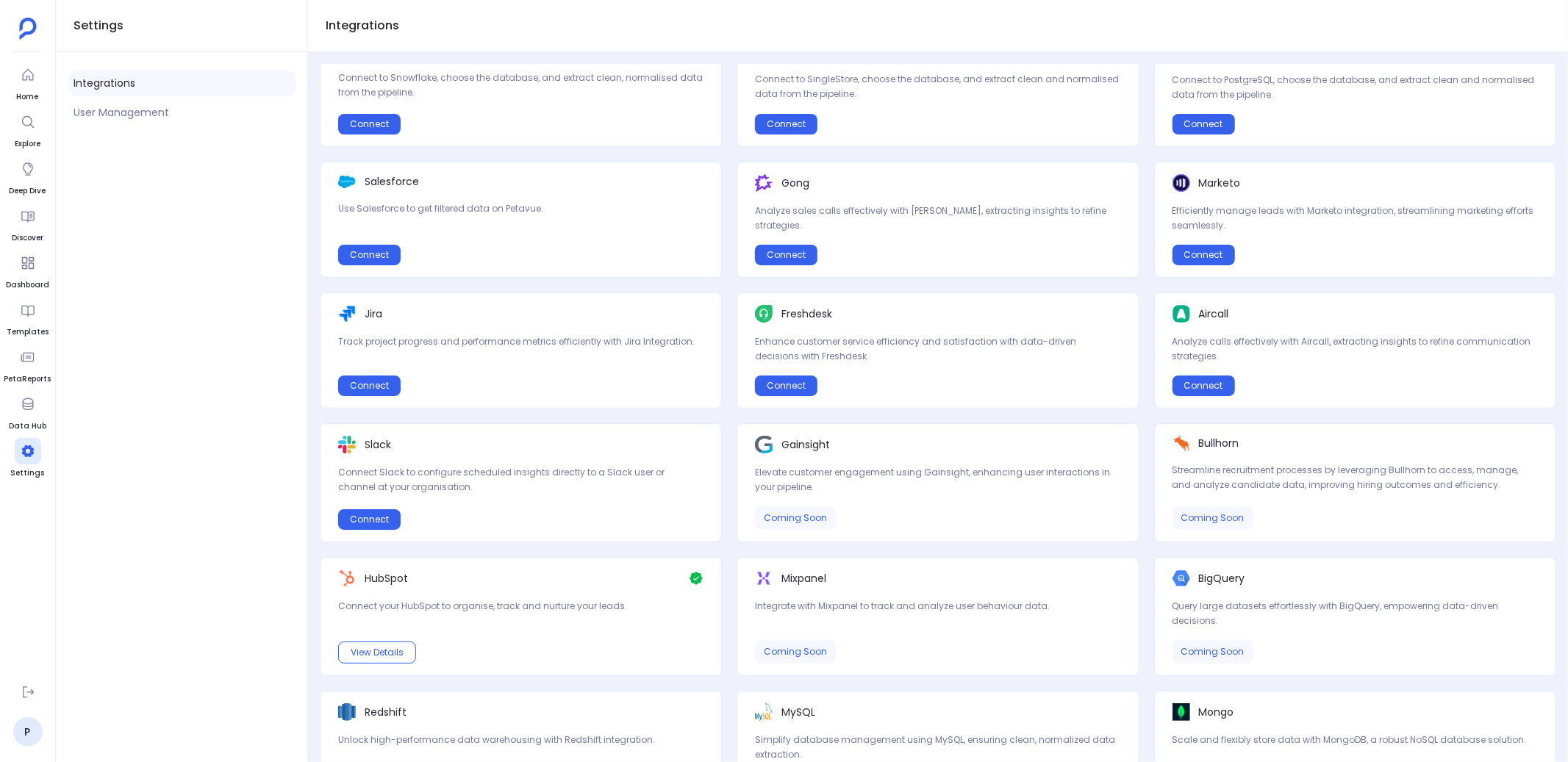
scroll to position [0, 0]
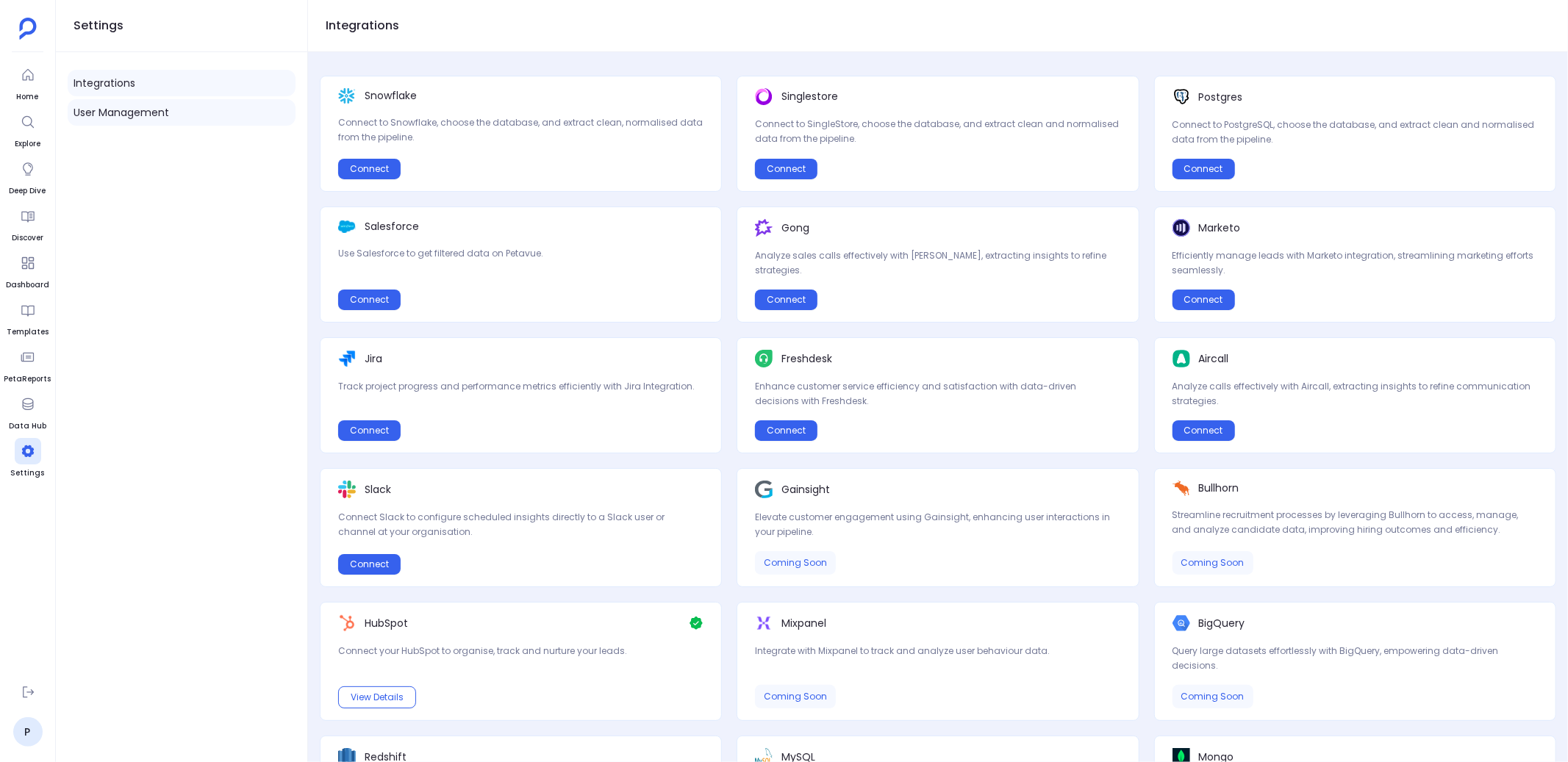
click at [216, 105] on link "User Management" at bounding box center [181, 112] width 228 height 27
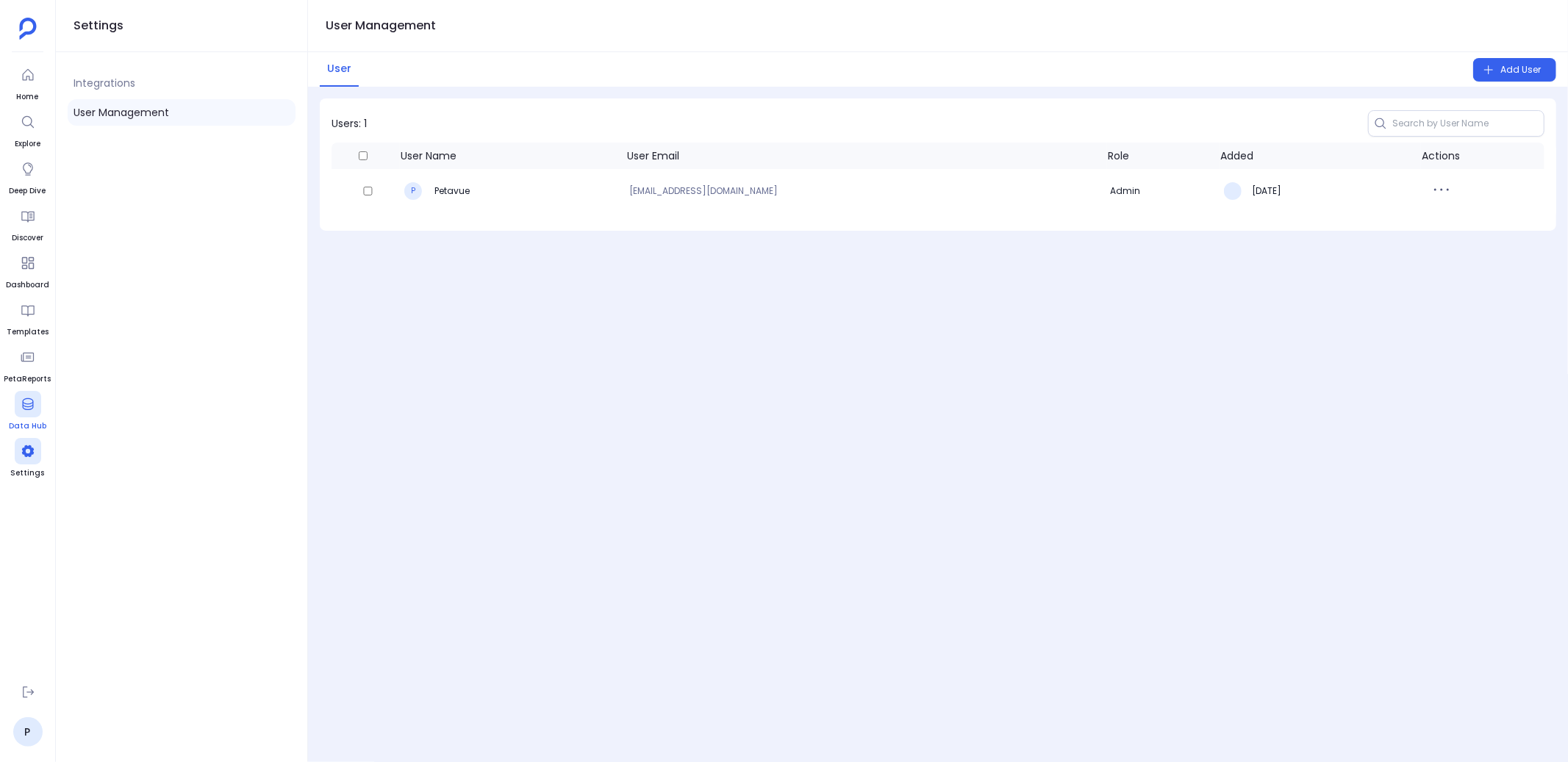
click at [26, 398] on icon at bounding box center [28, 404] width 11 height 11
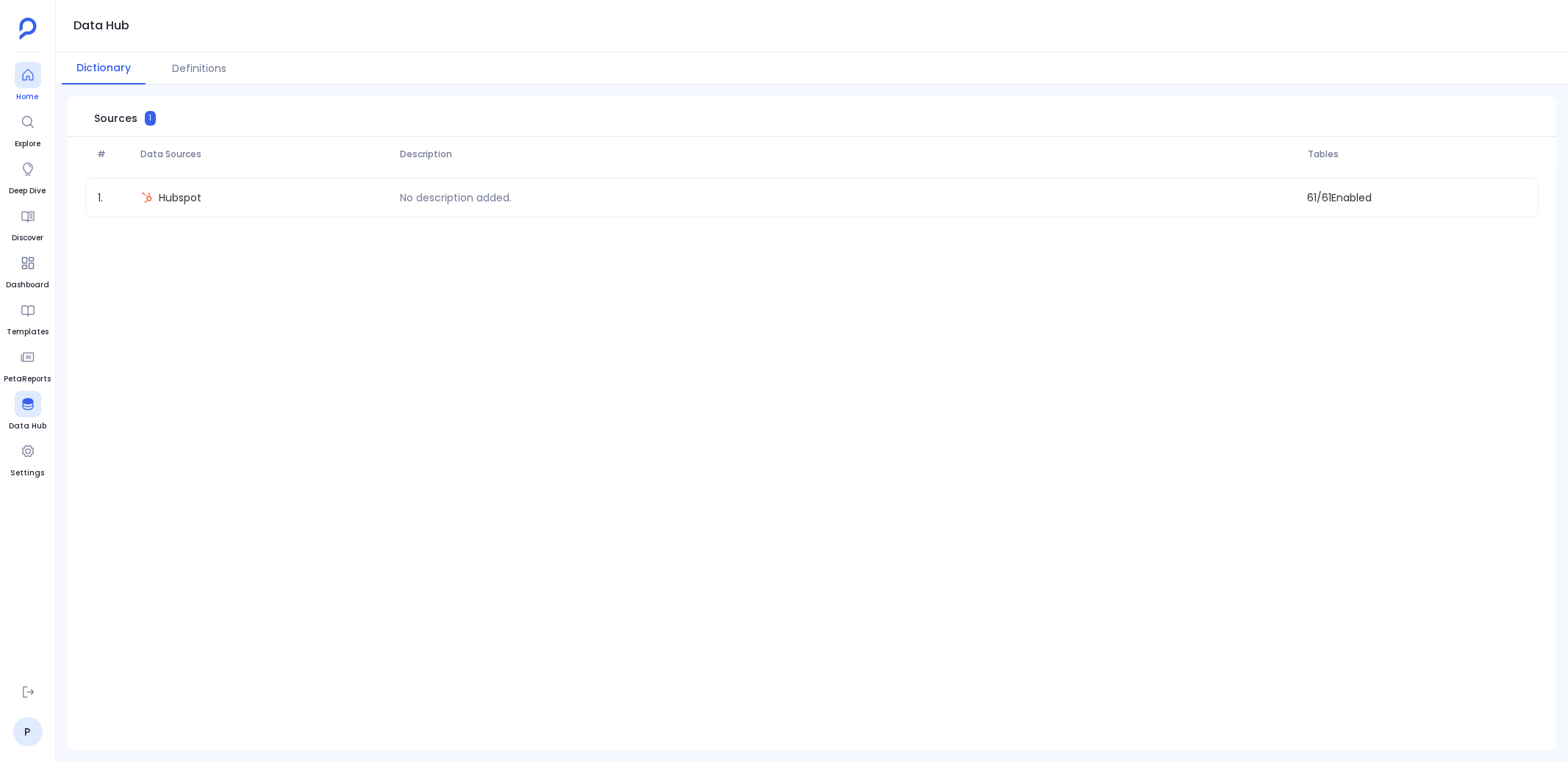
click at [36, 81] on div at bounding box center [28, 75] width 27 height 27
click at [281, 248] on div at bounding box center [809, 403] width 1506 height 704
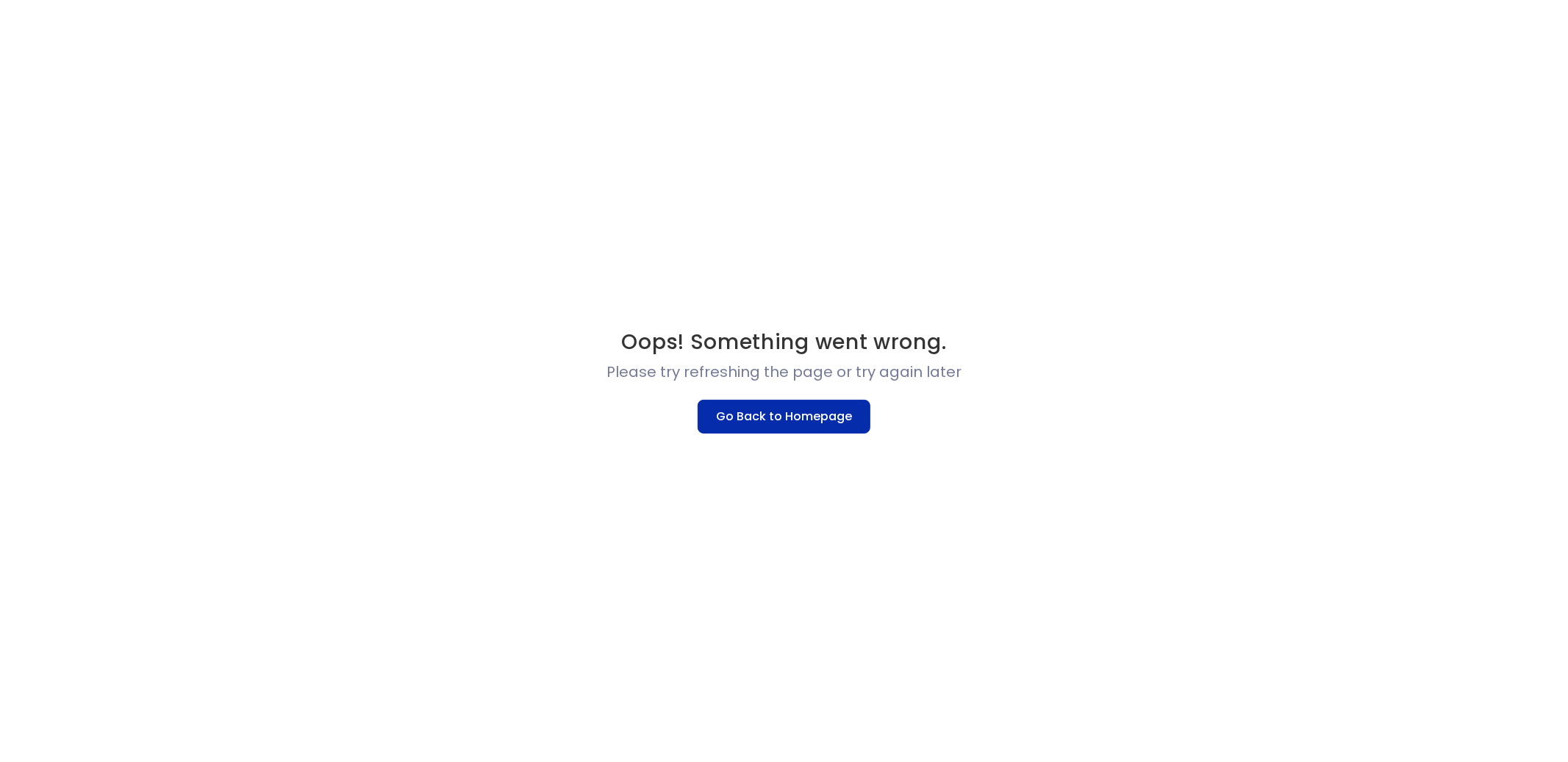
click at [730, 424] on button "Go Back to Homepage" at bounding box center [784, 416] width 173 height 34
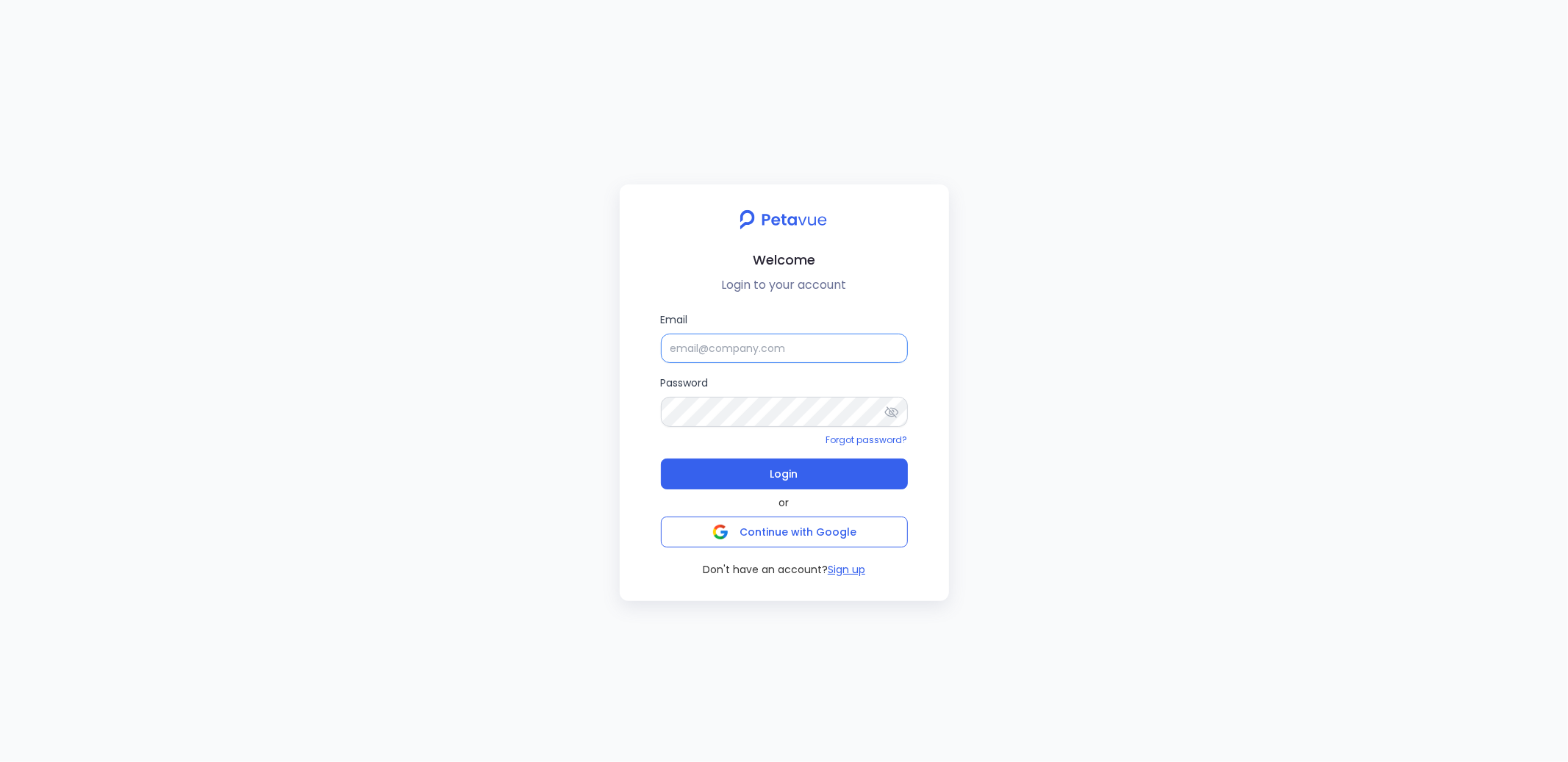
click at [698, 341] on input "Email" at bounding box center [784, 348] width 247 height 29
type input "[PERSON_NAME][EMAIL_ADDRESS][PERSON_NAME][DOMAIN_NAME]"
click at [758, 477] on button "Login" at bounding box center [784, 474] width 247 height 31
